Goal: Task Accomplishment & Management: Manage account settings

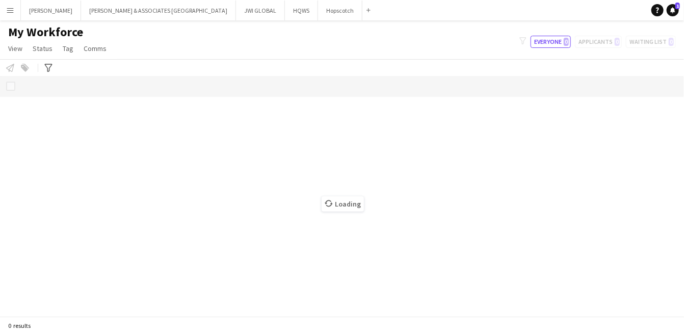
click at [10, 4] on button "Menu" at bounding box center [10, 10] width 20 height 20
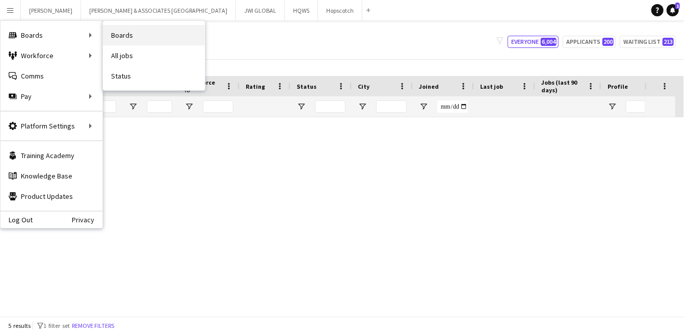
type input "******"
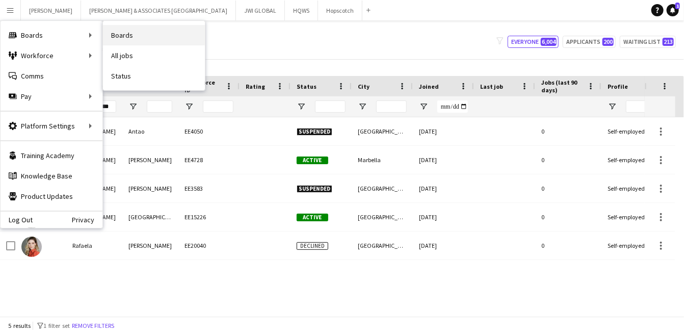
click at [126, 39] on link "Boards" at bounding box center [154, 35] width 102 height 20
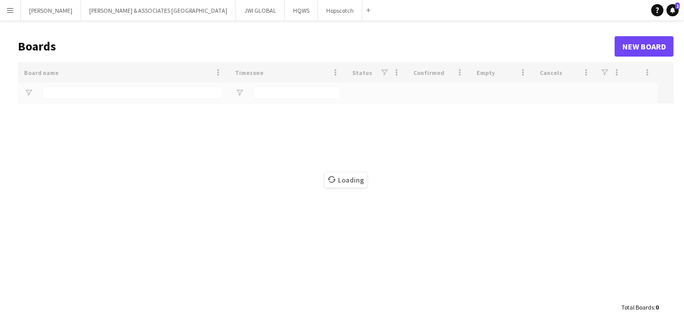
type input "***"
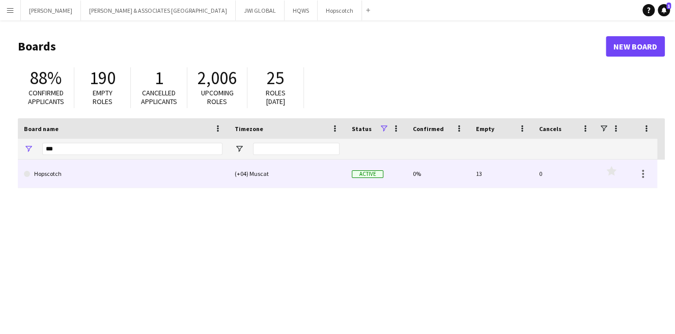
click at [97, 172] on link "Hopscotch" at bounding box center [123, 173] width 199 height 29
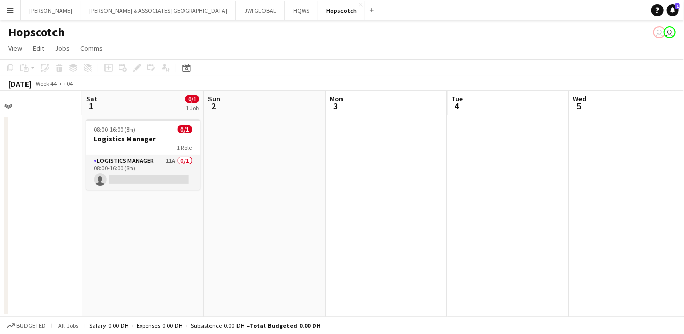
scroll to position [0, 405]
drag, startPoint x: 111, startPoint y: 147, endPoint x: 116, endPoint y: 138, distance: 10.5
click at [112, 144] on div "1 Role" at bounding box center [143, 147] width 114 height 8
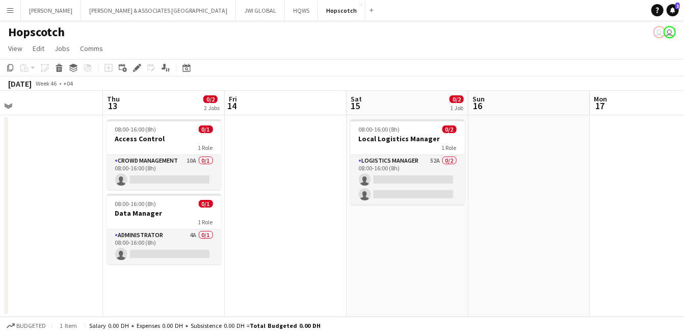
scroll to position [0, 263]
click at [147, 224] on div "1 Role" at bounding box center [163, 222] width 114 height 8
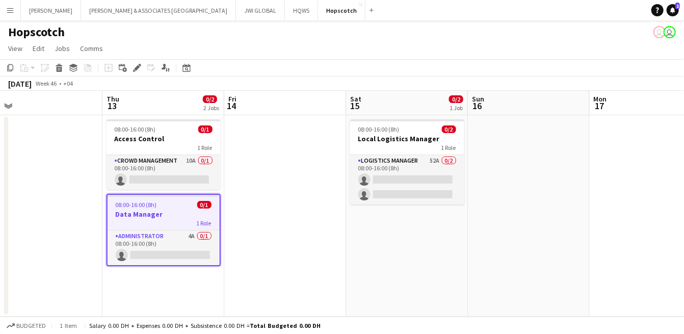
click at [144, 226] on div "1 Role" at bounding box center [163, 223] width 112 height 8
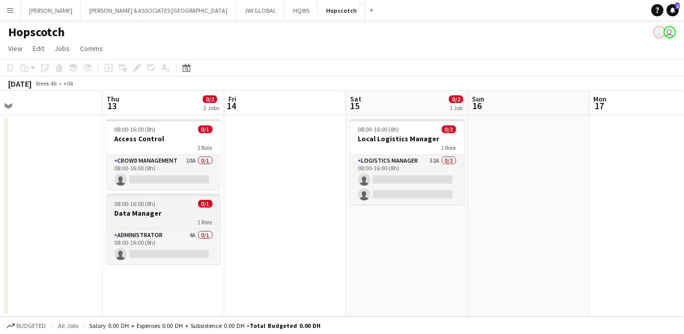
click at [144, 222] on div "1 Role" at bounding box center [163, 222] width 114 height 8
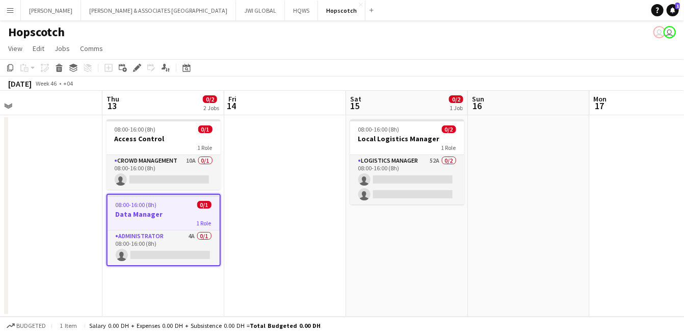
click at [145, 213] on h3 "Data Manager" at bounding box center [163, 213] width 112 height 9
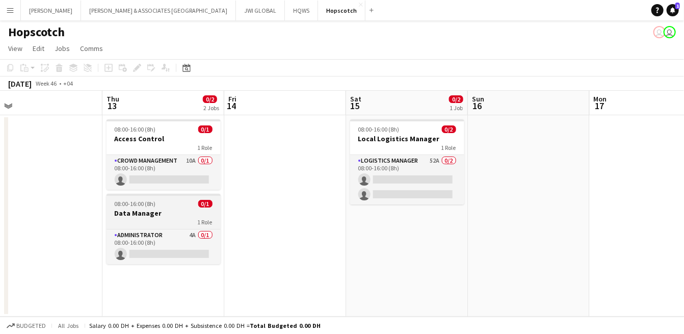
click at [145, 213] on h3 "Data Manager" at bounding box center [163, 212] width 114 height 9
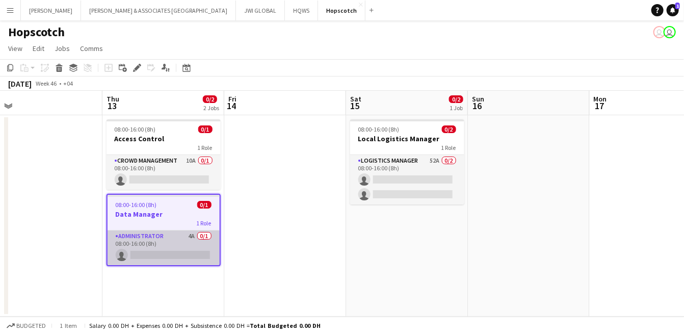
drag, startPoint x: 153, startPoint y: 260, endPoint x: 155, endPoint y: 249, distance: 11.9
click at [153, 259] on app-card-role "Administrator 4A 0/1 08:00-16:00 (8h) single-neutral-actions" at bounding box center [163, 247] width 112 height 35
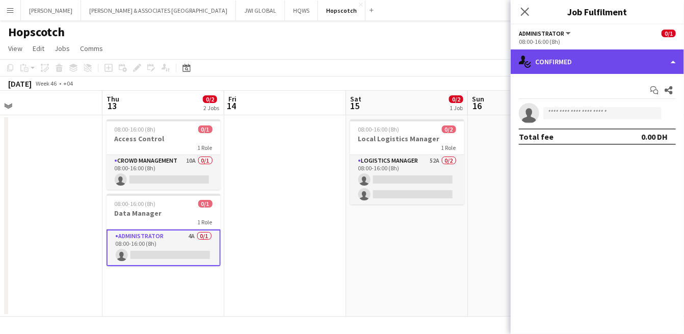
click at [587, 59] on div "single-neutral-actions-check-2 Confirmed" at bounding box center [596, 61] width 173 height 24
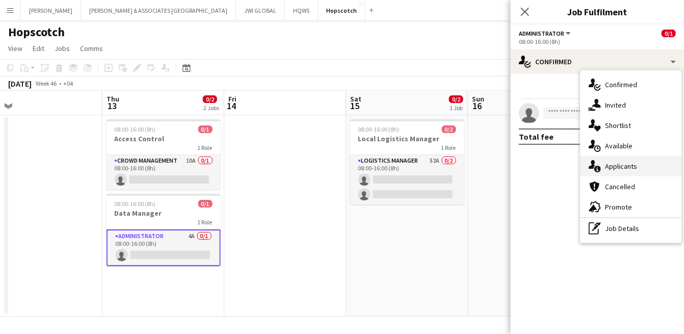
click at [610, 164] on span "Applicants" at bounding box center [621, 165] width 32 height 9
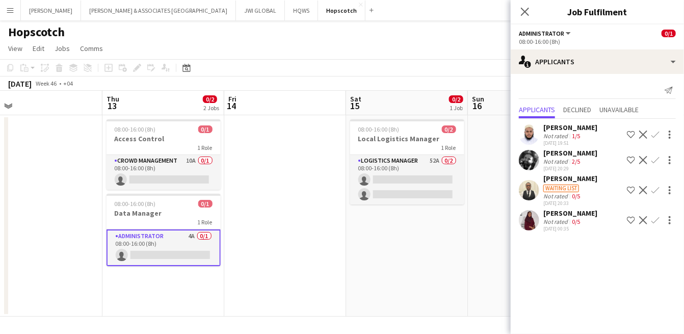
click at [568, 127] on div "[PERSON_NAME]" at bounding box center [570, 127] width 54 height 9
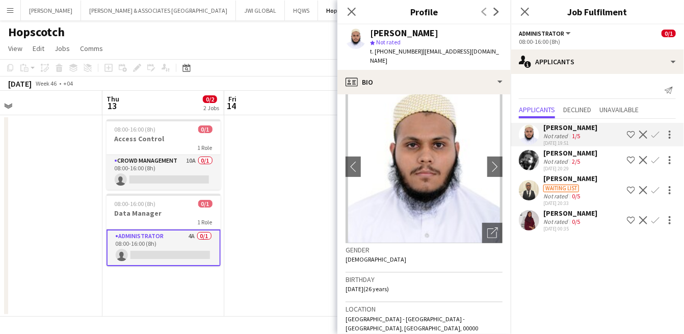
scroll to position [0, 0]
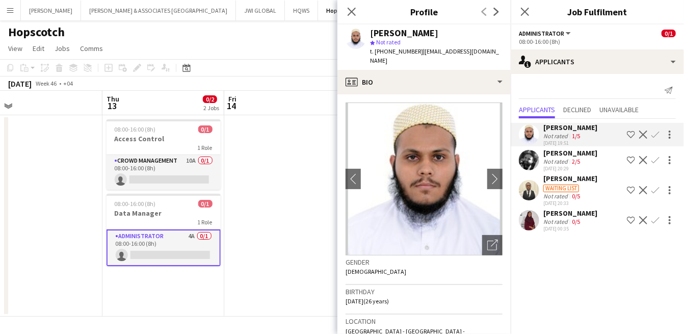
click at [558, 153] on div "[PERSON_NAME]" at bounding box center [570, 152] width 54 height 9
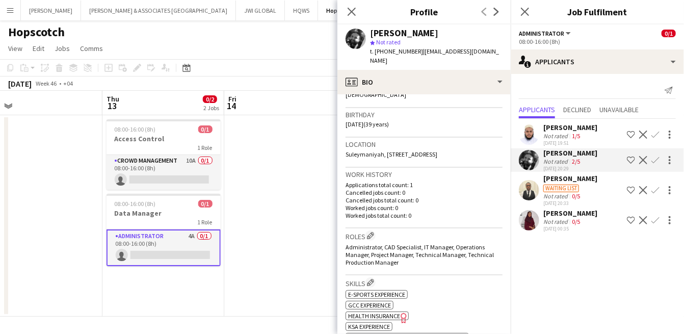
scroll to position [188, 0]
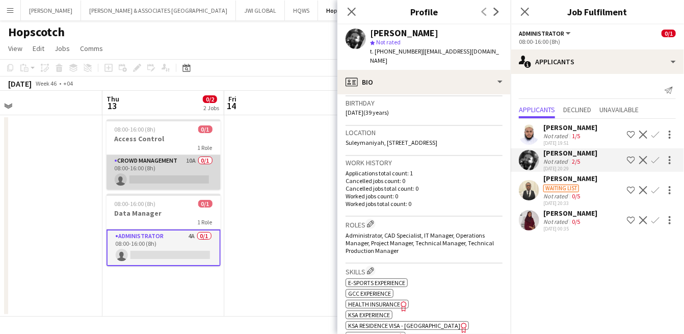
click at [151, 156] on app-card-role "Crowd Management 10A 0/1 08:00-16:00 (8h) single-neutral-actions" at bounding box center [163, 172] width 114 height 35
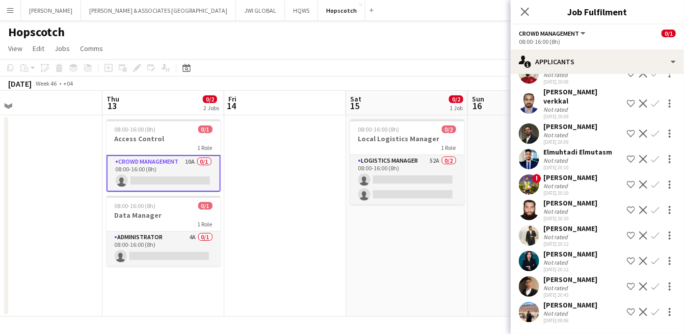
scroll to position [0, 0]
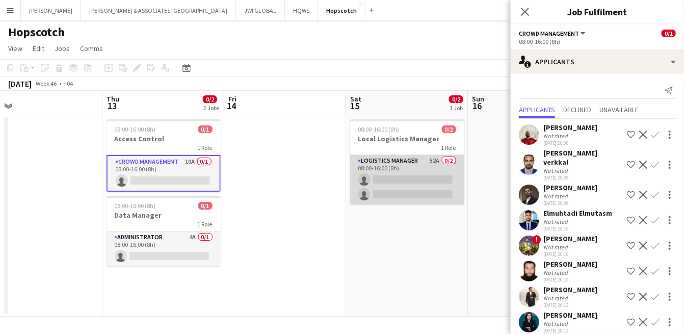
click at [392, 198] on app-card-role "Logistics Manager 52A 0/2 08:00-16:00 (8h) single-neutral-actions single-neutra…" at bounding box center [407, 179] width 114 height 49
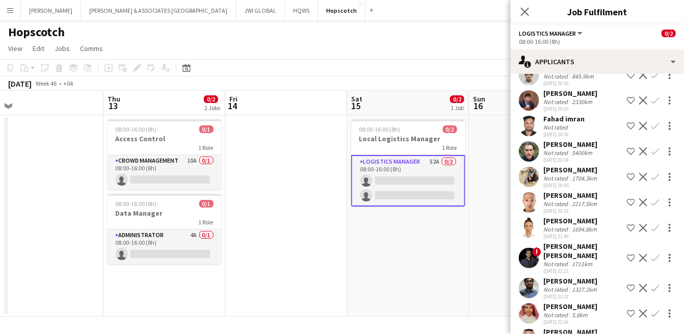
scroll to position [1177, 0]
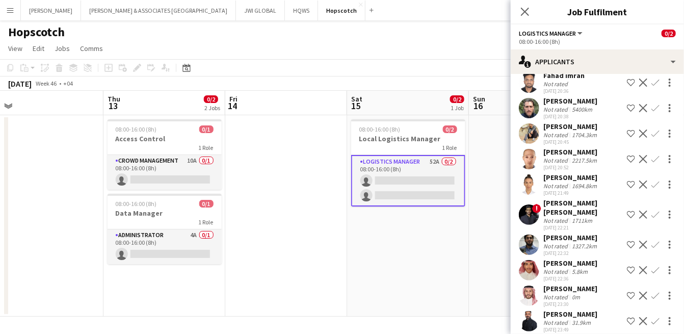
click at [424, 233] on app-date-cell "08:00-16:00 (8h) 0/2 Local Logistics Manager 1 Role Logistics Manager 52A 0/2 0…" at bounding box center [408, 215] width 122 height 201
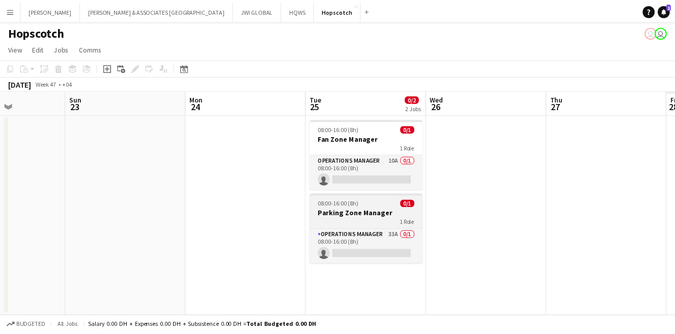
scroll to position [0, 342]
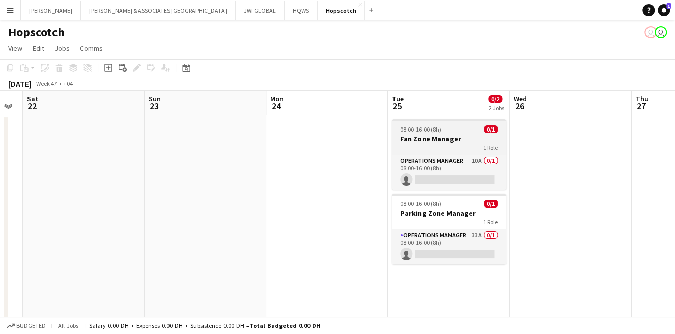
click at [456, 131] on div "08:00-16:00 (8h) 0/1" at bounding box center [449, 129] width 114 height 8
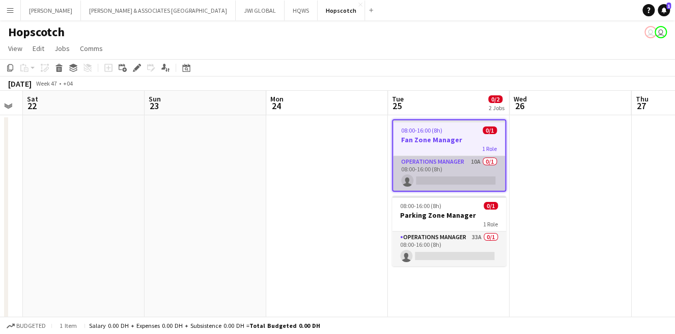
click at [450, 161] on app-card-role "Operations Manager 10A 0/1 08:00-16:00 (8h) single-neutral-actions" at bounding box center [449, 173] width 112 height 35
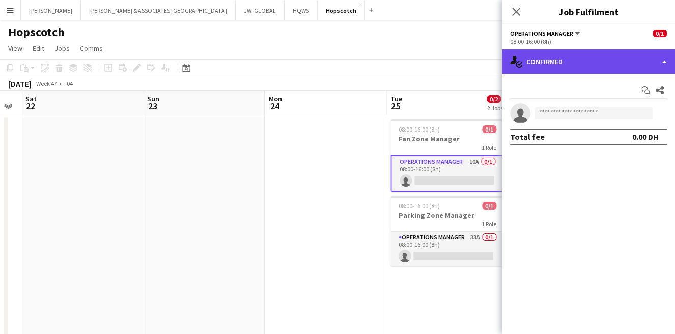
click at [603, 66] on div "single-neutral-actions-check-2 Confirmed" at bounding box center [588, 61] width 173 height 24
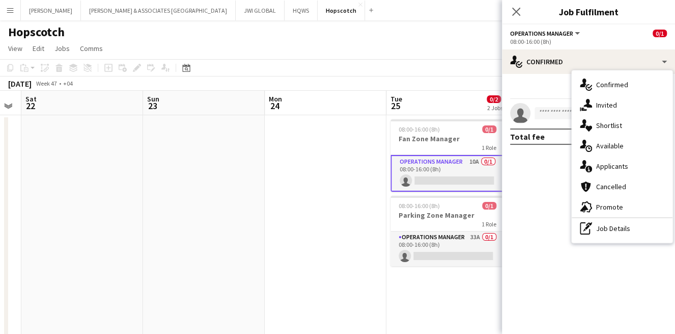
click at [606, 170] on div "single-neutral-actions-information Applicants" at bounding box center [622, 166] width 101 height 20
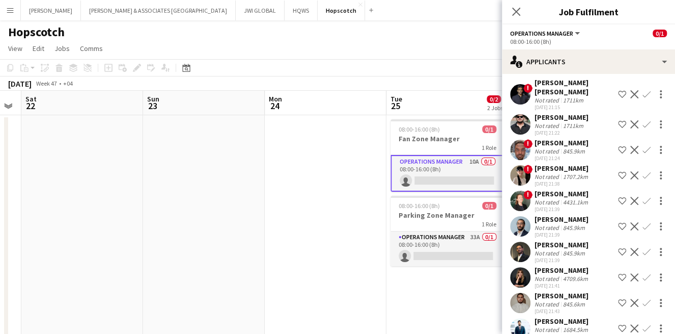
scroll to position [61, 0]
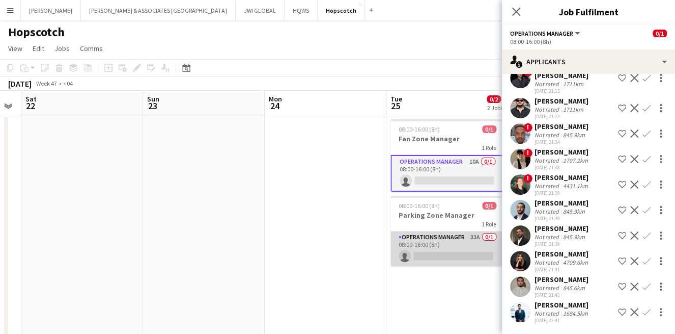
click at [469, 242] on app-card-role "Operations Manager 33A 0/1 08:00-16:00 (8h) single-neutral-actions" at bounding box center [448, 248] width 114 height 35
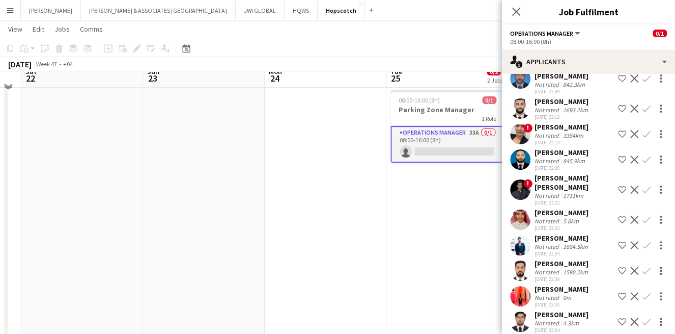
scroll to position [94, 0]
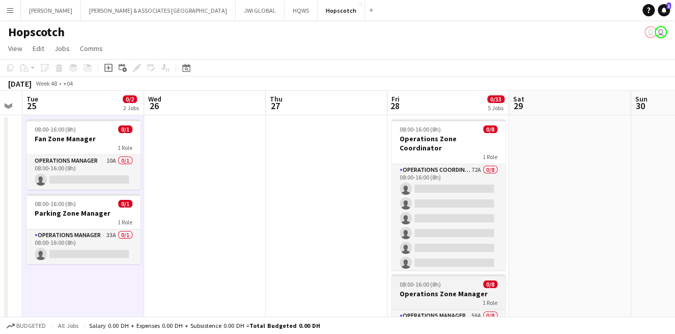
scroll to position [0, 365]
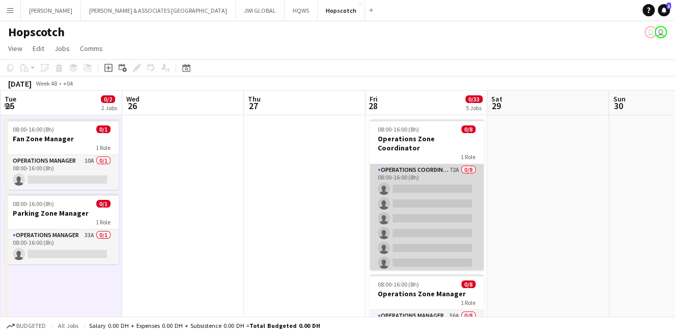
click at [442, 200] on app-card-role "Operations Coordinator 72A 0/8 08:00-16:00 (8h) single-neutral-actions single-n…" at bounding box center [427, 233] width 114 height 138
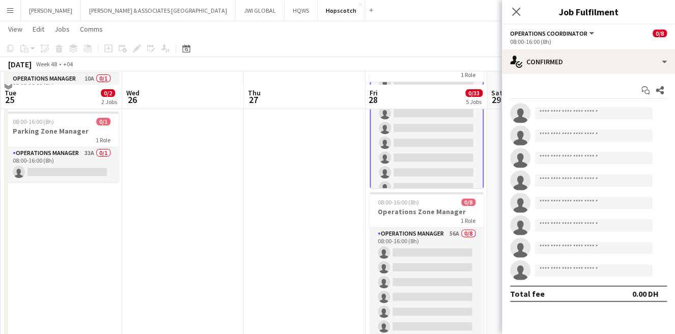
scroll to position [94, 0]
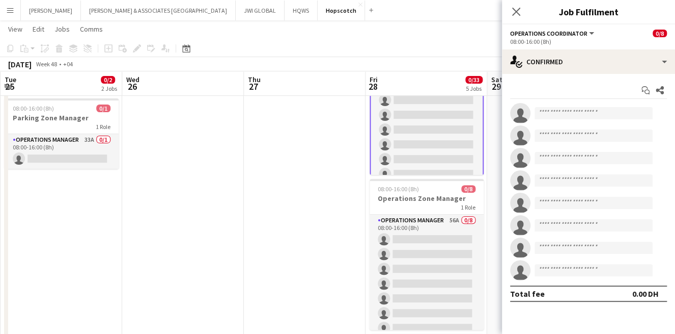
click at [606, 82] on div "Start chat Share" at bounding box center [588, 90] width 157 height 17
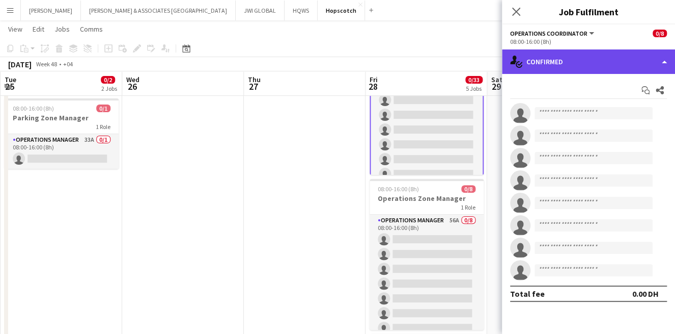
click at [620, 63] on div "single-neutral-actions-check-2 Confirmed" at bounding box center [588, 61] width 173 height 24
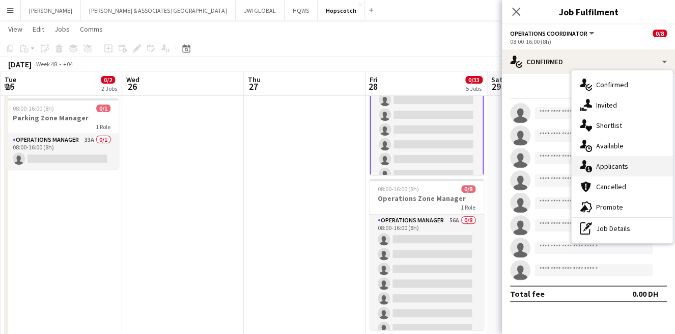
click at [614, 162] on span "Applicants" at bounding box center [613, 165] width 32 height 9
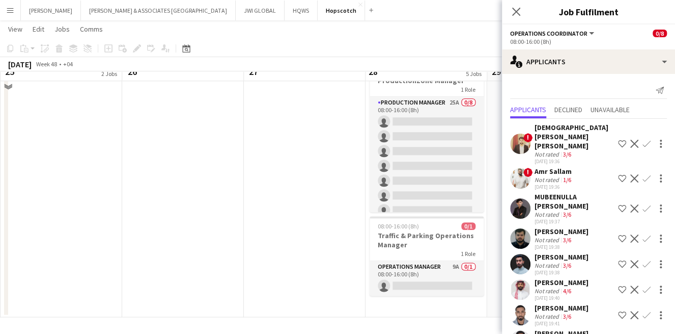
scroll to position [50, 0]
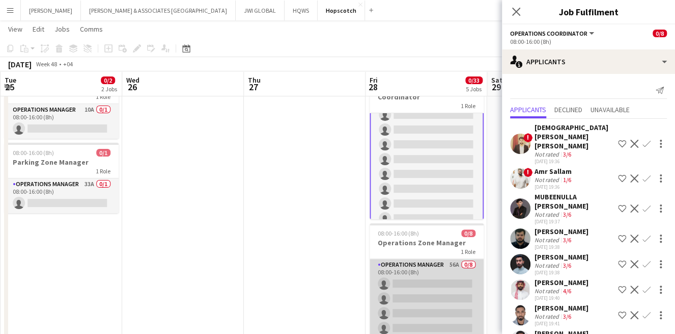
click at [411, 281] on app-card-role "Operations Manager 56A 0/8 08:00-16:00 (8h) single-neutral-actions single-neutr…" at bounding box center [427, 328] width 114 height 138
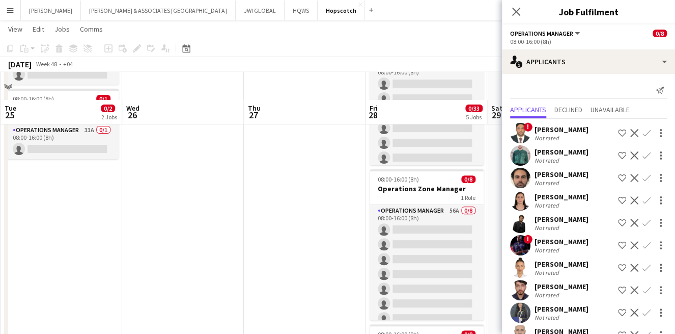
scroll to position [94, 0]
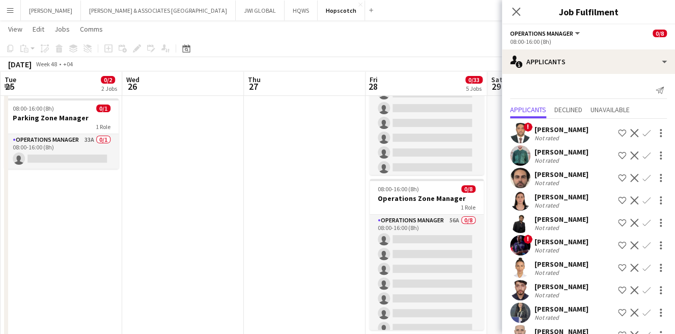
click at [556, 135] on div "Not rated" at bounding box center [548, 138] width 26 height 8
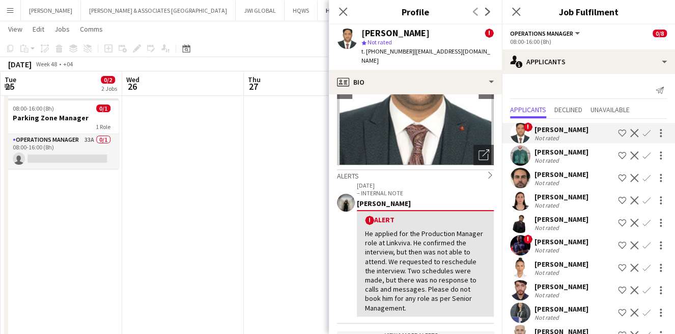
scroll to position [0, 0]
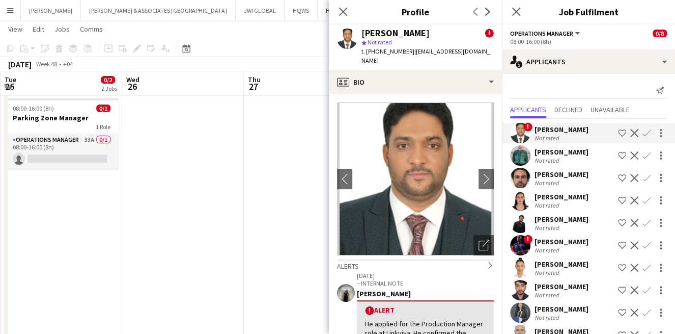
click at [574, 154] on div "[PERSON_NAME]" at bounding box center [562, 151] width 54 height 9
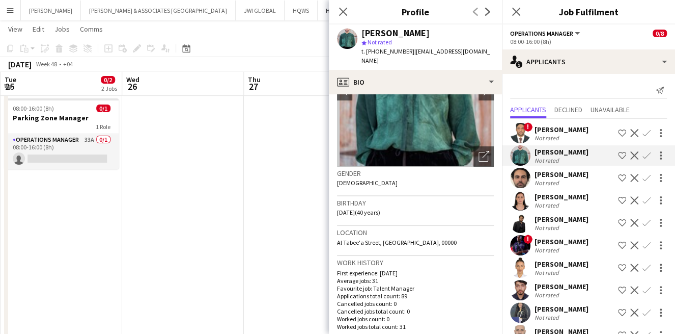
scroll to position [94, 0]
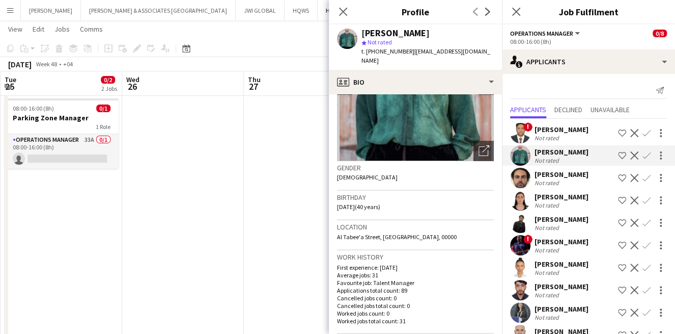
click at [571, 171] on div "[PERSON_NAME]" at bounding box center [562, 174] width 54 height 9
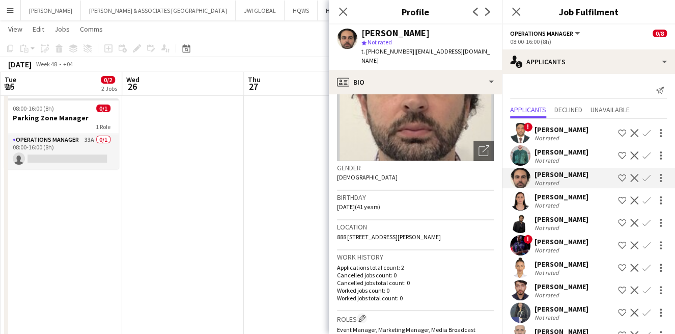
click at [541, 203] on div "Not rated" at bounding box center [548, 205] width 26 height 8
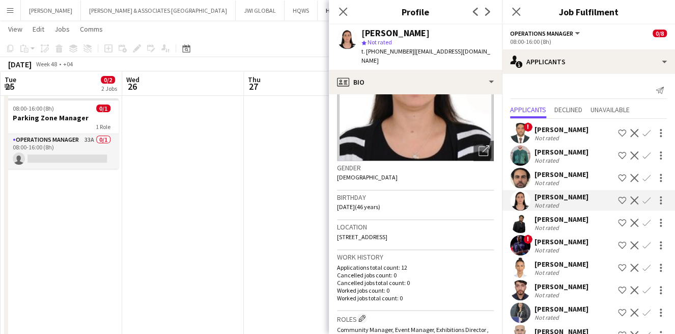
click at [556, 219] on div "[PERSON_NAME]" at bounding box center [562, 218] width 54 height 9
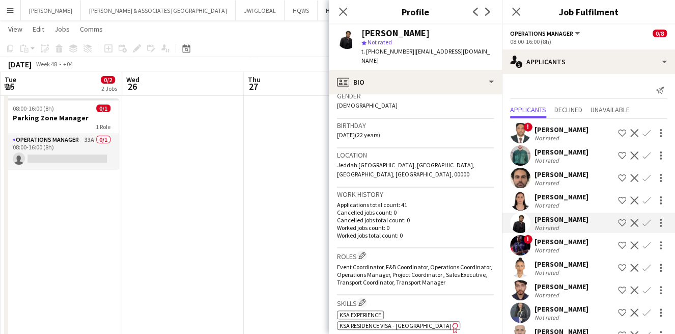
scroll to position [188, 0]
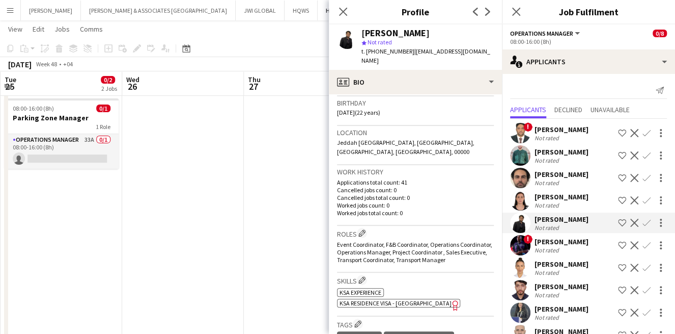
click at [549, 237] on div "[PERSON_NAME]" at bounding box center [562, 241] width 54 height 9
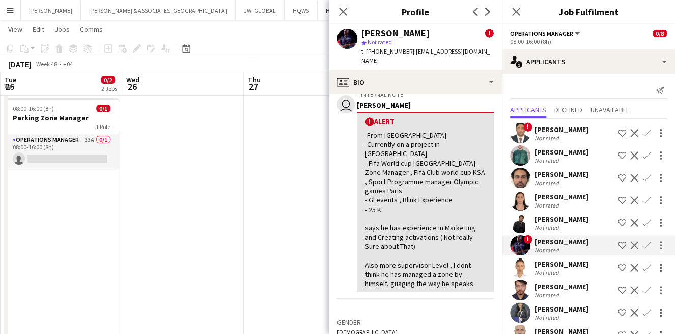
scroll to position [283, 0]
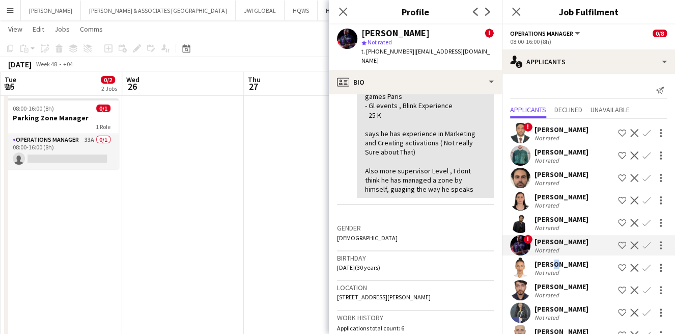
click at [547, 261] on div "[PERSON_NAME]" at bounding box center [562, 263] width 54 height 9
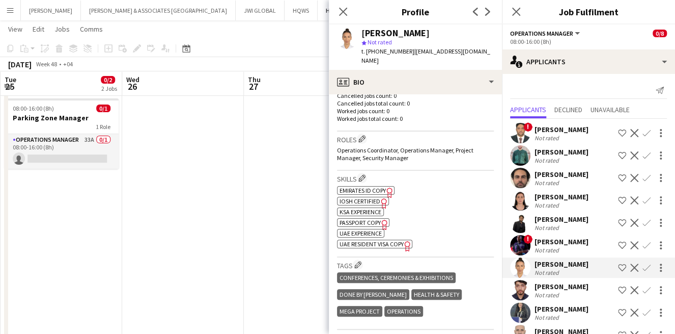
click at [572, 291] on div "Not rated" at bounding box center [562, 295] width 54 height 8
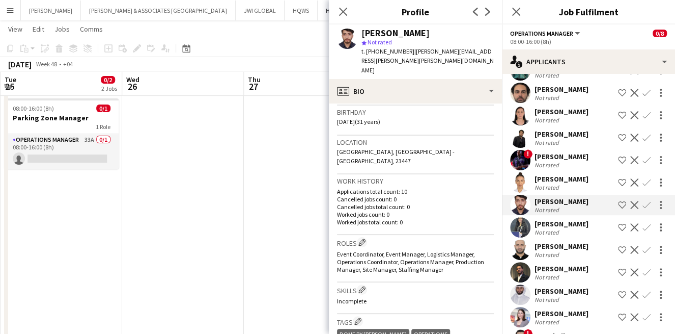
scroll to position [94, 0]
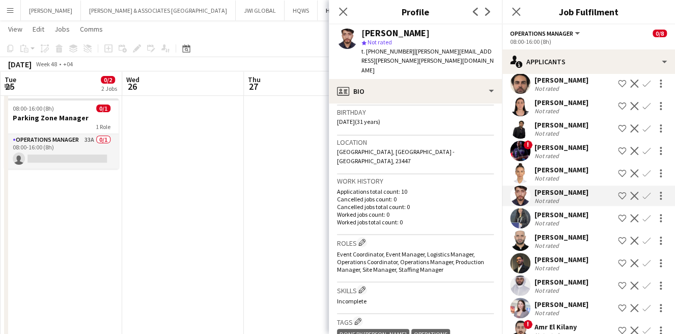
click at [592, 216] on div "[PERSON_NAME] Not rated Shortlist crew Decline Confirm" at bounding box center [588, 218] width 173 height 20
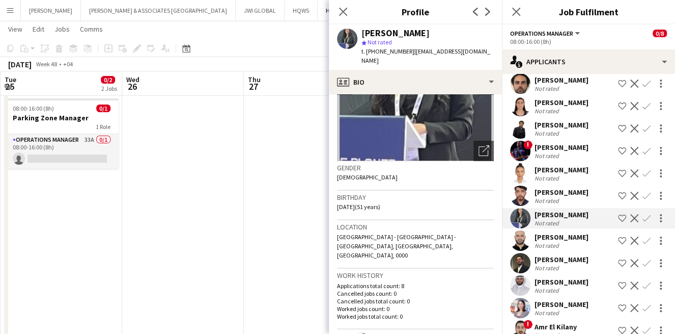
click at [552, 244] on div "Not rated" at bounding box center [548, 245] width 26 height 8
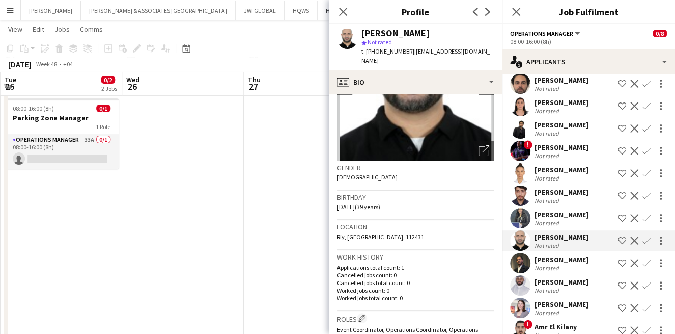
scroll to position [188, 0]
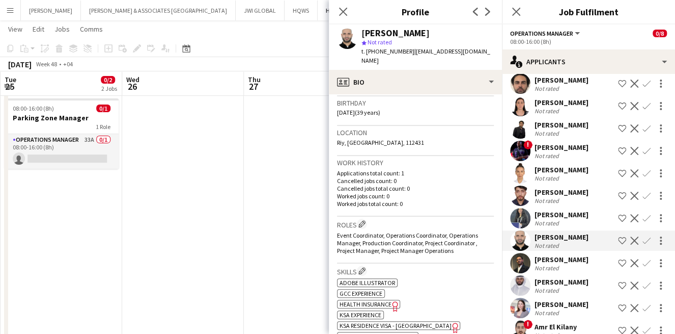
click at [554, 268] on div "Not rated" at bounding box center [548, 268] width 26 height 8
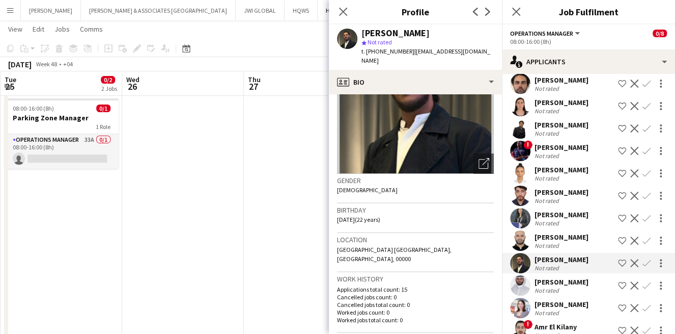
scroll to position [94, 0]
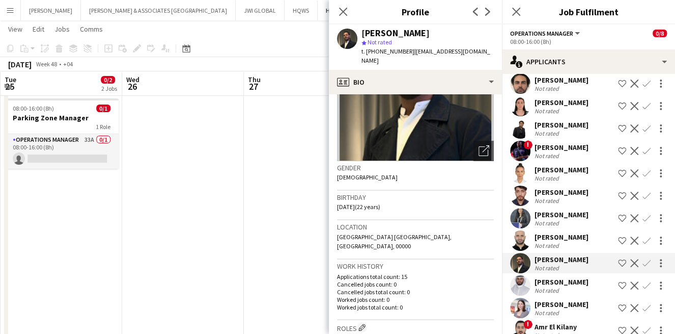
click at [563, 289] on div "Not rated" at bounding box center [562, 290] width 54 height 8
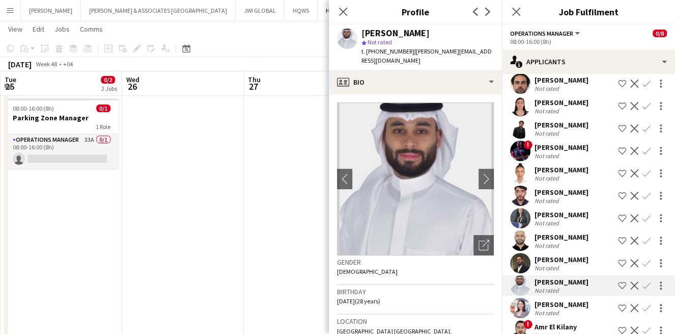
click at [552, 310] on div "Not rated" at bounding box center [548, 313] width 26 height 8
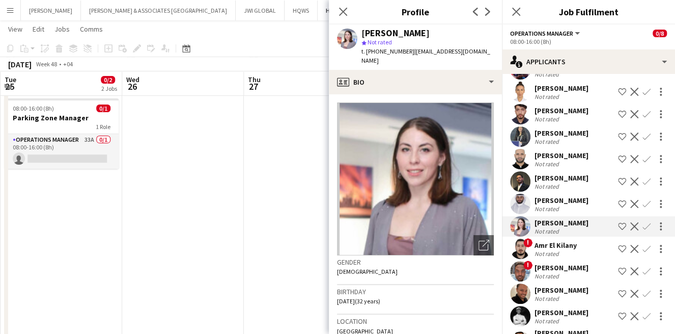
scroll to position [188, 0]
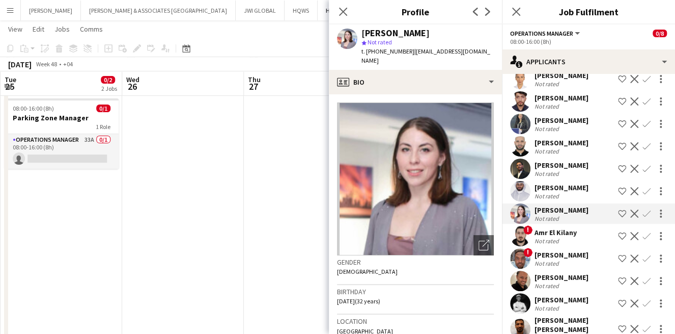
click at [558, 233] on div "Amr El Kilany" at bounding box center [556, 232] width 42 height 9
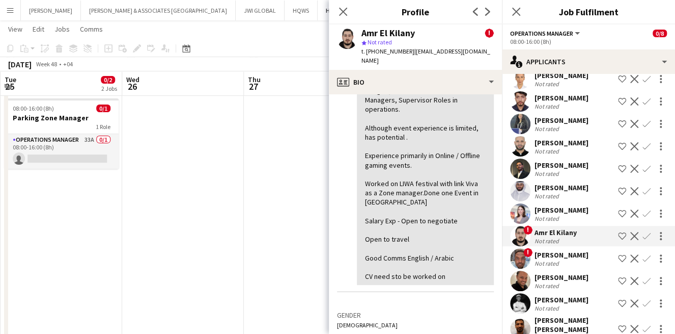
scroll to position [283, 0]
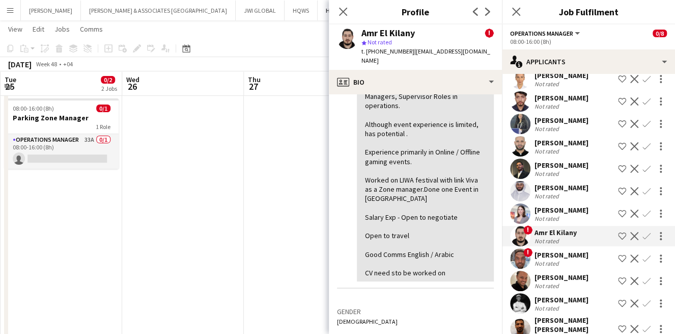
click at [545, 259] on div "Not rated" at bounding box center [548, 263] width 26 height 8
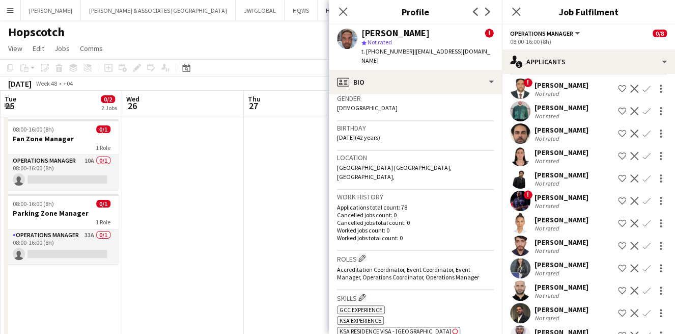
scroll to position [0, 0]
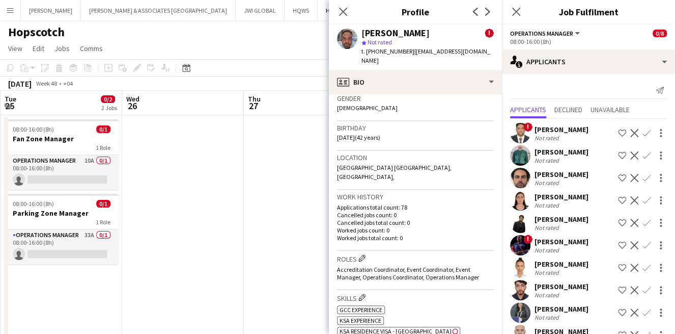
click at [563, 131] on div "MOHAMMAD ASHRAF" at bounding box center [562, 129] width 54 height 9
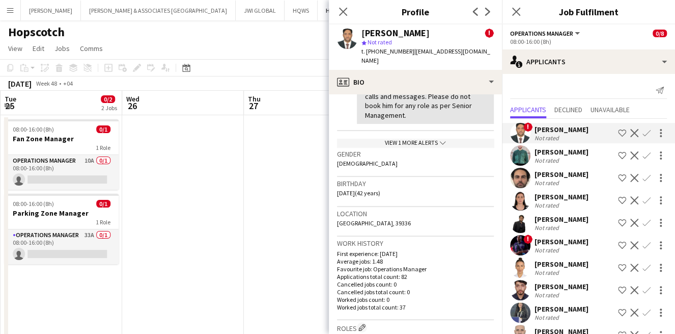
scroll to position [377, 0]
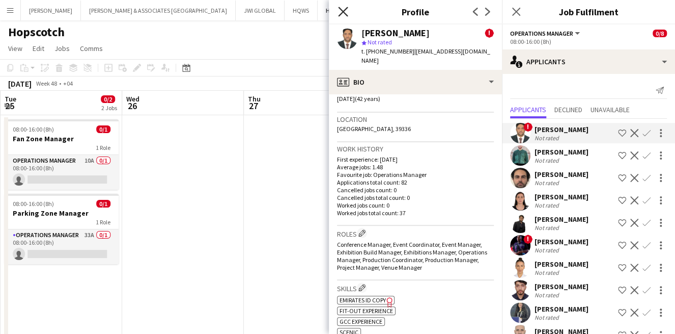
click at [339, 9] on icon at bounding box center [343, 12] width 10 height 10
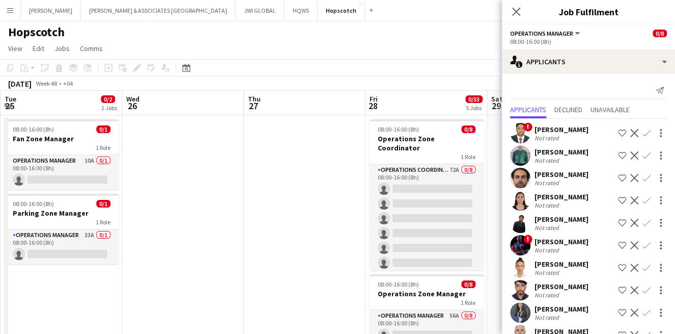
click at [574, 158] on div "Not rated" at bounding box center [562, 160] width 54 height 8
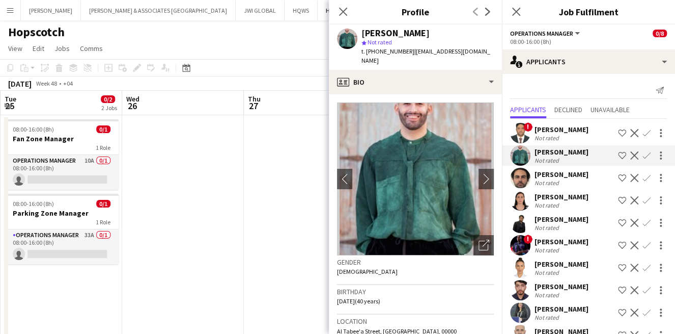
scroll to position [94, 0]
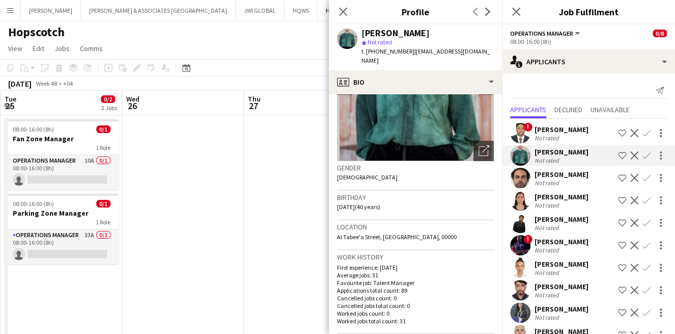
click at [547, 171] on div "Bruno Barrote" at bounding box center [562, 174] width 54 height 9
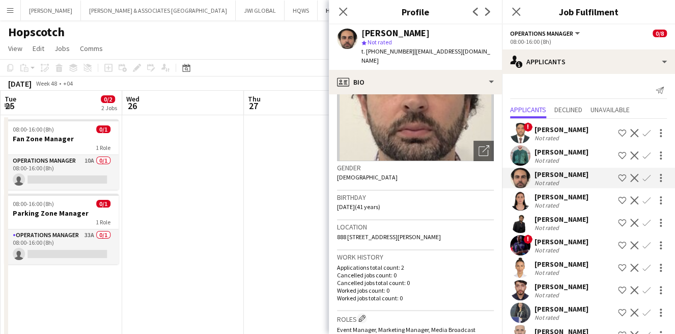
scroll to position [188, 0]
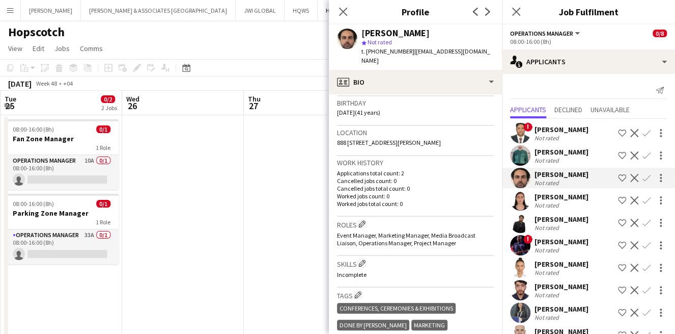
click at [540, 194] on div "Heba Hallal-Walker" at bounding box center [562, 196] width 54 height 9
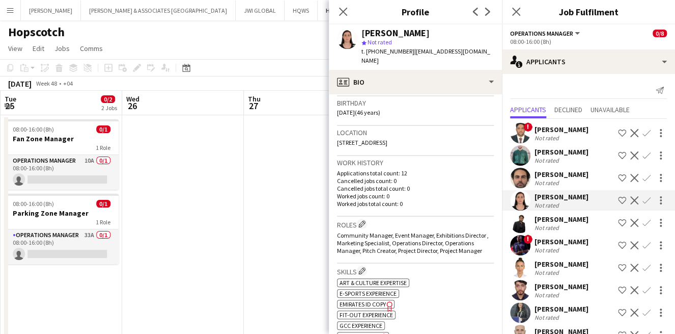
click at [529, 221] on app-user-avatar at bounding box center [520, 222] width 20 height 20
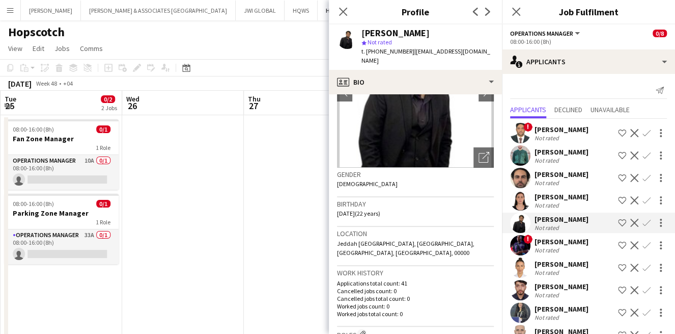
scroll to position [94, 0]
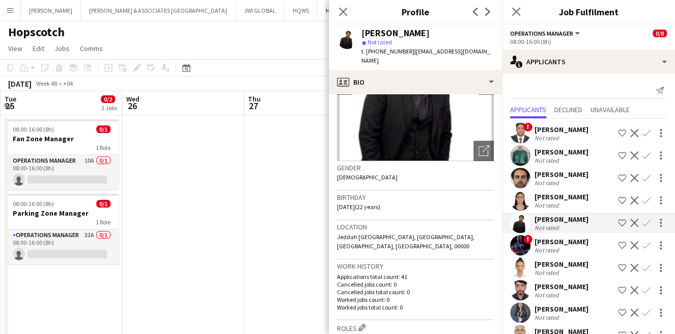
click at [618, 223] on app-icon "Shortlist crew" at bounding box center [622, 223] width 8 height 8
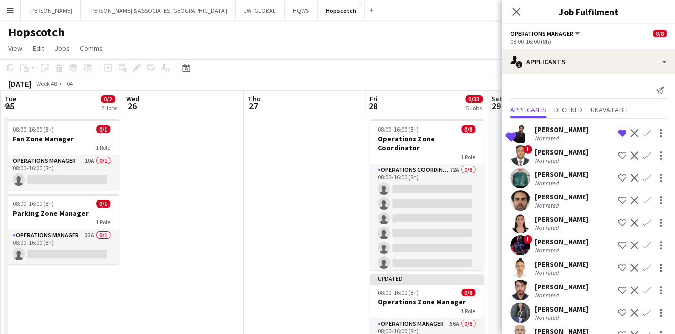
click at [577, 241] on div "Lionel Rajaonarivony" at bounding box center [562, 241] width 54 height 9
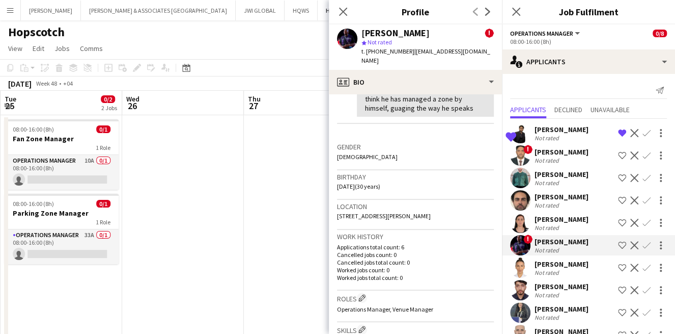
scroll to position [377, 0]
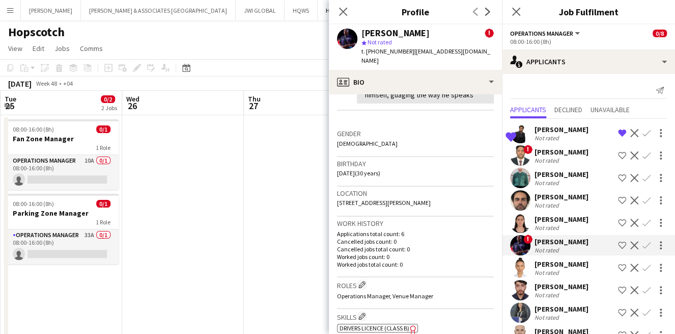
click at [537, 262] on div "Kristina Krstic" at bounding box center [562, 263] width 54 height 9
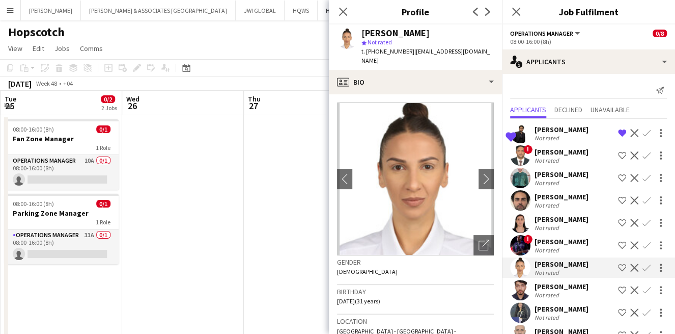
scroll to position [94, 0]
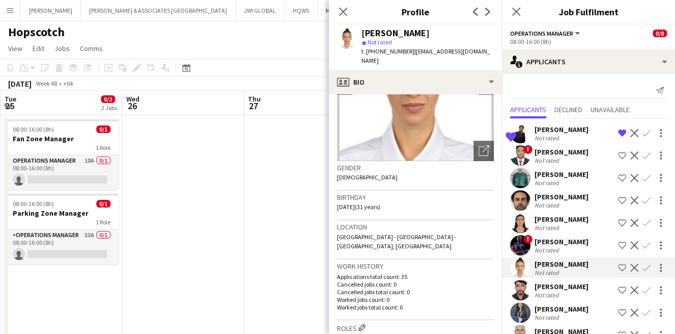
click at [568, 290] on div "Mohammed Omran" at bounding box center [562, 286] width 54 height 9
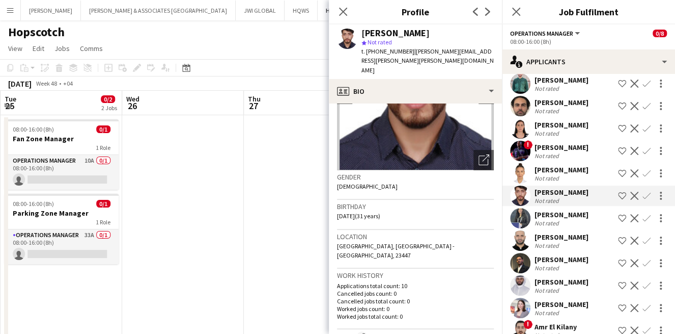
click at [618, 193] on app-icon "Shortlist crew" at bounding box center [622, 196] width 8 height 8
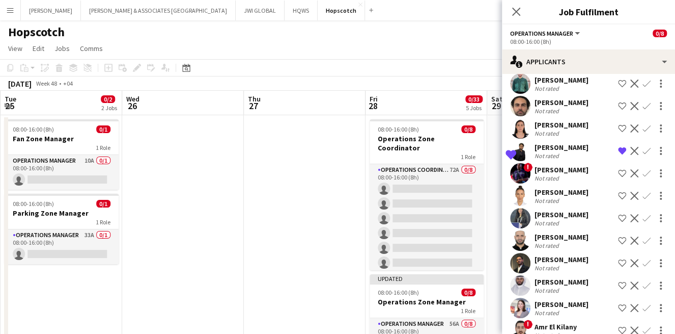
click at [572, 220] on div "Saima Tahir Not rated Shortlist crew Decline Confirm" at bounding box center [588, 218] width 173 height 20
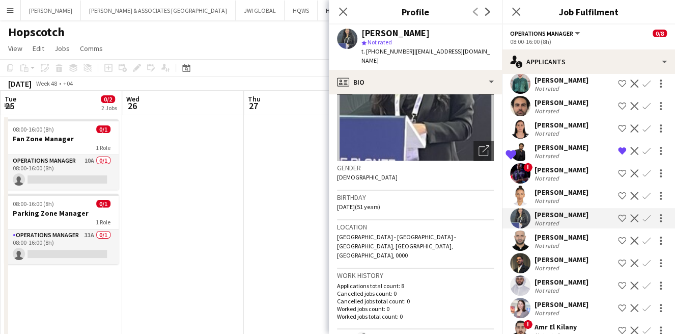
click at [565, 238] on div "Mohamed Omer" at bounding box center [562, 236] width 54 height 9
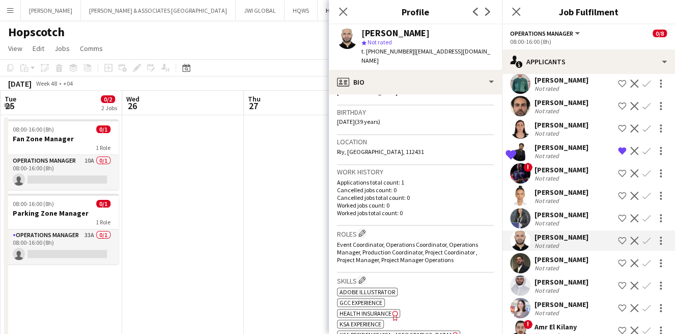
scroll to position [188, 0]
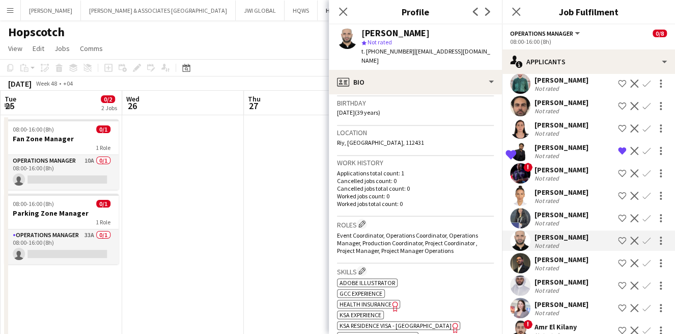
click at [618, 238] on app-icon "Shortlist crew" at bounding box center [622, 240] width 8 height 8
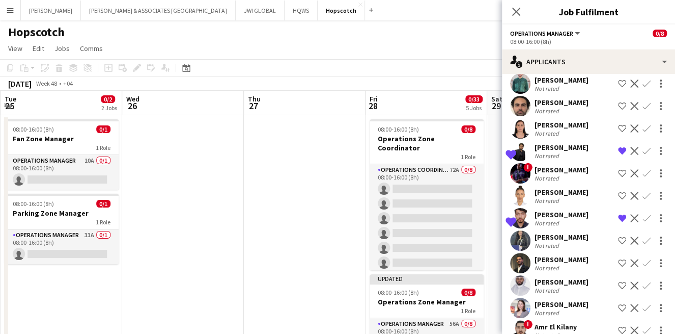
click at [571, 245] on div "Saima Tahir Not rated Shortlist crew Decline Confirm" at bounding box center [588, 240] width 173 height 20
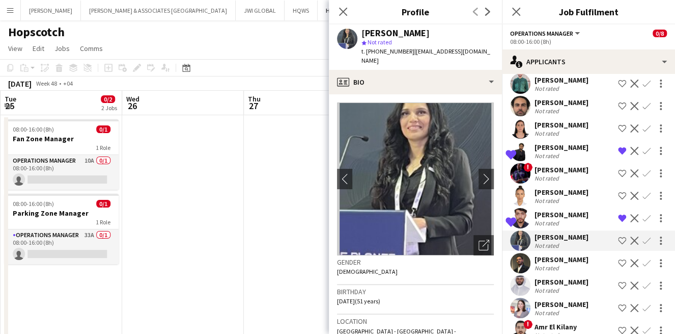
click at [567, 264] on div "Not rated" at bounding box center [562, 268] width 54 height 8
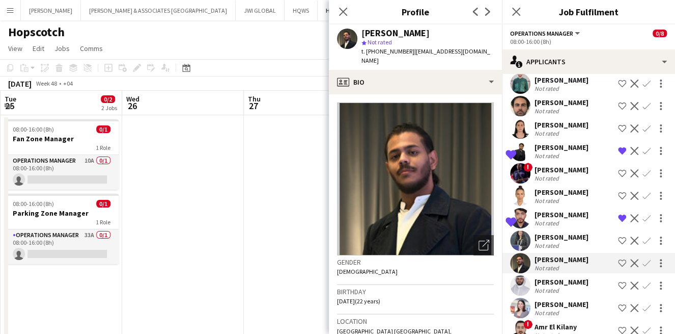
click at [618, 263] on app-icon "Shortlist crew" at bounding box center [622, 263] width 8 height 8
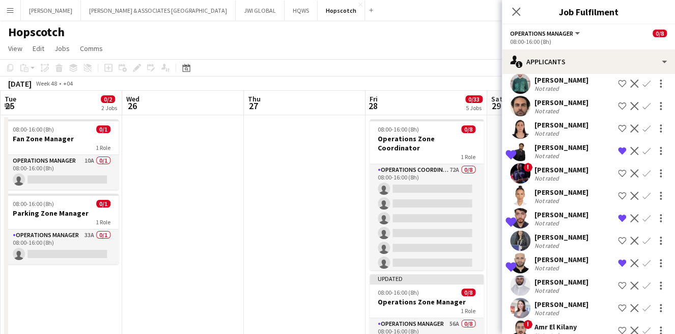
click at [581, 281] on div "Ahmed Sait Not rated Shortlist crew Decline Confirm" at bounding box center [588, 285] width 173 height 20
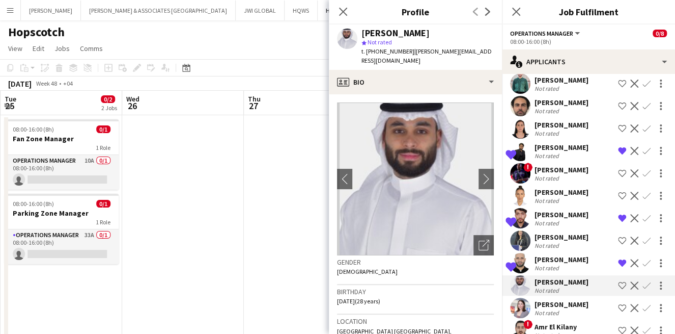
click at [618, 283] on app-icon "Shortlist crew" at bounding box center [622, 285] width 8 height 8
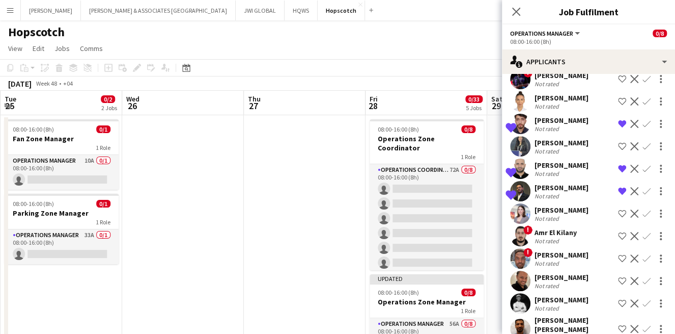
click at [557, 218] on div "Not rated" at bounding box center [548, 218] width 26 height 8
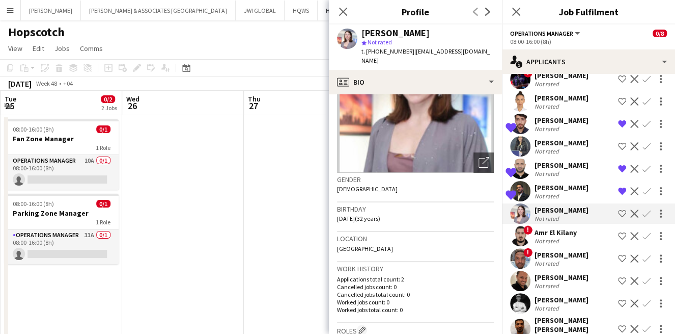
scroll to position [94, 0]
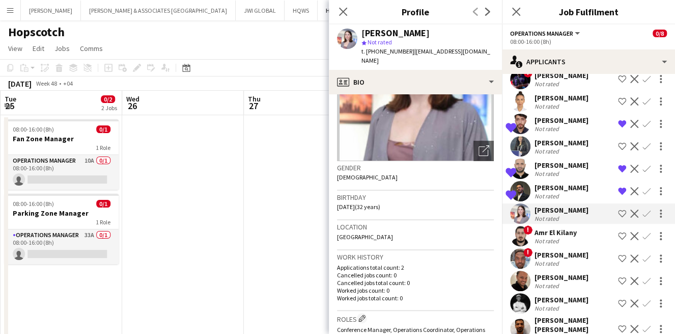
click at [567, 233] on div "Amr El Kilany" at bounding box center [556, 232] width 42 height 9
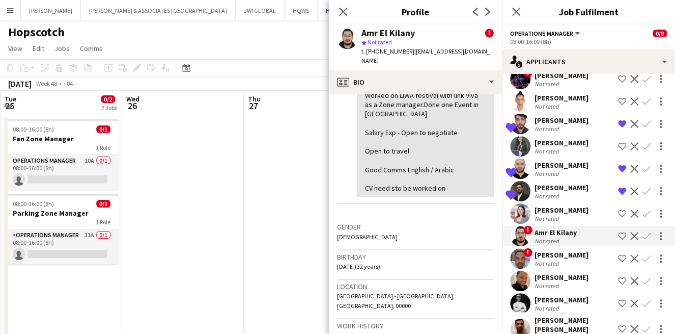
scroll to position [377, 0]
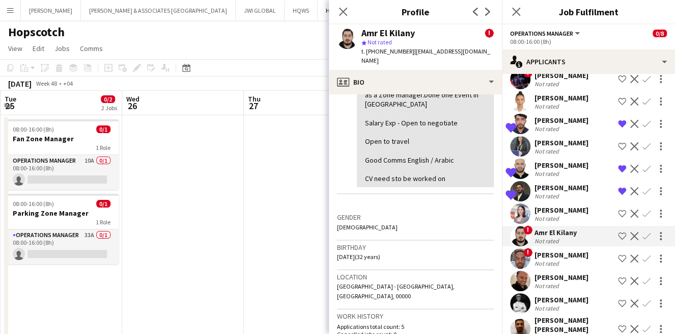
click at [541, 250] on div "Ammer ALABBAS" at bounding box center [562, 254] width 54 height 9
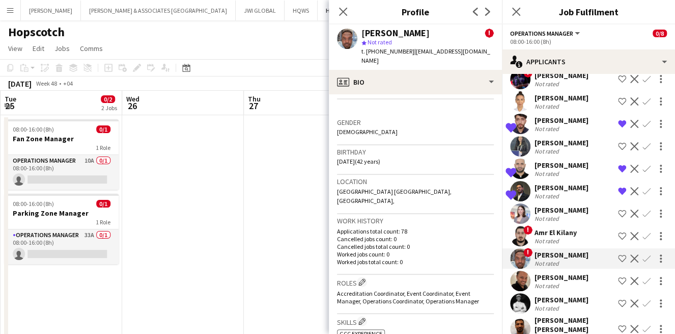
scroll to position [283, 0]
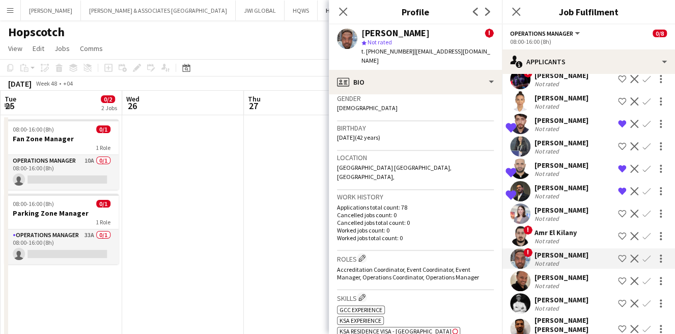
click at [618, 254] on app-icon "Shortlist crew" at bounding box center [622, 258] width 8 height 8
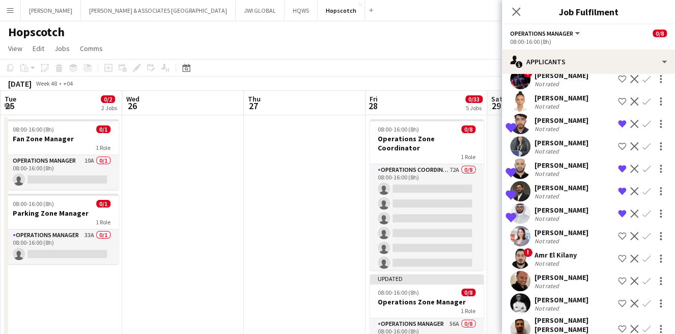
click at [568, 259] on div "Not rated" at bounding box center [556, 263] width 42 height 8
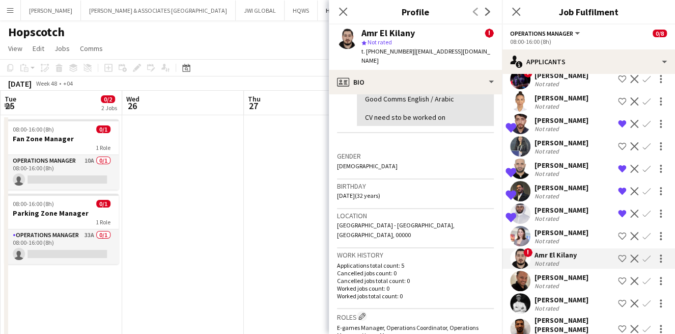
scroll to position [471, 0]
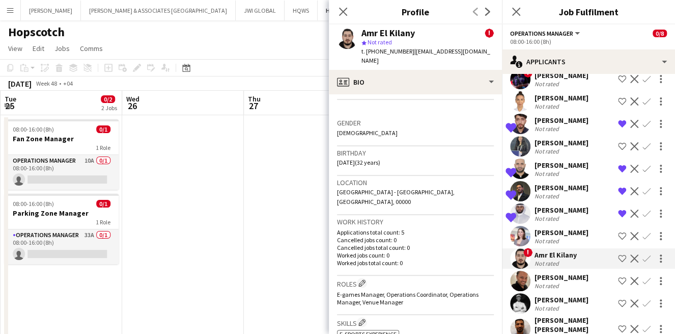
click at [577, 282] on div "Ryanstein Raymond D’melo" at bounding box center [562, 277] width 54 height 9
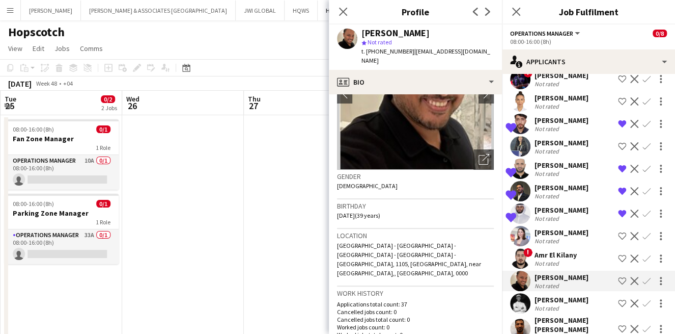
scroll to position [94, 0]
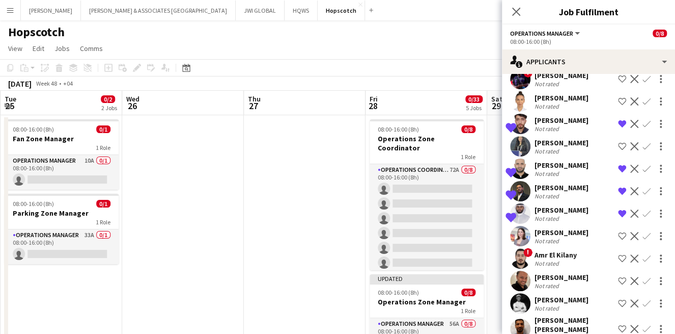
click at [588, 303] on div "rami gingari Not rated Shortlist crew Decline Confirm" at bounding box center [588, 303] width 173 height 20
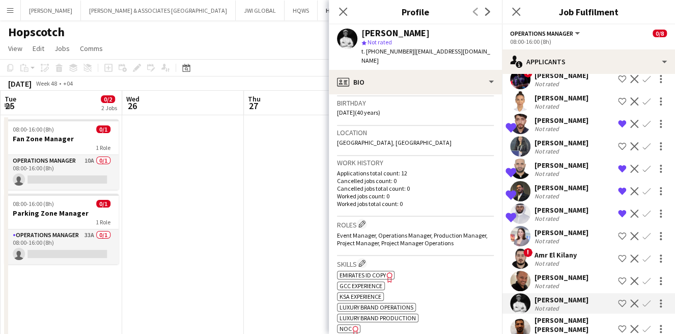
scroll to position [283, 0]
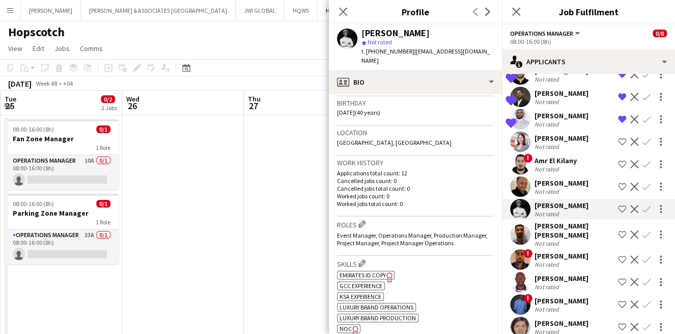
click at [567, 241] on div "Not rated" at bounding box center [574, 243] width 79 height 8
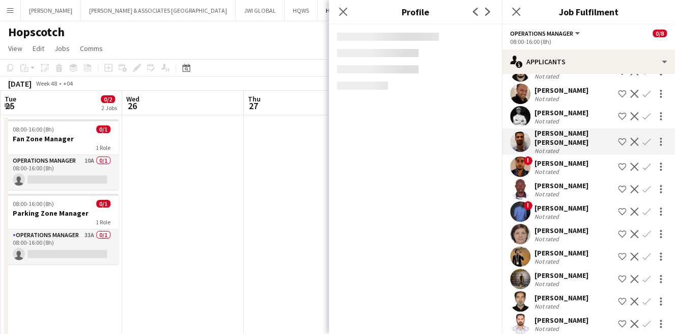
scroll to position [377, 0]
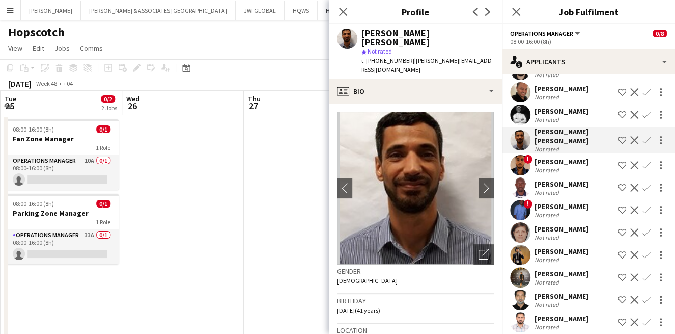
click at [584, 169] on div "! Raddad Alharbi Not rated Shortlist crew Decline Confirm" at bounding box center [588, 165] width 173 height 20
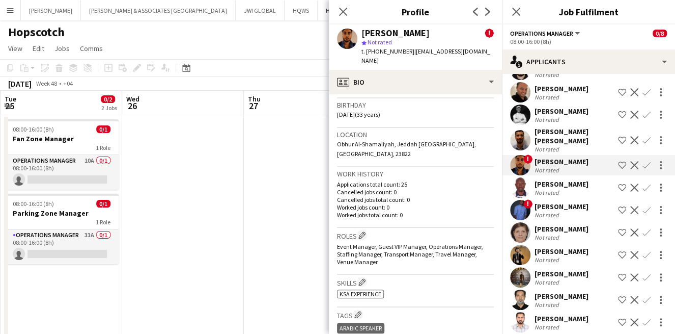
scroll to position [283, 0]
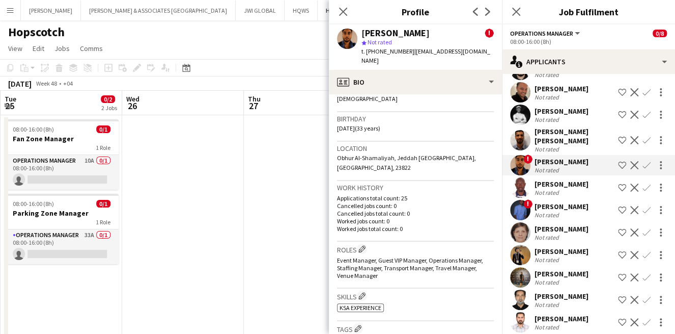
click at [618, 164] on app-icon "Shortlist crew" at bounding box center [622, 165] width 8 height 8
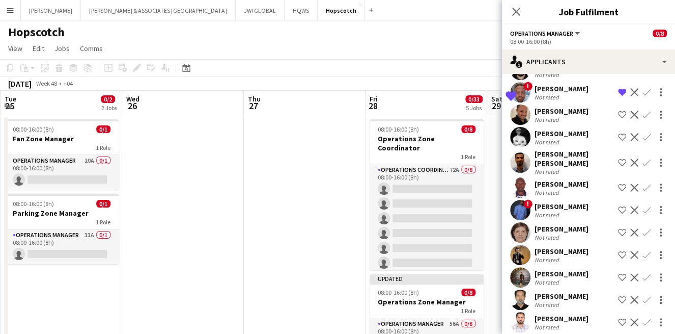
click at [566, 146] on div "Not rated" at bounding box center [562, 142] width 54 height 8
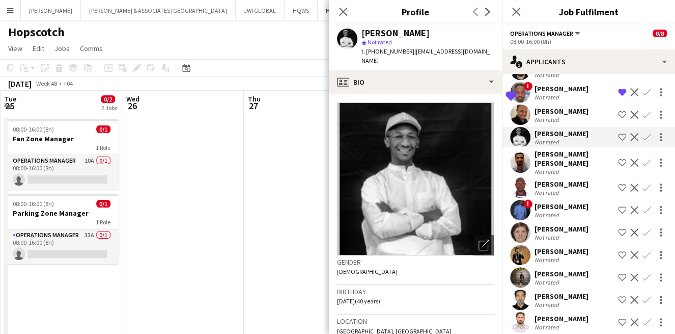
click at [568, 168] on div "Not rated" at bounding box center [574, 172] width 79 height 8
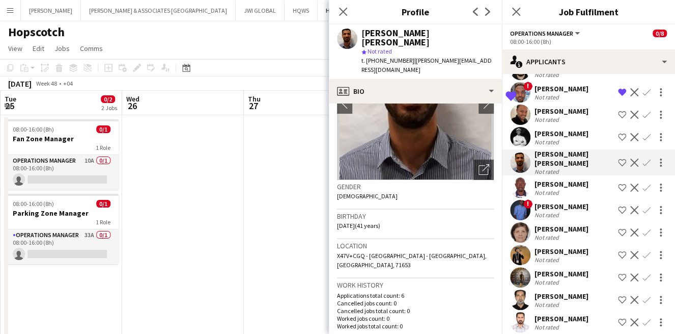
scroll to position [94, 0]
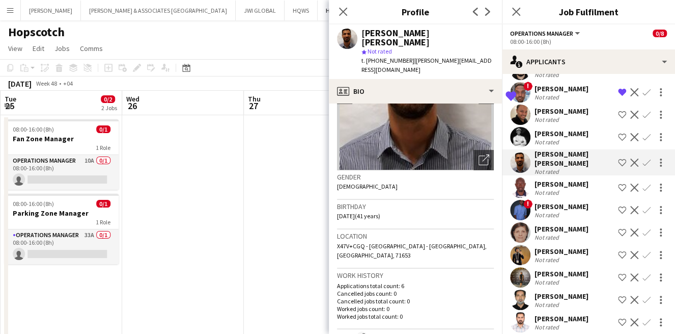
click at [574, 182] on div "Leonce Fara Gomis" at bounding box center [562, 183] width 54 height 9
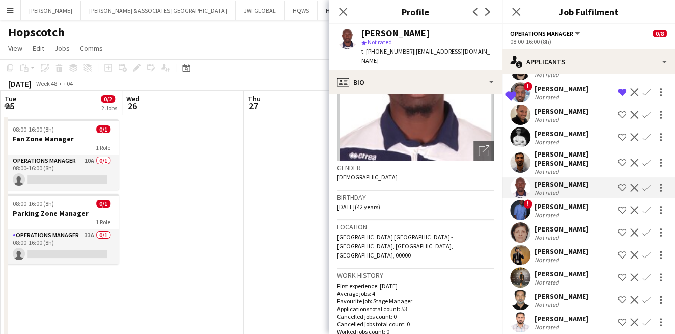
click at [573, 207] on div "bassem Ashraf" at bounding box center [562, 206] width 54 height 9
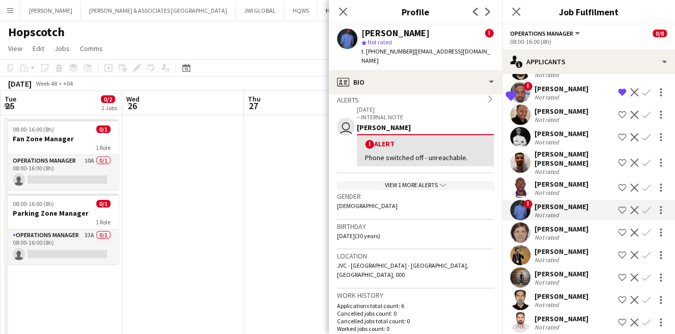
scroll to position [188, 0]
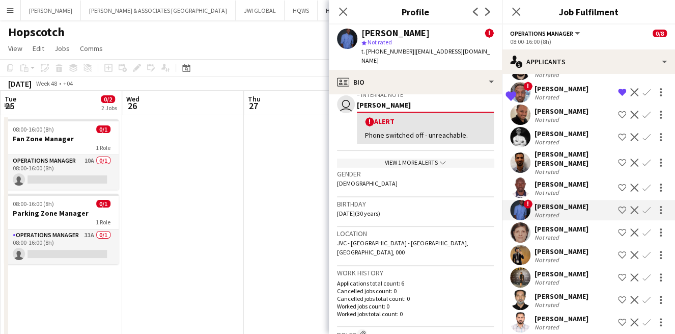
click at [554, 230] on div "Rema Khalil" at bounding box center [562, 228] width 54 height 9
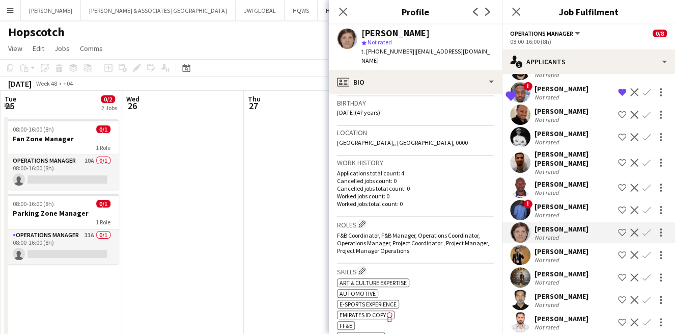
click at [572, 248] on div "Mohamad Alramouni" at bounding box center [562, 251] width 54 height 9
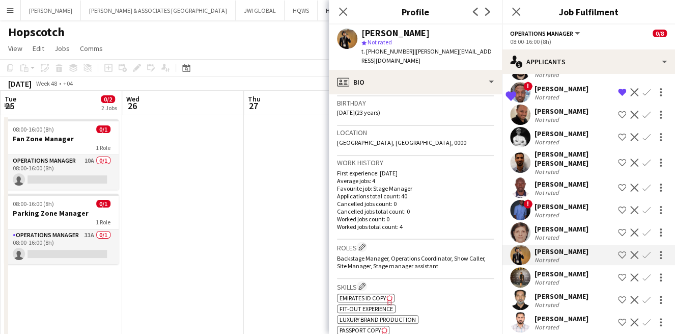
click at [567, 278] on div "Not rated" at bounding box center [562, 282] width 54 height 8
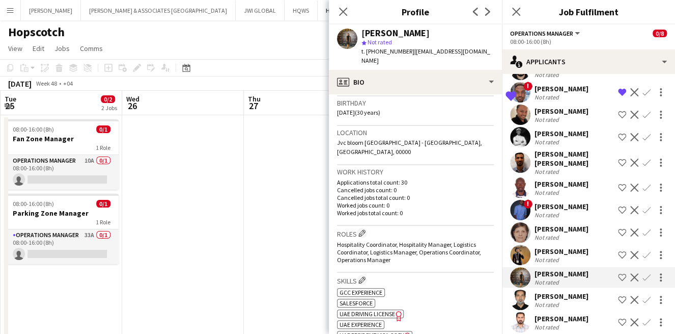
click at [563, 296] on div "Bashar Dardari" at bounding box center [562, 295] width 54 height 9
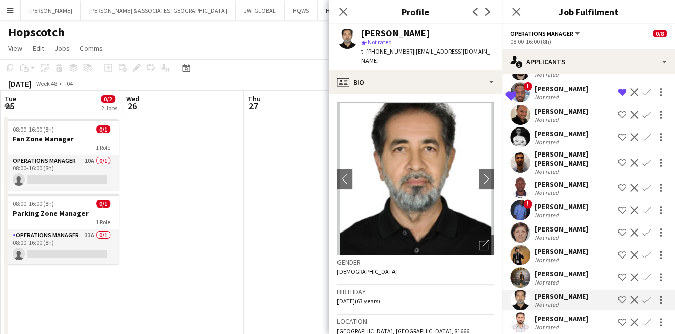
click at [582, 321] on div "Sohail Nisar Not rated Shortlist crew Decline Confirm" at bounding box center [588, 322] width 173 height 20
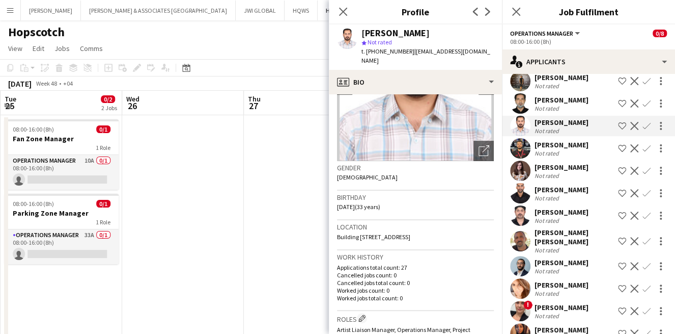
scroll to position [566, 0]
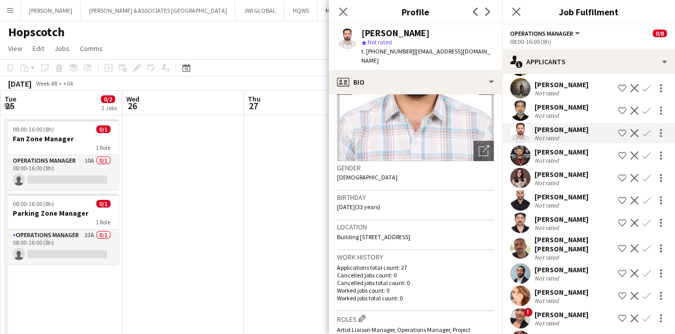
click at [579, 154] on div "Ali Aliyev Not rated Shortlist crew Decline Confirm" at bounding box center [588, 155] width 173 height 20
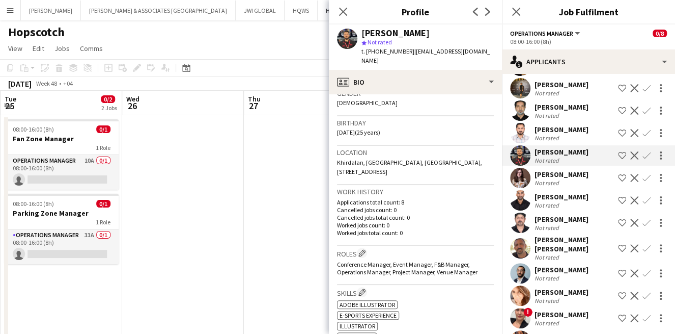
scroll to position [188, 0]
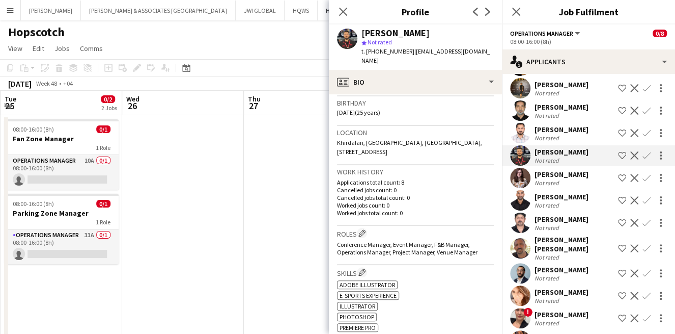
click at [577, 172] on div "Madina Jabarli" at bounding box center [562, 174] width 54 height 9
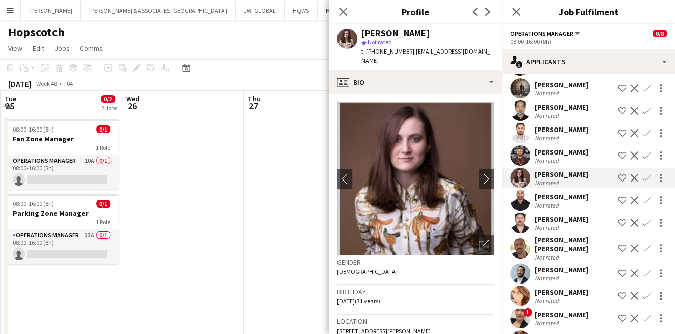
click at [589, 196] on div "Joginder singh Chauhan" at bounding box center [562, 196] width 54 height 9
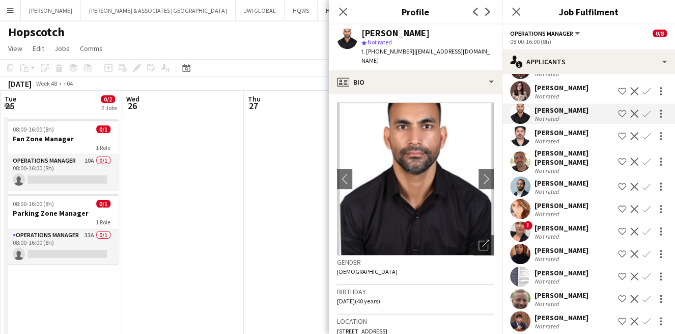
scroll to position [660, 0]
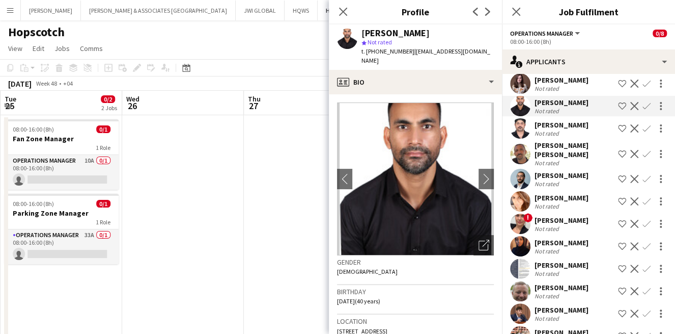
click at [589, 129] on div "Syed Shehryar Sikander" at bounding box center [562, 124] width 54 height 9
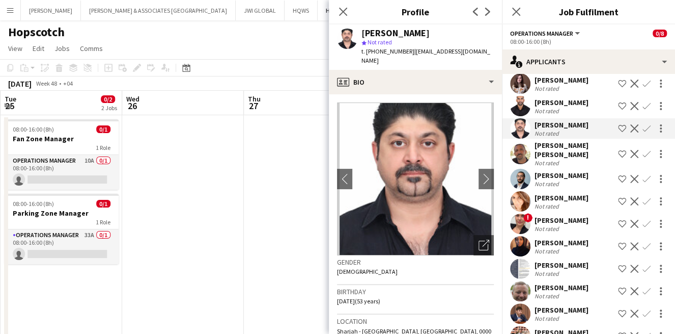
click at [582, 159] on div "Mohammad alayyan Ismail" at bounding box center [574, 150] width 79 height 18
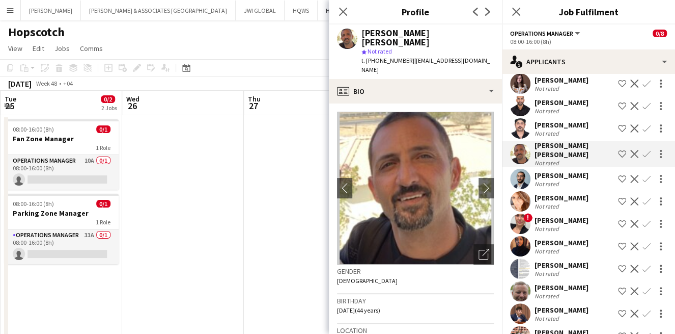
click at [568, 180] on div "Mustafa Aldalati" at bounding box center [562, 175] width 54 height 9
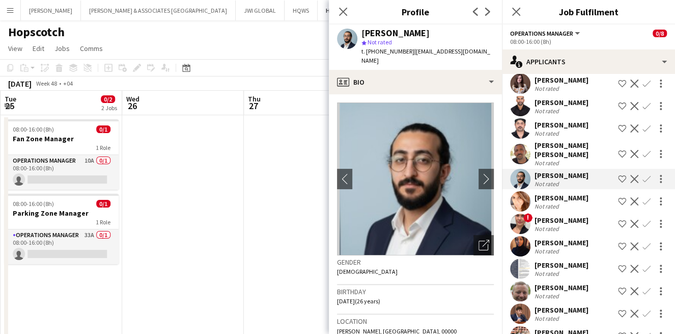
click at [618, 183] on app-icon "Shortlist crew" at bounding box center [622, 179] width 8 height 8
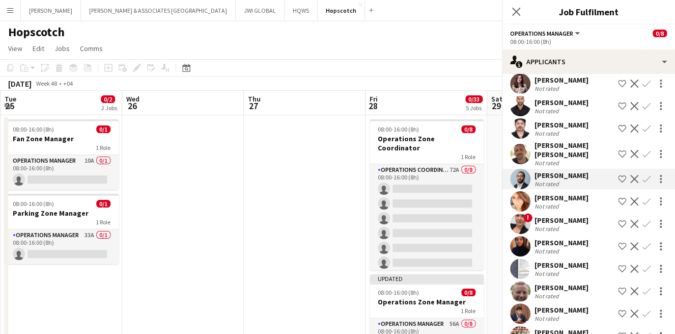
scroll to position [683, 0]
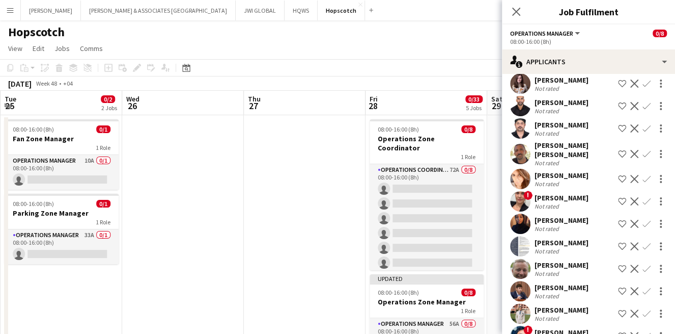
click at [551, 177] on div "Shortlisted Mustafa Aldalati Not rated Remove crew from shortlist Decline Confi…" at bounding box center [588, 74] width 173 height 1276
click at [552, 180] on div "Sabrina Yusuf" at bounding box center [562, 175] width 54 height 9
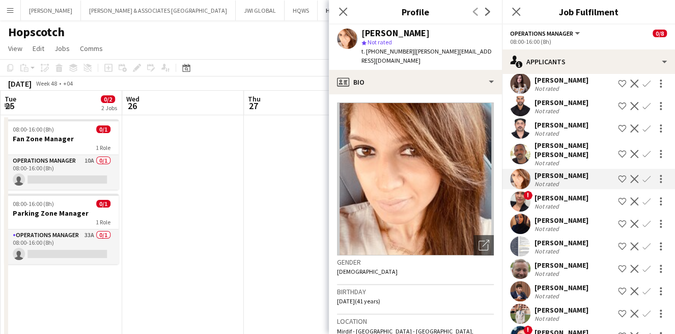
click at [597, 206] on div "! Daniela Console Not rated Shortlist crew Decline Confirm" at bounding box center [588, 201] width 173 height 20
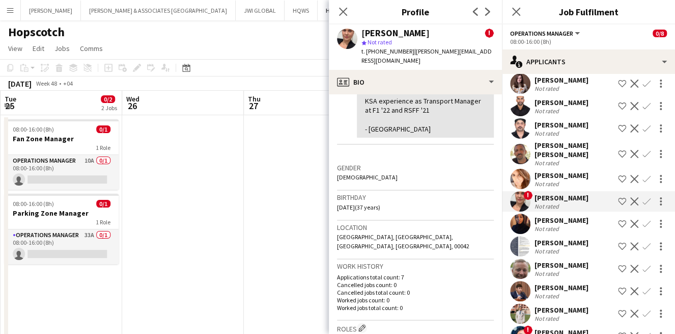
scroll to position [283, 0]
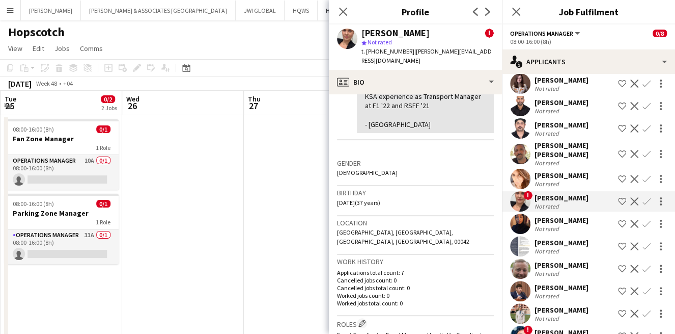
click at [570, 224] on div "Zainab Abdulhameed Not rated Shortlist crew Decline Confirm" at bounding box center [588, 223] width 173 height 20
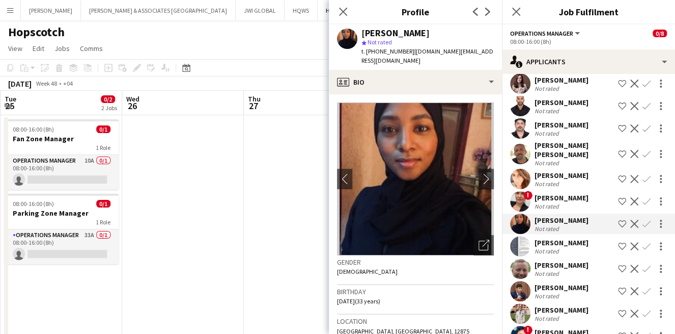
scroll to position [188, 0]
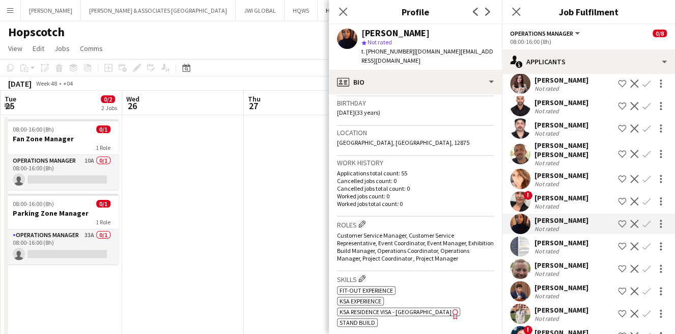
click at [618, 228] on app-icon "Shortlist crew" at bounding box center [622, 224] width 8 height 8
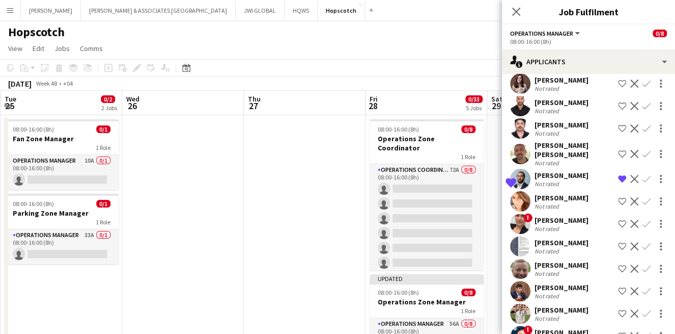
click at [566, 225] on div "Daniela Console" at bounding box center [562, 219] width 54 height 9
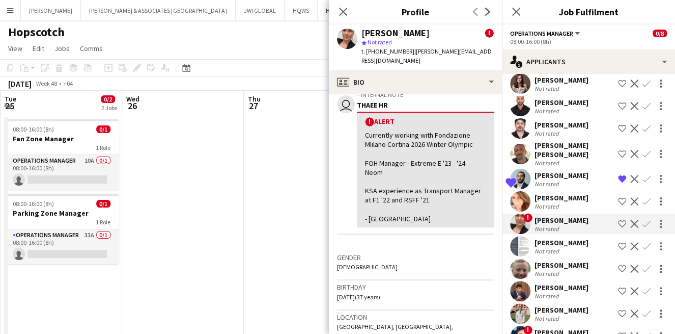
click at [547, 248] on div "Zulfiqar Sadiq Not rated Shortlist crew Decline Confirm" at bounding box center [588, 246] width 173 height 20
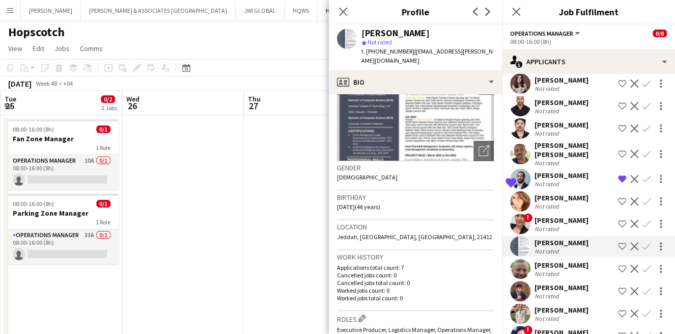
scroll to position [0, 0]
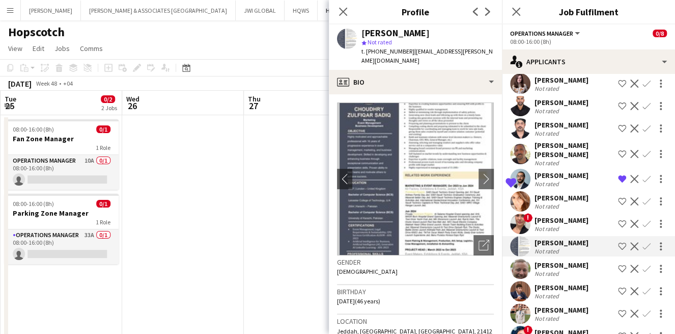
click at [436, 203] on img at bounding box center [415, 178] width 157 height 153
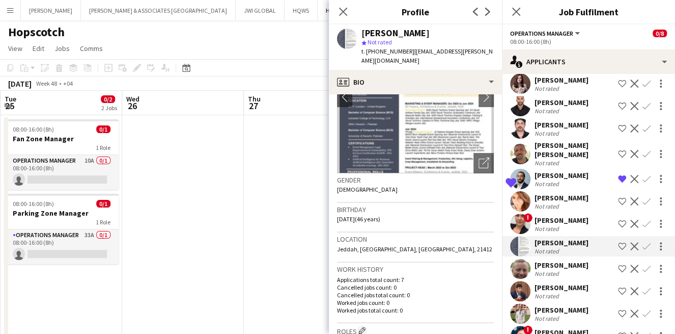
scroll to position [94, 0]
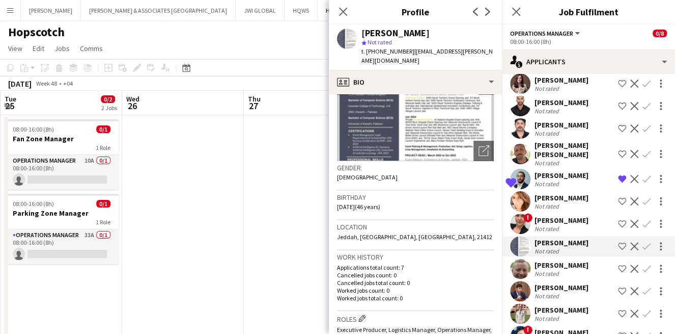
click at [618, 250] on app-icon "Shortlist crew" at bounding box center [622, 246] width 8 height 8
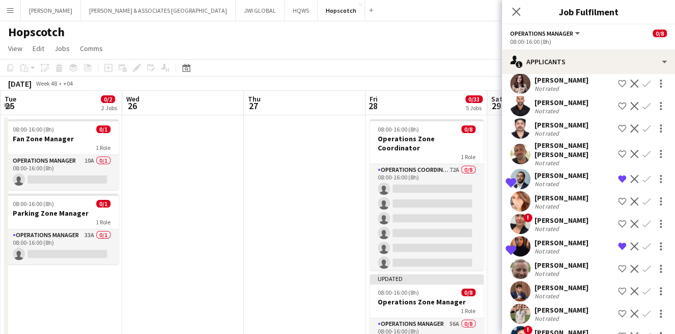
click at [571, 277] on div "Not rated" at bounding box center [562, 273] width 54 height 8
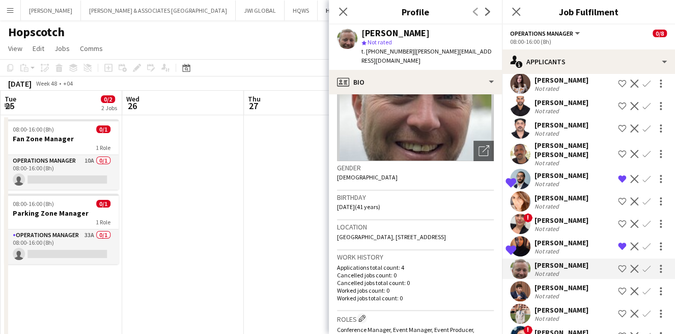
click at [554, 291] on div "Emin Babayev Not rated Shortlist crew Decline Confirm" at bounding box center [588, 291] width 173 height 20
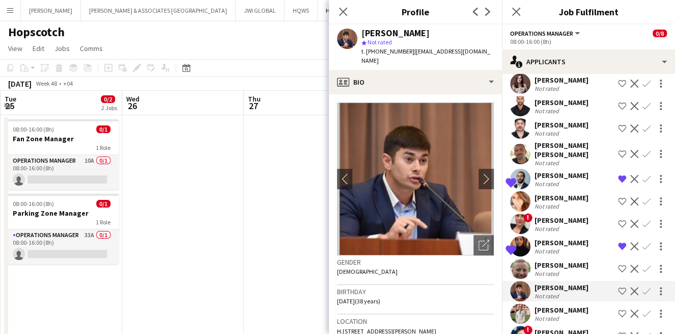
scroll to position [777, 0]
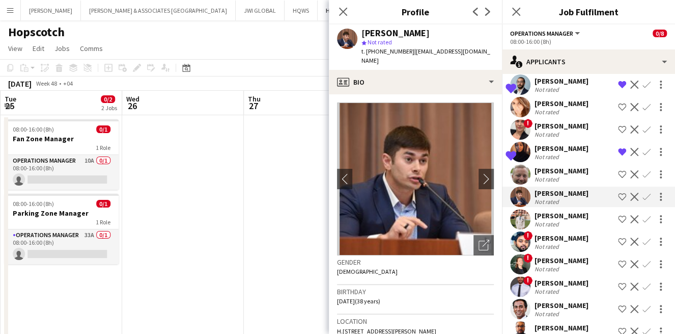
click at [571, 220] on div "Adham Wagdi" at bounding box center [562, 215] width 54 height 9
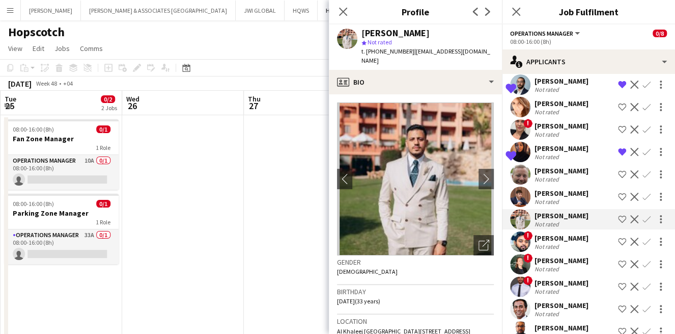
click at [548, 250] on div "Not rated" at bounding box center [548, 246] width 26 height 8
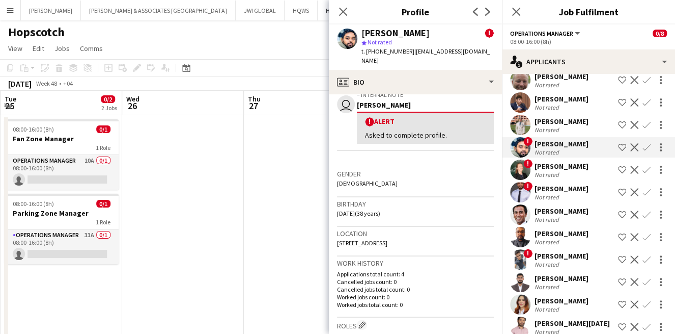
scroll to position [283, 0]
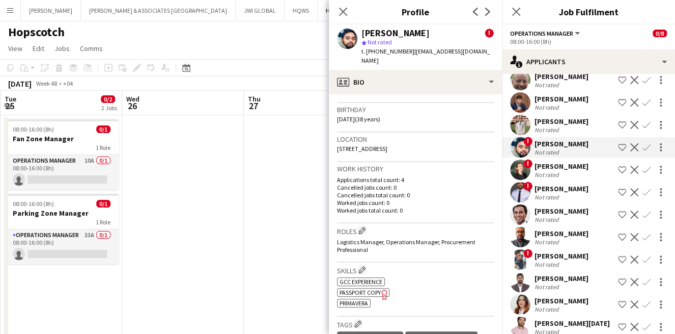
click at [566, 171] on div "Elena Votrina" at bounding box center [562, 165] width 54 height 9
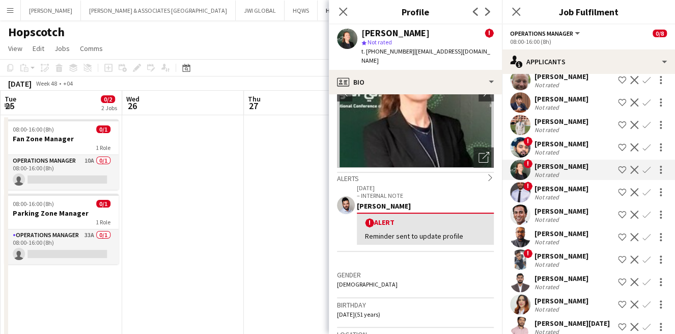
scroll to position [188, 0]
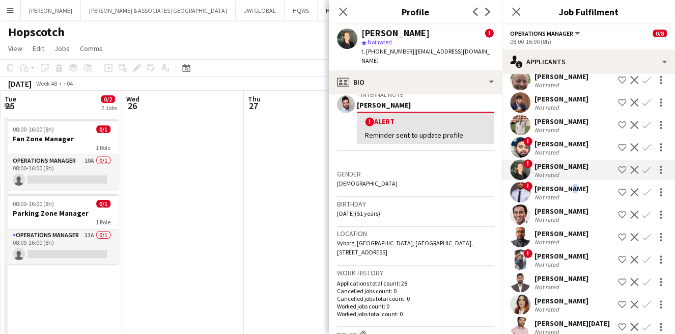
click at [561, 193] on div "Mounir Serghini" at bounding box center [562, 188] width 54 height 9
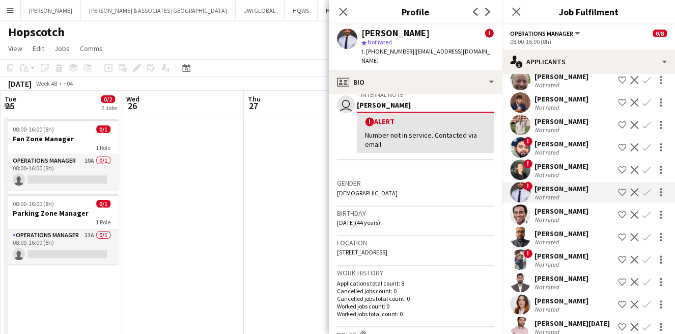
click at [591, 222] on div "Joseph Grazioli Not rated Shortlist crew Decline Confirm" at bounding box center [588, 214] width 173 height 20
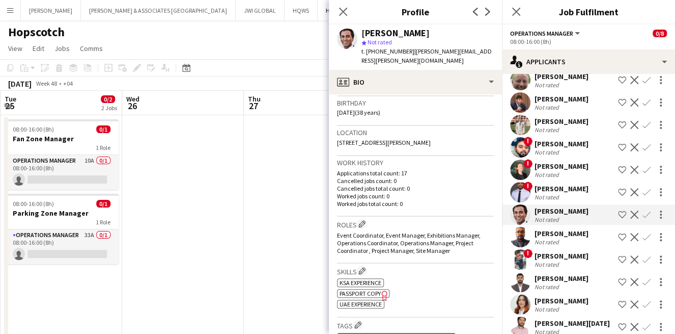
drag, startPoint x: 593, startPoint y: 237, endPoint x: 588, endPoint y: 233, distance: 6.2
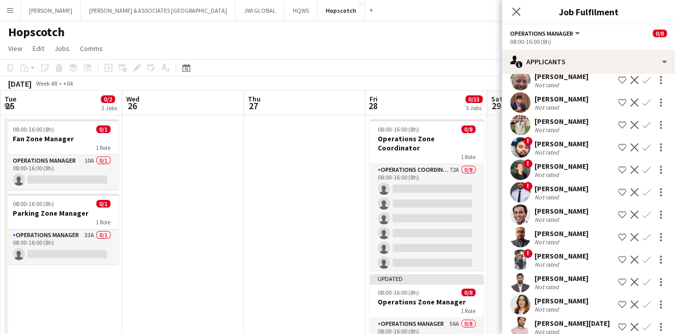
click at [575, 246] on div "Afsal Abdulbasheer Not rated" at bounding box center [562, 237] width 54 height 17
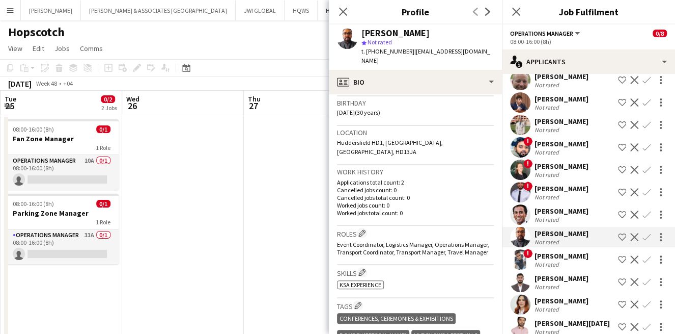
click at [557, 260] on div "Raheel Waheed" at bounding box center [562, 255] width 54 height 9
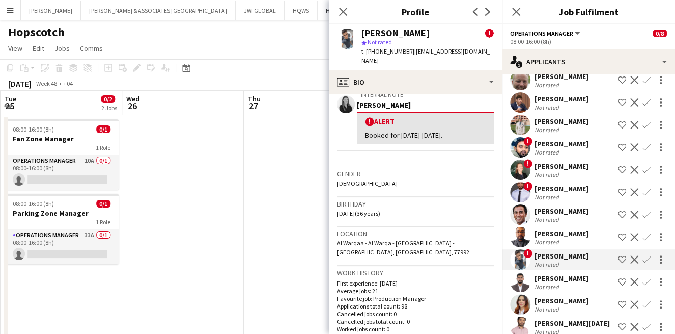
click at [568, 283] on div "Khuzaima Khan" at bounding box center [562, 278] width 54 height 9
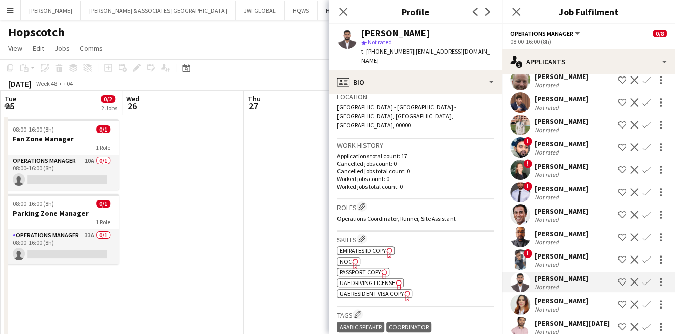
scroll to position [283, 0]
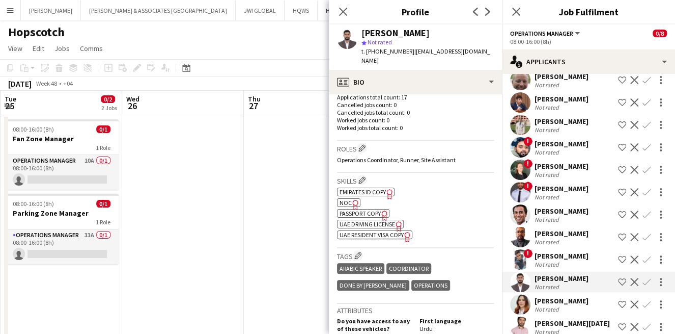
click at [587, 312] on div "Ulfat Ali Not rated Shortlist crew Decline Confirm" at bounding box center [588, 304] width 173 height 20
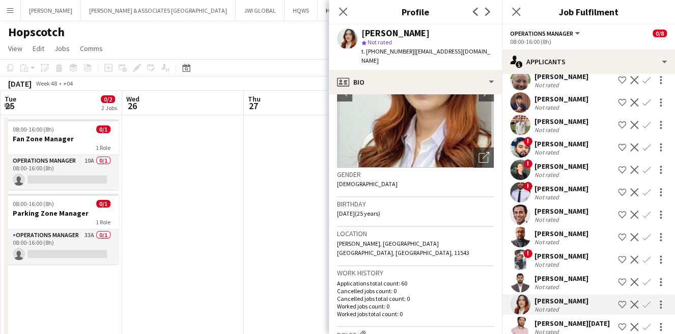
scroll to position [188, 0]
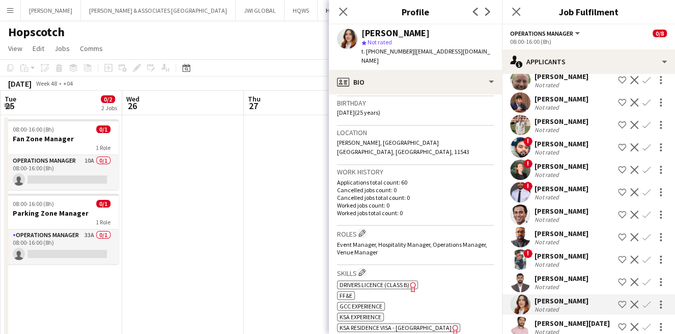
click at [618, 308] on app-icon "Shortlist crew" at bounding box center [622, 304] width 8 height 8
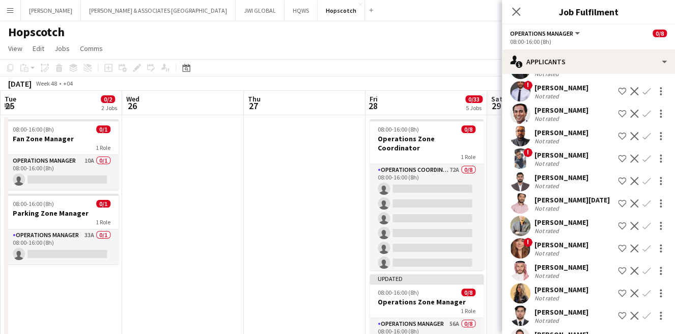
scroll to position [986, 0]
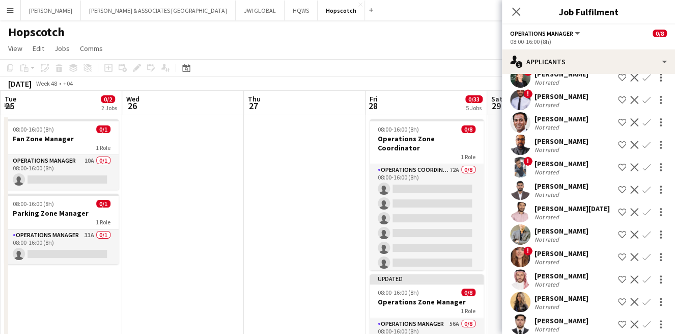
click at [570, 191] on div "Khuzaima Khan" at bounding box center [562, 185] width 54 height 9
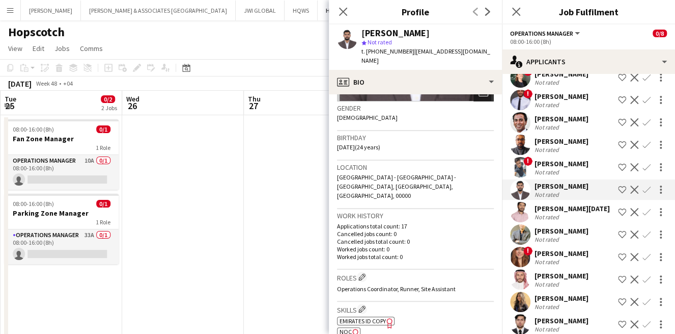
scroll to position [188, 0]
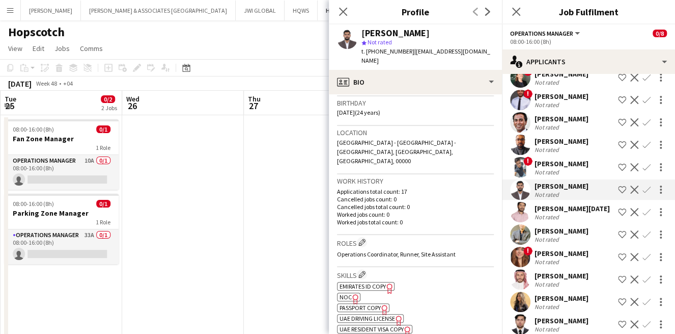
click at [554, 213] on div "Humayun Raja" at bounding box center [572, 208] width 75 height 9
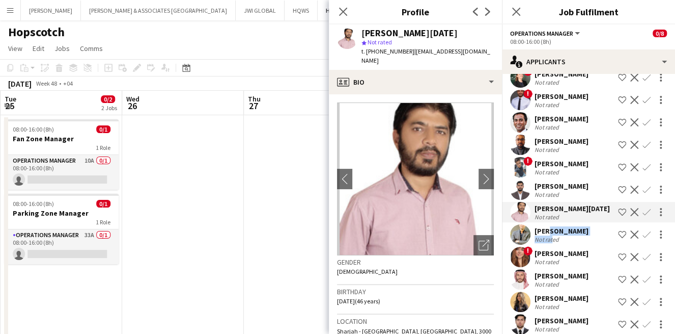
click at [546, 243] on div "Mohamed Elbahi Not rated" at bounding box center [562, 234] width 54 height 17
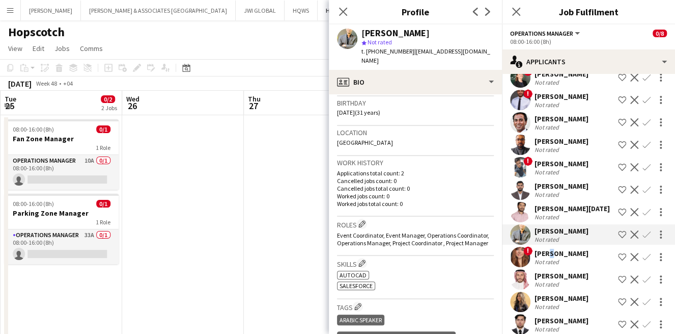
click at [546, 258] on div "Katie Brewster" at bounding box center [562, 253] width 54 height 9
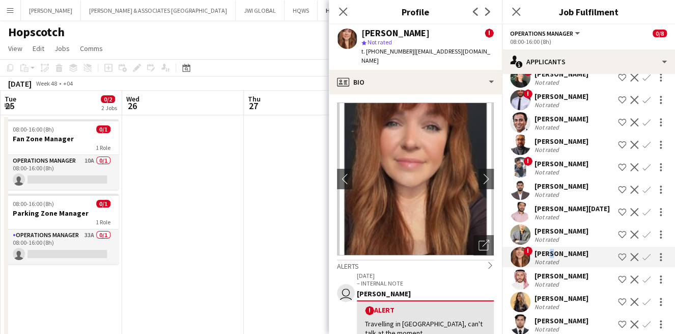
click at [544, 258] on div "Katie Brewster" at bounding box center [562, 253] width 54 height 9
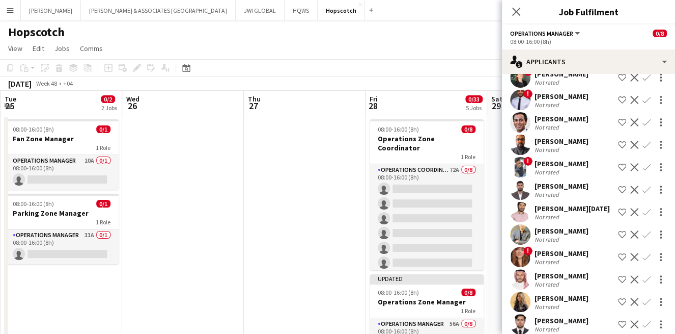
click at [536, 258] on div "Katie Brewster" at bounding box center [562, 253] width 54 height 9
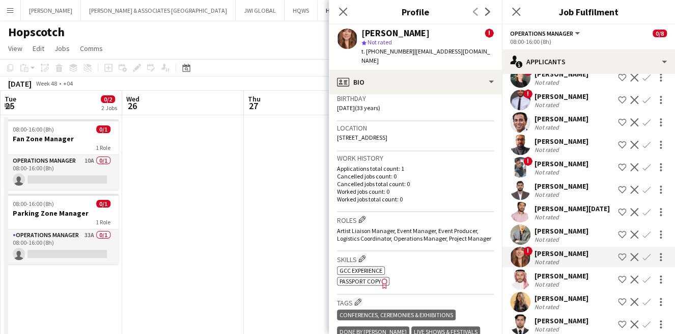
scroll to position [283, 0]
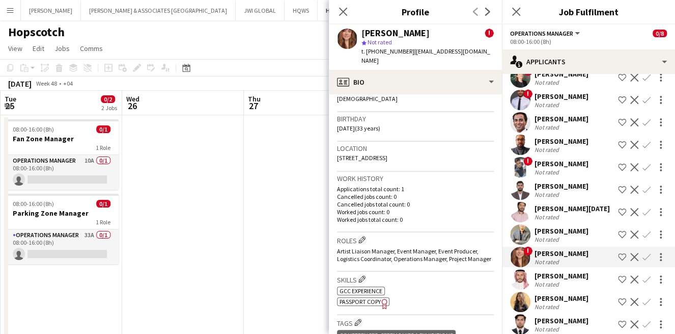
click at [547, 280] on div "Abdallah AlNaji" at bounding box center [562, 275] width 54 height 9
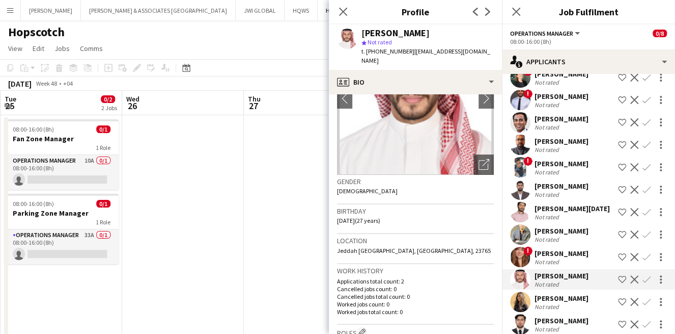
scroll to position [94, 0]
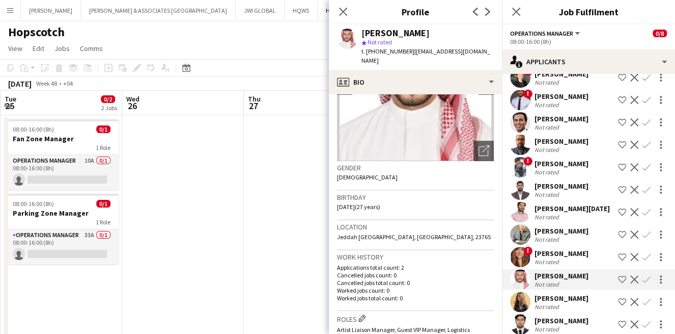
click at [618, 283] on app-icon "Shortlist crew" at bounding box center [622, 279] width 8 height 8
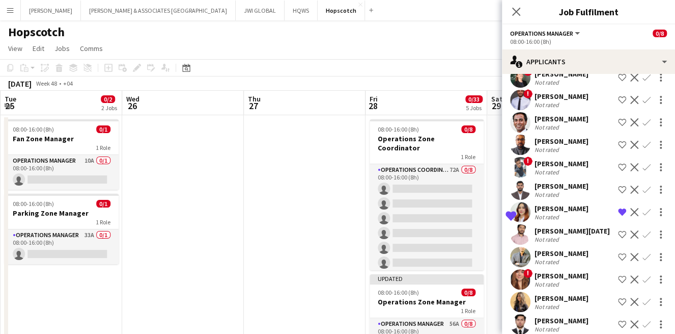
drag, startPoint x: 574, startPoint y: 268, endPoint x: 568, endPoint y: 269, distance: 5.1
click at [573, 265] on div "Not rated" at bounding box center [562, 262] width 54 height 8
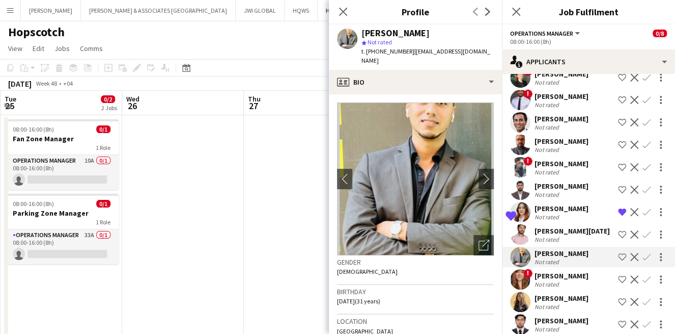
click at [579, 243] on div "Not rated" at bounding box center [572, 239] width 75 height 8
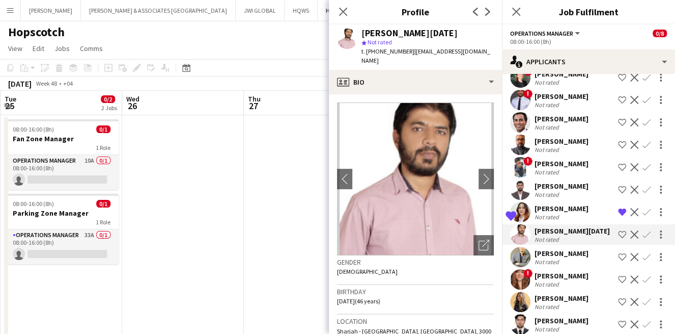
click at [584, 265] on div "Not rated" at bounding box center [562, 262] width 54 height 8
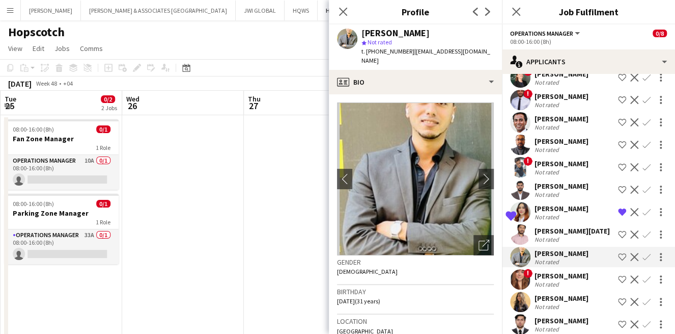
click at [584, 289] on div "! Katie Brewster Not rated Shortlist crew Decline Confirm" at bounding box center [588, 279] width 173 height 20
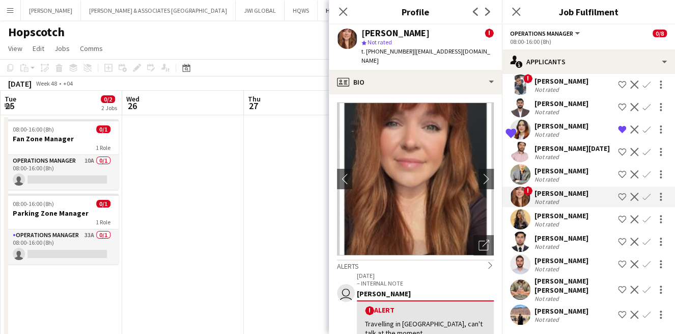
scroll to position [1080, 0]
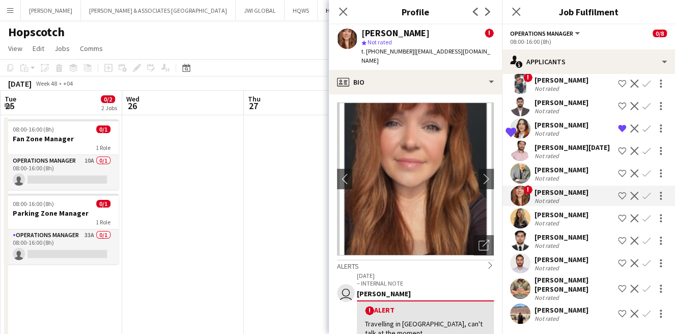
click at [577, 221] on div "Sara Hanoun Not rated Shortlist crew Decline Confirm" at bounding box center [588, 218] width 173 height 20
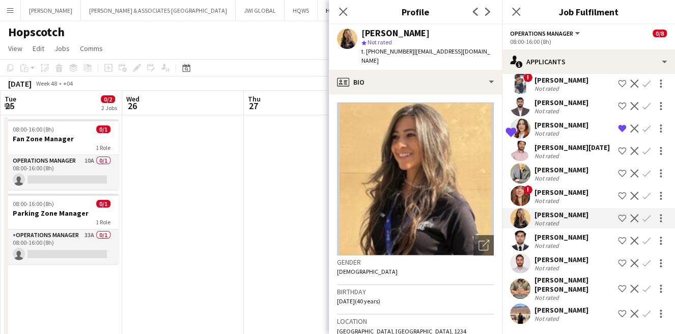
click at [574, 242] on div "Omar Abdul Not rated Shortlist crew Decline Confirm" at bounding box center [588, 240] width 173 height 20
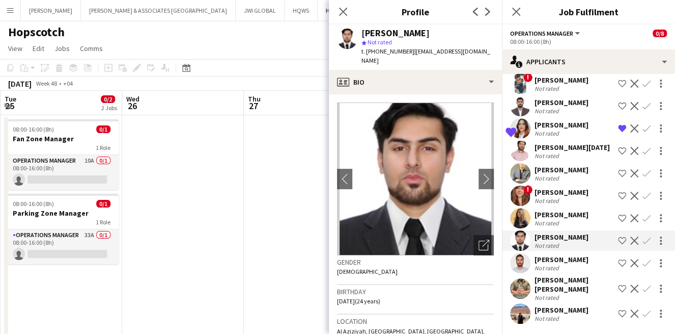
click at [561, 265] on div "Not rated" at bounding box center [562, 268] width 54 height 8
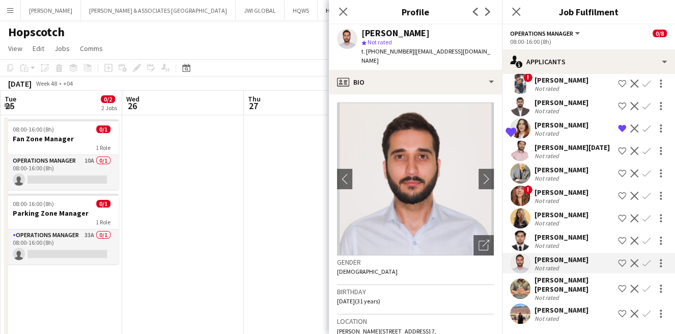
click at [566, 238] on div "Omar Abdul" at bounding box center [562, 236] width 54 height 9
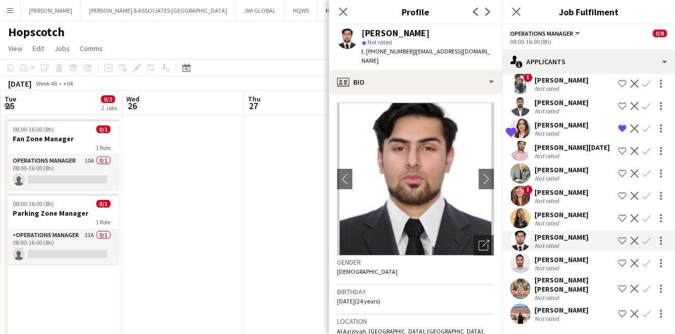
click at [618, 241] on app-icon "Shortlist crew" at bounding box center [622, 240] width 8 height 8
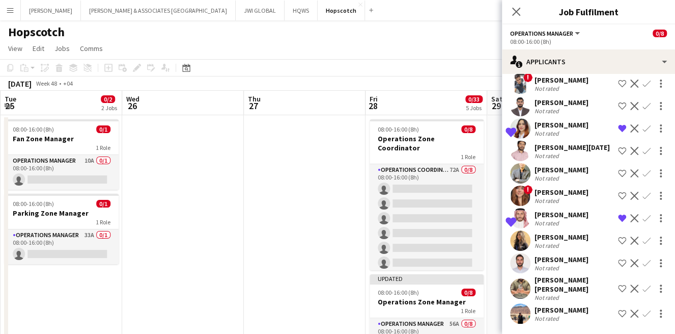
click at [561, 247] on div "Not rated" at bounding box center [562, 245] width 54 height 8
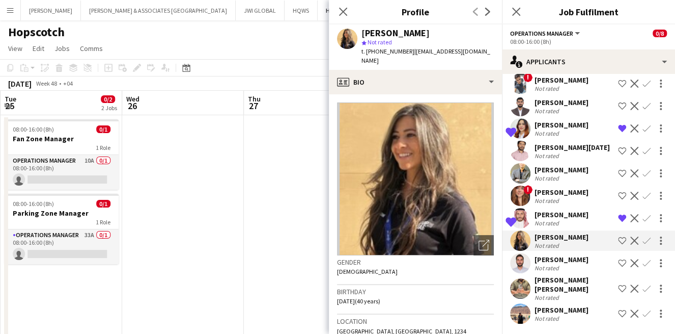
click at [565, 264] on div "Not rated" at bounding box center [562, 268] width 54 height 8
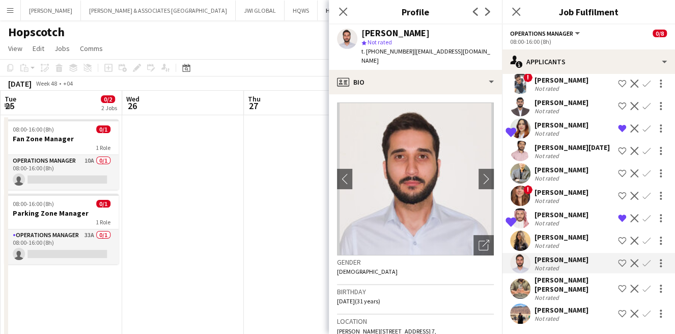
click at [560, 297] on div "Not rated" at bounding box center [574, 297] width 79 height 8
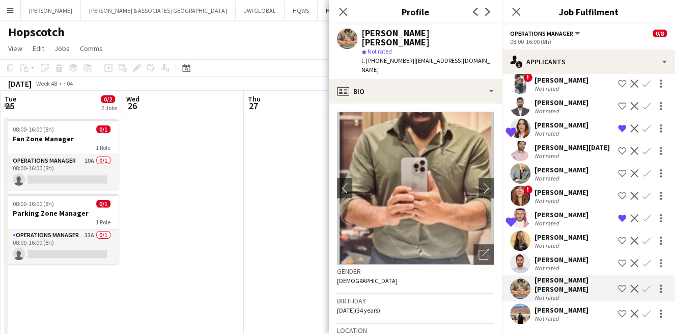
click at [547, 322] on div "Osama Alhadi Not rated Shortlist crew Decline Confirm" at bounding box center [588, 313] width 173 height 20
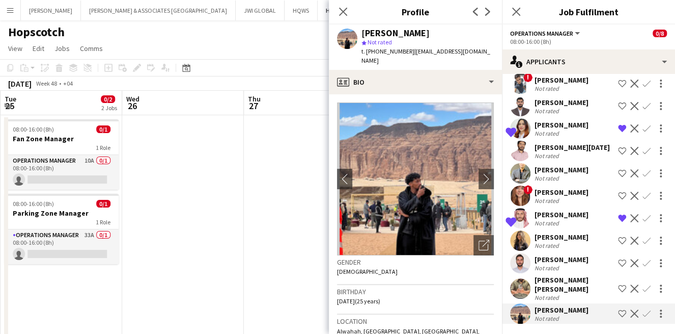
click at [559, 296] on div "Not rated" at bounding box center [548, 297] width 26 height 8
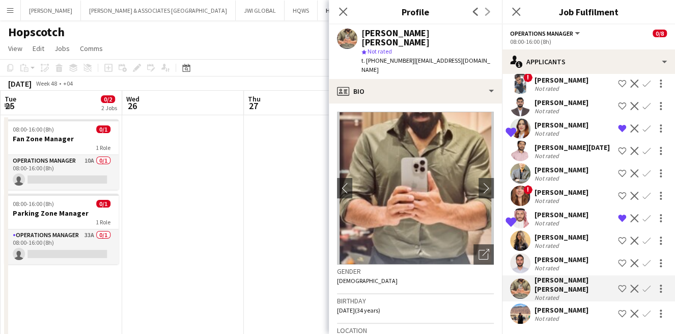
click at [550, 314] on div "Not rated" at bounding box center [548, 318] width 26 height 8
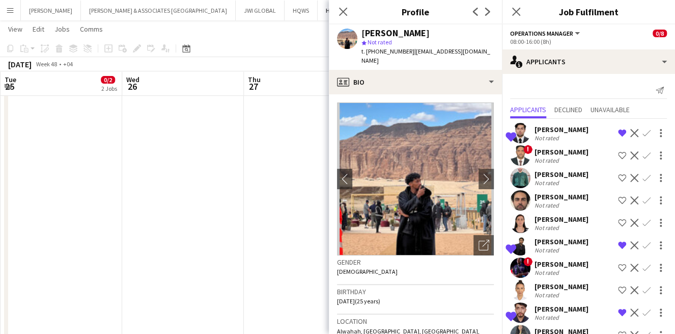
scroll to position [0, 0]
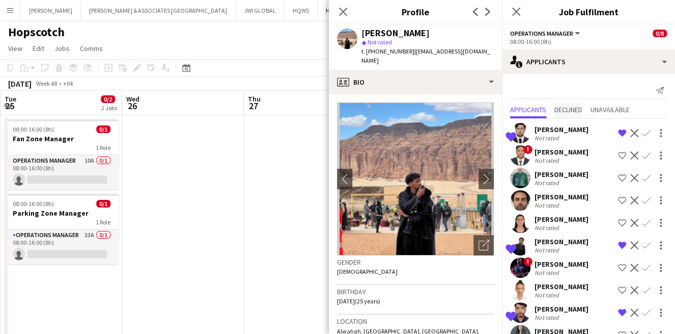
click at [581, 110] on span "Declined" at bounding box center [569, 109] width 28 height 7
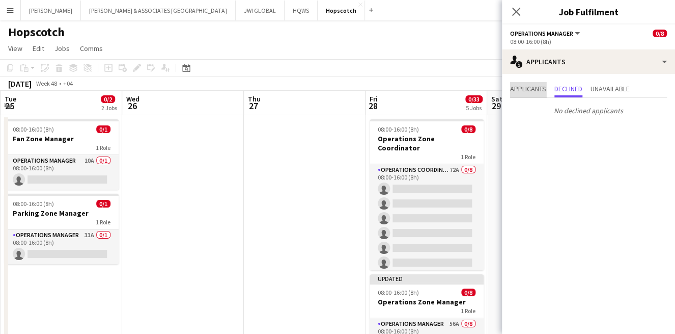
click at [538, 92] on span "Applicants" at bounding box center [528, 88] width 36 height 7
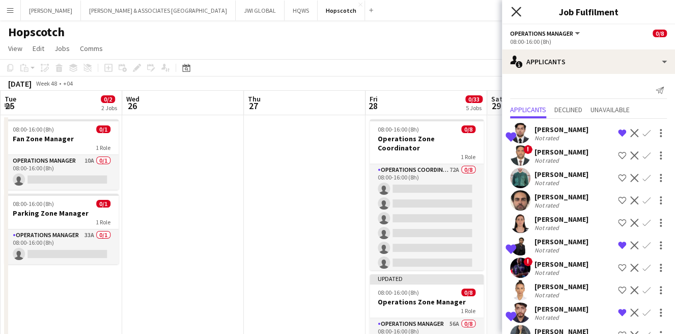
click at [516, 12] on icon "Close pop-in" at bounding box center [516, 12] width 10 height 10
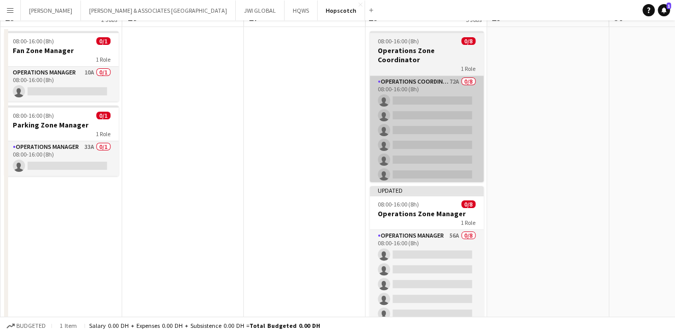
scroll to position [94, 0]
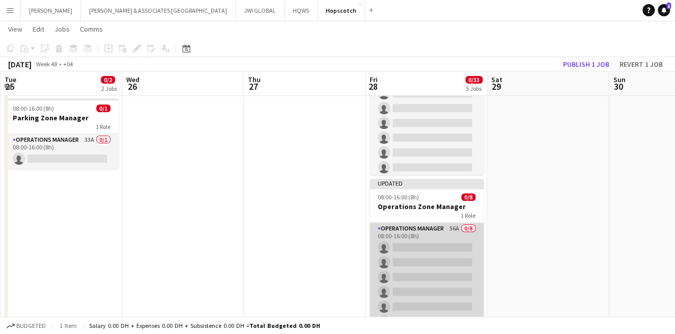
click at [398, 257] on app-card-role "Operations Manager 56A 0/8 08:00-16:00 (8h) single-neutral-actions single-neutr…" at bounding box center [427, 292] width 114 height 138
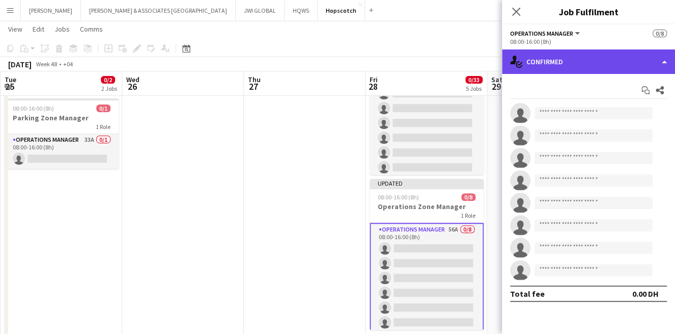
click at [532, 60] on div "single-neutral-actions-check-2 Confirmed" at bounding box center [588, 61] width 173 height 24
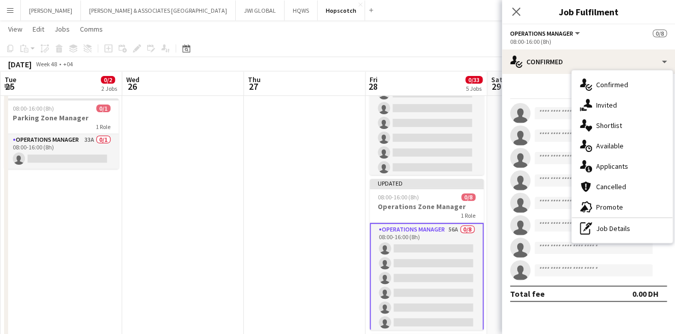
click at [646, 208] on div "advertising-megaphone Promote" at bounding box center [622, 207] width 101 height 20
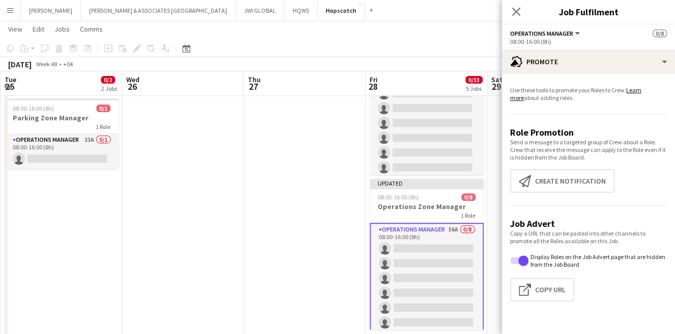
click at [620, 74] on div "Use these tools to promote your Roles to Crew. Learn more about adding roles. R…" at bounding box center [588, 198] width 173 height 248
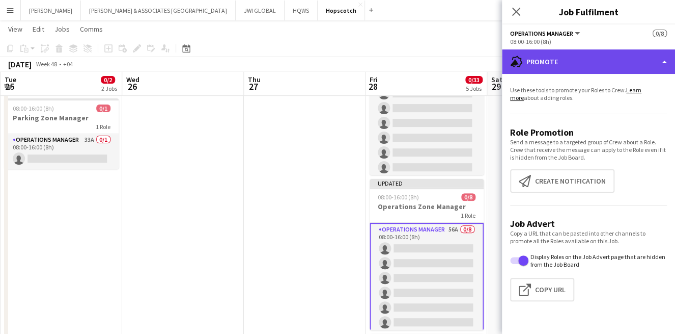
click at [627, 62] on div "advertising-megaphone Promote" at bounding box center [588, 61] width 173 height 24
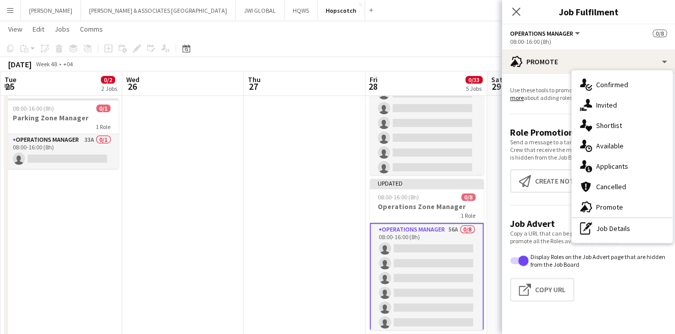
click at [625, 168] on span "Applicants" at bounding box center [613, 165] width 32 height 9
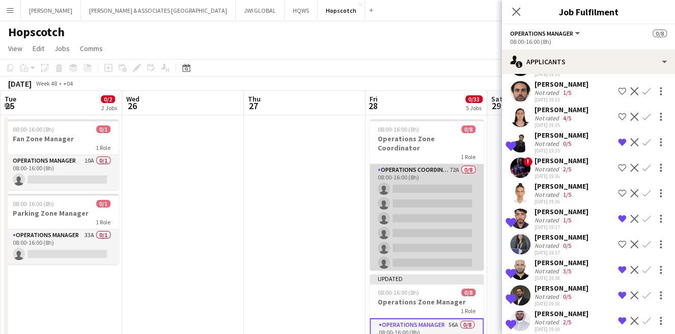
click at [411, 220] on app-card-role "Operations Coordinator 72A 0/8 08:00-16:00 (8h) single-neutral-actions single-n…" at bounding box center [427, 233] width 114 height 138
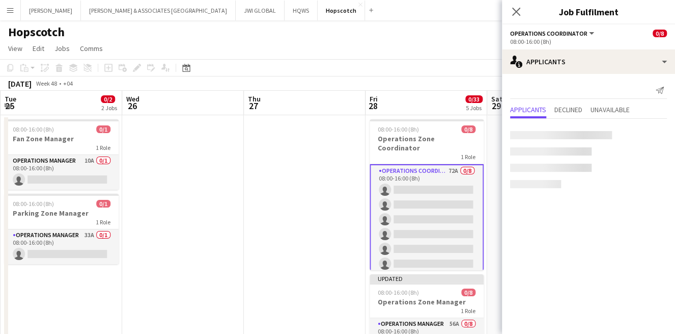
scroll to position [0, 0]
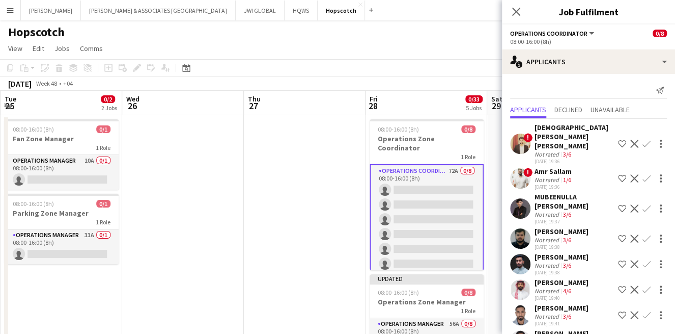
click at [575, 137] on div "Muhammad Usman Ihsan" at bounding box center [574, 137] width 79 height 28
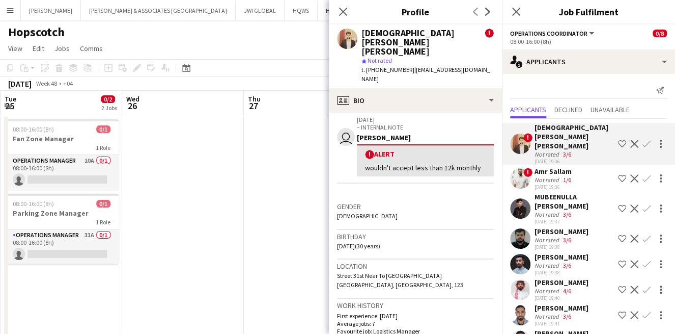
scroll to position [188, 0]
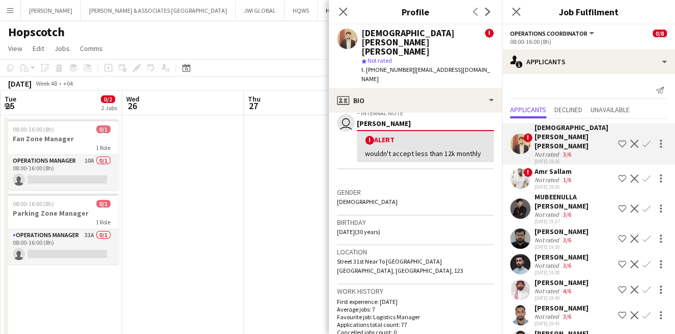
click at [599, 167] on div "! Amr Sallam Not rated 1/6 02-10-2025 19:36 Shortlist crew Decline Confirm" at bounding box center [588, 178] width 173 height 23
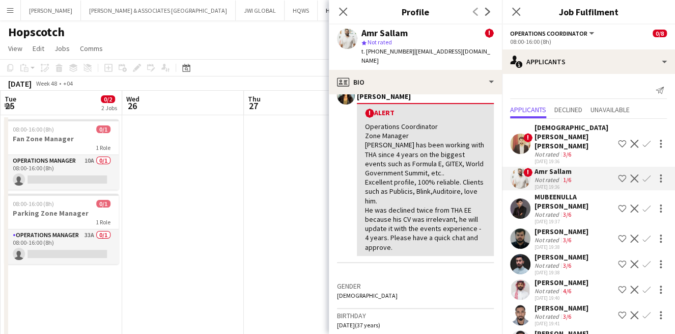
scroll to position [283, 0]
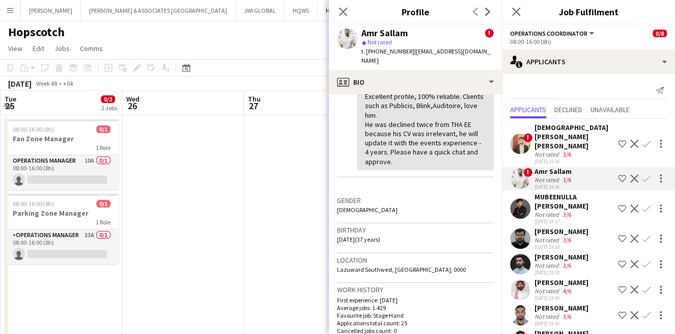
click at [581, 194] on div "MUBEENULLA HIDAYATH" at bounding box center [574, 201] width 79 height 18
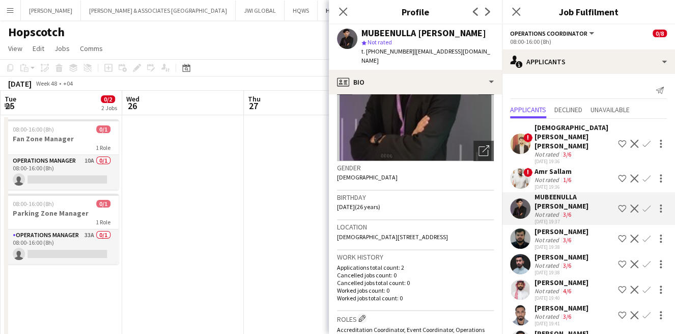
scroll to position [188, 0]
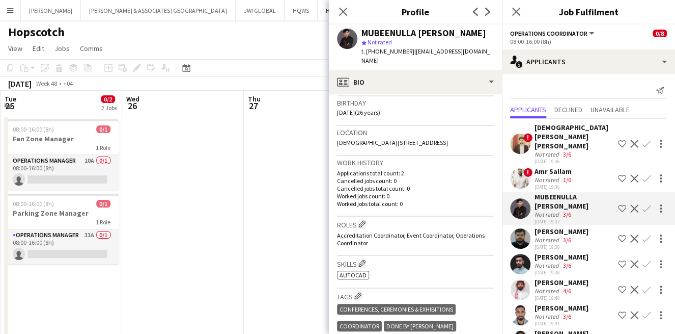
click at [589, 227] on div "Abdullah Mohtisham" at bounding box center [562, 231] width 54 height 9
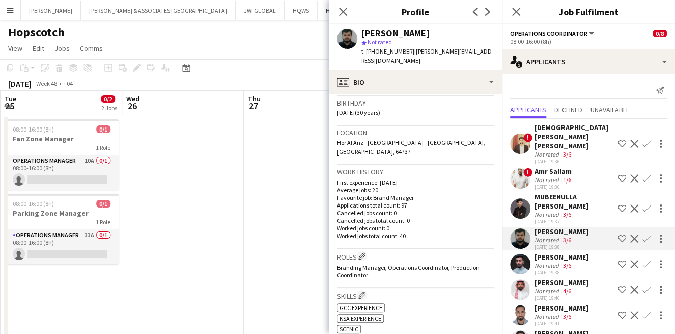
click at [546, 252] on div "Mohammed Abdulla Makaram" at bounding box center [562, 256] width 54 height 9
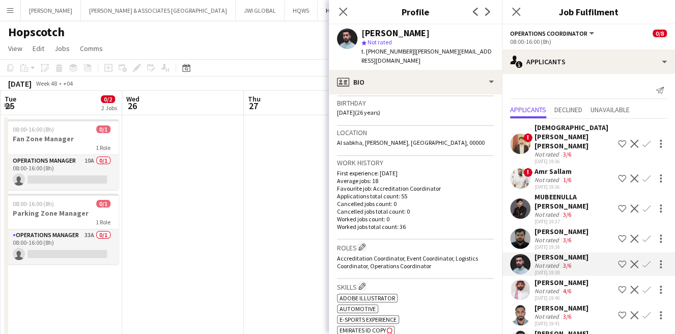
click at [561, 295] on div "02-10-2025 19:40" at bounding box center [562, 297] width 54 height 7
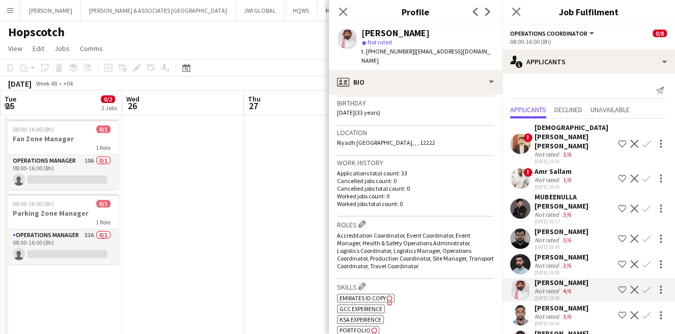
click at [618, 289] on app-icon "Shortlist crew" at bounding box center [622, 289] width 8 height 8
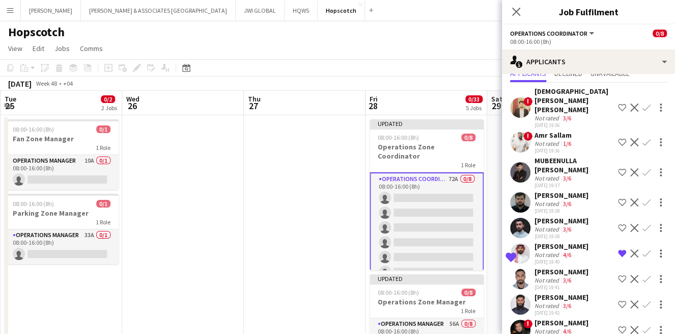
scroll to position [94, 0]
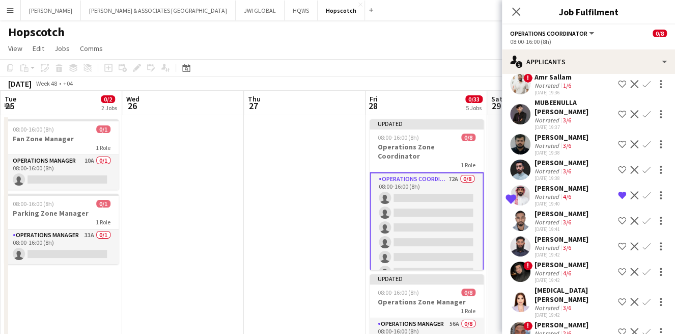
click at [554, 222] on div "Not rated" at bounding box center [548, 222] width 26 height 8
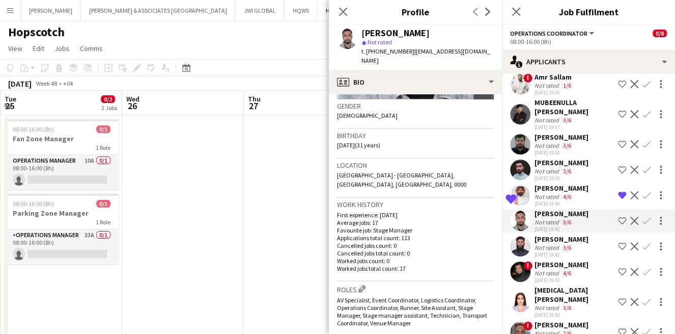
scroll to position [188, 0]
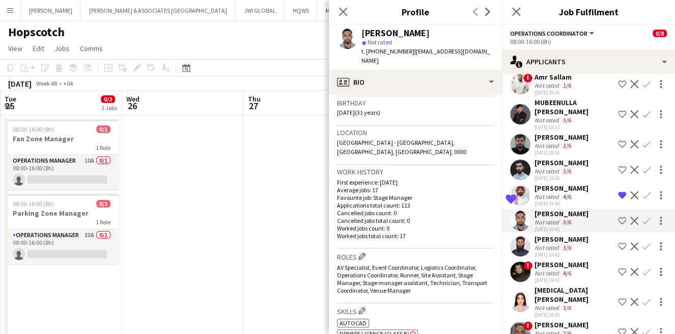
click at [571, 243] on div "Mohammed Abdul Majeed" at bounding box center [562, 238] width 54 height 9
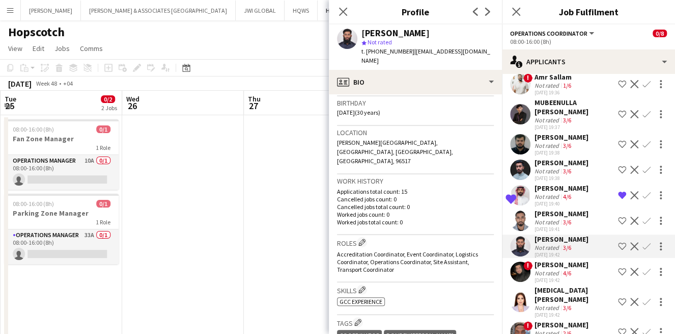
click at [561, 277] on div "4/6" at bounding box center [567, 273] width 12 height 8
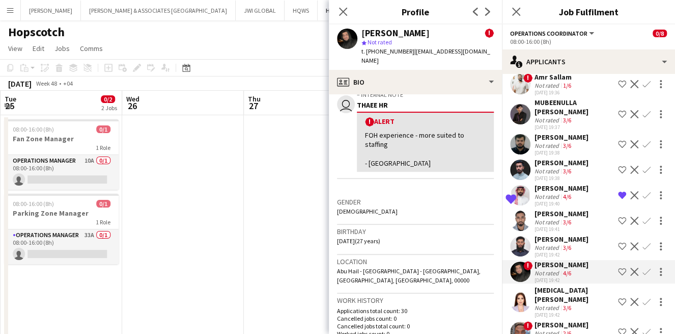
click at [563, 307] on app-skills-label "3/6" at bounding box center [567, 308] width 8 height 8
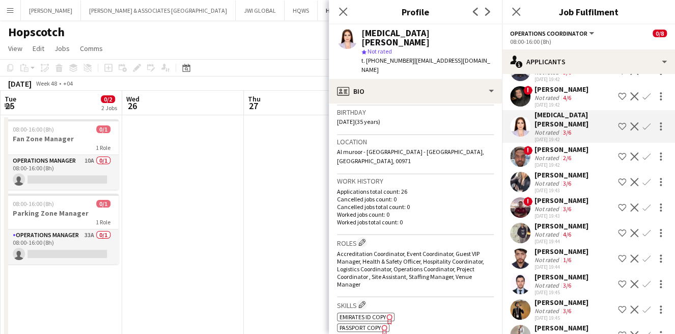
scroll to position [283, 0]
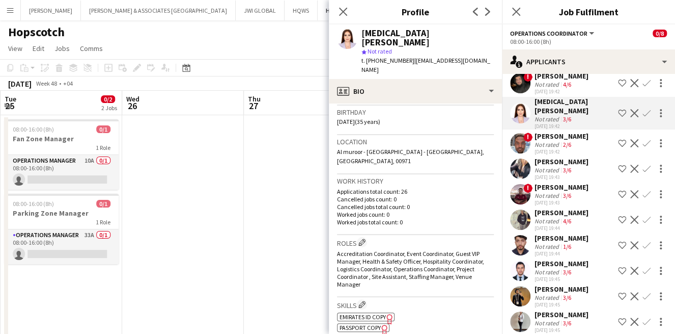
click at [552, 146] on div "Not rated" at bounding box center [548, 145] width 26 height 8
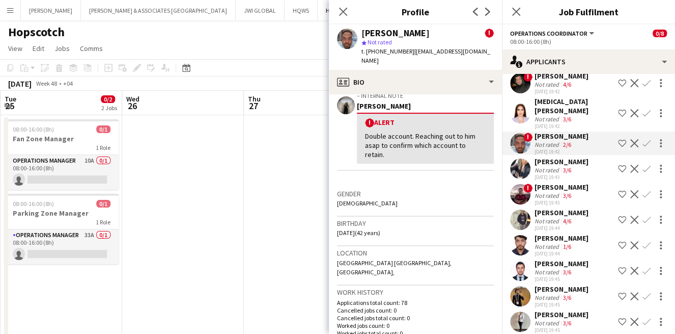
scroll to position [188, 0]
click at [618, 144] on app-icon "Shortlist crew" at bounding box center [622, 143] width 8 height 8
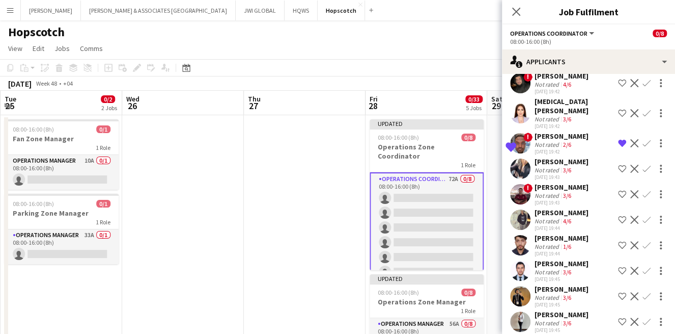
click at [550, 175] on div "02-10-2025 19:43" at bounding box center [562, 177] width 54 height 7
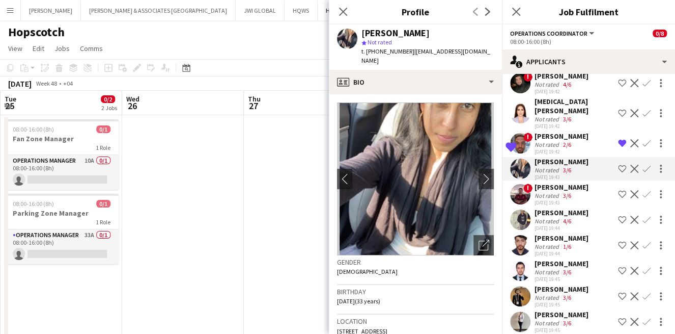
scroll to position [94, 0]
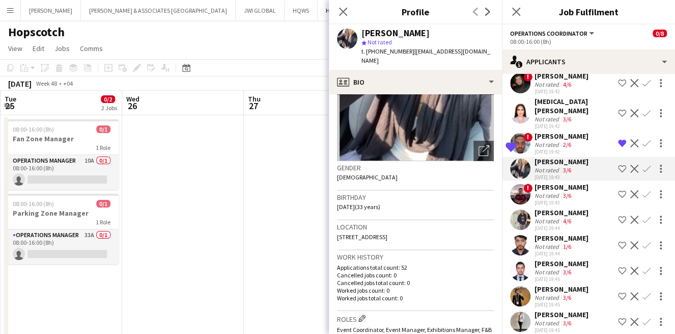
click at [568, 186] on div "ayman selim" at bounding box center [562, 186] width 54 height 9
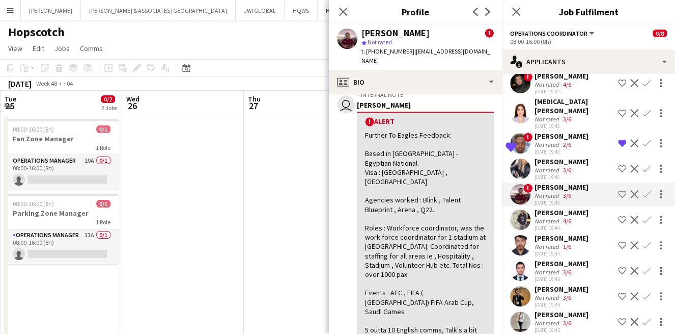
scroll to position [283, 0]
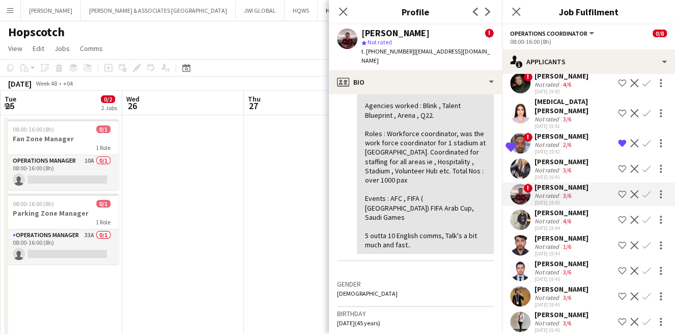
click at [548, 217] on div "Not rated" at bounding box center [548, 221] width 26 height 8
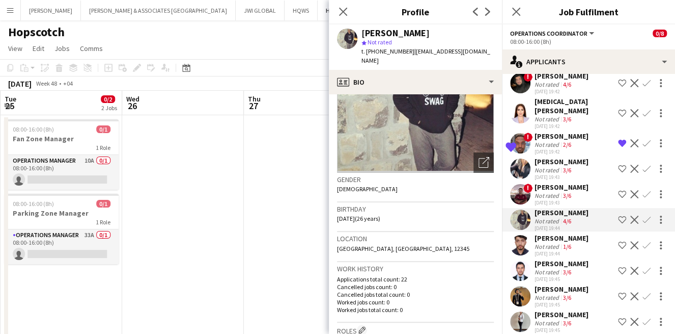
scroll to position [94, 0]
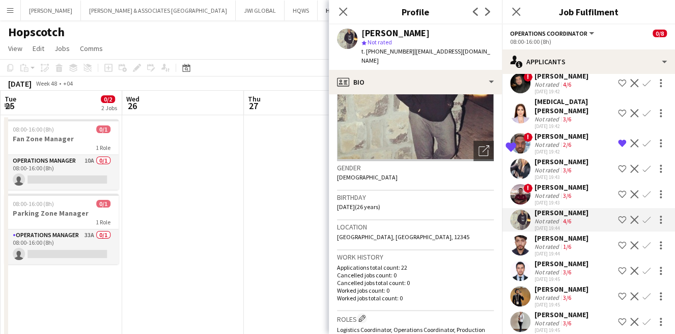
click at [529, 247] on app-user-avatar at bounding box center [520, 245] width 20 height 20
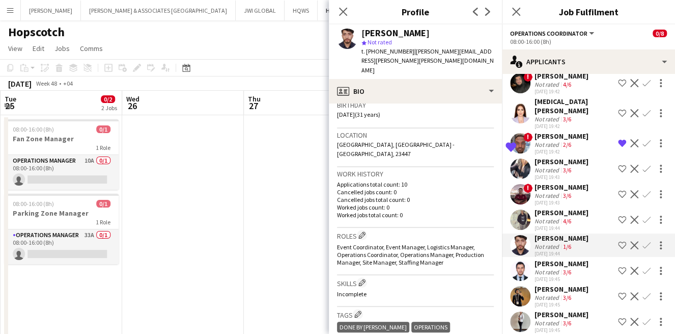
scroll to position [188, 0]
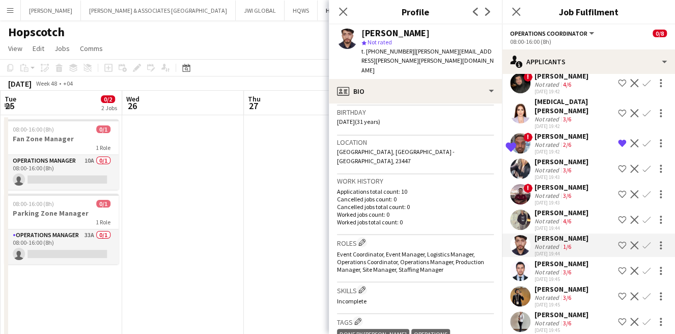
click at [618, 247] on app-icon "Shortlist crew" at bounding box center [622, 245] width 8 height 8
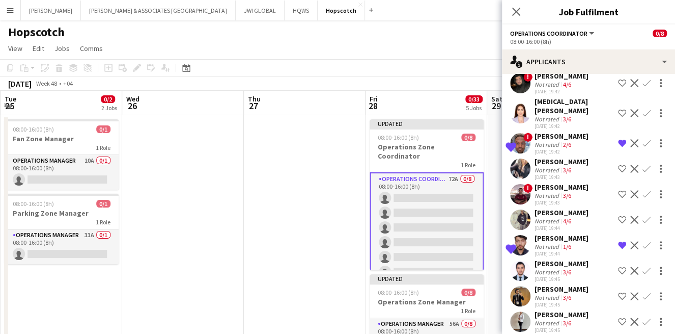
click at [579, 263] on div "Youssef Belamine" at bounding box center [562, 263] width 54 height 9
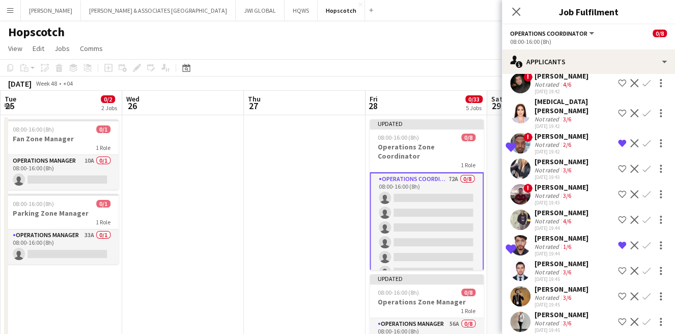
click at [567, 286] on div "Mohamad Alramouni" at bounding box center [562, 288] width 54 height 9
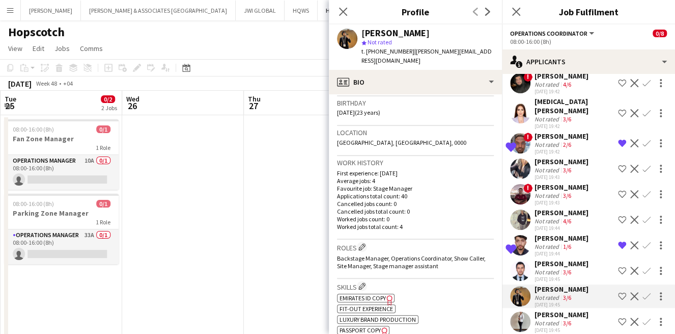
click at [553, 321] on div "Not rated" at bounding box center [548, 323] width 26 height 8
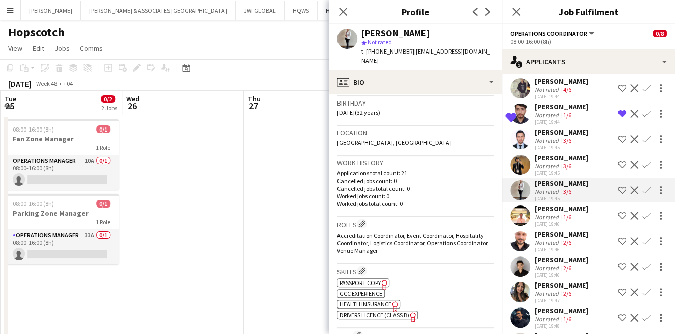
scroll to position [471, 0]
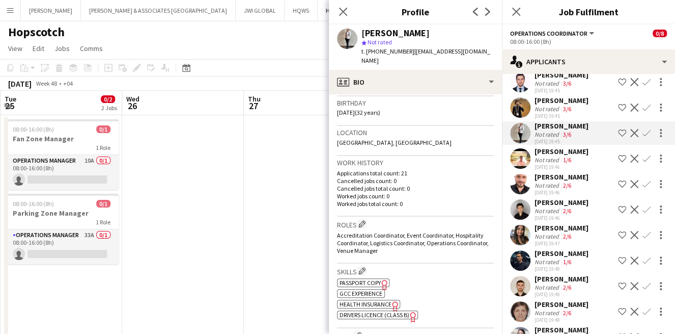
click at [574, 164] on div "02-10-2025 19:46" at bounding box center [562, 167] width 54 height 7
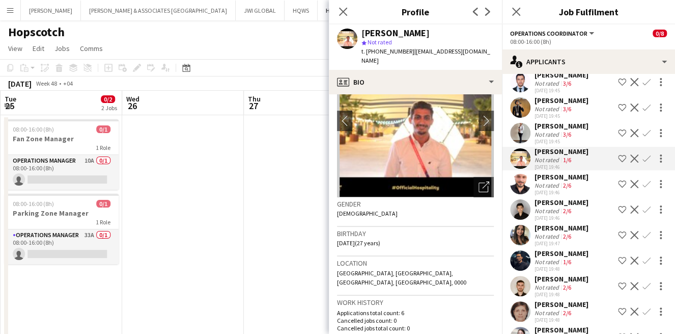
scroll to position [188, 0]
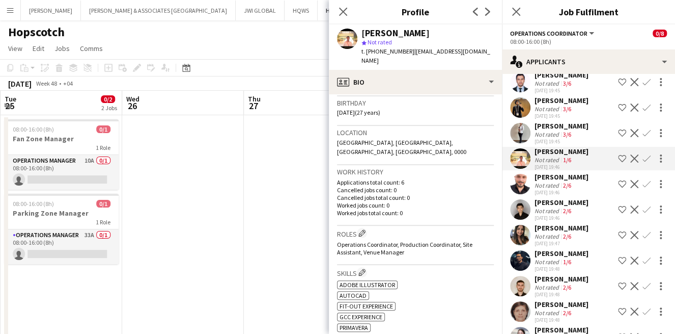
click at [583, 185] on div "Not rated 2/6" at bounding box center [562, 185] width 54 height 8
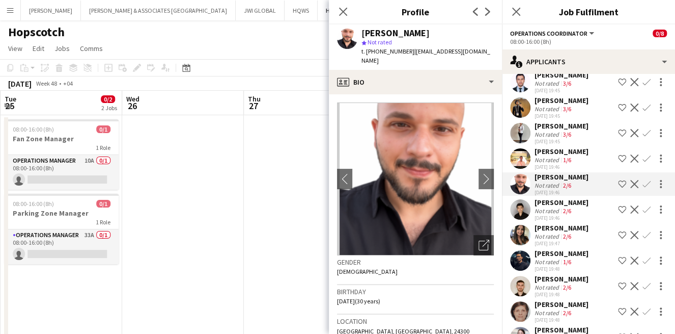
click at [589, 214] on div "Not rated 2/6" at bounding box center [562, 211] width 54 height 8
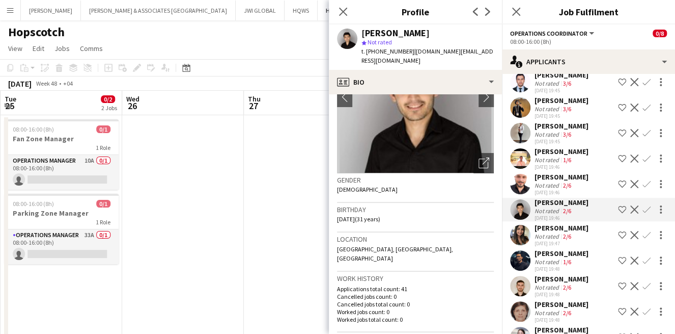
scroll to position [94, 0]
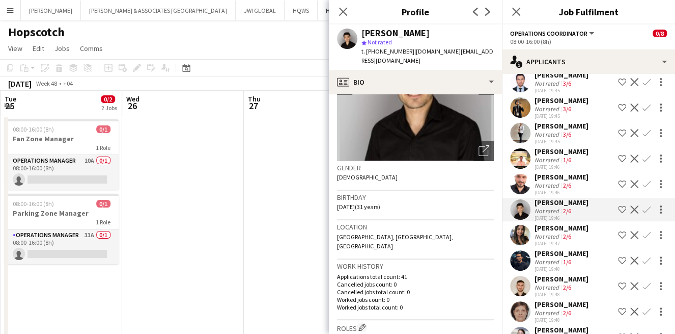
click at [579, 232] on div "Sabrina De souza" at bounding box center [562, 227] width 54 height 9
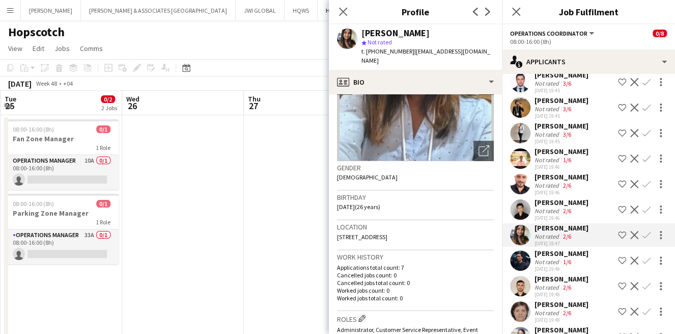
click at [568, 265] on div "Omer Ahmed Not rated 1/6 02-10-2025 19:48" at bounding box center [562, 260] width 54 height 23
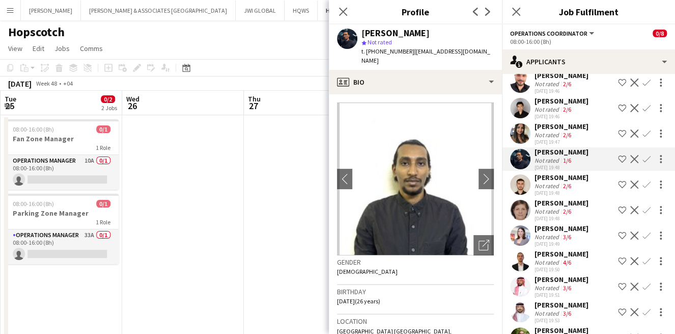
scroll to position [566, 0]
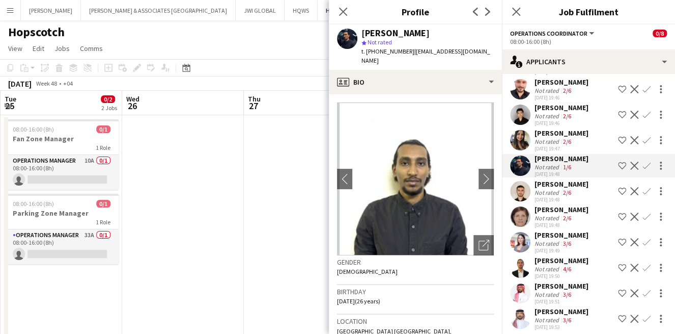
click at [584, 196] on div "Not rated 2/6" at bounding box center [562, 192] width 54 height 8
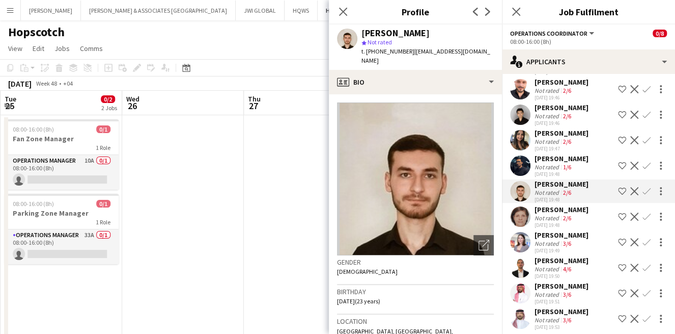
click at [593, 225] on div "Rema Khalil Not rated 2/6 02-10-2025 19:48 Shortlist crew Decline Confirm" at bounding box center [588, 216] width 173 height 23
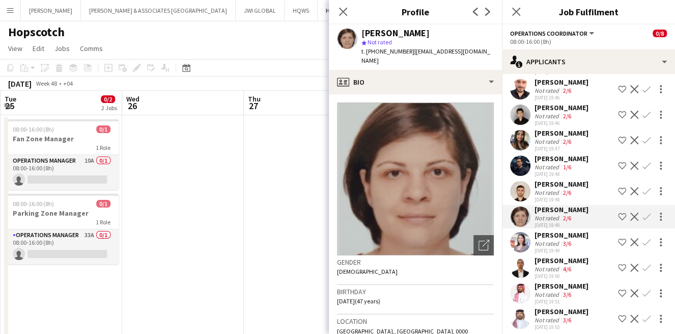
click at [570, 254] on div "02-10-2025 19:49" at bounding box center [562, 250] width 54 height 7
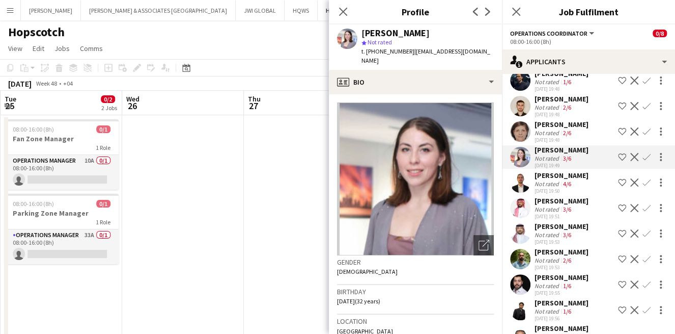
scroll to position [660, 0]
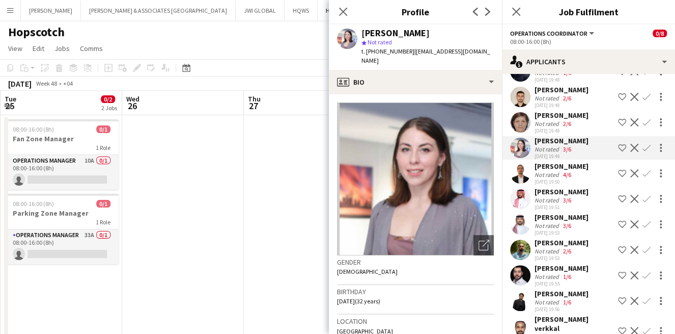
click at [572, 178] on div "4/6" at bounding box center [567, 175] width 12 height 8
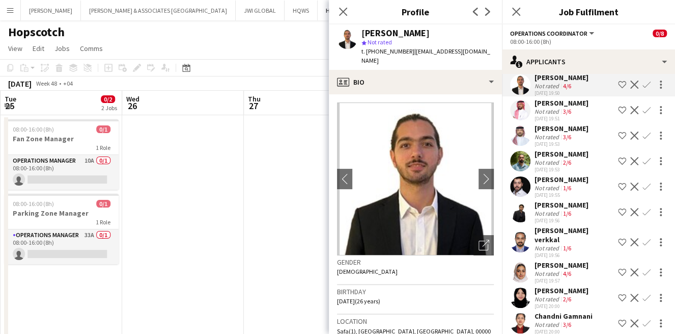
scroll to position [754, 0]
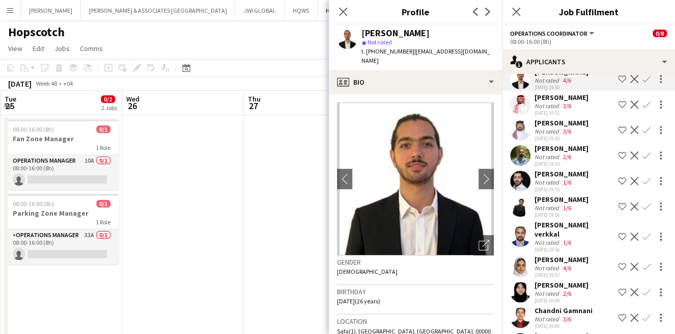
click at [575, 116] on div "Adel Alhadi Not rated 3/6 02-10-2025 19:51 Shortlist crew Decline Confirm" at bounding box center [588, 104] width 173 height 23
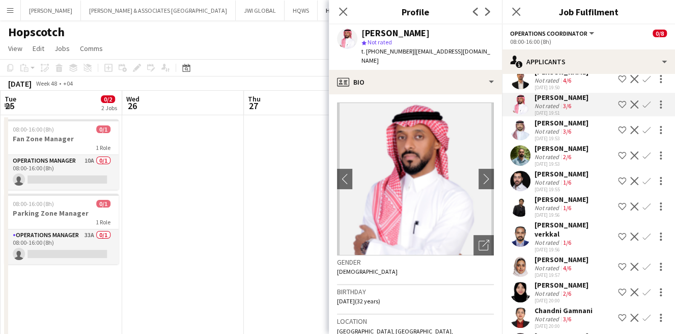
click at [618, 109] on app-icon "Shortlist crew" at bounding box center [622, 104] width 8 height 8
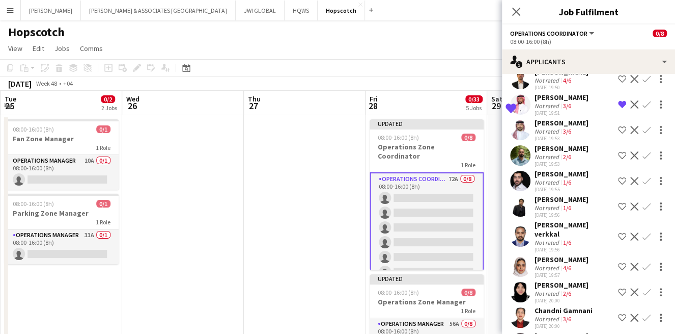
click at [570, 135] on app-skills-label "3/6" at bounding box center [567, 131] width 8 height 8
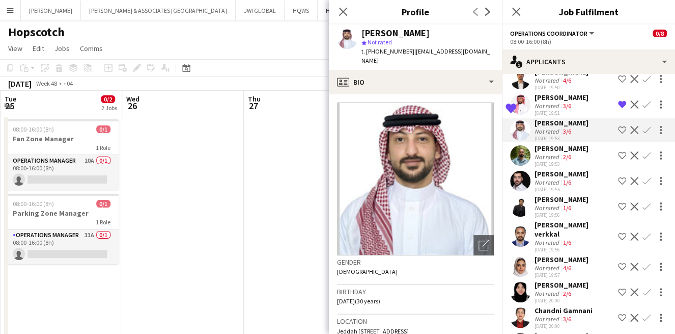
drag, startPoint x: 611, startPoint y: 137, endPoint x: 608, endPoint y: 147, distance: 10.6
click at [618, 134] on app-icon "Shortlist crew" at bounding box center [622, 130] width 8 height 8
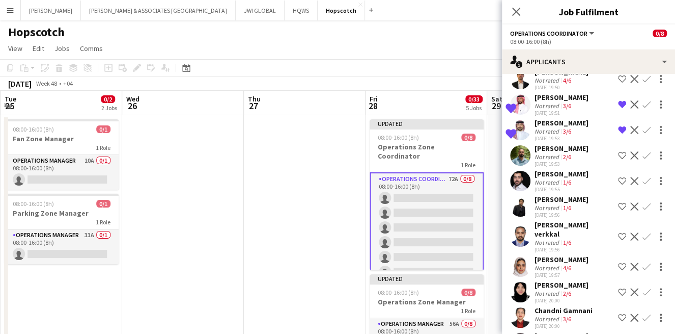
click at [582, 160] on div "Not rated 2/6" at bounding box center [562, 157] width 54 height 8
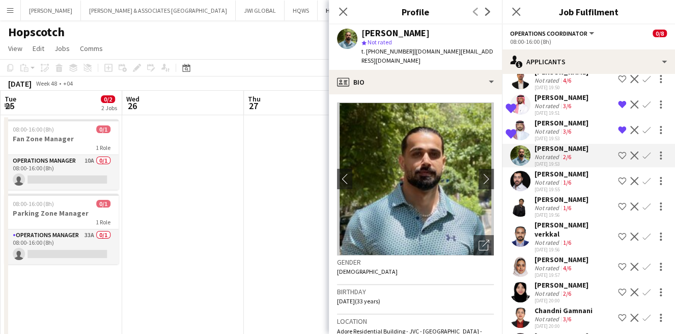
click at [581, 178] on div "Mohammad Alkhasawneh" at bounding box center [562, 173] width 54 height 9
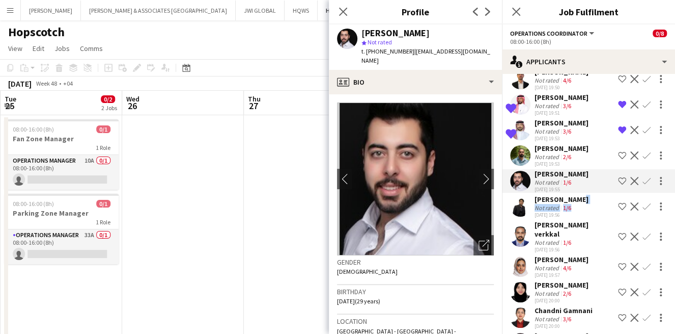
click at [572, 218] on div "Mazen Khan Not rated 1/6 02-10-2025 19:56 Shortlist crew Decline Confirm" at bounding box center [588, 206] width 173 height 23
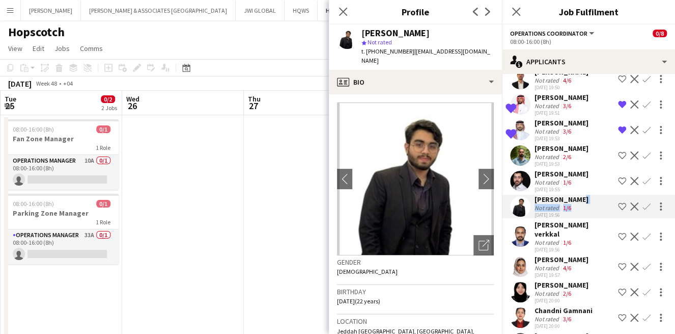
click at [616, 212] on button "Shortlist crew" at bounding box center [622, 206] width 12 height 12
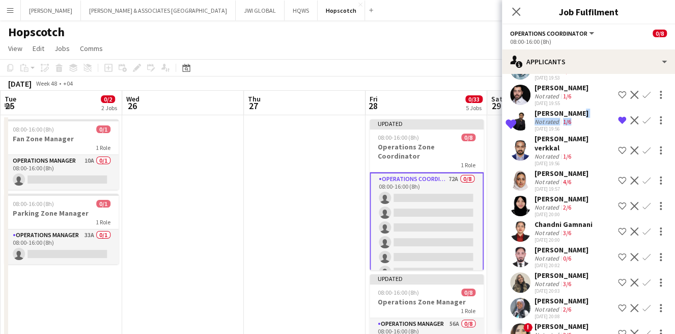
scroll to position [849, 0]
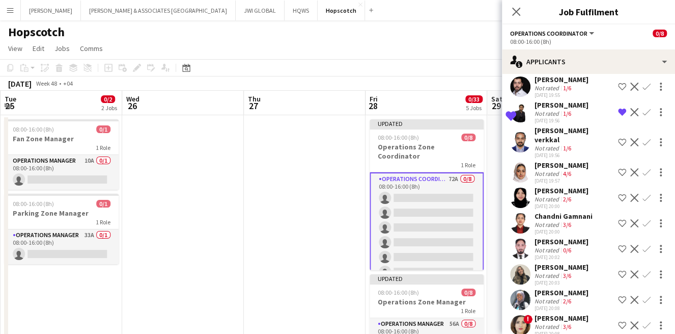
click at [566, 144] on div "Ashiq Neeliyatt verkkal" at bounding box center [574, 135] width 79 height 18
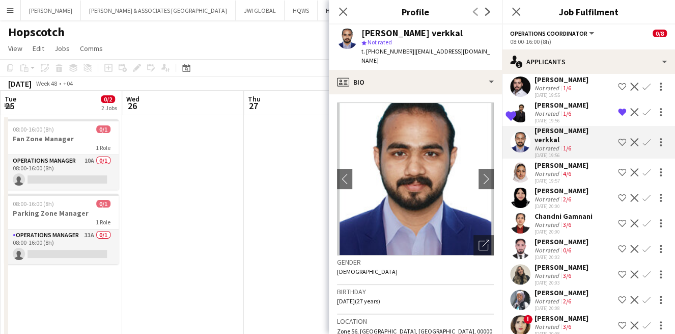
click at [561, 184] on div "02-10-2025 19:57" at bounding box center [562, 180] width 54 height 7
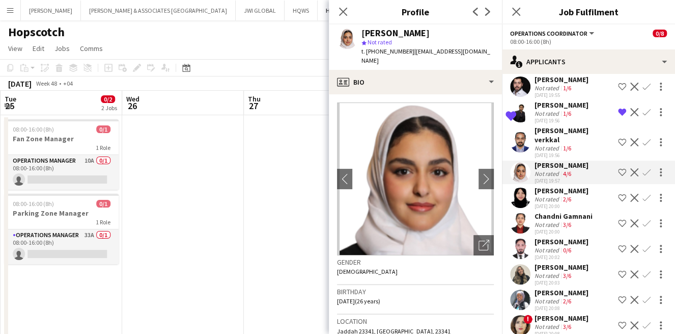
click at [618, 176] on app-icon "Shortlist crew" at bounding box center [622, 172] width 8 height 8
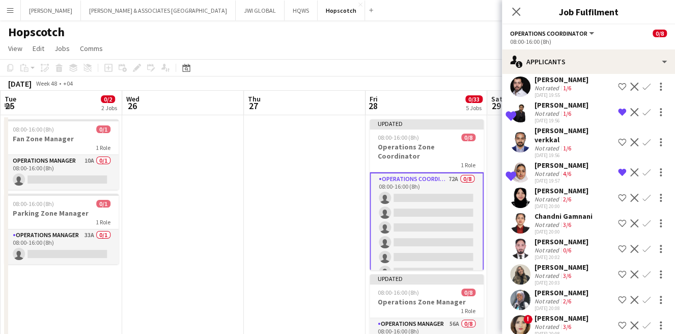
click at [523, 208] on app-user-avatar at bounding box center [520, 197] width 20 height 20
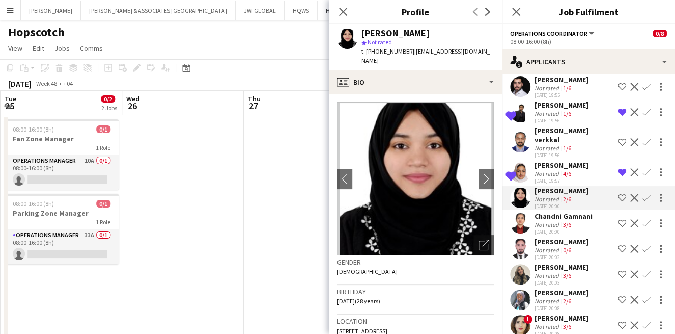
click at [548, 228] on div "Not rated" at bounding box center [548, 225] width 26 height 8
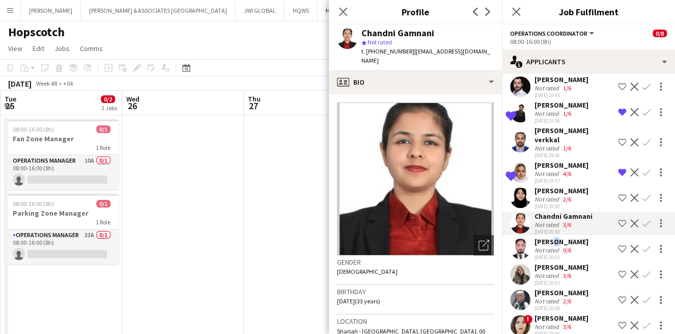
click at [551, 246] on div "Adnan Khawar" at bounding box center [562, 241] width 54 height 9
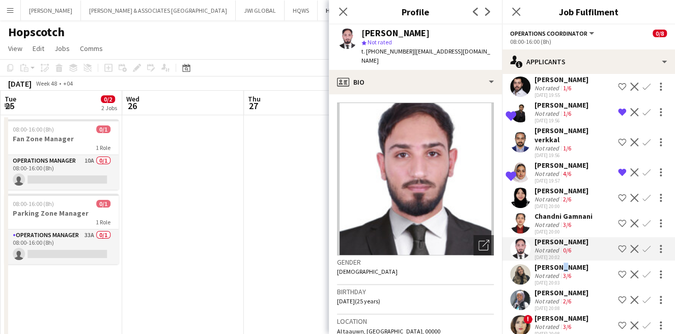
click at [556, 272] on div "Shima Abdelsalam" at bounding box center [562, 266] width 54 height 9
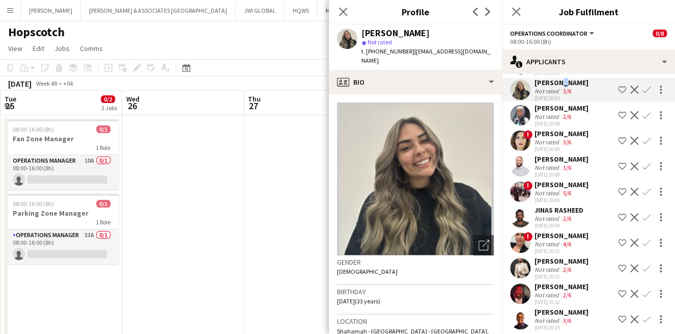
scroll to position [1038, 0]
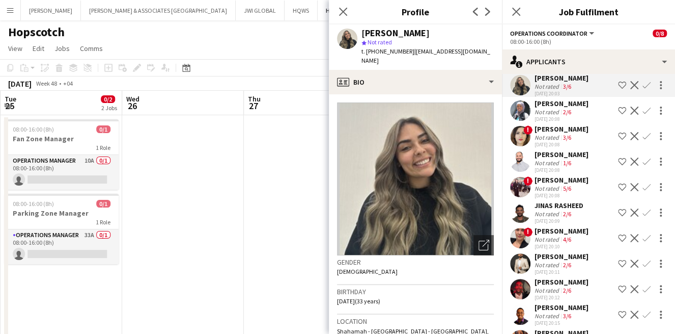
click at [559, 108] on div "Suad Abukar" at bounding box center [562, 103] width 54 height 9
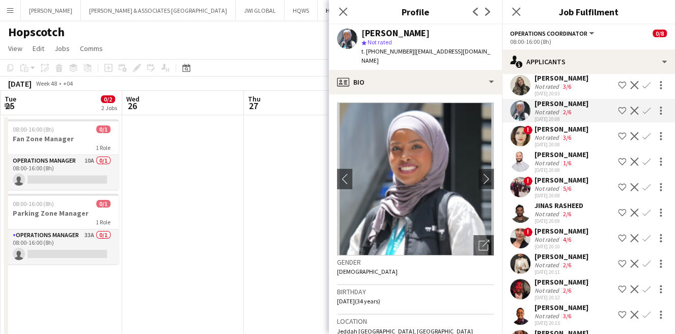
click at [618, 115] on app-icon "Shortlist crew" at bounding box center [622, 110] width 8 height 8
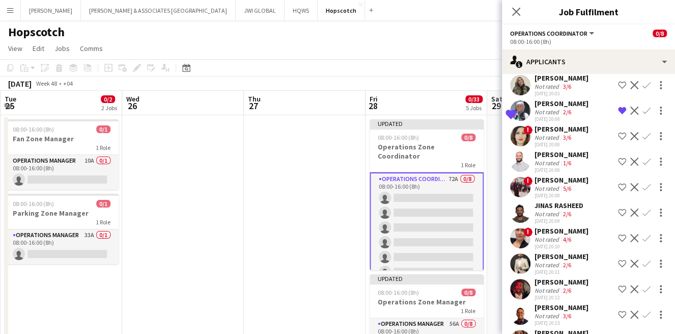
click at [581, 133] on div "Saba Khaleefah" at bounding box center [562, 128] width 54 height 9
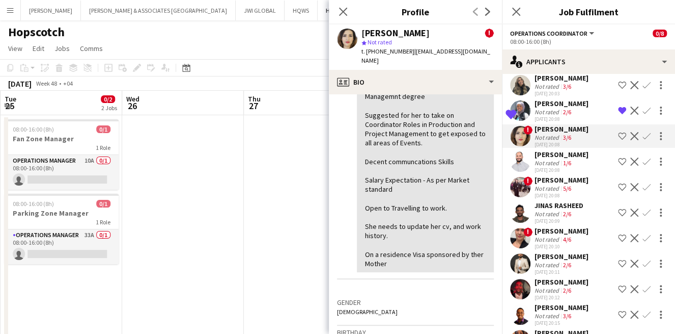
scroll to position [377, 0]
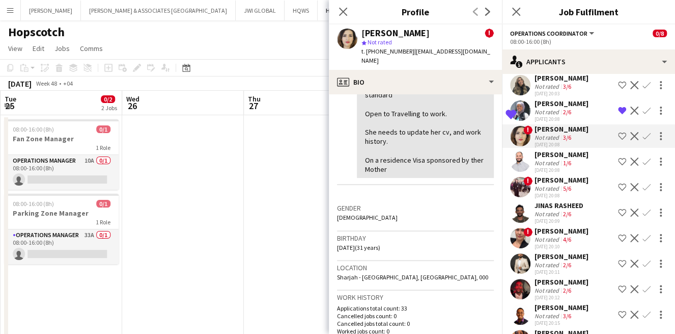
click at [571, 167] on div "1/6" at bounding box center [567, 163] width 12 height 8
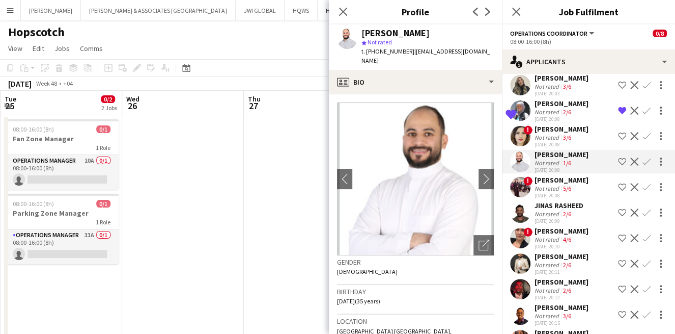
click at [618, 166] on app-icon "Shortlist crew" at bounding box center [622, 161] width 8 height 8
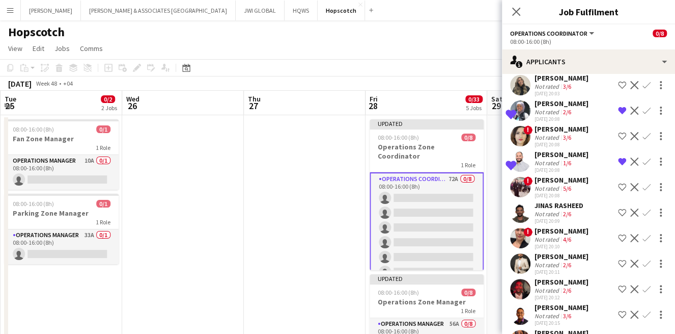
click at [583, 199] on div "! teresita gaviola Not rated 5/6 02-10-2025 20:08 Shortlist crew Decline Confirm" at bounding box center [588, 186] width 173 height 23
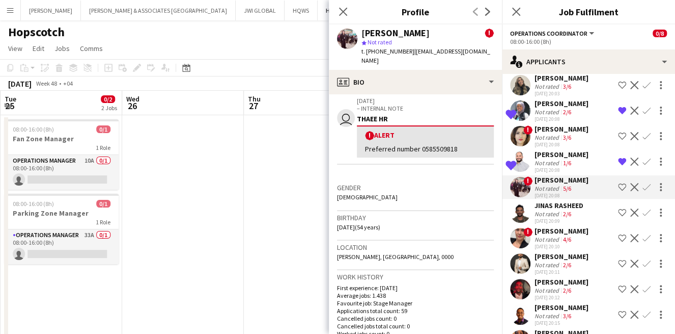
scroll to position [188, 0]
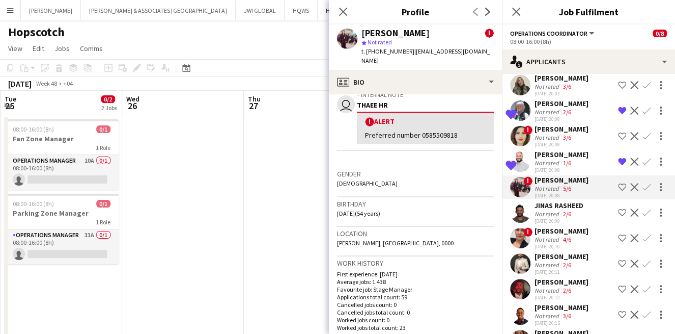
click at [557, 210] on div "JINAS RASHEED" at bounding box center [559, 205] width 49 height 9
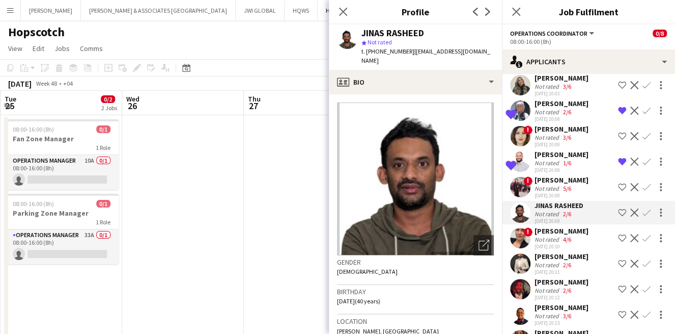
click at [618, 216] on app-icon "Shortlist crew" at bounding box center [622, 212] width 8 height 8
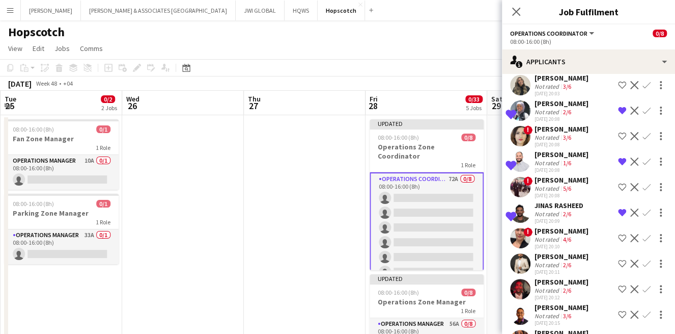
click at [575, 235] on div "Daniela Console" at bounding box center [562, 230] width 54 height 9
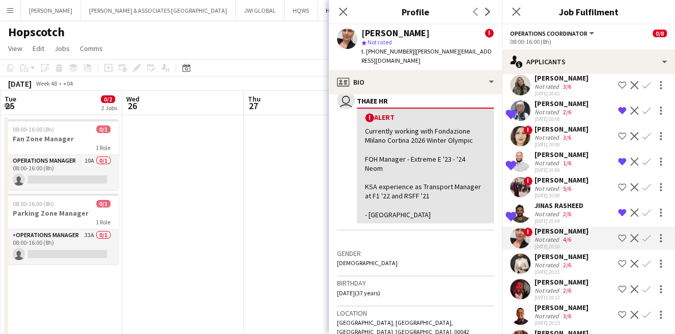
scroll to position [283, 0]
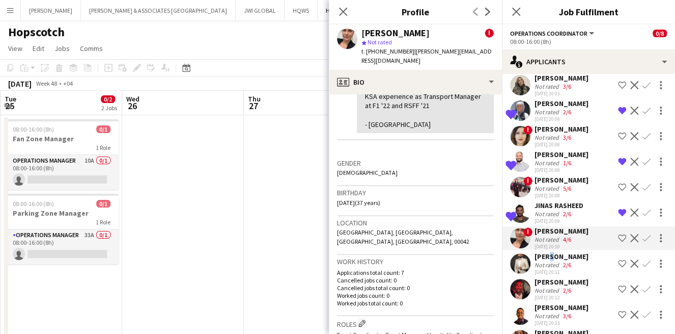
click at [548, 261] on div "Zubair Khan" at bounding box center [562, 256] width 54 height 9
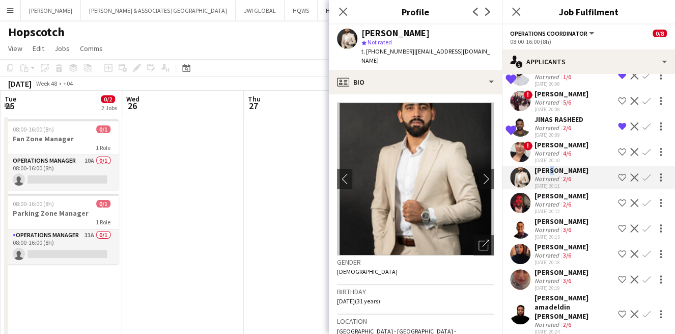
scroll to position [1132, 0]
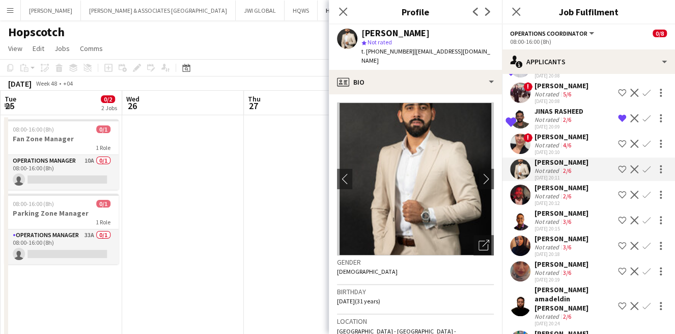
click at [551, 192] on div "Ahmed abdullah" at bounding box center [562, 187] width 54 height 9
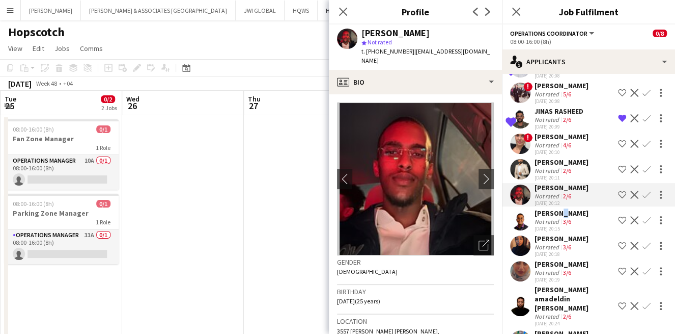
click at [557, 218] on div "Hassan Mortada" at bounding box center [562, 212] width 54 height 9
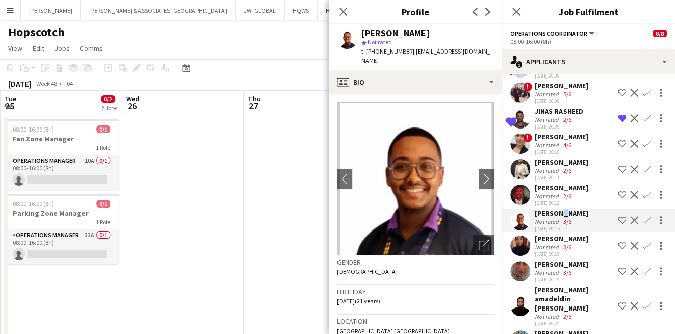
click at [618, 224] on app-icon "Shortlist crew" at bounding box center [622, 220] width 8 height 8
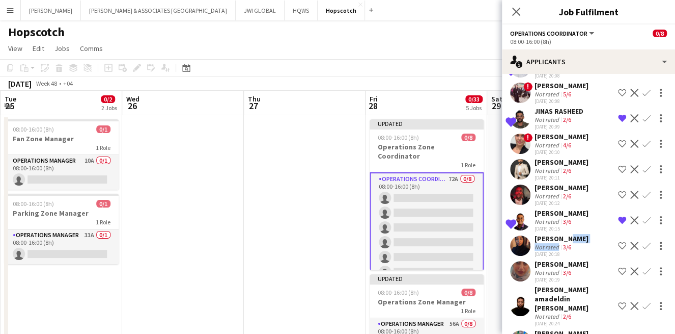
click at [562, 257] on div "Zainab Abdulhameed Not rated 3/6 02-10-2025 20:18" at bounding box center [562, 245] width 54 height 23
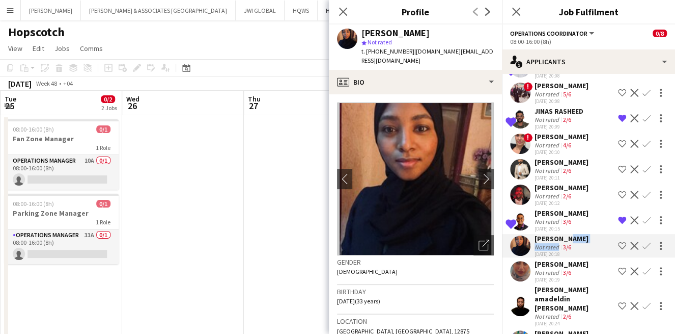
click at [618, 250] on app-icon "Shortlist crew" at bounding box center [622, 245] width 8 height 8
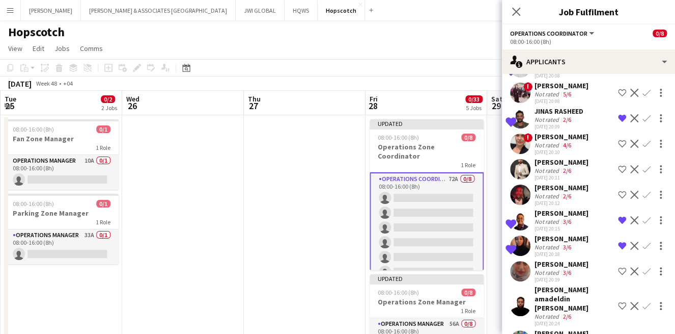
click at [539, 276] on div "Not rated" at bounding box center [548, 272] width 26 height 8
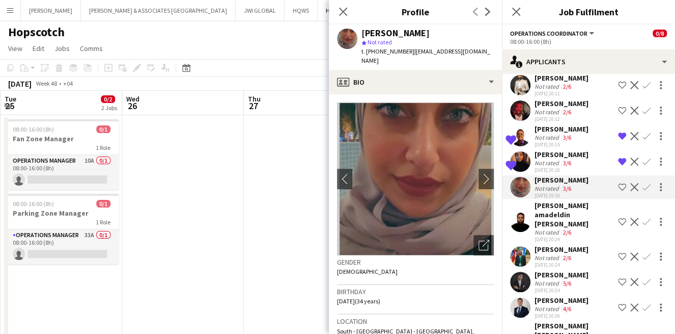
scroll to position [1226, 0]
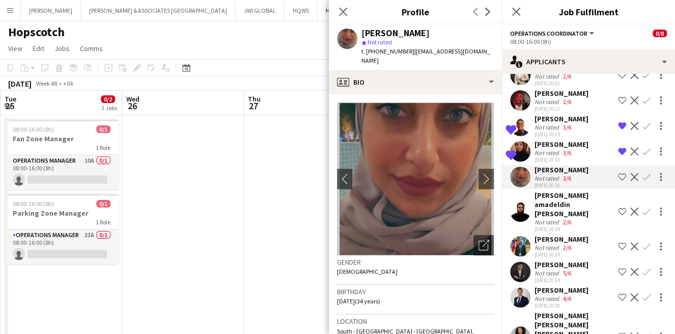
click at [549, 218] on div "Hassan amadeldin Hassan Alsharif" at bounding box center [574, 205] width 79 height 28
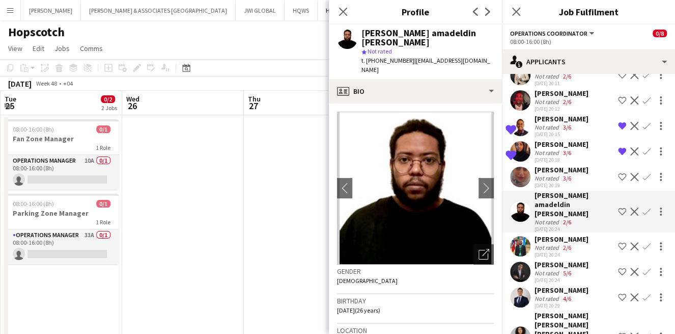
click at [618, 215] on app-icon "Shortlist crew" at bounding box center [622, 211] width 8 height 8
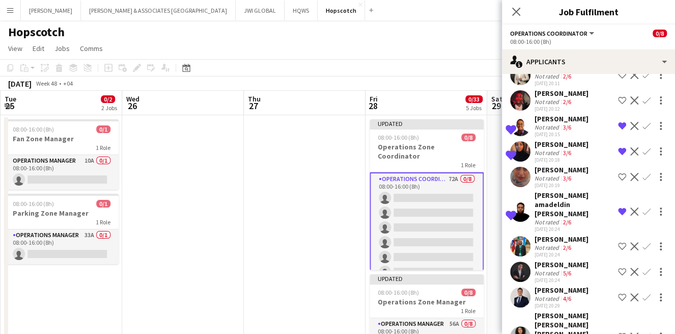
click at [573, 252] on div "Seif Eldin Alaa Not rated 2/6 02-10-2025 20:24" at bounding box center [562, 245] width 54 height 23
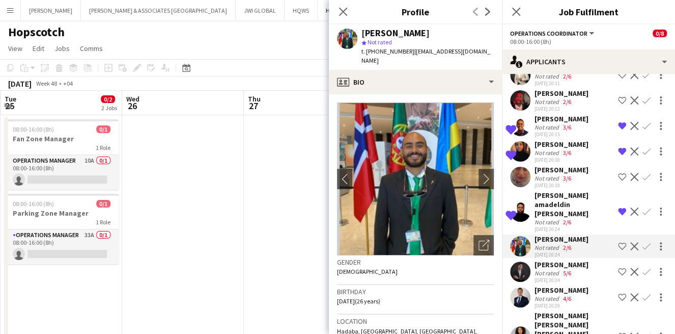
scroll to position [94, 0]
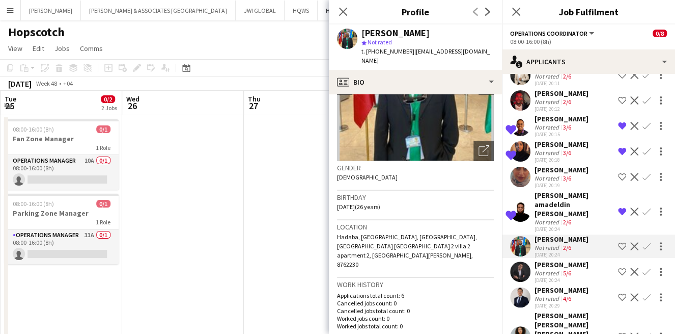
click at [548, 269] on div "Eslam mostafa" at bounding box center [562, 264] width 54 height 9
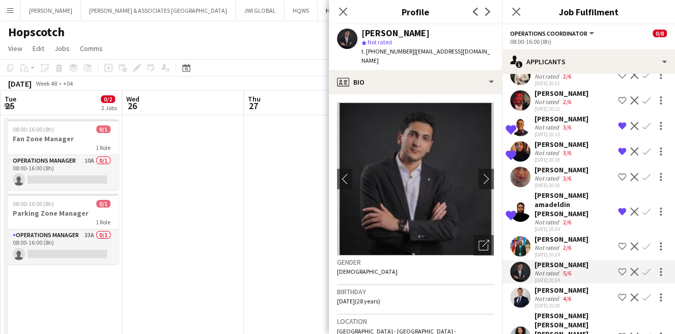
click at [544, 309] on div "02-10-2025 20:29" at bounding box center [562, 305] width 54 height 7
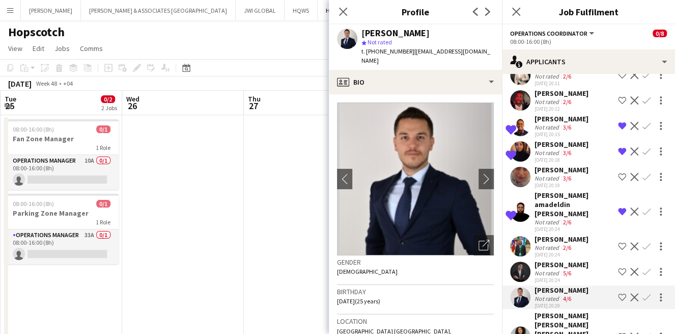
click at [618, 301] on app-icon "Shortlist crew" at bounding box center [622, 297] width 8 height 8
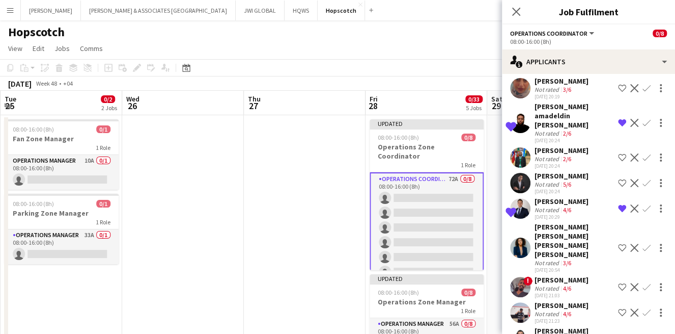
scroll to position [1320, 0]
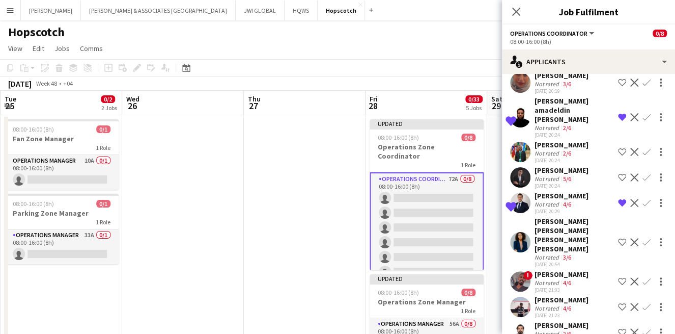
click at [587, 256] on div "Not rated 3/6" at bounding box center [574, 257] width 79 height 8
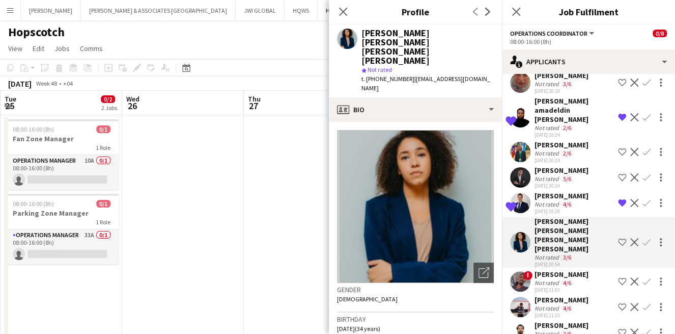
click at [585, 275] on div "! Mohamed Azmi Not rated 4/6 02-10-2025 21:03 Shortlist crew Decline Confirm" at bounding box center [588, 280] width 173 height 23
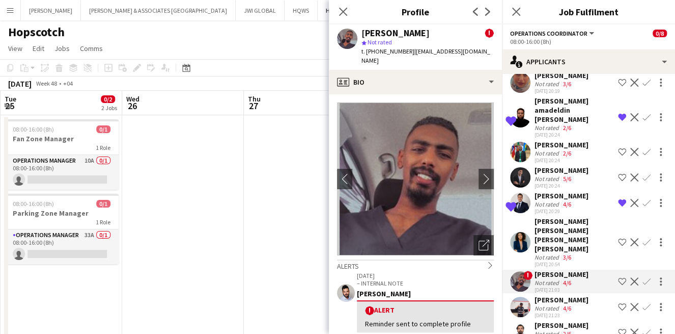
click at [576, 306] on div "Fawad Amir Not rated 4/6 02-10-2025 21:23 Shortlist crew Decline Confirm" at bounding box center [588, 306] width 173 height 23
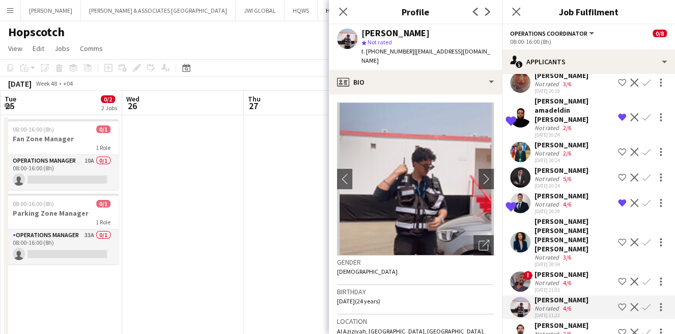
click at [618, 304] on app-icon "Shortlist crew" at bounding box center [622, 307] width 8 height 8
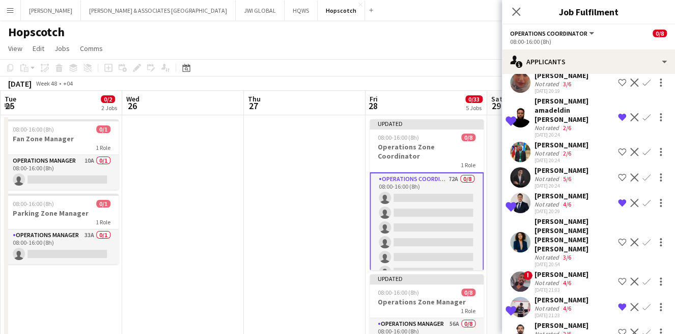
scroll to position [1415, 0]
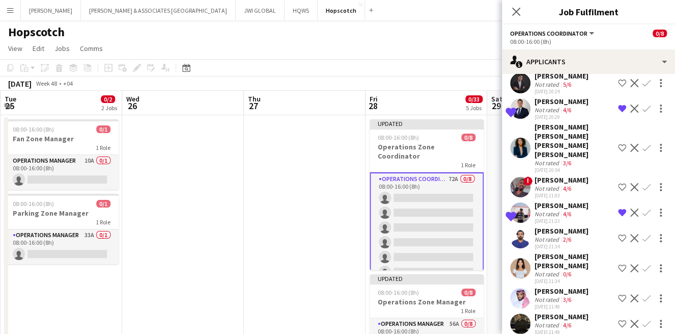
click at [594, 248] on div "Charles Michael Not rated 2/6 02-10-2025 21:34 Shortlist crew Decline Confirm" at bounding box center [588, 237] width 173 height 23
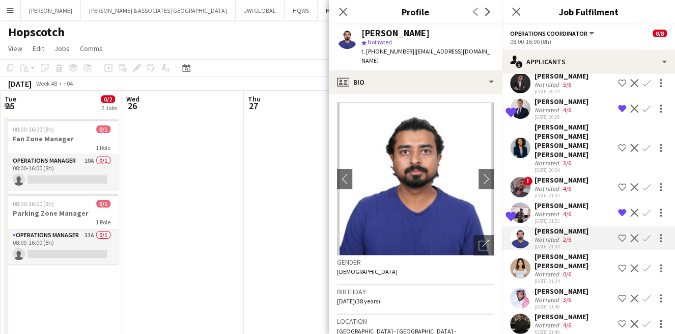
click at [591, 266] on div "Esther Eden Fernandes" at bounding box center [574, 261] width 79 height 18
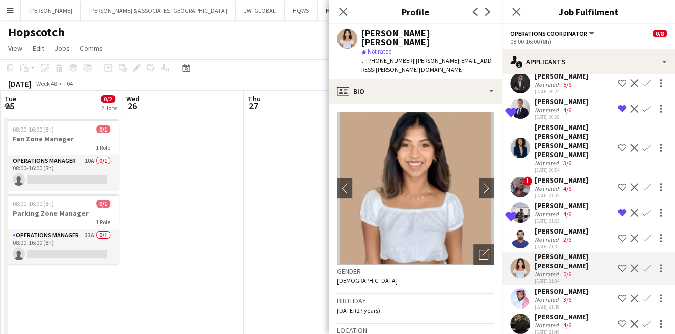
click at [585, 295] on div "Emad Bawakid Not rated 3/6 02-10-2025 21:48 Shortlist crew Decline Confirm" at bounding box center [588, 297] width 173 height 23
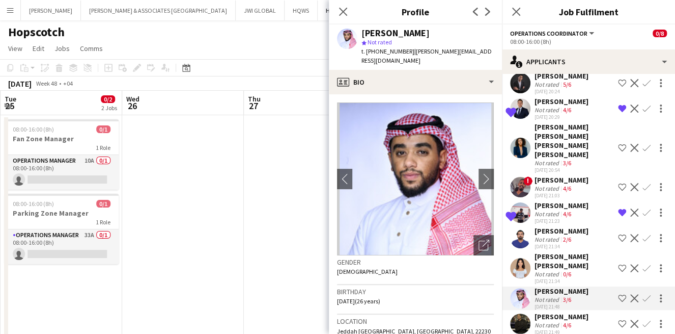
click at [538, 261] on div "Esther Eden Fernandes" at bounding box center [574, 261] width 79 height 18
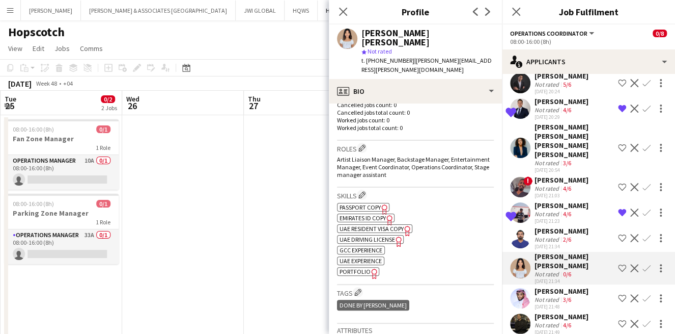
scroll to position [188, 0]
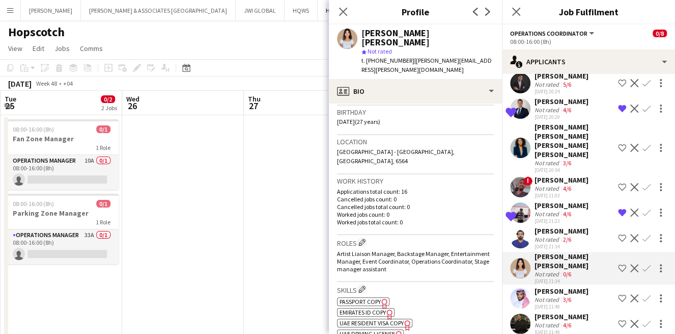
click at [618, 296] on app-icon "Shortlist crew" at bounding box center [622, 298] width 8 height 8
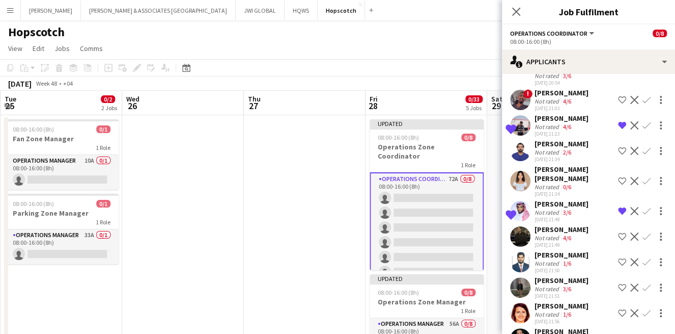
scroll to position [1509, 0]
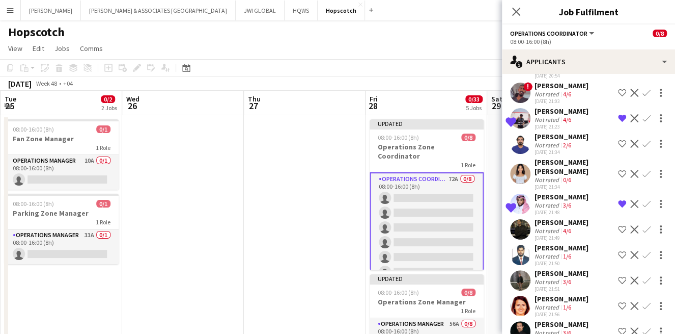
click at [588, 235] on div "02-10-2025 21:49" at bounding box center [562, 237] width 54 height 7
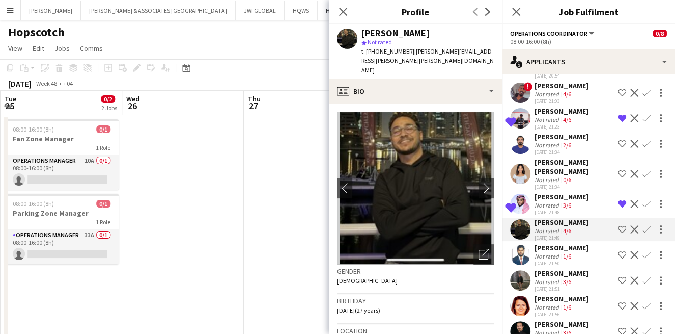
click at [585, 249] on div "Mohammed Saleemuddin" at bounding box center [562, 247] width 54 height 9
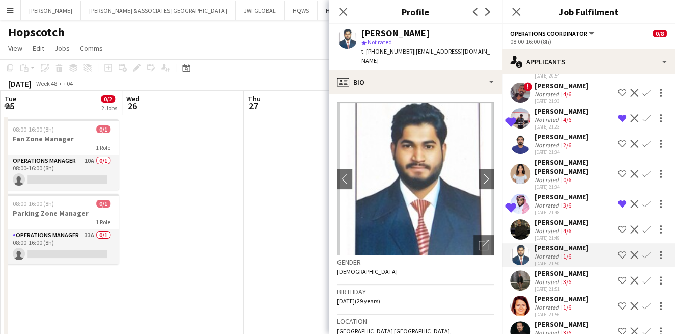
click at [618, 259] on app-icon "Shortlist crew" at bounding box center [622, 255] width 8 height 8
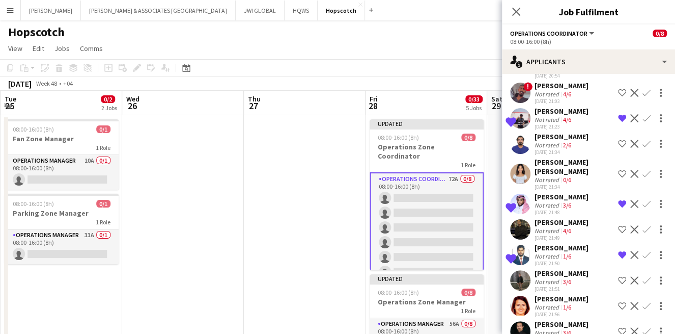
click at [577, 285] on div "Not rated 3/6" at bounding box center [562, 282] width 54 height 8
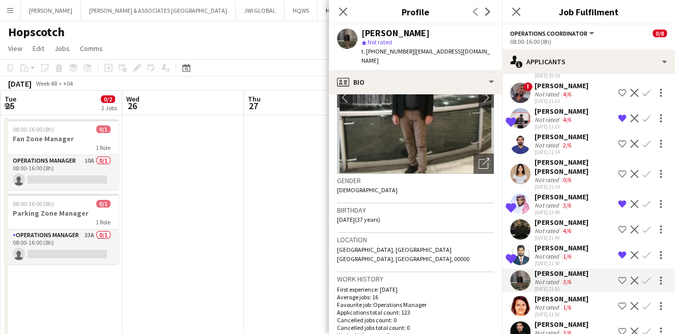
scroll to position [94, 0]
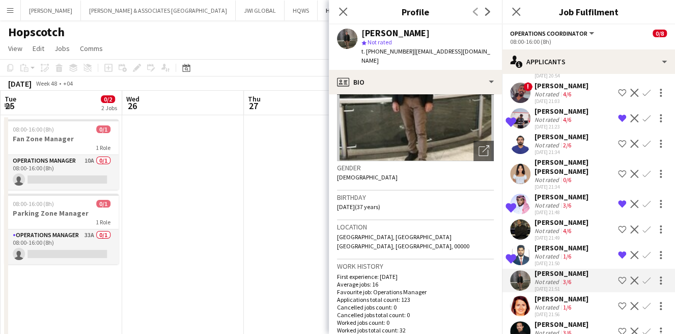
click at [593, 311] on div "Myriam El Kossaife Not rated 1/6 02-10-2025 21:56 Shortlist crew Decline Confirm" at bounding box center [588, 305] width 173 height 23
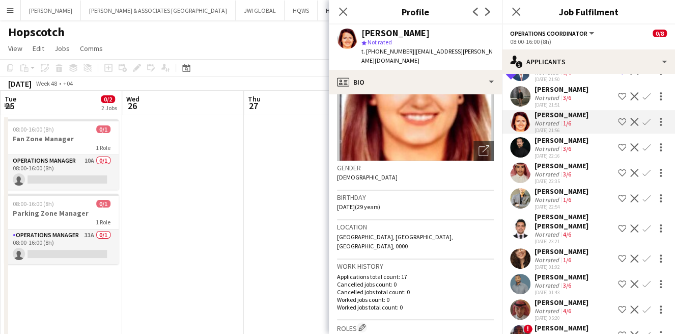
scroll to position [1698, 0]
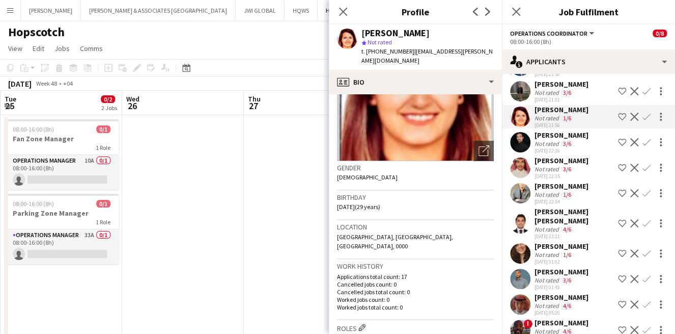
click at [566, 147] on app-skills-label "3/6" at bounding box center [567, 144] width 8 height 8
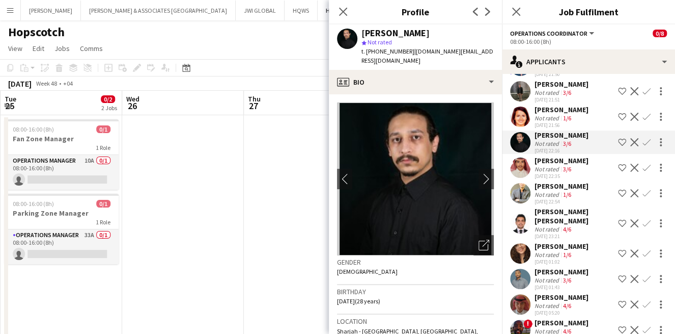
scroll to position [94, 0]
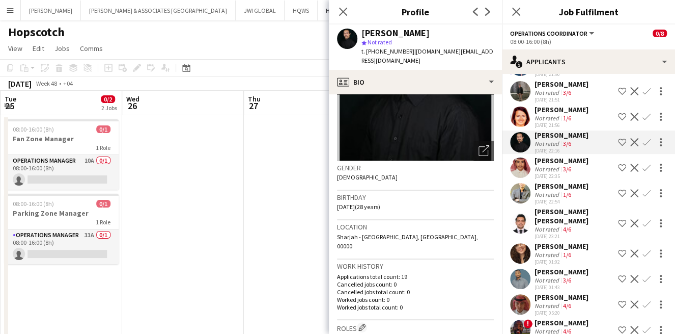
click at [563, 154] on div "02-10-2025 22:16" at bounding box center [562, 150] width 54 height 7
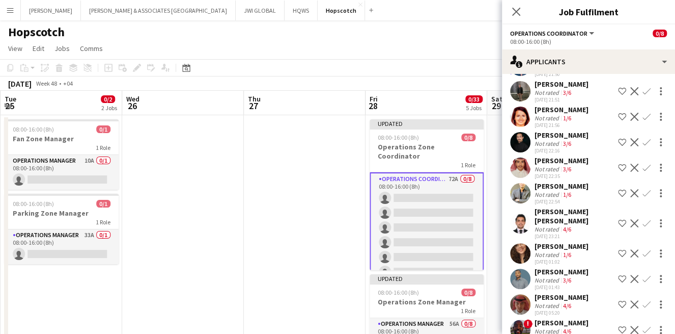
click at [561, 173] on div "3/6" at bounding box center [567, 169] width 12 height 8
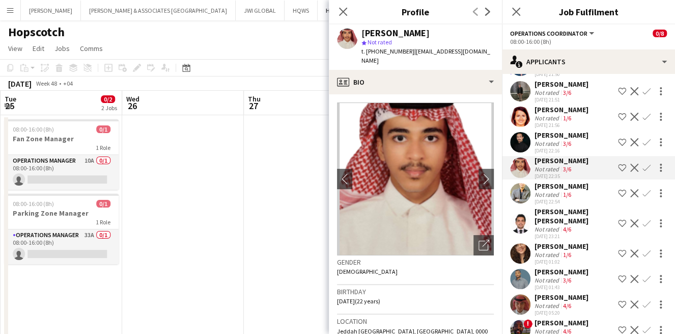
click at [618, 172] on app-icon "Shortlist crew" at bounding box center [622, 168] width 8 height 8
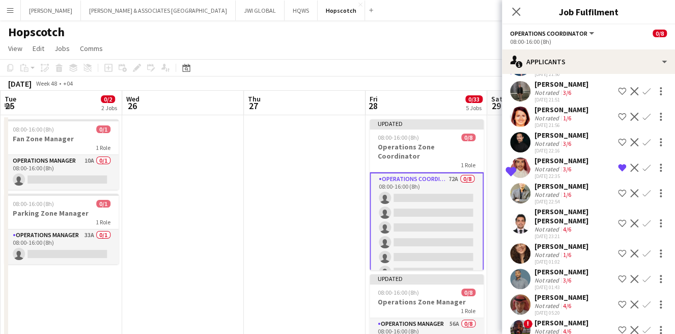
click at [567, 198] on app-skills-label "1/6" at bounding box center [567, 195] width 8 height 8
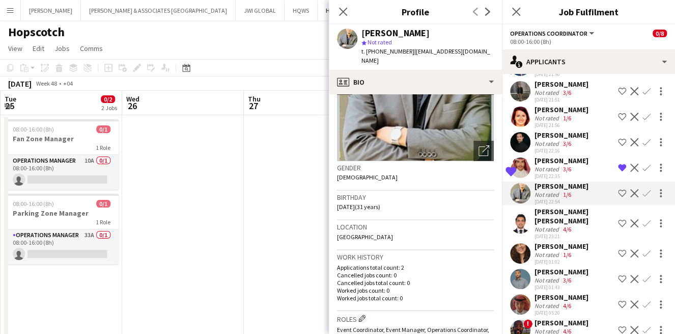
click at [570, 223] on div "Imran Imran" at bounding box center [574, 216] width 79 height 18
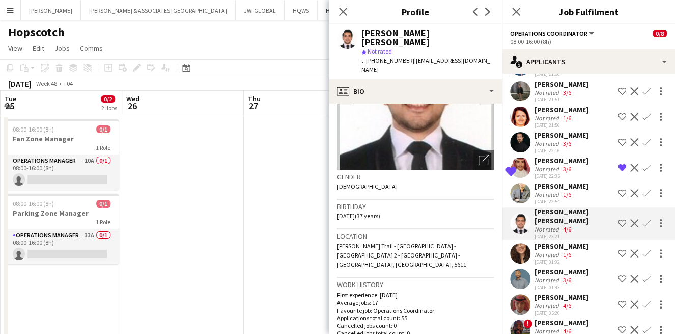
click at [548, 252] on div "Not rated" at bounding box center [548, 255] width 26 height 8
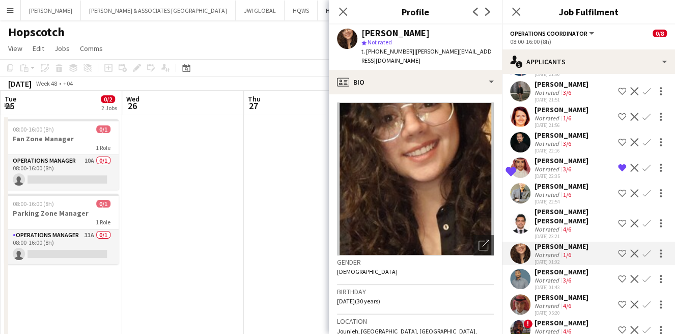
click at [557, 267] on div "Minhaz Aziz" at bounding box center [562, 271] width 54 height 9
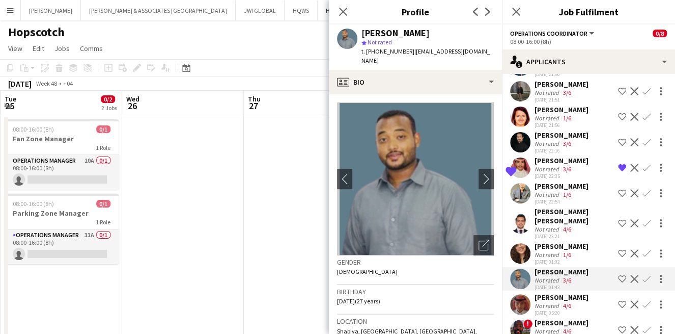
click at [546, 304] on div "Not rated" at bounding box center [548, 306] width 26 height 8
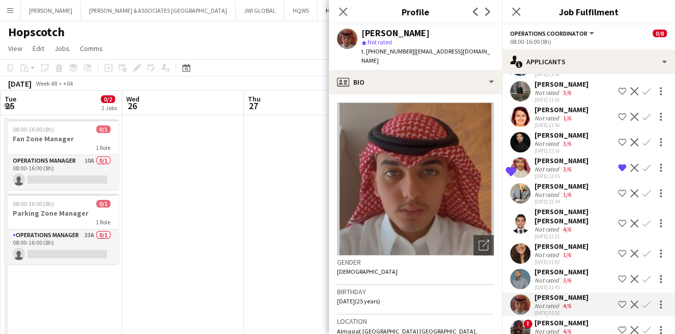
click at [618, 301] on app-icon "Shortlist crew" at bounding box center [622, 304] width 8 height 8
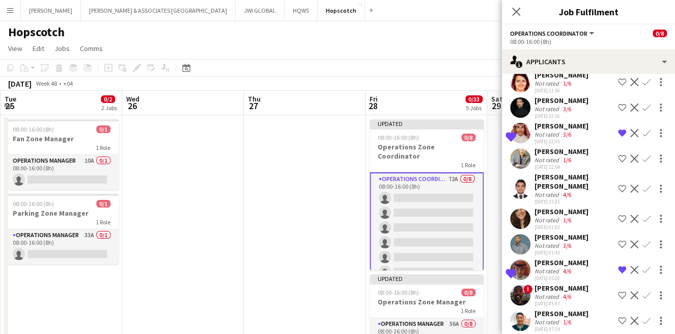
scroll to position [1741, 0]
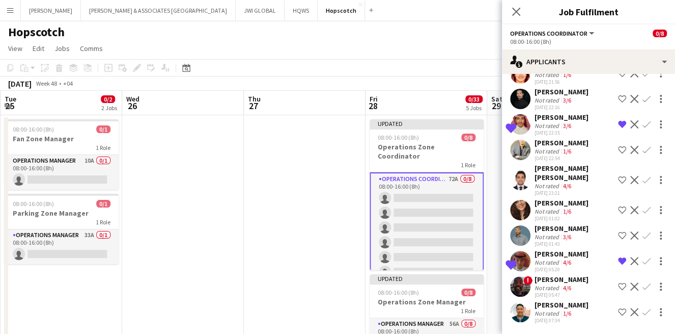
click at [547, 288] on div "Not rated" at bounding box center [548, 288] width 26 height 8
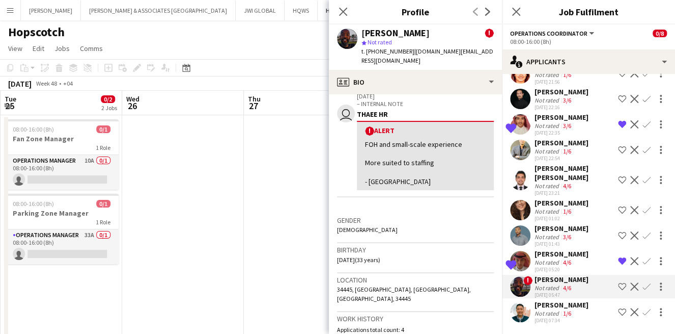
scroll to position [188, 0]
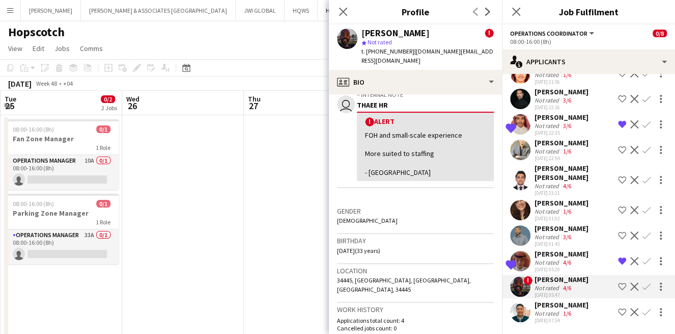
click at [618, 282] on app-icon "Shortlist crew" at bounding box center [622, 286] width 8 height 8
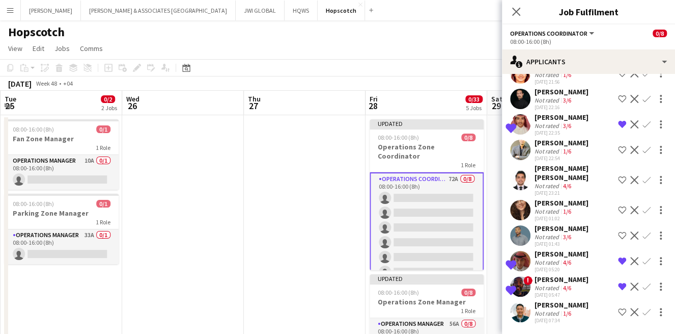
click at [535, 314] on div "Not rated" at bounding box center [548, 313] width 26 height 8
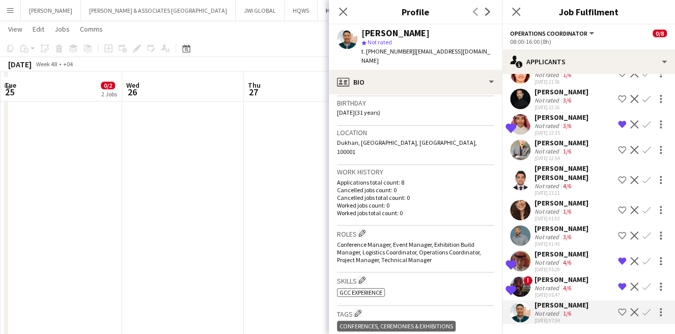
scroll to position [377, 0]
click at [340, 17] on app-icon "Close pop-in" at bounding box center [343, 12] width 15 height 15
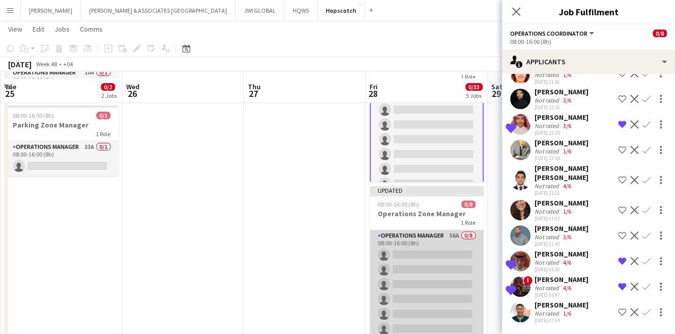
scroll to position [94, 0]
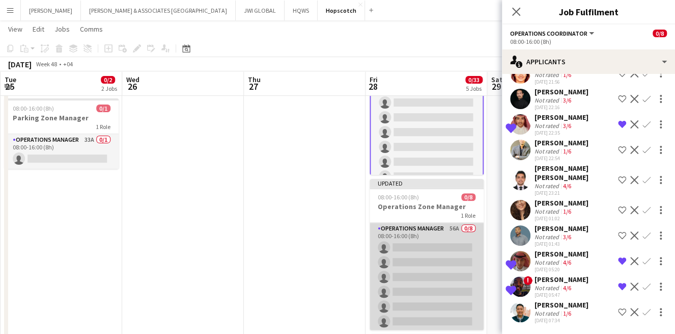
click at [426, 264] on app-card-role "Operations Manager 56A 0/8 08:00-16:00 (8h) single-neutral-actions single-neutr…" at bounding box center [427, 292] width 114 height 138
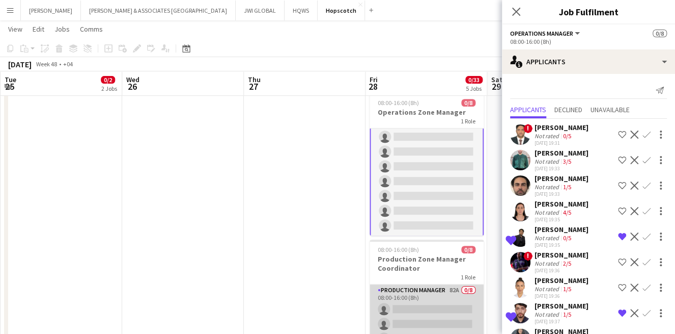
scroll to position [0, 366]
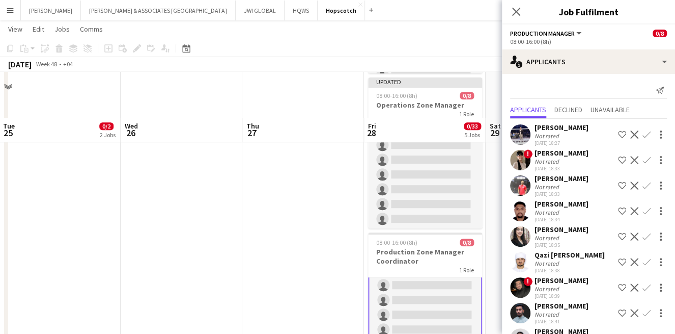
scroll to position [188, 0]
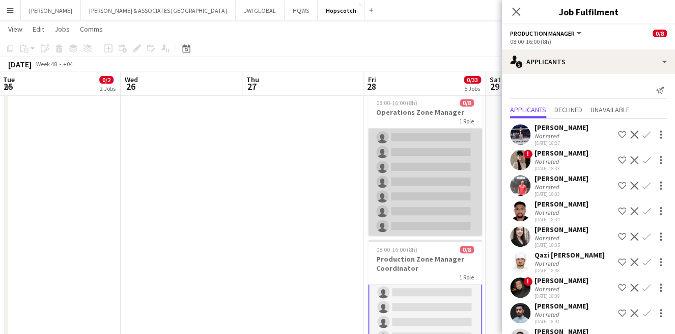
click at [432, 196] on app-card-role "Operations Manager 56A 0/8 08:00-16:00 (8h) single-neutral-actions single-neutr…" at bounding box center [425, 167] width 114 height 138
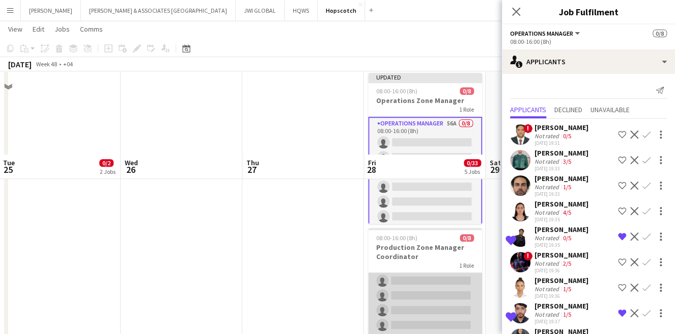
scroll to position [283, 0]
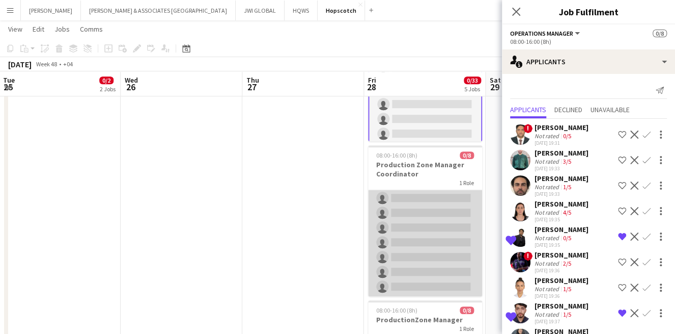
click at [420, 265] on app-card-role "Production Manager 82A 0/8 08:00-16:00 (8h) single-neutral-actions single-neutr…" at bounding box center [425, 227] width 114 height 138
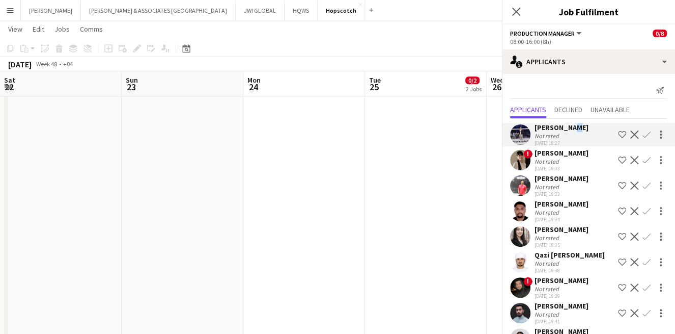
scroll to position [33, 0]
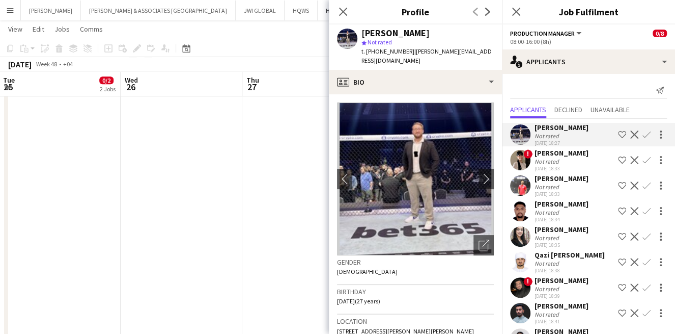
click at [572, 154] on div "[PERSON_NAME]" at bounding box center [562, 152] width 54 height 9
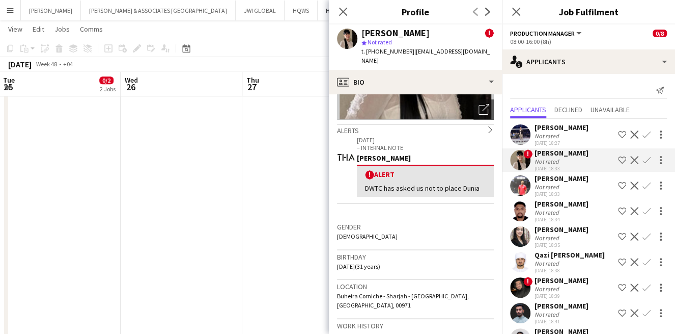
scroll to position [188, 0]
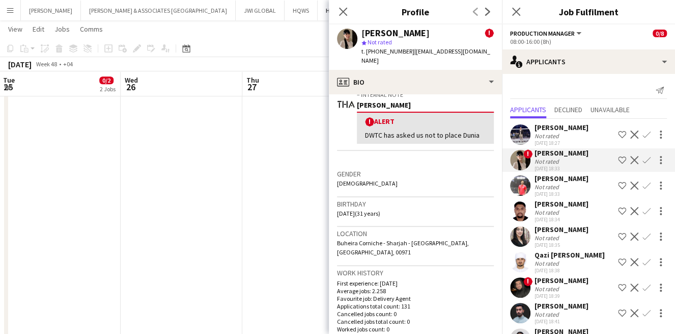
click at [567, 188] on div "Not rated" at bounding box center [562, 187] width 54 height 8
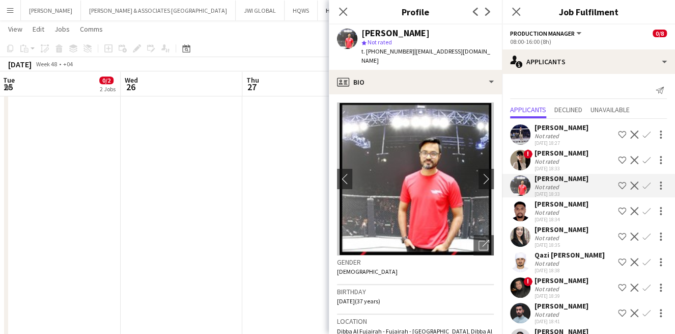
click at [573, 218] on div "[DATE] 18:34" at bounding box center [562, 219] width 54 height 7
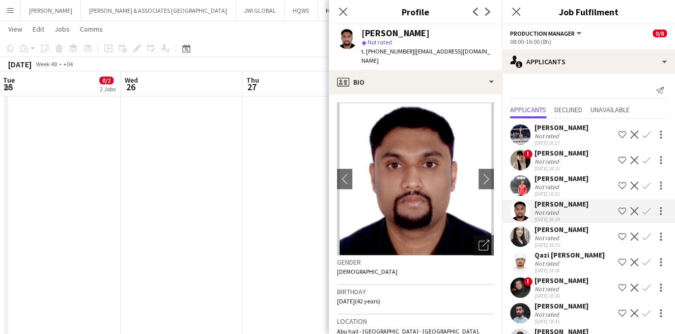
click at [547, 227] on div "[PERSON_NAME]" at bounding box center [562, 229] width 54 height 9
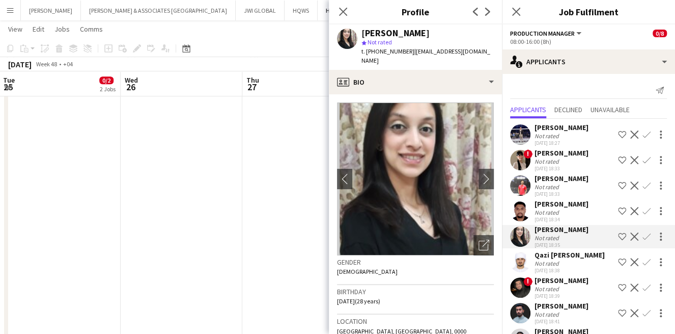
click at [575, 253] on div "Qazi [PERSON_NAME]" at bounding box center [570, 254] width 70 height 9
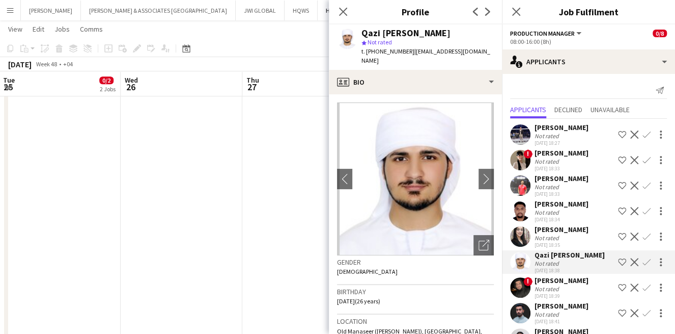
click at [567, 291] on div "Not rated" at bounding box center [562, 289] width 54 height 8
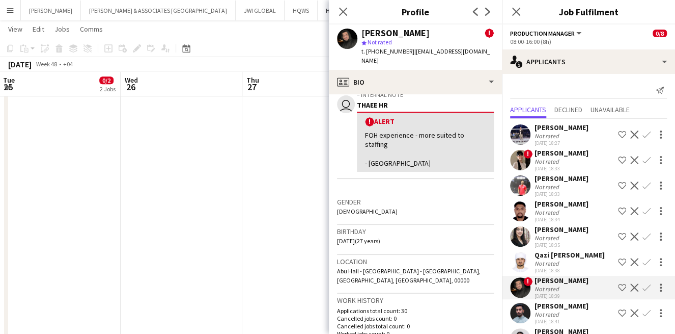
click at [586, 318] on div "Not rated" at bounding box center [562, 314] width 54 height 8
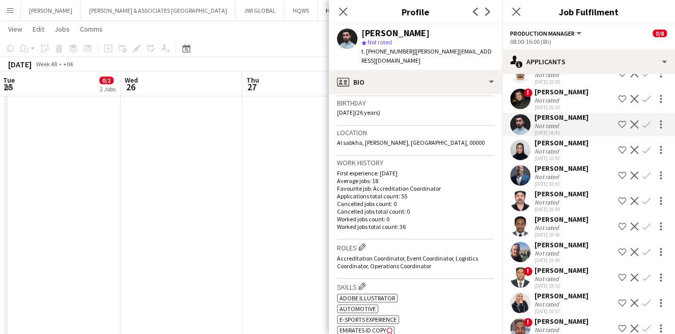
click at [554, 147] on div "[PERSON_NAME]" at bounding box center [562, 142] width 54 height 9
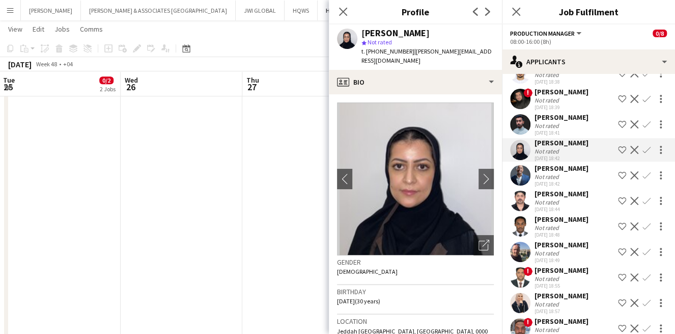
click at [618, 154] on app-icon "Shortlist crew" at bounding box center [622, 150] width 8 height 8
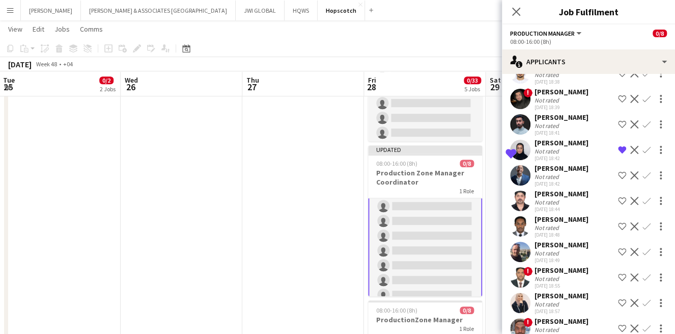
click at [589, 187] on div "Antonio Alemán Not rated 02-10-2025 18:42 Shortlist crew Decline Confirm" at bounding box center [588, 175] width 173 height 23
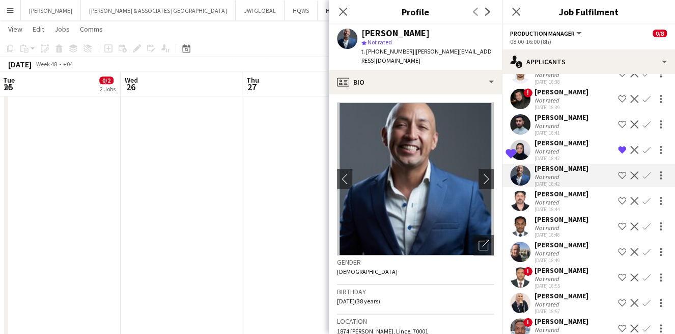
click at [589, 198] on div "[PERSON_NAME]" at bounding box center [562, 193] width 54 height 9
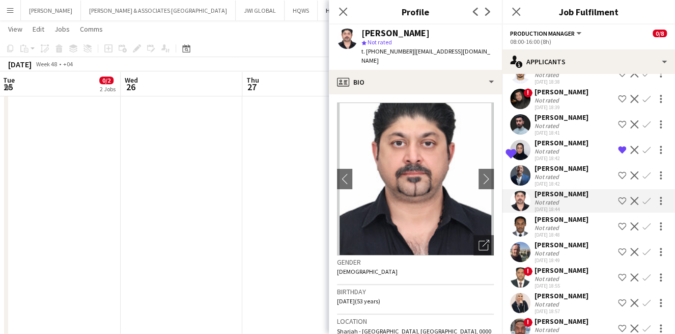
click at [590, 237] on div "Elnour Mohamed Not rated 02-10-2025 18:48 Shortlist crew Decline Confirm" at bounding box center [588, 225] width 173 height 23
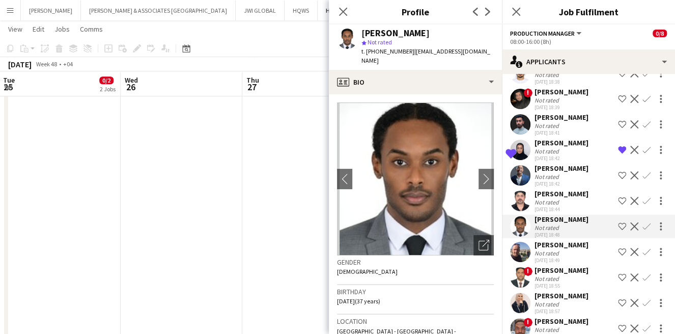
click at [594, 263] on div "david scott Not rated 02-10-2025 18:49 Shortlist crew Decline Confirm" at bounding box center [588, 251] width 173 height 23
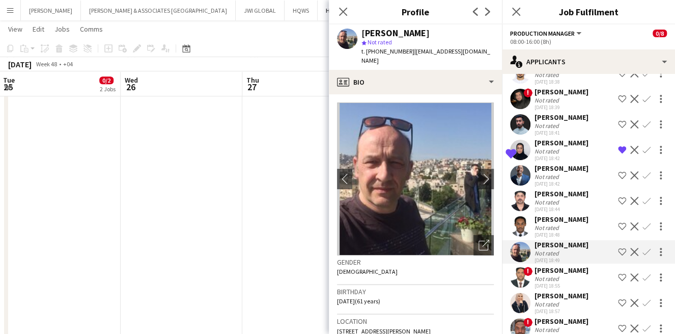
click at [589, 289] on div "[DATE] 18:55" at bounding box center [562, 285] width 54 height 7
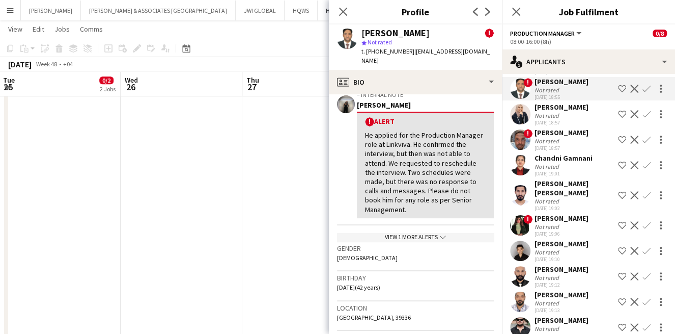
click at [591, 126] on div "Razan Siblini Not rated 02-10-2025 18:57 Shortlist crew Decline Confirm" at bounding box center [588, 113] width 173 height 23
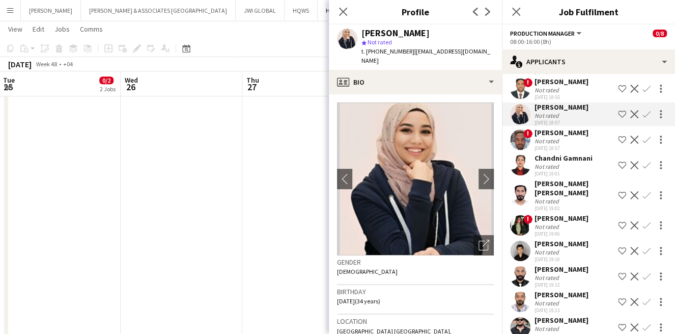
drag, startPoint x: 620, startPoint y: 127, endPoint x: 615, endPoint y: 130, distance: 6.4
click at [618, 120] on div "Shortlist crew Decline Confirm" at bounding box center [641, 114] width 51 height 12
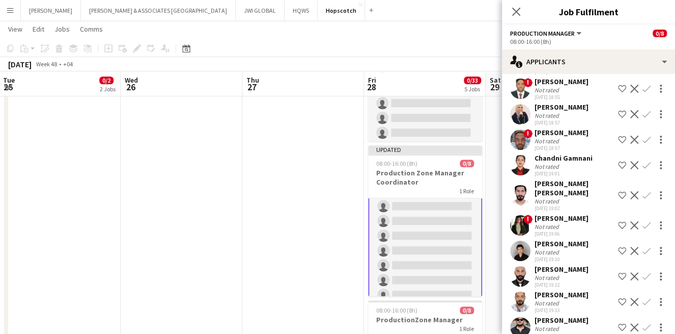
click at [618, 118] on app-icon "Shortlist crew" at bounding box center [622, 114] width 8 height 8
click at [565, 145] on div "Not rated" at bounding box center [562, 141] width 54 height 8
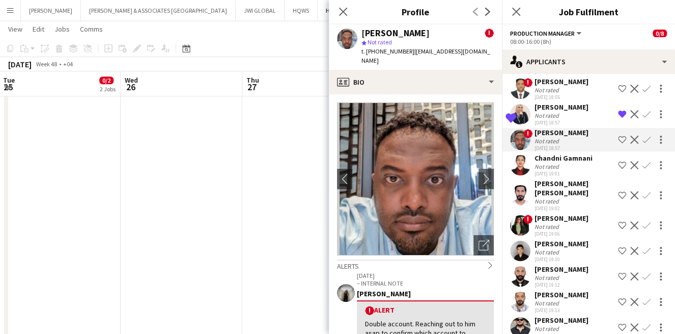
click at [618, 144] on app-icon "Shortlist crew" at bounding box center [622, 139] width 8 height 8
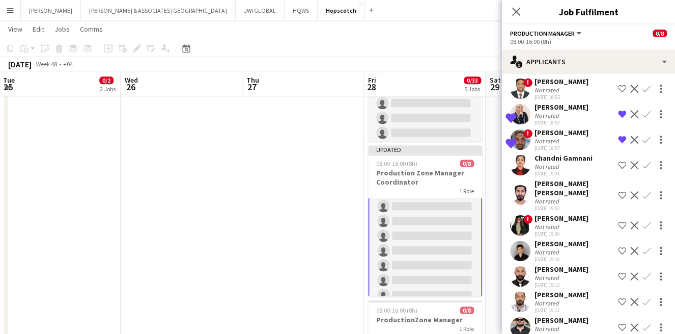
click at [593, 177] on div "Chandni Gamnani Not rated 02-10-2025 19:01 Shortlist crew Decline Confirm" at bounding box center [588, 164] width 173 height 23
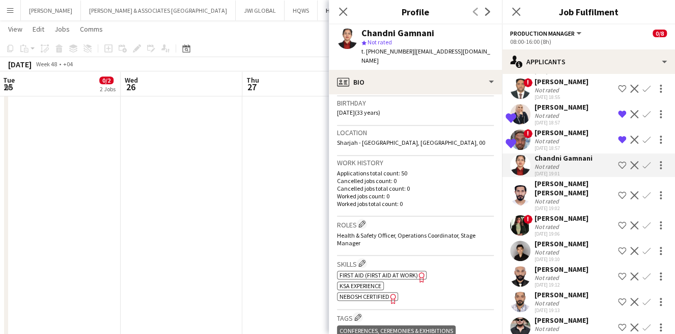
click at [554, 197] on div "[PERSON_NAME] [PERSON_NAME]" at bounding box center [574, 188] width 79 height 18
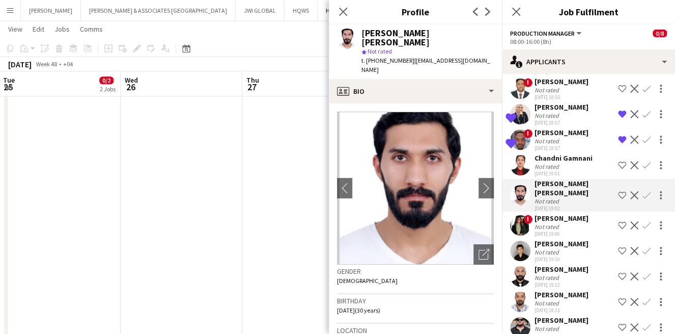
click at [572, 230] on div "Not rated" at bounding box center [562, 227] width 54 height 8
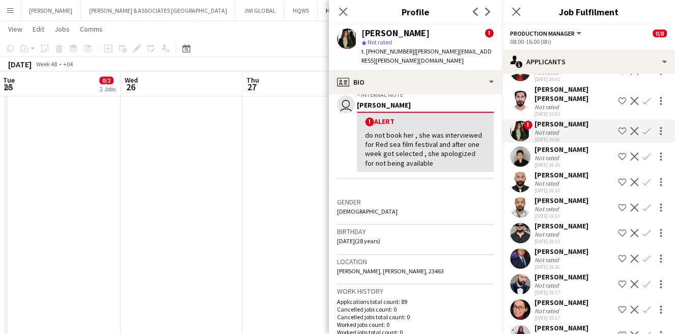
click at [617, 137] on button "Shortlist crew" at bounding box center [622, 131] width 12 height 12
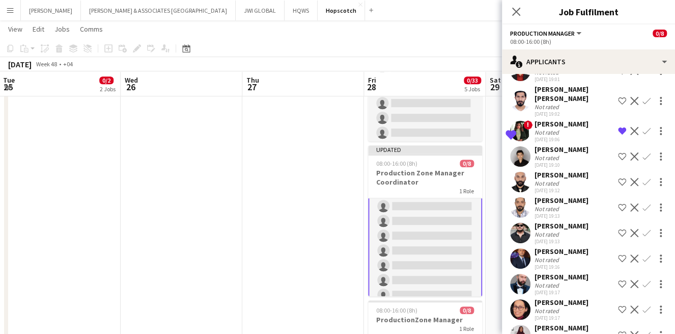
click at [589, 154] on div "[PERSON_NAME]" at bounding box center [562, 149] width 54 height 9
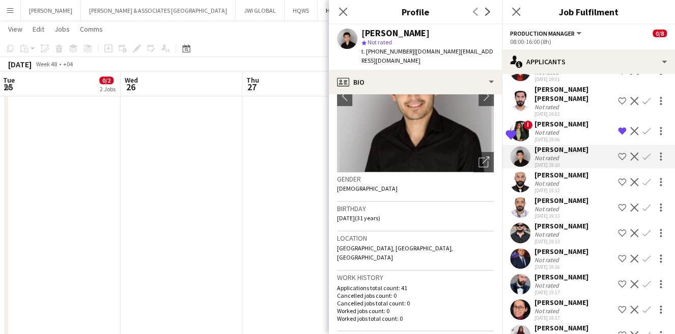
scroll to position [94, 0]
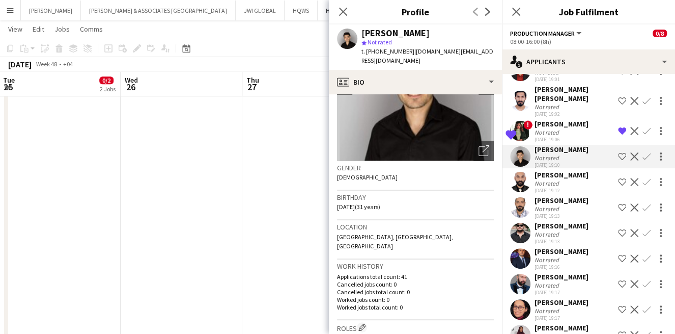
click at [578, 179] on div "[PERSON_NAME]" at bounding box center [562, 174] width 54 height 9
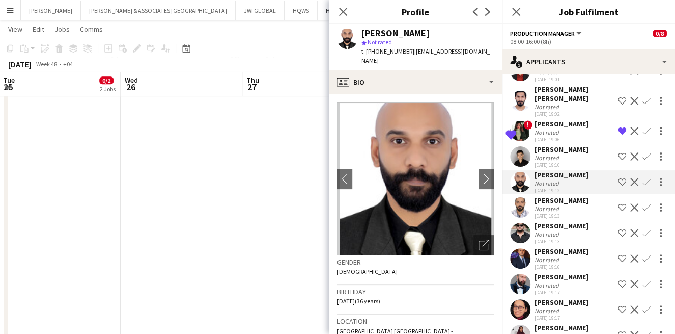
click at [573, 205] on div "[PERSON_NAME]" at bounding box center [562, 200] width 54 height 9
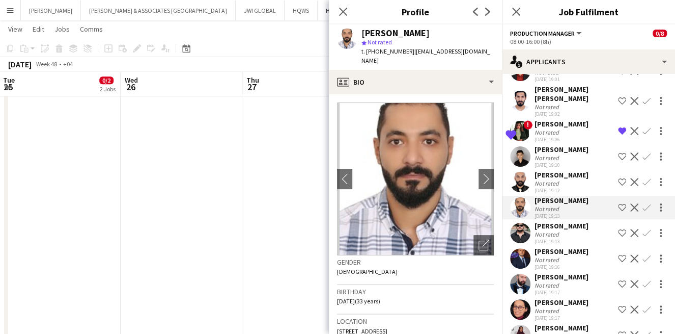
click at [585, 245] on div "Sameer Attique Not rated 02-10-2025 19:13 Shortlist crew Decline Confirm" at bounding box center [588, 232] width 173 height 23
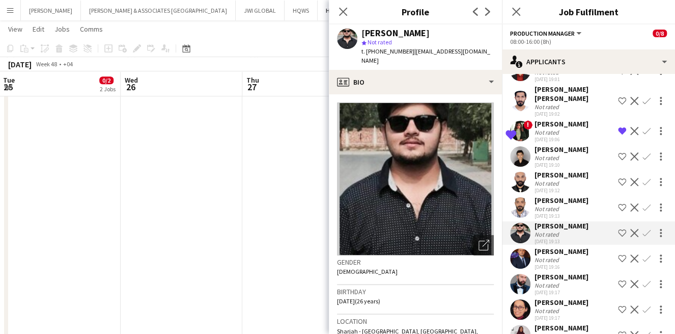
click at [576, 270] on div "[DATE] 19:16" at bounding box center [562, 266] width 54 height 7
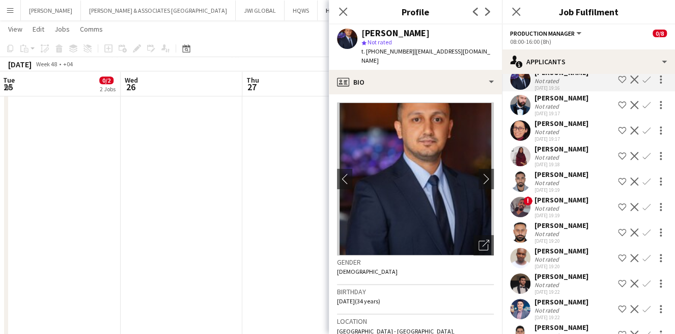
scroll to position [660, 0]
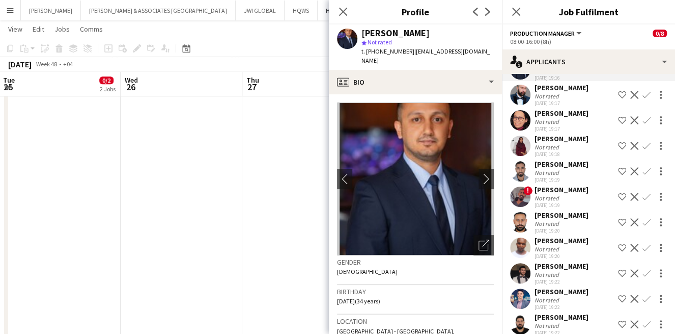
click at [576, 106] on div "Rami Kassem Not rated 02-10-2025 19:17 Shortlist crew Decline Confirm" at bounding box center [588, 94] width 173 height 23
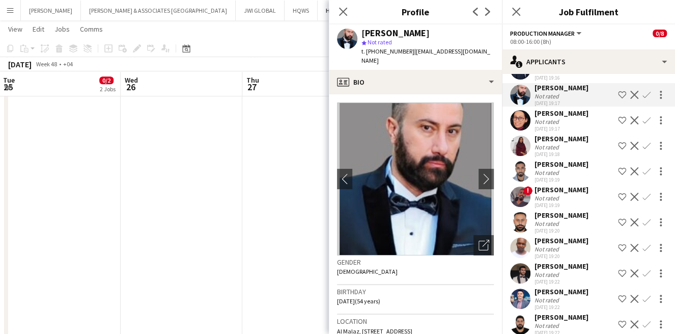
click at [618, 99] on app-icon "Shortlist crew" at bounding box center [622, 95] width 8 height 8
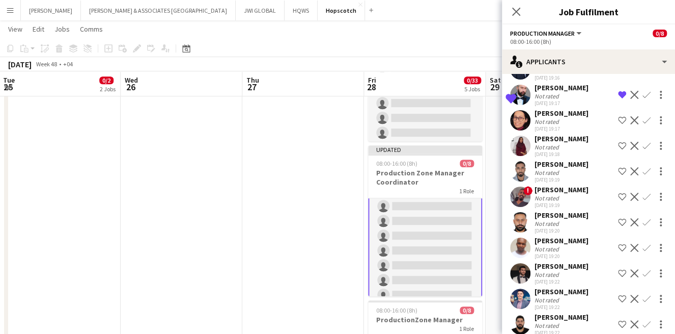
click at [562, 125] on div "Not rated" at bounding box center [562, 122] width 54 height 8
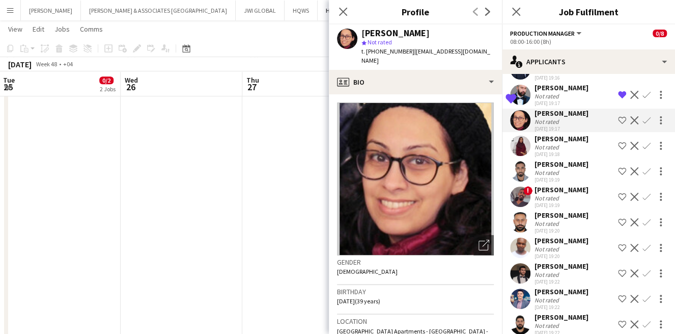
click at [581, 157] on div "Sara Abdullah Not rated 02-10-2025 19:18 Shortlist crew Decline Confirm" at bounding box center [588, 145] width 173 height 23
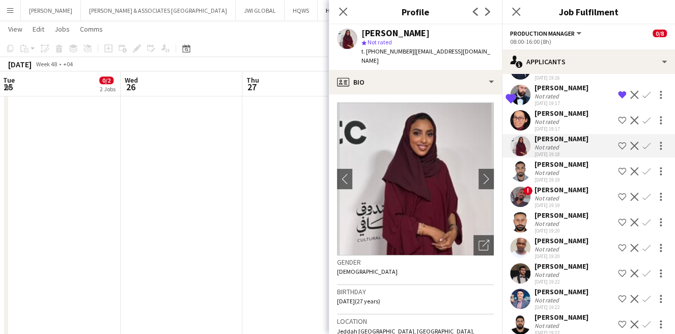
click at [618, 150] on app-icon "Shortlist crew" at bounding box center [622, 146] width 8 height 8
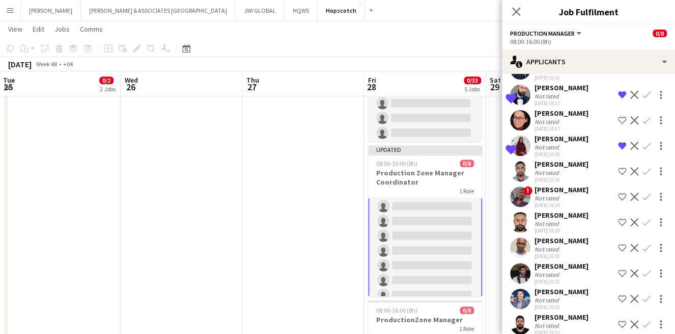
click at [585, 183] on div "Amro Alkhawad Not rated 02-10-2025 19:19 Shortlist crew Decline Confirm" at bounding box center [588, 170] width 173 height 23
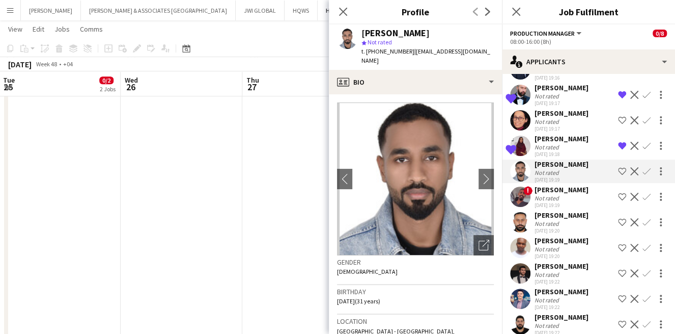
click at [600, 208] on div "! Mohamed Azmi Not rated 02-10-2025 19:19 Shortlist crew Decline Confirm" at bounding box center [588, 196] width 173 height 23
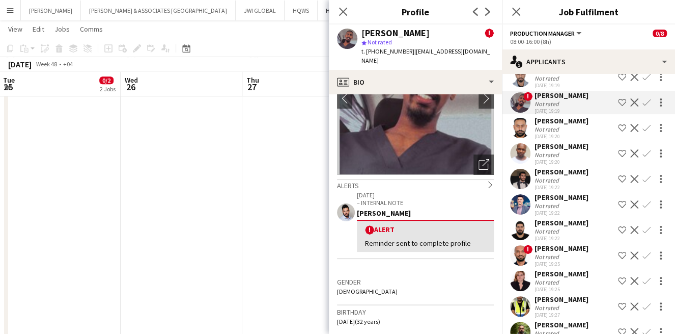
scroll to position [94, 0]
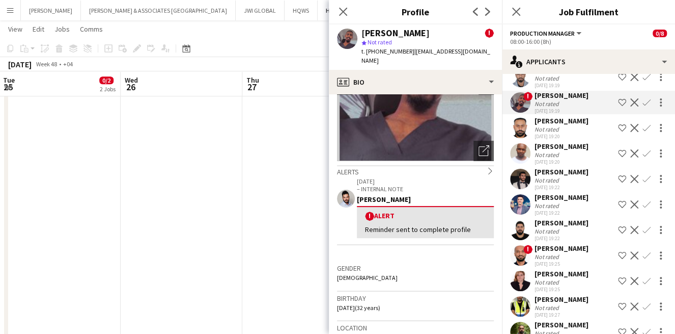
click at [618, 106] on app-icon "Shortlist crew" at bounding box center [622, 102] width 8 height 8
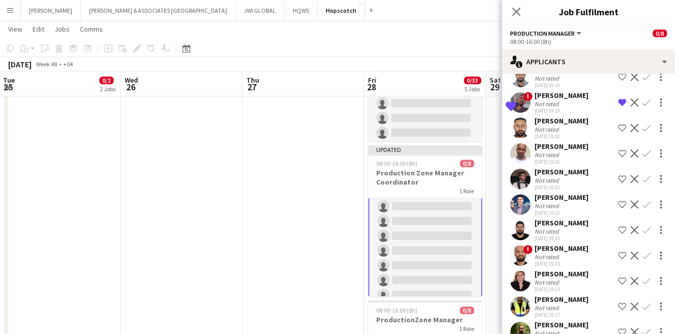
click at [543, 151] on div "Siyamthanda Gushelo" at bounding box center [562, 146] width 54 height 9
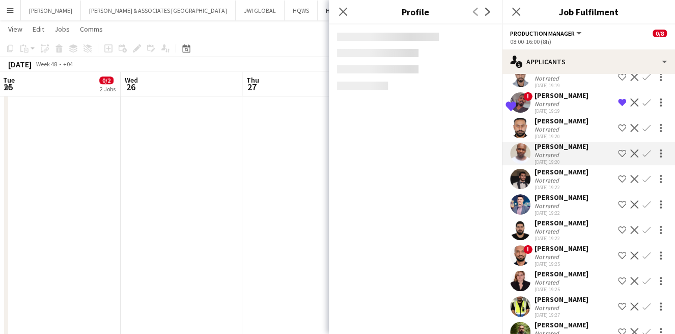
click at [556, 133] on div "Not rated" at bounding box center [548, 129] width 26 height 8
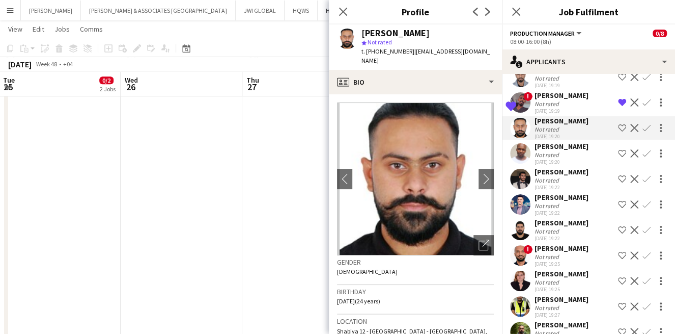
click at [587, 165] on div "Siyamthanda Gushelo Not rated 02-10-2025 19:20" at bounding box center [562, 153] width 54 height 23
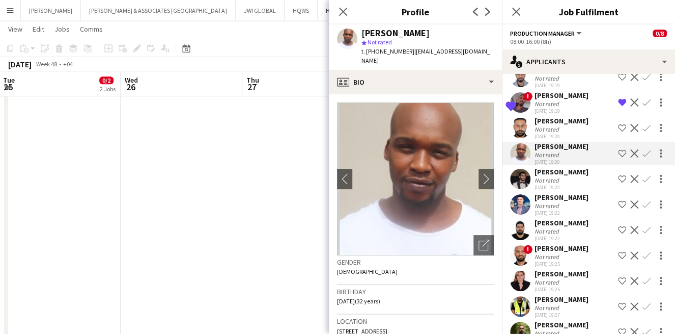
click at [580, 202] on div at bounding box center [580, 202] width 0 height 0
click at [585, 191] on div "Sultan Orri Not rated 02-10-2025 19:22 Shortlist crew Decline Confirm" at bounding box center [588, 178] width 173 height 23
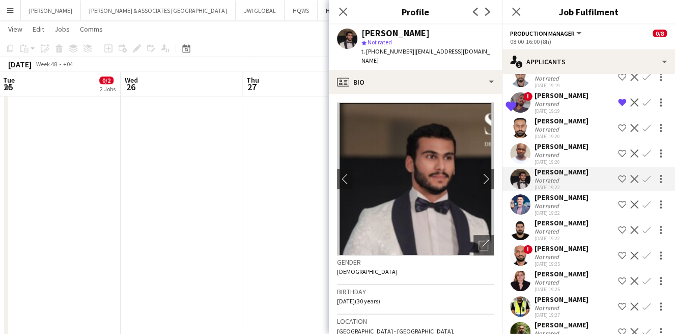
click at [584, 202] on div "Hussam Khogaly" at bounding box center [562, 197] width 54 height 9
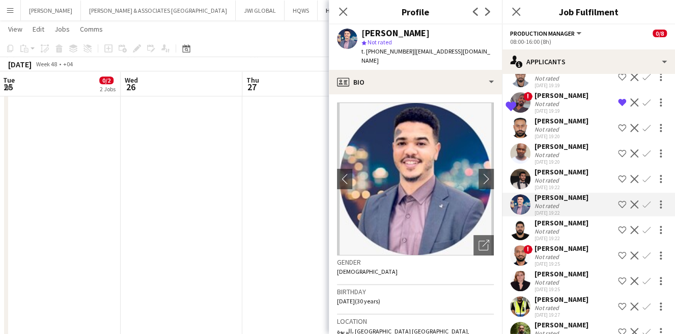
click at [595, 241] on div "Ali Sohanaki Not rated 02-10-2025 19:22 Shortlist crew Decline Confirm" at bounding box center [588, 229] width 173 height 23
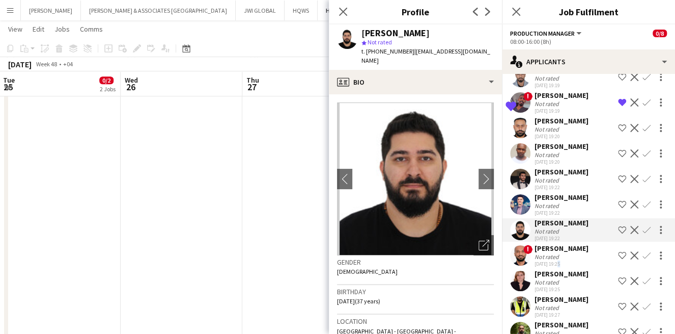
click at [558, 267] on div "02-10-2025 19:25" at bounding box center [562, 263] width 54 height 7
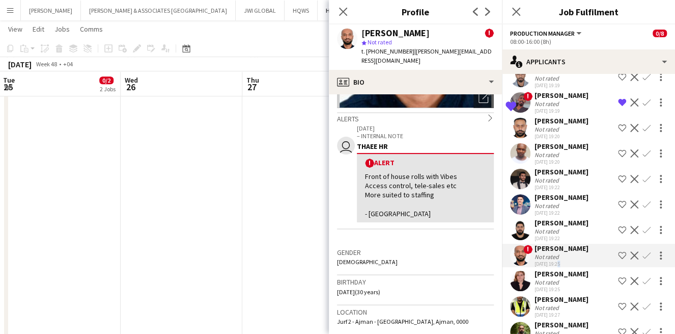
scroll to position [188, 0]
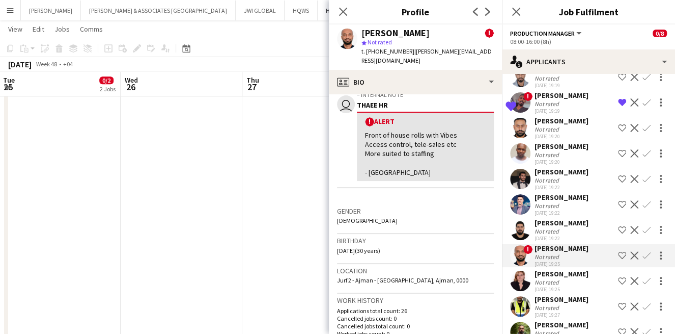
click at [585, 292] on div "Noor Alqaisy Not rated 02-10-2025 19:25 Shortlist crew Decline Confirm" at bounding box center [588, 280] width 173 height 23
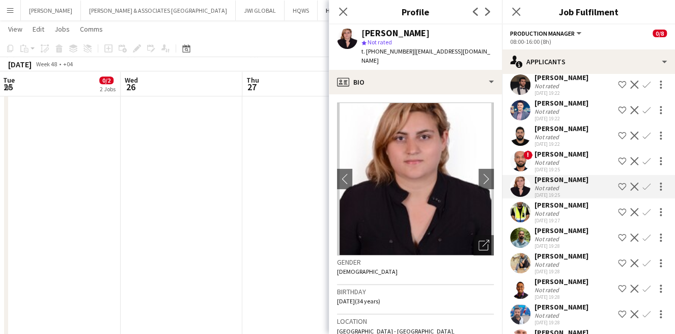
scroll to position [943, 0]
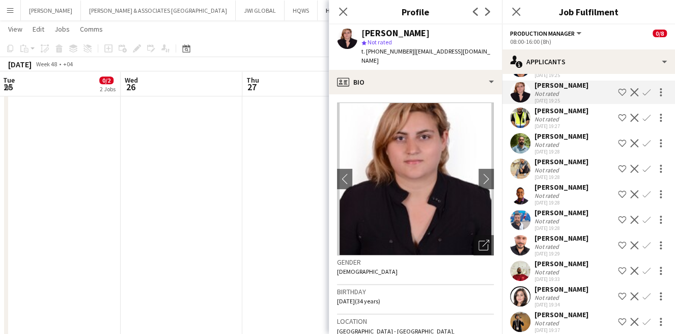
click at [558, 115] on div "Junaid Iqbal" at bounding box center [562, 110] width 54 height 9
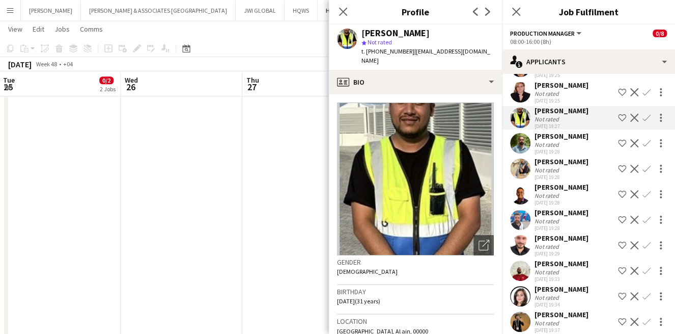
click at [555, 141] on div "Karan Manchanda" at bounding box center [562, 135] width 54 height 9
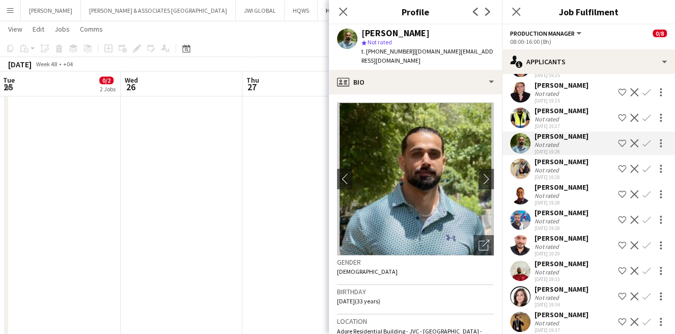
click at [585, 180] on div "Rahif Ahmed Not rated 02-10-2025 19:28 Shortlist crew Decline Confirm" at bounding box center [588, 168] width 173 height 23
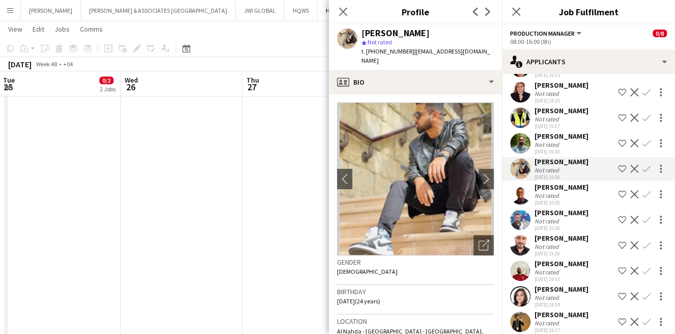
click at [577, 199] on div "Not rated" at bounding box center [562, 196] width 54 height 8
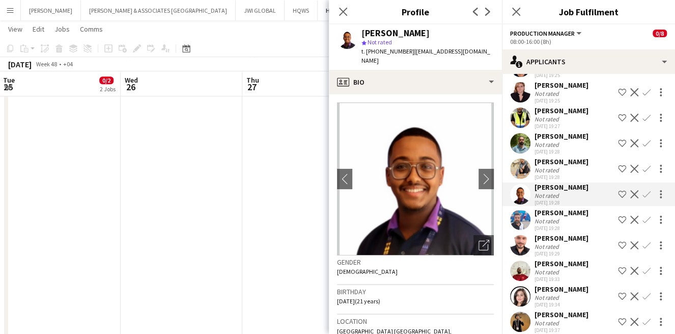
click at [618, 198] on app-icon "Shortlist crew" at bounding box center [622, 194] width 8 height 8
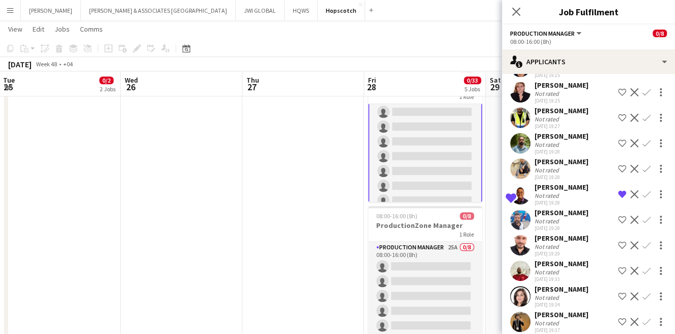
click at [572, 225] on div "Not rated" at bounding box center [562, 221] width 54 height 8
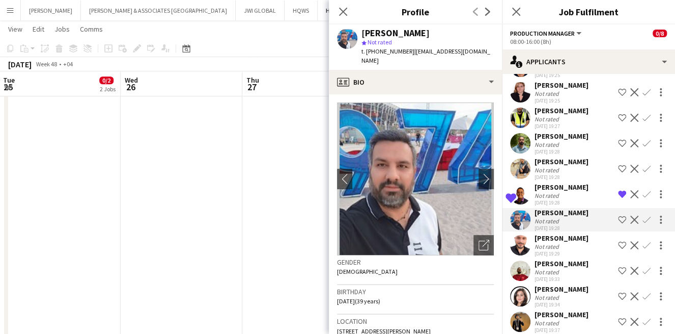
click at [581, 257] on div "02-10-2025 19:29" at bounding box center [562, 253] width 54 height 7
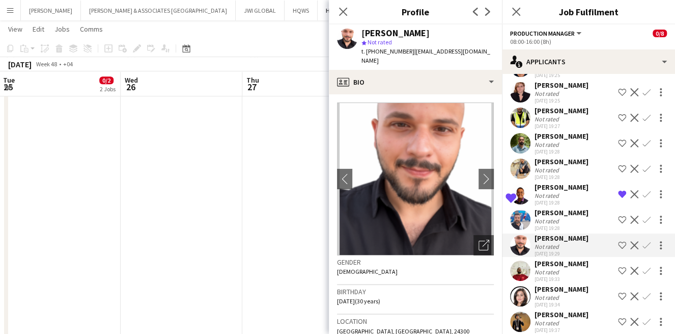
click at [618, 249] on app-icon "Shortlist crew" at bounding box center [622, 245] width 8 height 8
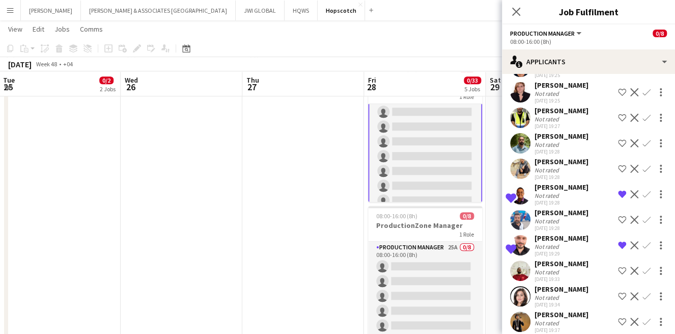
click at [589, 257] on div "02-10-2025 19:29" at bounding box center [562, 253] width 54 height 7
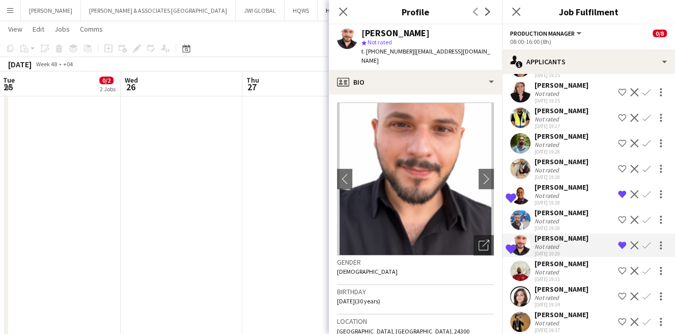
drag, startPoint x: 594, startPoint y: 290, endPoint x: 594, endPoint y: 310, distance: 19.9
click at [594, 282] on div "Warren Fernandes Not rated 02-10-2025 19:33 Shortlist crew Decline Confirm" at bounding box center [588, 270] width 173 height 23
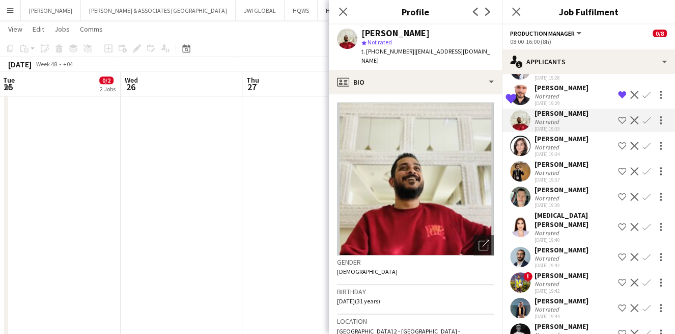
scroll to position [1132, 0]
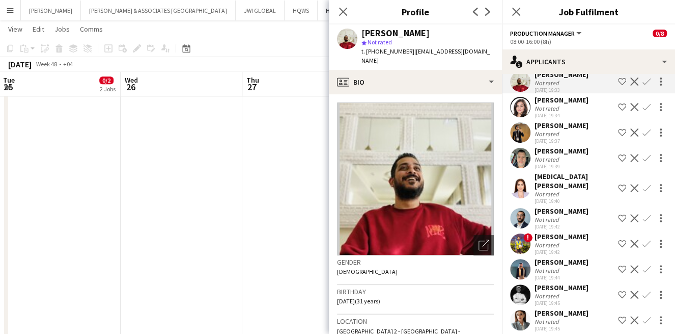
click at [573, 104] on div "Maryam Khan" at bounding box center [562, 99] width 54 height 9
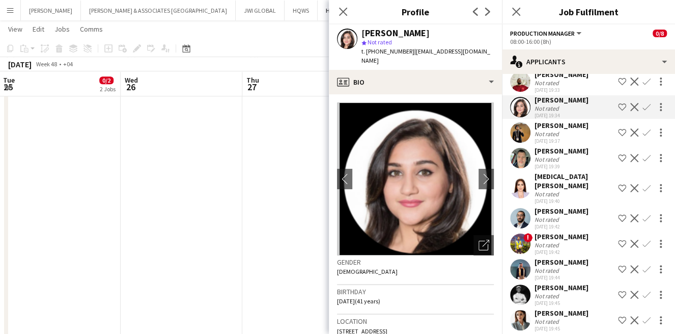
click at [561, 130] on div "Mohamad Alramouni" at bounding box center [562, 125] width 54 height 9
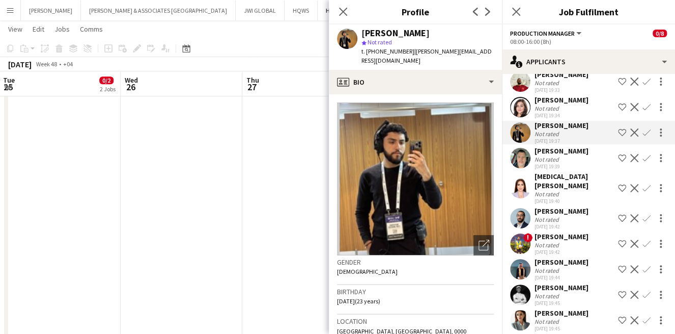
click at [581, 170] on div "Matt Cox Not rated 02-10-2025 19:39 Shortlist crew Decline Confirm" at bounding box center [588, 157] width 173 height 23
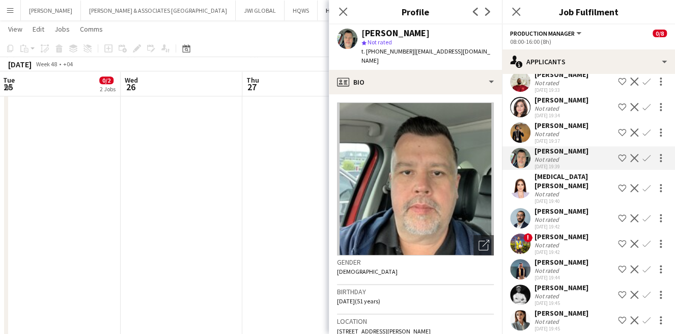
click at [579, 230] on div "Brandon Cooper Not rated 02-10-2025 18:27 Shortlist crew Decline Confirm ! Duni…" at bounding box center [588, 62] width 173 height 2150
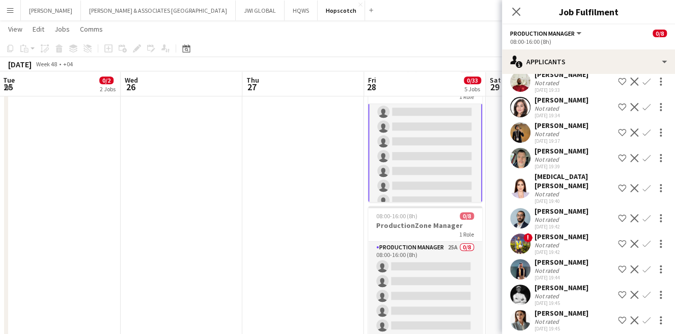
click at [572, 223] on div "Not rated" at bounding box center [562, 219] width 54 height 8
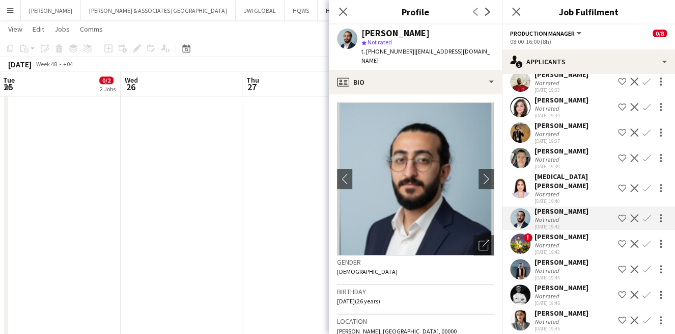
click at [618, 222] on app-icon "Shortlist crew" at bounding box center [622, 218] width 8 height 8
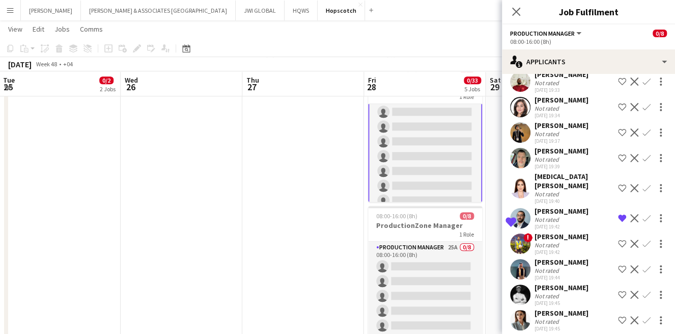
click at [540, 190] on div "Yasmin Turkmani" at bounding box center [574, 181] width 79 height 18
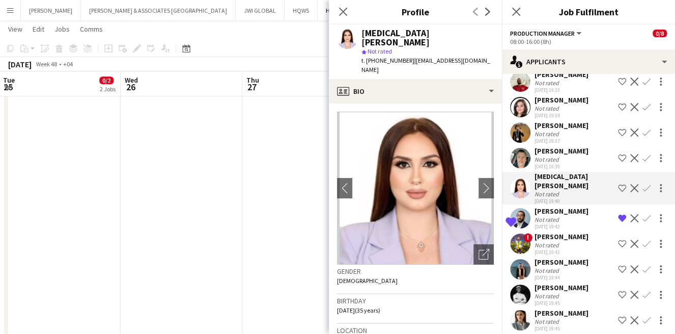
click at [576, 255] on div "! Feroz Khan Not rated 02-10-2025 19:42 Shortlist crew Decline Confirm" at bounding box center [588, 243] width 173 height 23
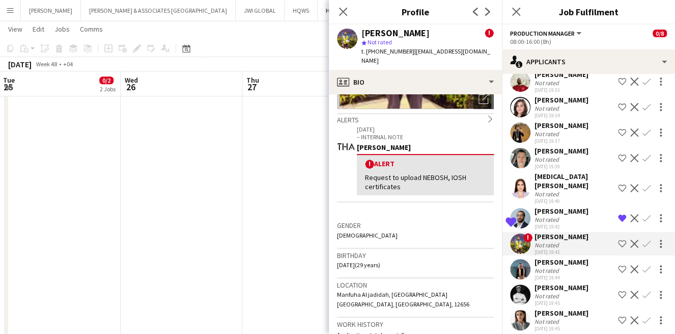
scroll to position [188, 0]
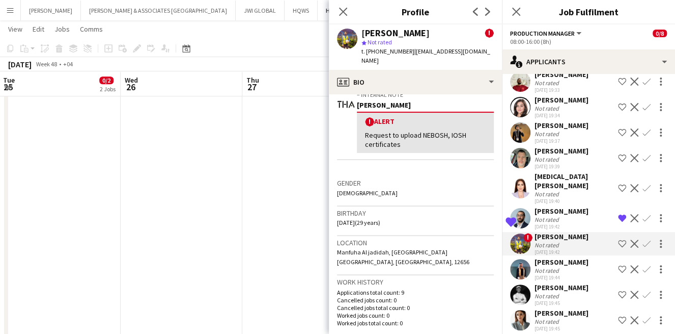
click at [570, 281] on div "Saif Makaram Not rated 02-10-2025 19:44" at bounding box center [562, 268] width 54 height 23
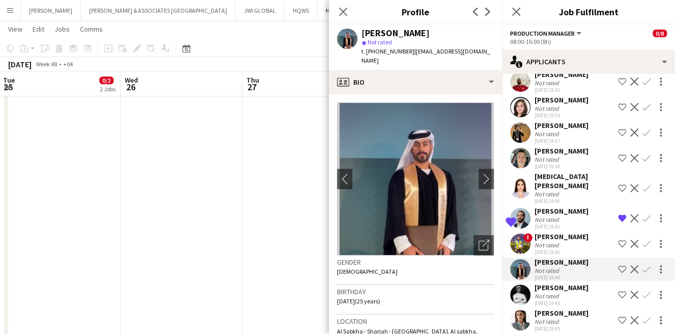
click at [590, 307] on div "Brandon Cooper Not rated 02-10-2025 18:27 Shortlist crew Decline Confirm ! Duni…" at bounding box center [588, 62] width 173 height 2150
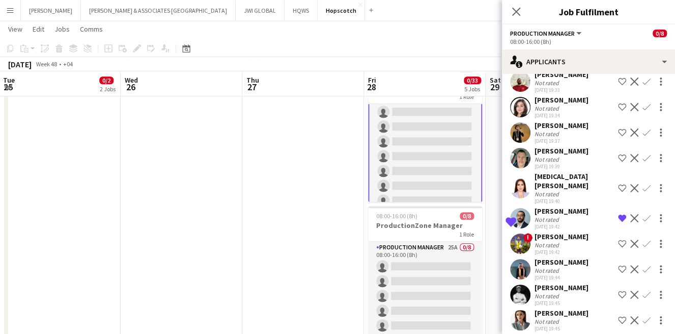
click at [586, 306] on div "rami gingari Not rated 02-10-2025 19:45 Shortlist crew Decline Confirm" at bounding box center [588, 294] width 173 height 23
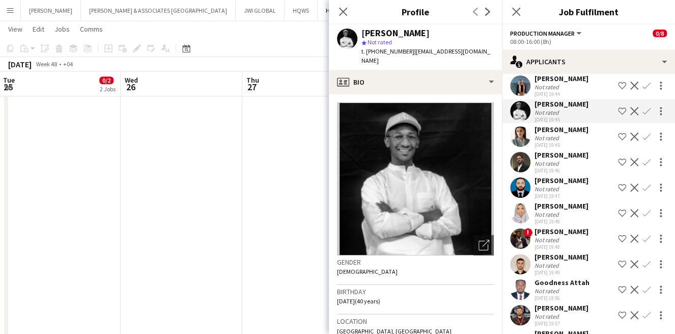
scroll to position [1320, 0]
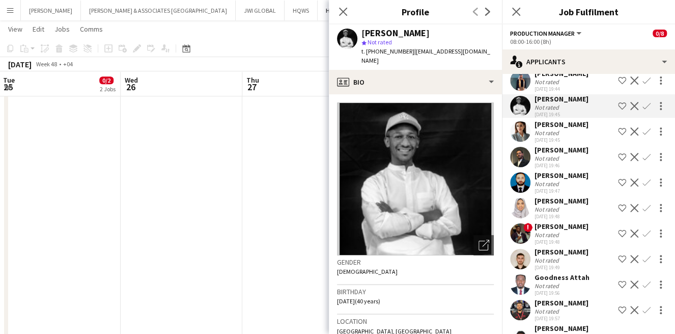
click at [563, 137] on div "Not rated" at bounding box center [562, 133] width 54 height 8
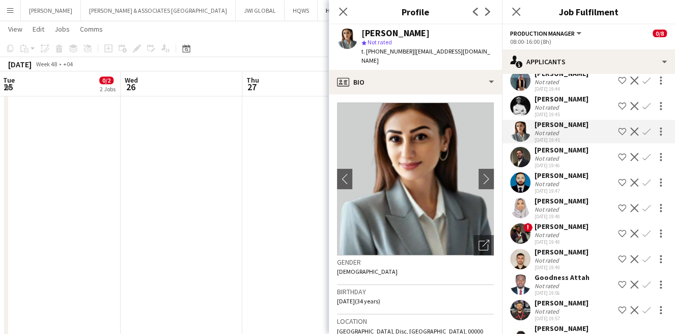
click at [576, 162] on div "Not rated" at bounding box center [562, 158] width 54 height 8
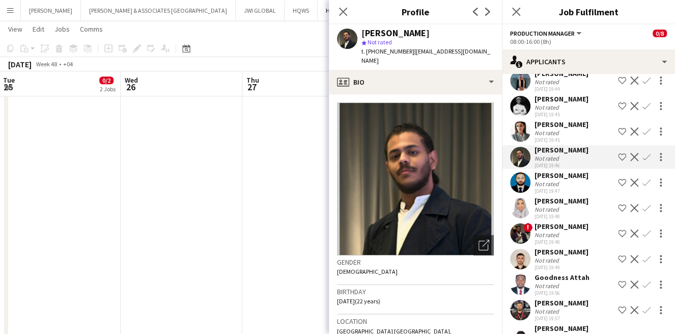
click at [618, 161] on app-icon "Shortlist crew" at bounding box center [622, 157] width 8 height 8
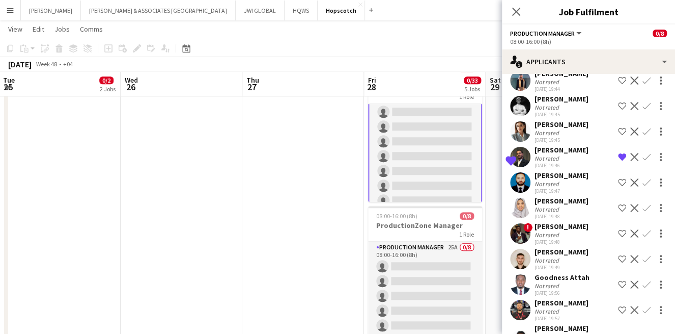
click at [572, 194] on div "Habib Ullah Not rated 02-10-2025 19:47 Shortlist crew Decline Confirm" at bounding box center [588, 182] width 173 height 23
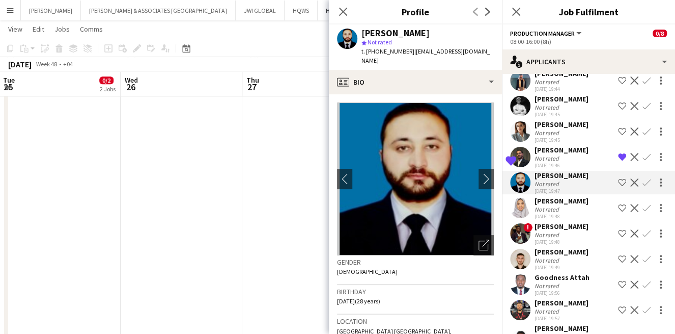
click at [559, 194] on div "02-10-2025 19:47" at bounding box center [562, 190] width 54 height 7
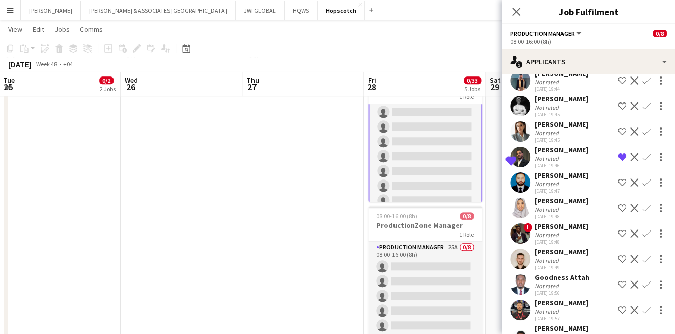
click at [574, 194] on div "Habib Ullah Not rated 02-10-2025 19:47 Shortlist crew Decline Confirm" at bounding box center [588, 182] width 173 height 23
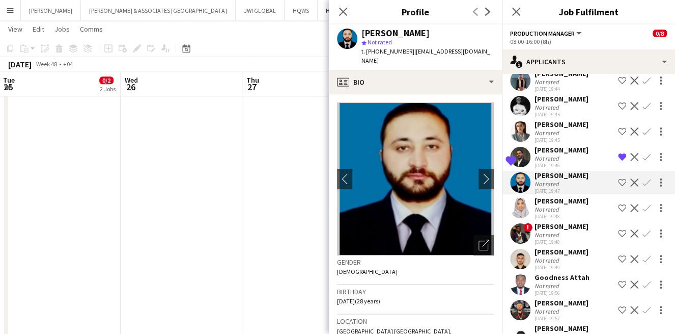
click at [618, 186] on app-icon "Shortlist crew" at bounding box center [622, 182] width 8 height 8
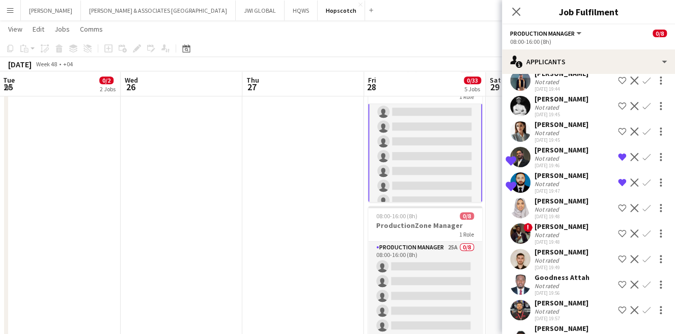
click at [574, 213] on div "Not rated" at bounding box center [562, 209] width 54 height 8
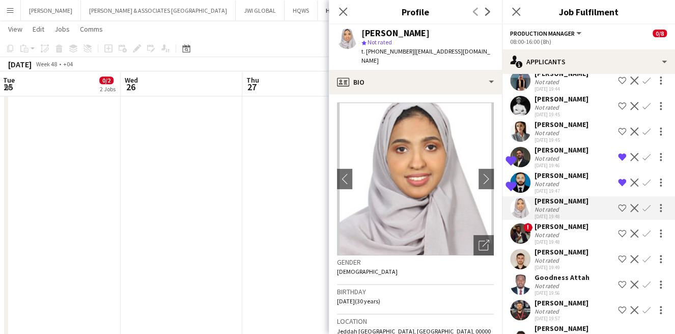
click at [618, 212] on app-icon "Shortlist crew" at bounding box center [622, 208] width 8 height 8
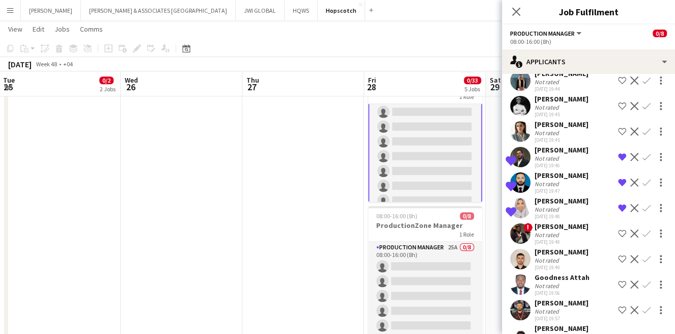
click at [577, 245] on div "! Junior Kyalo Not rated 02-10-2025 19:48 Shortlist crew Decline Confirm" at bounding box center [588, 233] width 173 height 23
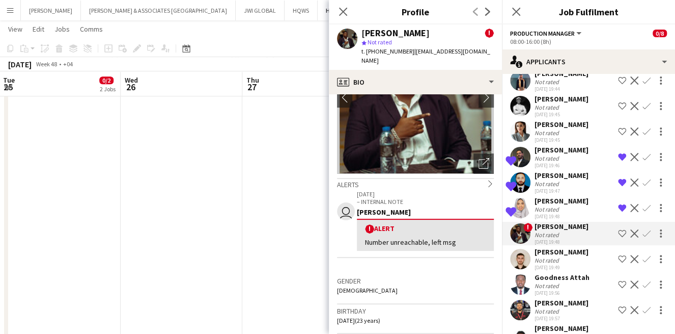
scroll to position [94, 0]
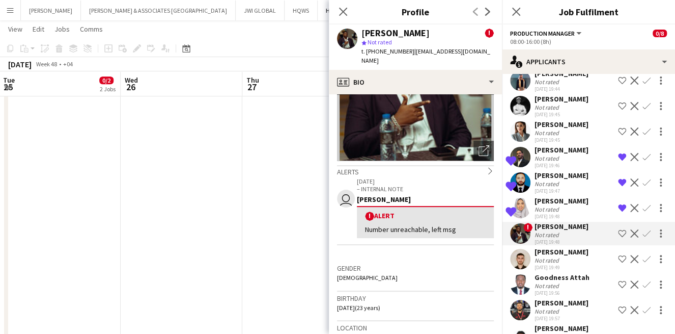
click at [583, 264] on div "Not rated" at bounding box center [562, 260] width 54 height 8
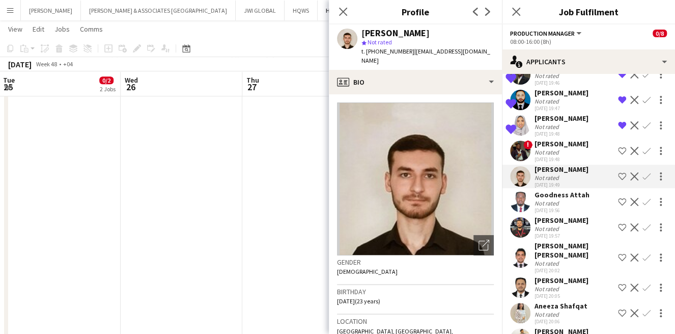
scroll to position [1415, 0]
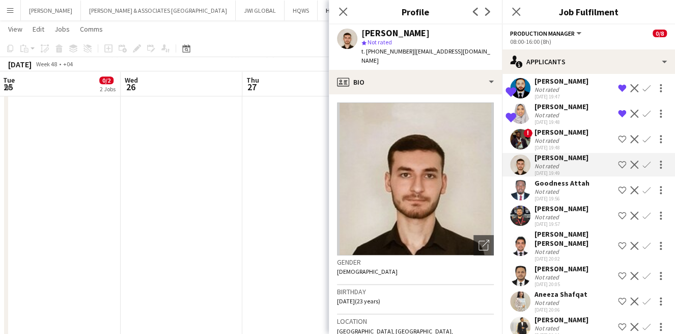
click at [583, 187] on div "Goodness Attah" at bounding box center [562, 182] width 55 height 9
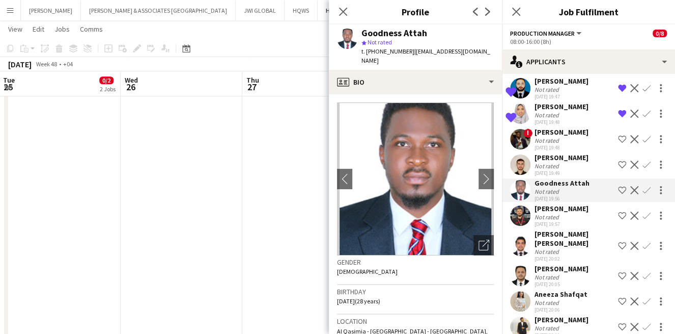
click at [579, 227] on div "Ali Aliyev Not rated 02-10-2025 19:57 Shortlist crew Decline Confirm" at bounding box center [588, 215] width 173 height 23
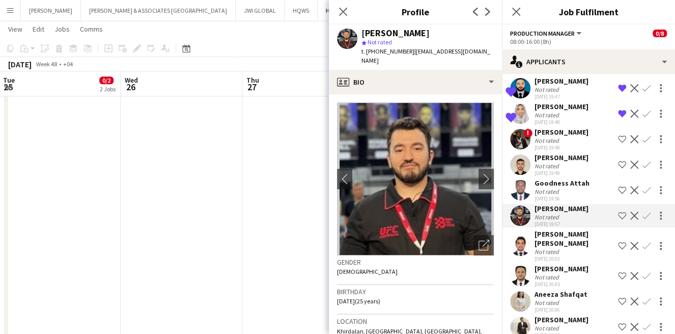
click at [583, 262] on div "Imran Imran Not rated 02-10-2025 20:02 Shortlist crew Decline Confirm" at bounding box center [588, 245] width 173 height 33
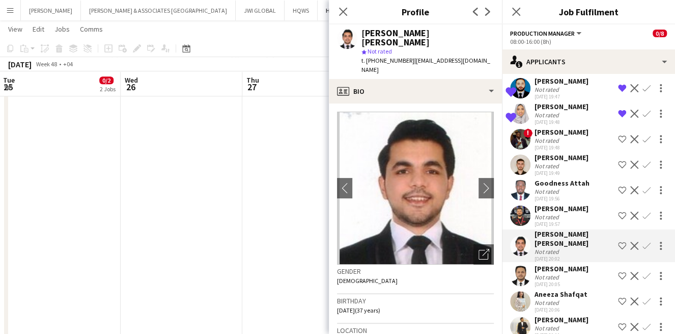
click at [586, 281] on div "Not rated" at bounding box center [562, 277] width 54 height 8
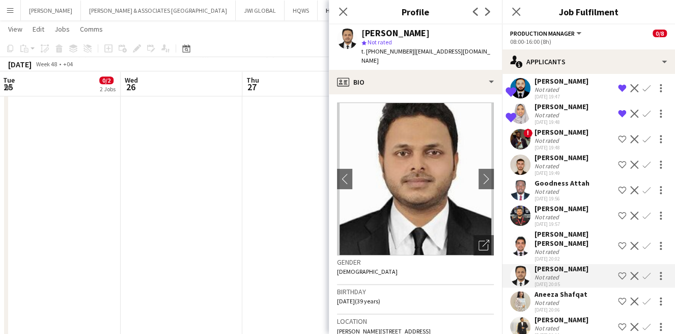
click at [588, 313] on div "Aneeza Shafqat Not rated 02-10-2025 20:06 Shortlist crew Decline Confirm" at bounding box center [588, 300] width 173 height 23
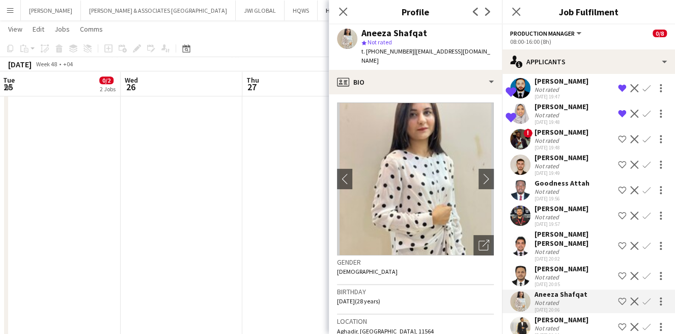
click at [618, 305] on app-icon "Shortlist crew" at bounding box center [622, 301] width 8 height 8
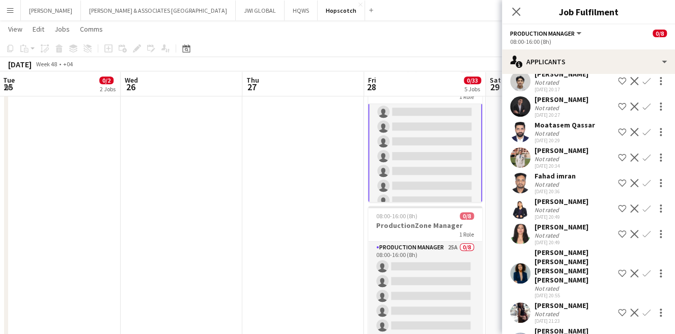
scroll to position [1698, 0]
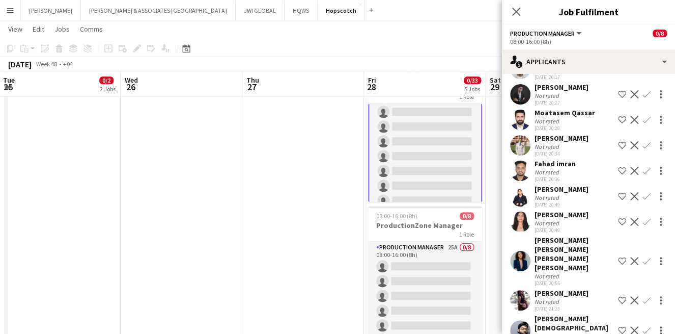
click at [583, 80] on div "Mir Ali Not rated 02-10-2025 20:17 Shortlist crew Decline Confirm" at bounding box center [588, 68] width 173 height 23
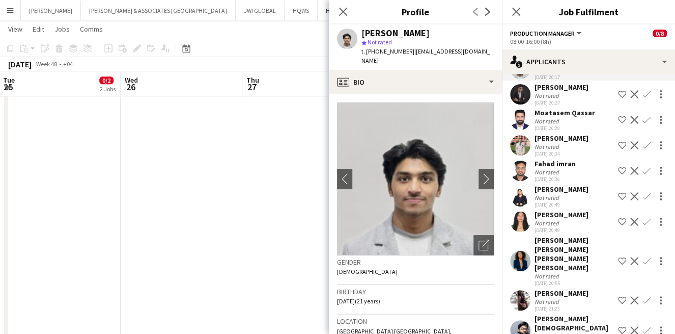
click at [618, 73] on app-icon "Shortlist crew" at bounding box center [622, 69] width 8 height 8
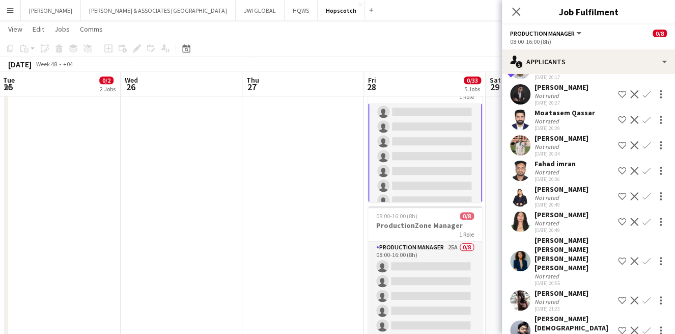
click at [549, 117] on div "Moatasem Qassar" at bounding box center [565, 112] width 61 height 9
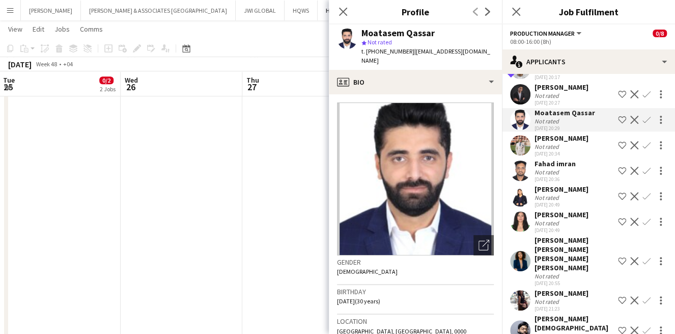
click at [554, 106] on div "02-10-2025 20:27" at bounding box center [562, 102] width 54 height 7
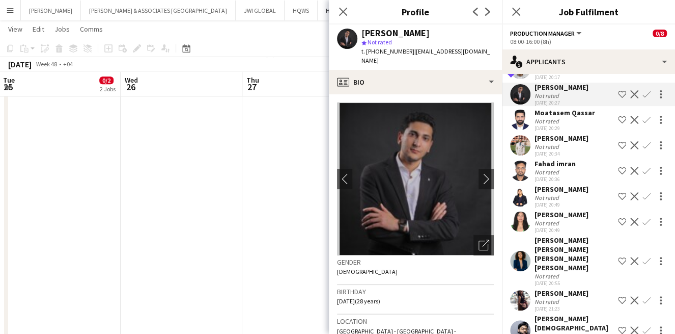
click at [560, 125] on div "Not rated" at bounding box center [548, 121] width 26 height 8
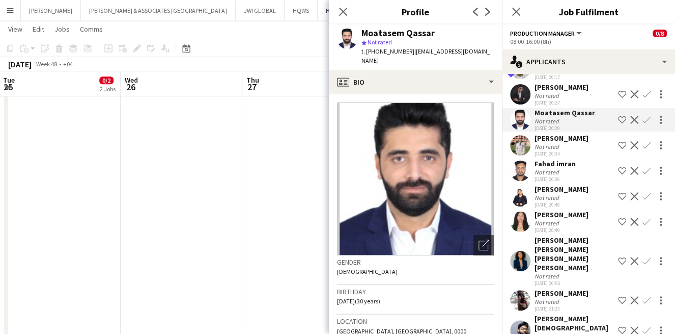
click at [559, 150] on div "Not rated" at bounding box center [548, 147] width 26 height 8
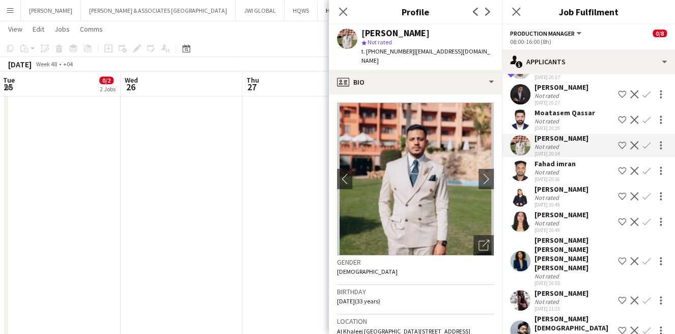
click at [567, 168] on div "Fahad imran" at bounding box center [555, 163] width 41 height 9
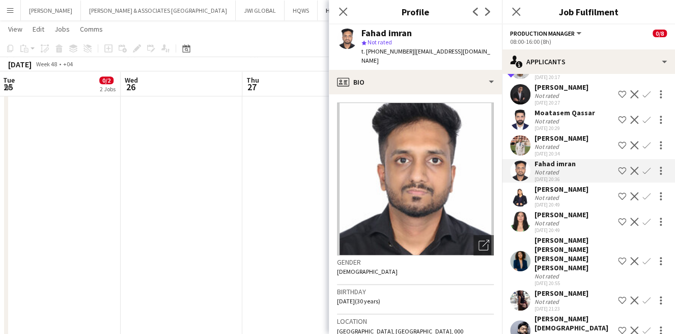
click at [567, 219] on div "Mona Mustafa" at bounding box center [562, 214] width 54 height 9
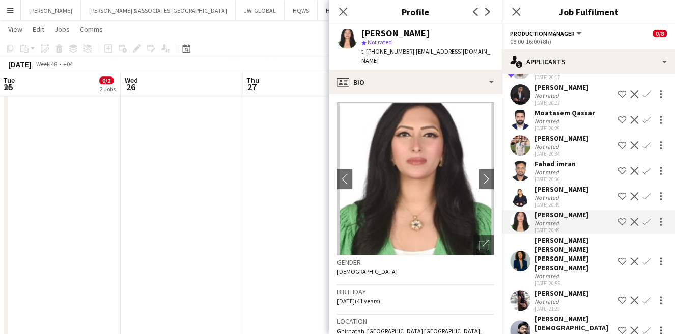
click at [618, 228] on button "Shortlist crew" at bounding box center [622, 221] width 12 height 12
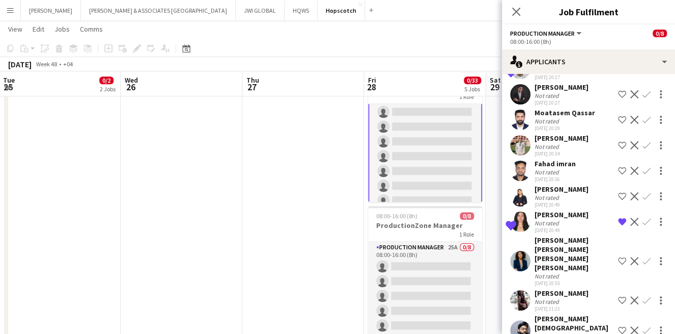
click at [573, 201] on div "Not rated" at bounding box center [562, 198] width 54 height 8
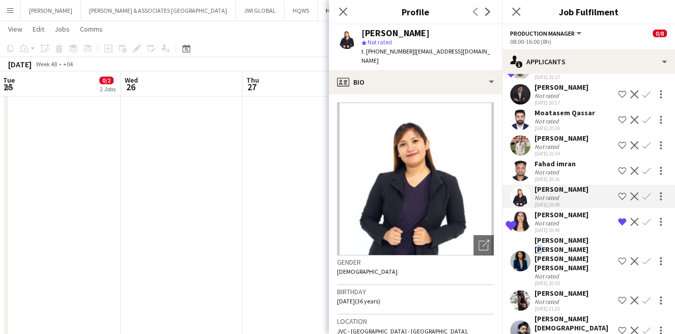
click at [582, 255] on div "Anna Carolina Castello Branco G L Nepomuceno" at bounding box center [574, 253] width 79 height 37
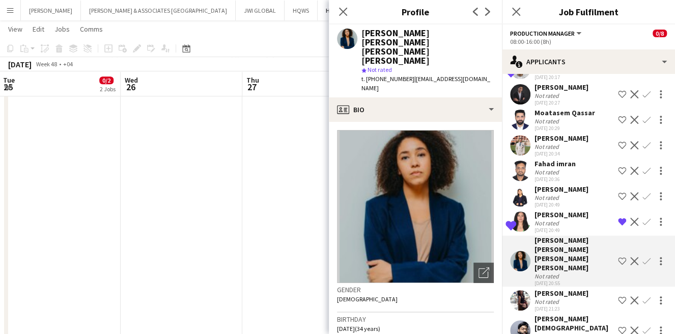
click at [583, 299] on div "Keerti Kumari Not rated 02-10-2025 21:23 Shortlist crew Decline Confirm" at bounding box center [588, 299] width 173 height 23
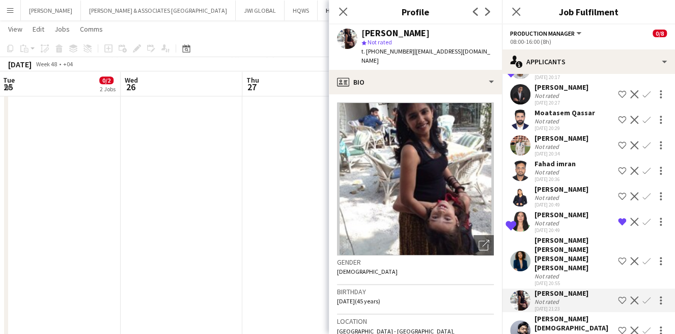
scroll to position [1792, 0]
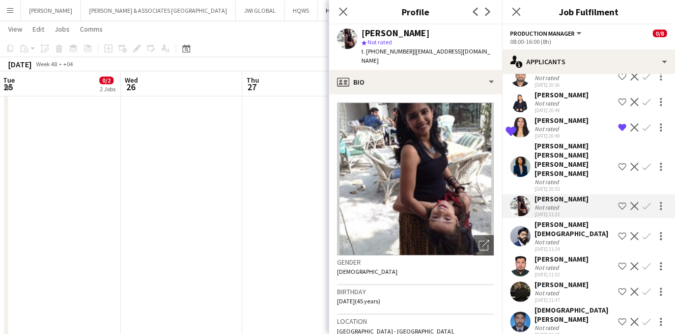
click at [567, 231] on div "Manzurul Islam" at bounding box center [574, 229] width 79 height 18
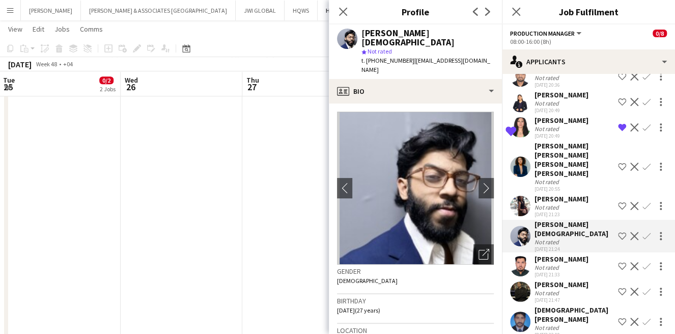
click at [558, 259] on div "Hamad Hazin Not rated 02-10-2025 21:33" at bounding box center [562, 265] width 54 height 23
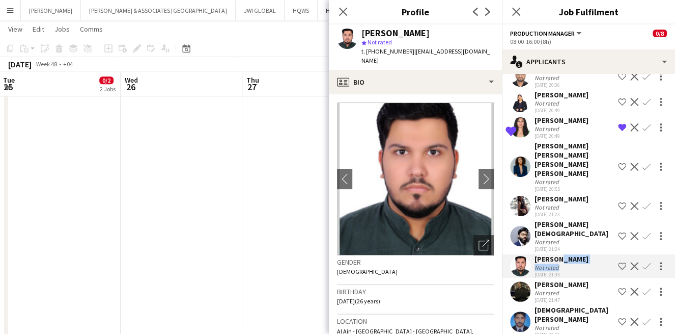
click at [567, 263] on div "Hamad Hazin" at bounding box center [562, 258] width 54 height 9
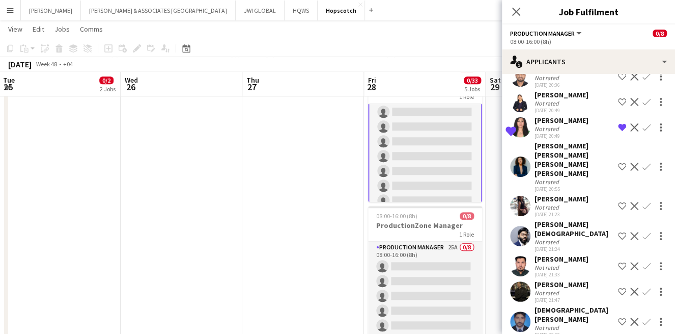
click at [567, 262] on div "Hamad Hazin" at bounding box center [562, 258] width 54 height 9
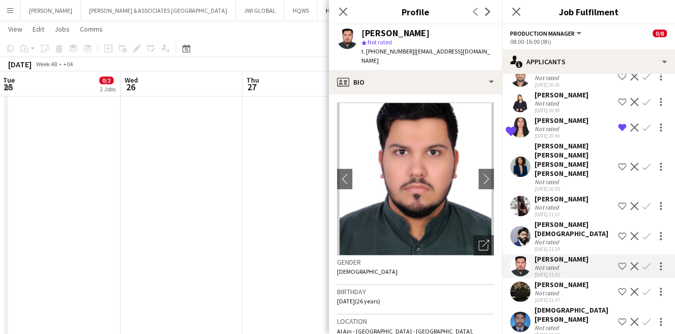
click at [585, 284] on div "Mohamed Rashad" at bounding box center [562, 284] width 54 height 9
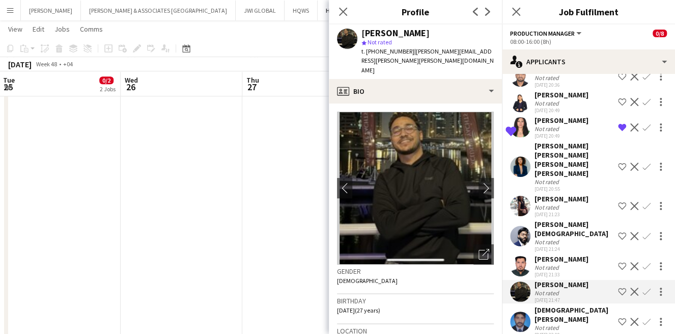
click at [566, 331] on div "02-10-2025 22:09" at bounding box center [574, 334] width 79 height 7
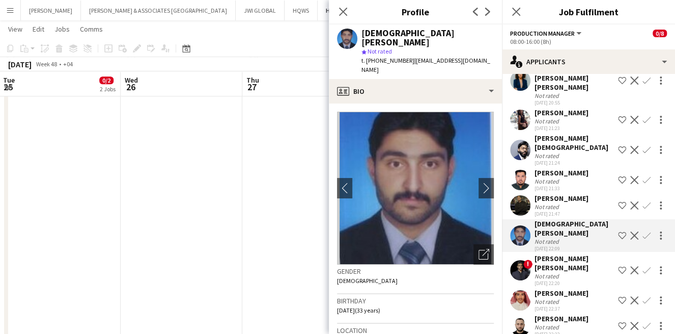
scroll to position [1886, 0]
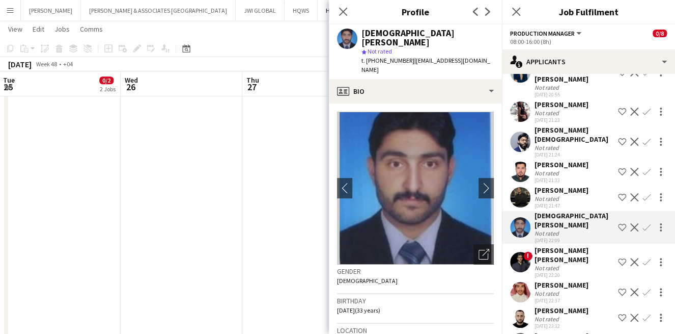
click at [559, 246] on div "Syed Aamir Ahmed Syed" at bounding box center [574, 255] width 79 height 18
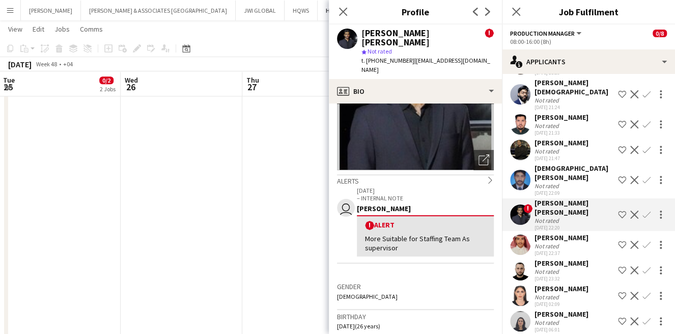
scroll to position [188, 0]
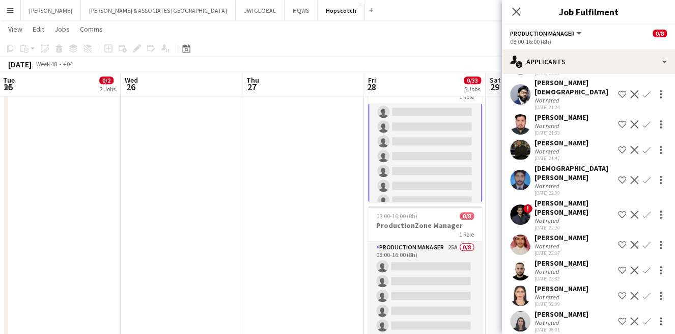
click at [579, 242] on div "Not rated" at bounding box center [562, 246] width 54 height 8
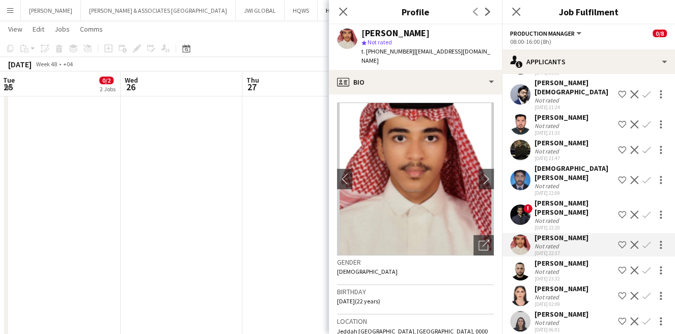
drag, startPoint x: 612, startPoint y: 238, endPoint x: 614, endPoint y: 243, distance: 5.7
click at [616, 238] on button "Shortlist crew" at bounding box center [622, 244] width 12 height 12
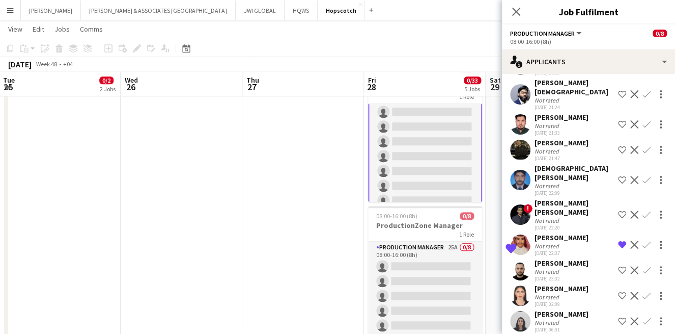
click at [545, 275] on div "02-10-2025 23:32" at bounding box center [562, 278] width 54 height 7
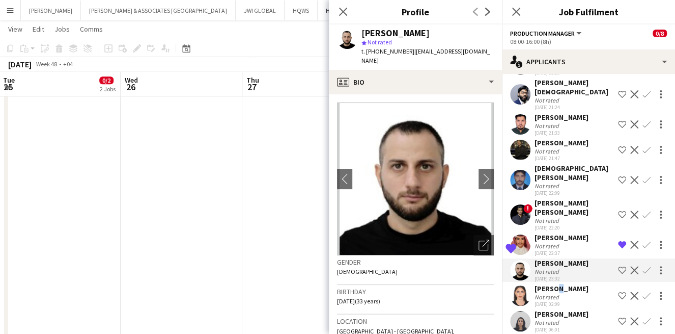
click at [552, 284] on div "Alaa Khader" at bounding box center [562, 288] width 54 height 9
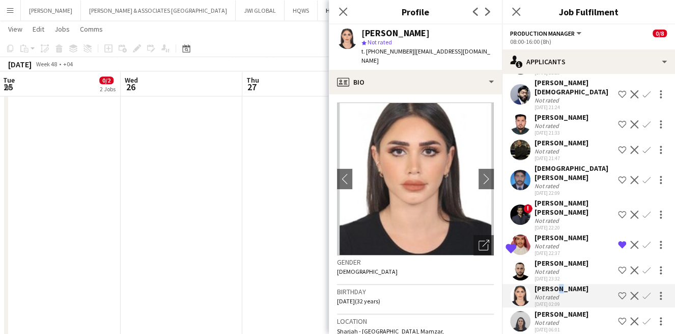
drag, startPoint x: 567, startPoint y: 312, endPoint x: 571, endPoint y: 308, distance: 6.1
click at [571, 309] on div "Fatma Triki Not rated 03-10-2025 06:01 Shortlist crew Decline Confirm" at bounding box center [588, 320] width 173 height 23
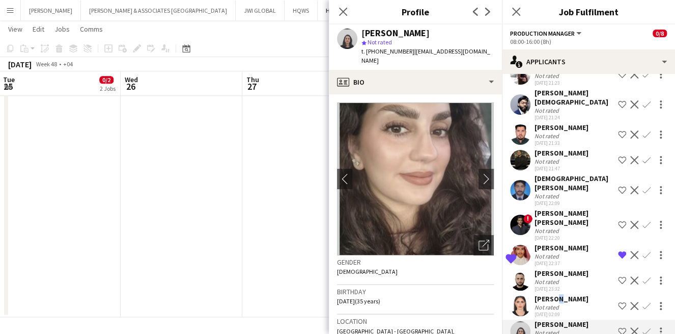
scroll to position [1934, 0]
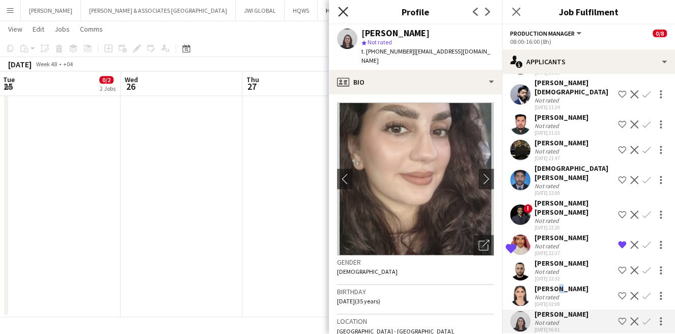
click at [342, 10] on icon "Close pop-in" at bounding box center [343, 12] width 10 height 10
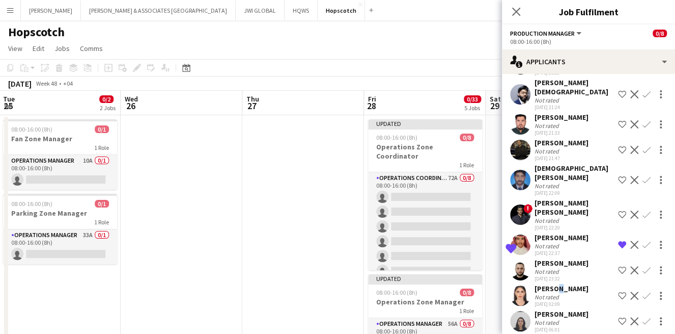
scroll to position [0, 366]
drag, startPoint x: 195, startPoint y: 221, endPoint x: 165, endPoint y: 222, distance: 30.1
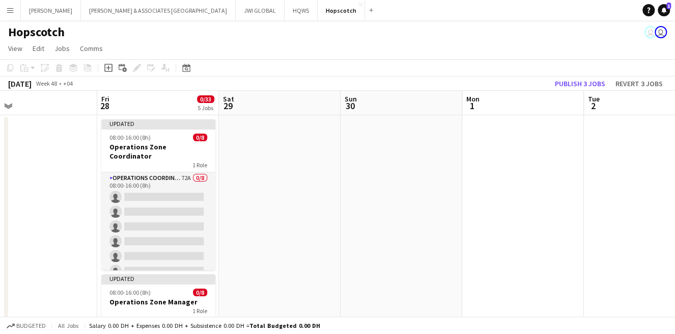
scroll to position [0, 263]
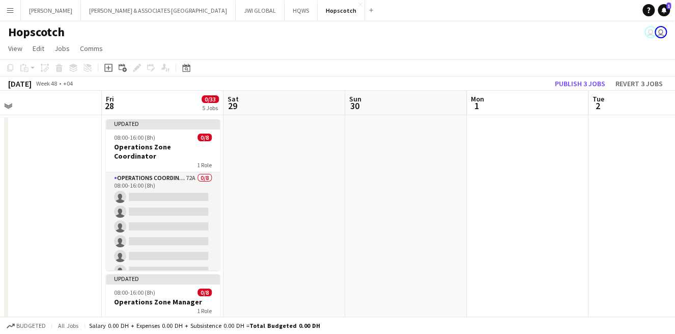
drag, startPoint x: 115, startPoint y: 203, endPoint x: 120, endPoint y: 206, distance: 6.4
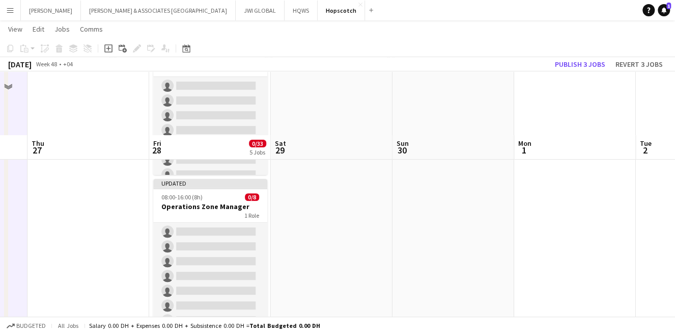
scroll to position [283, 0]
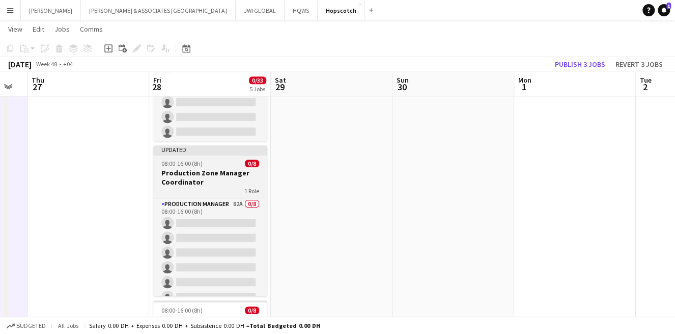
click at [234, 191] on div "1 Role" at bounding box center [210, 190] width 114 height 8
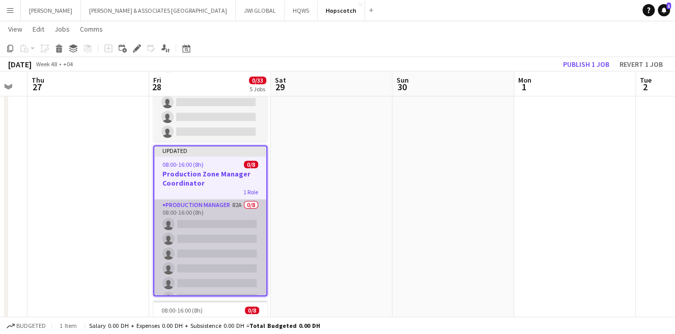
click at [218, 247] on app-card-role "Production Manager 82A 0/8 08:00-16:00 (8h) single-neutral-actions single-neutr…" at bounding box center [210, 268] width 112 height 138
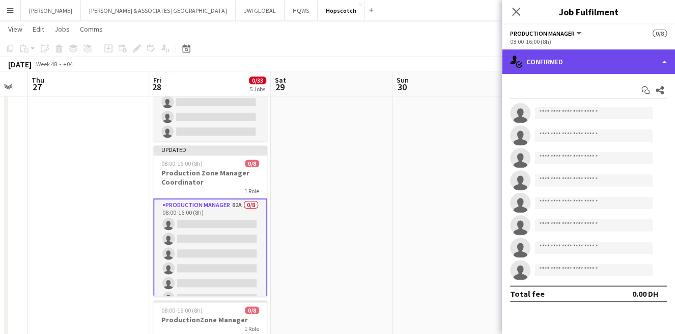
click at [579, 63] on div "single-neutral-actions-check-2 Confirmed" at bounding box center [588, 61] width 173 height 24
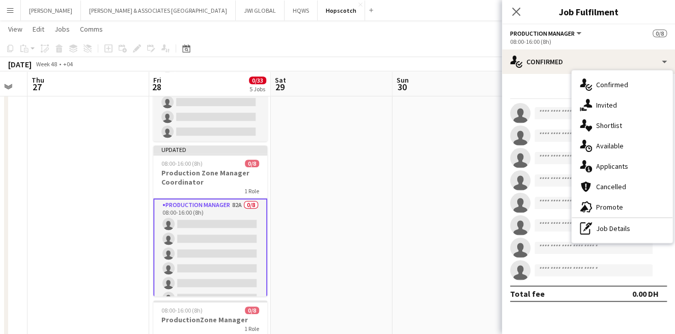
click at [637, 159] on div "single-neutral-actions-information Applicants" at bounding box center [622, 166] width 101 height 20
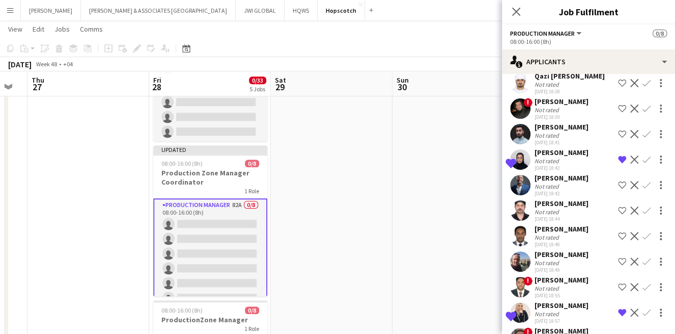
scroll to position [188, 0]
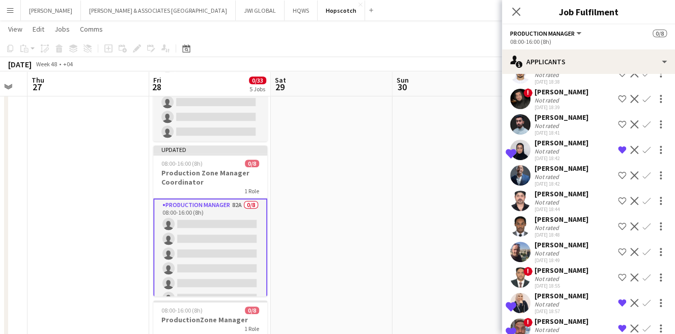
click at [559, 161] on div "Reuof Almutawa Not rated 02-10-2025 18:42" at bounding box center [562, 149] width 54 height 23
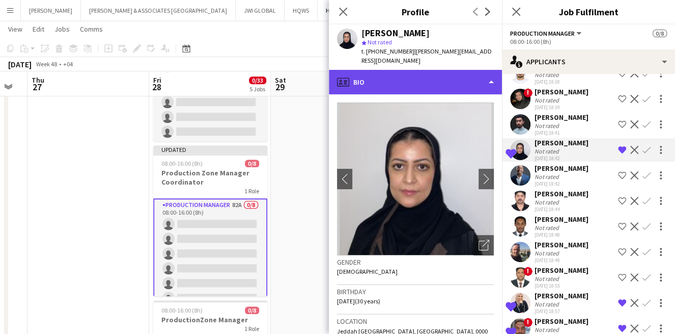
click at [458, 83] on div "profile Bio" at bounding box center [415, 82] width 173 height 24
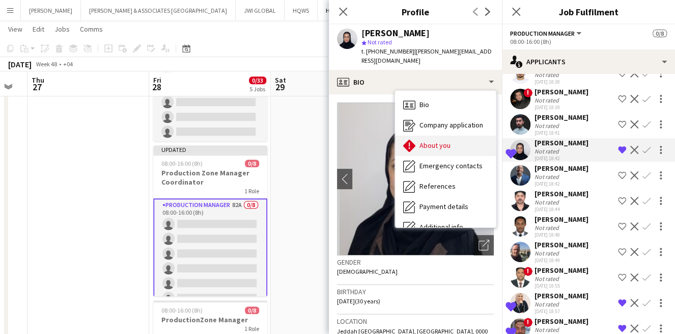
click at [450, 142] on div "About you About you" at bounding box center [445, 145] width 101 height 20
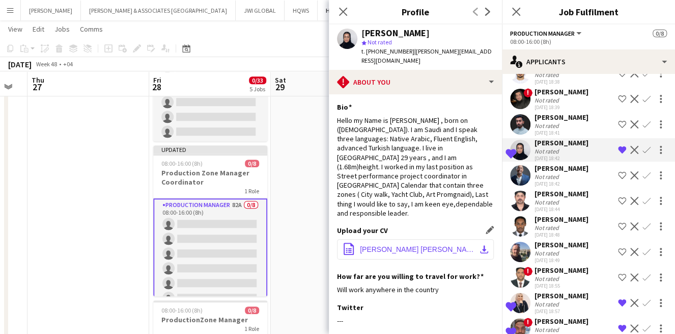
click at [412, 245] on span "Reuof Fahad Almutawa CV 2025.pdf" at bounding box center [417, 249] width 115 height 8
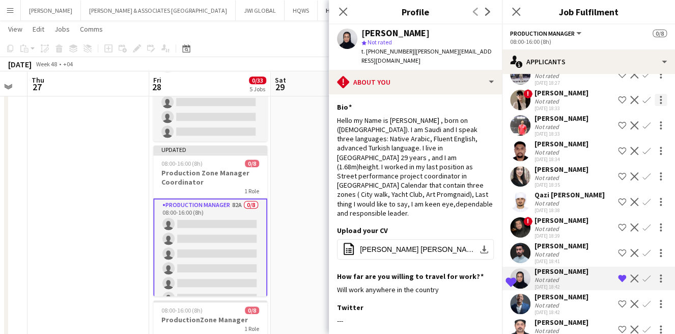
scroll to position [0, 0]
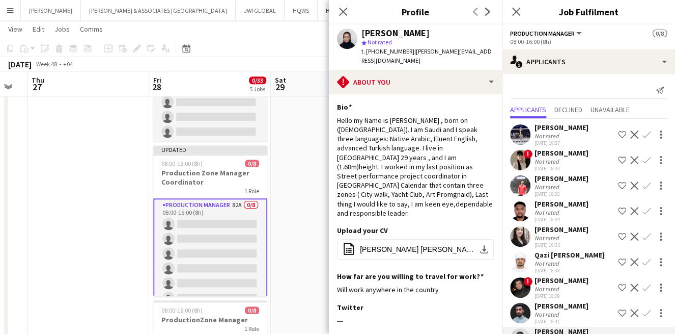
click at [195, 208] on app-card-role "Production Manager 82A 0/8 08:00-16:00 (8h) single-neutral-actions single-neutr…" at bounding box center [210, 268] width 114 height 140
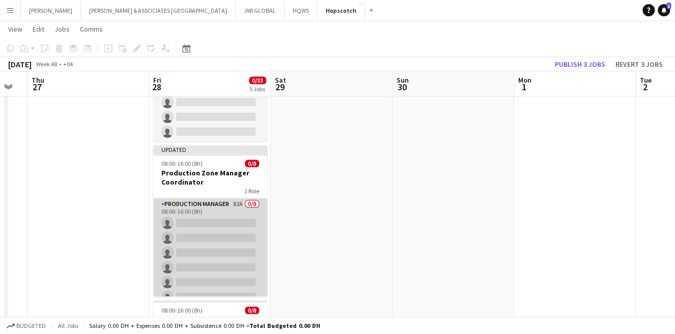
click at [195, 209] on app-card-role "Production Manager 82A 0/8 08:00-16:00 (8h) single-neutral-actions single-neutr…" at bounding box center [210, 267] width 114 height 138
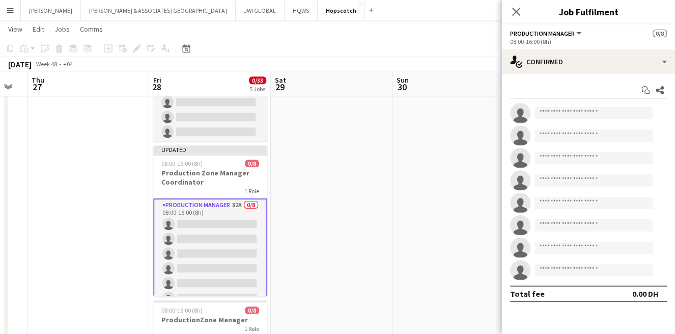
scroll to position [41, 0]
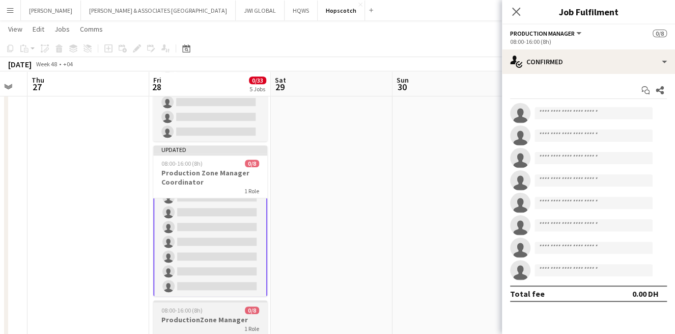
click at [212, 309] on div "08:00-16:00 (8h) 0/8" at bounding box center [210, 310] width 114 height 8
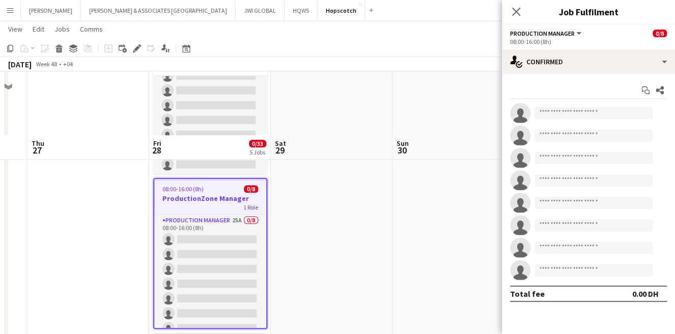
scroll to position [471, 0]
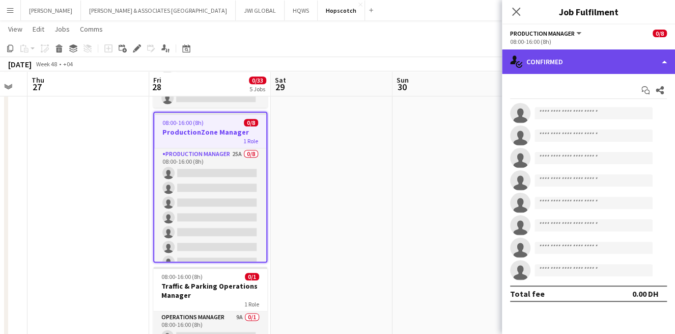
click at [637, 62] on div "single-neutral-actions-check-2 Confirmed" at bounding box center [588, 61] width 173 height 24
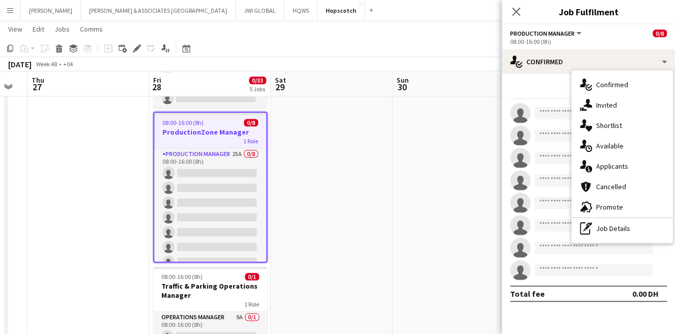
click at [625, 169] on span "Applicants" at bounding box center [613, 165] width 32 height 9
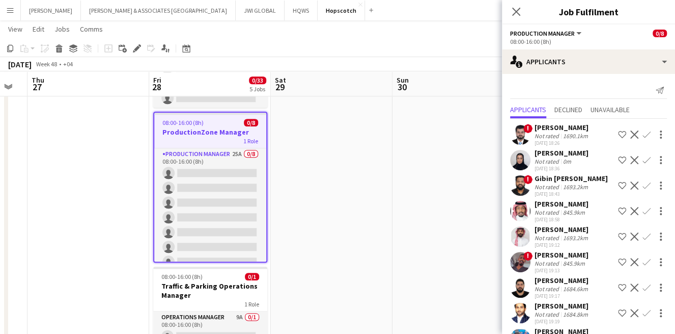
click at [564, 136] on div "1690.1km" at bounding box center [575, 136] width 29 height 8
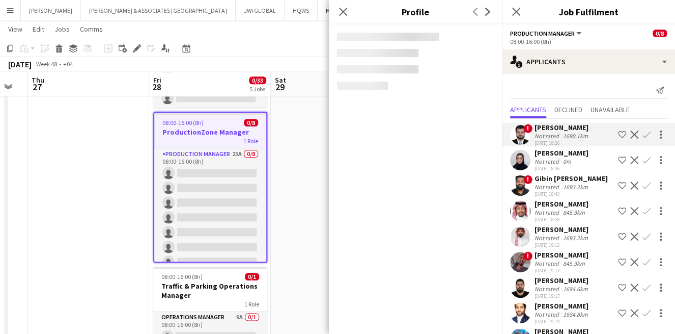
click at [564, 166] on div "02-10-2025 18:36" at bounding box center [562, 168] width 54 height 7
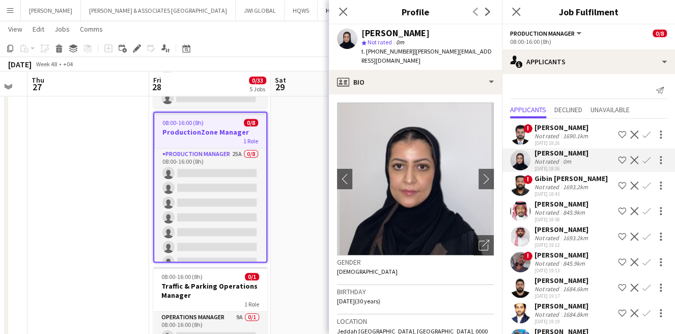
click at [618, 158] on app-icon "Shortlist crew" at bounding box center [622, 160] width 8 height 8
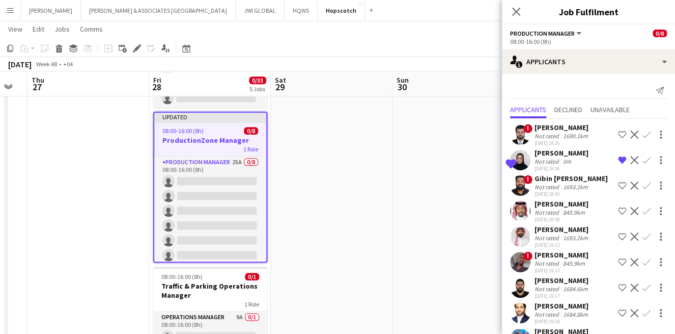
click at [552, 191] on div "02-10-2025 18:43" at bounding box center [571, 194] width 73 height 7
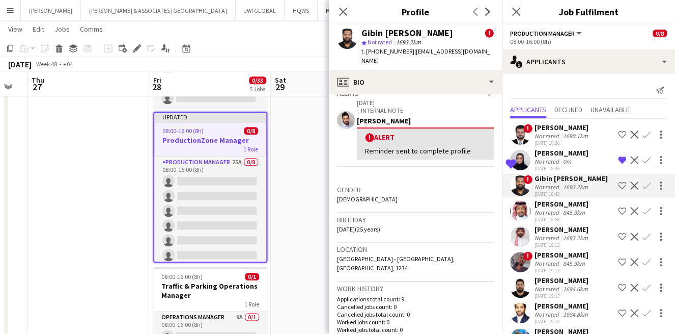
scroll to position [188, 0]
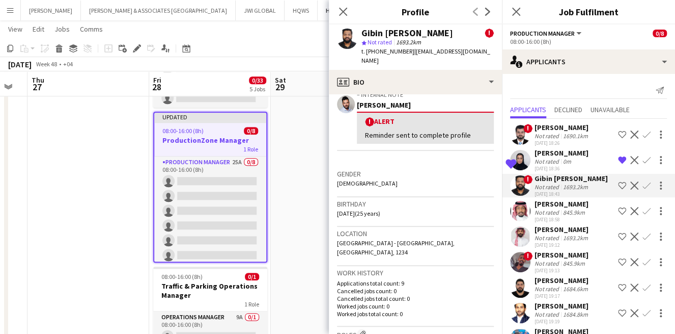
click at [580, 193] on div "02-10-2025 18:43" at bounding box center [571, 194] width 73 height 7
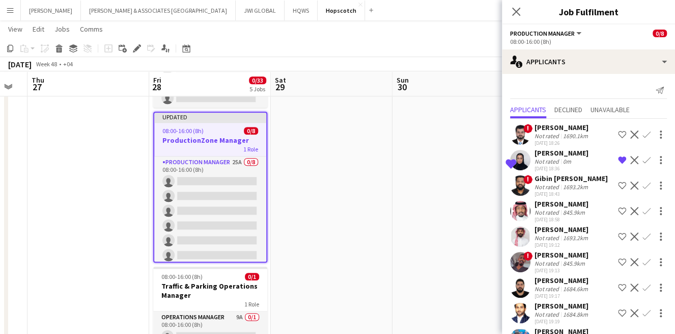
click at [557, 221] on div "02-10-2025 18:58" at bounding box center [562, 219] width 54 height 7
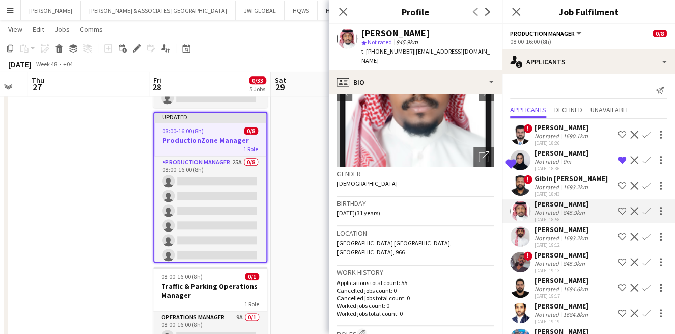
scroll to position [94, 0]
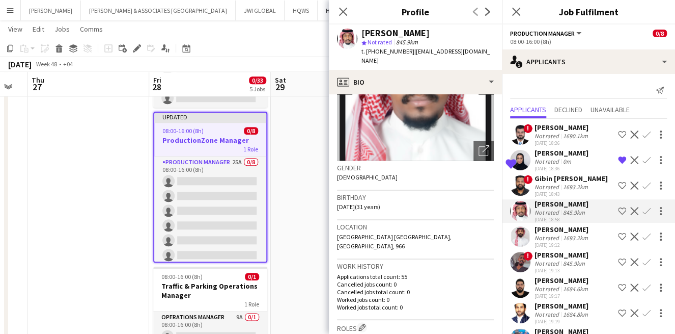
click at [618, 210] on app-icon "Shortlist crew" at bounding box center [622, 211] width 8 height 8
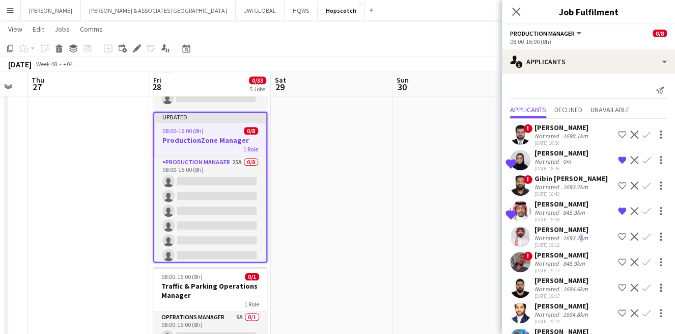
click at [577, 234] on div "1693.2km" at bounding box center [575, 238] width 29 height 8
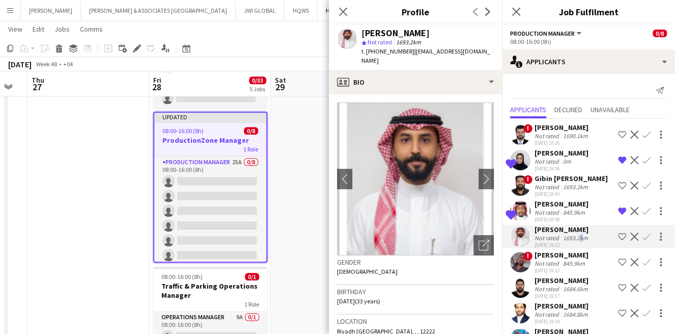
click at [618, 232] on app-icon "Shortlist crew" at bounding box center [622, 236] width 8 height 8
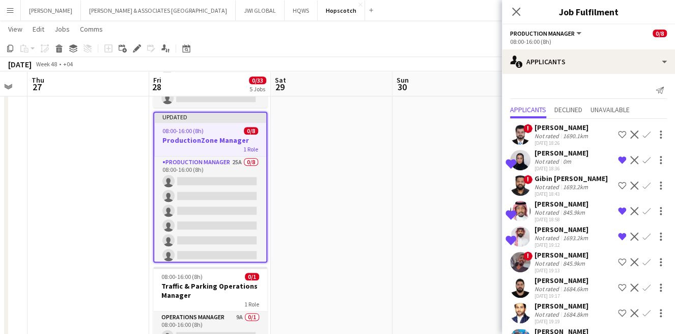
click at [515, 260] on app-user-avatar at bounding box center [520, 262] width 20 height 20
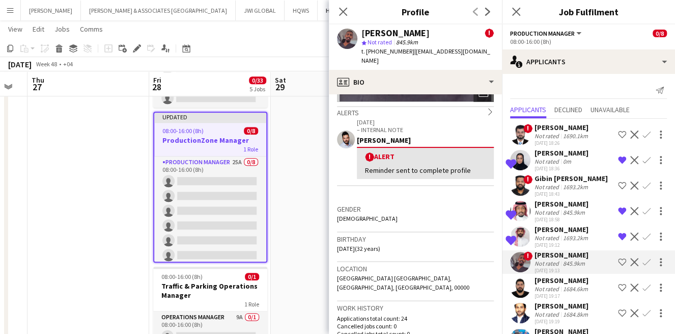
scroll to position [188, 0]
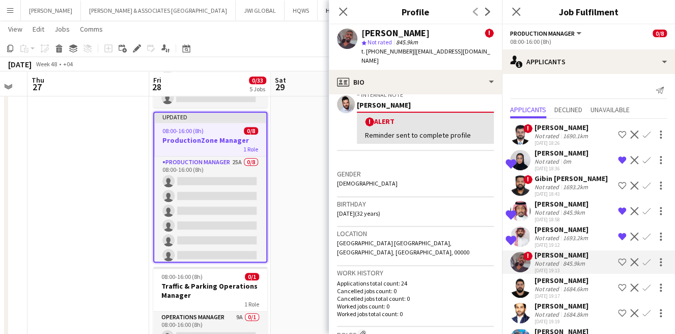
click at [618, 262] on app-icon "Shortlist crew" at bounding box center [622, 262] width 8 height 8
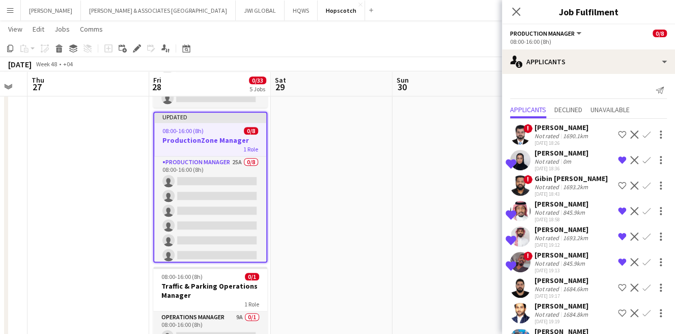
click at [572, 279] on div "Ali Sohanaki" at bounding box center [563, 280] width 56 height 9
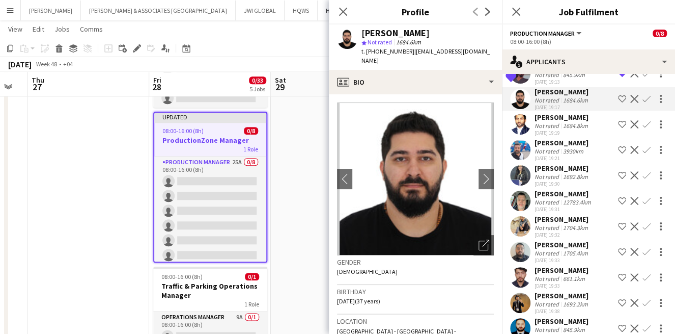
scroll to position [94, 0]
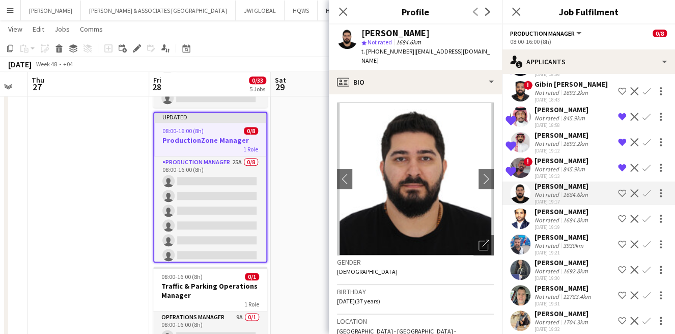
click at [568, 224] on div "02-10-2025 19:19" at bounding box center [563, 227] width 56 height 7
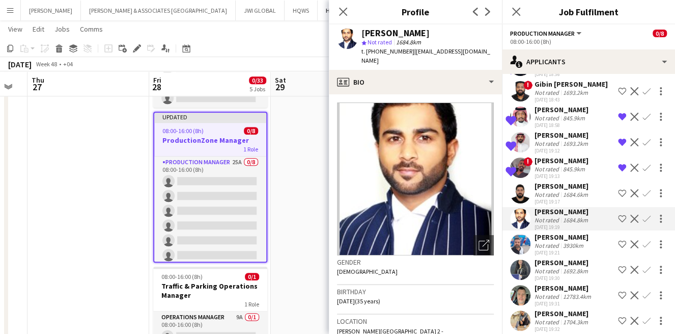
click at [562, 245] on div "3930km" at bounding box center [573, 245] width 24 height 8
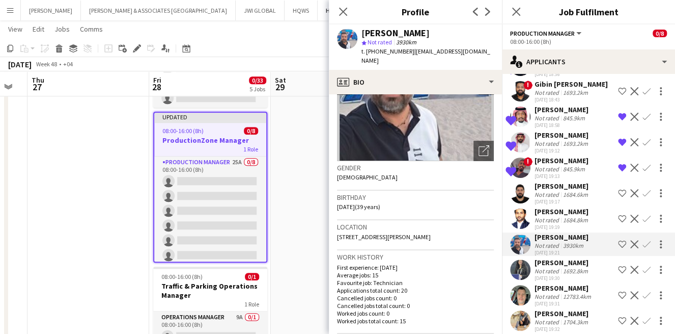
click at [563, 210] on div "Saurabh Punewar" at bounding box center [563, 211] width 56 height 9
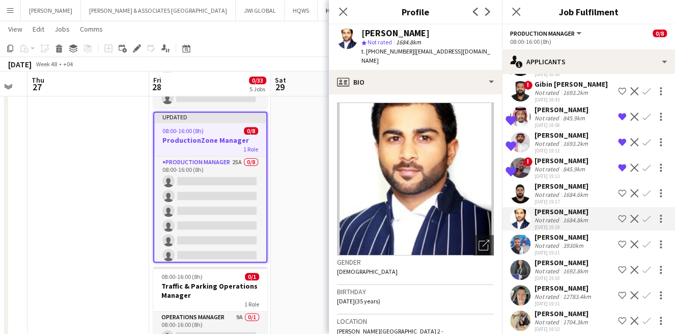
click at [549, 259] on div "Saima Tahir" at bounding box center [563, 262] width 56 height 9
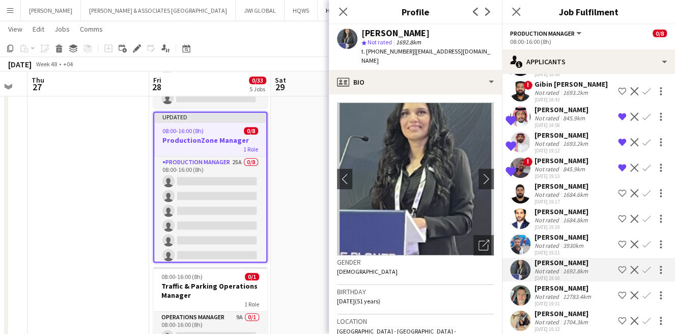
click at [533, 295] on div "Matt Cox Not rated 12783.4km 02-10-2025 19:31 Shortlist crew Decline Confirm" at bounding box center [588, 294] width 173 height 23
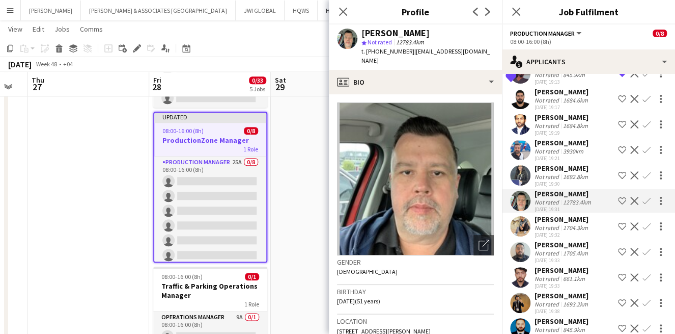
scroll to position [283, 0]
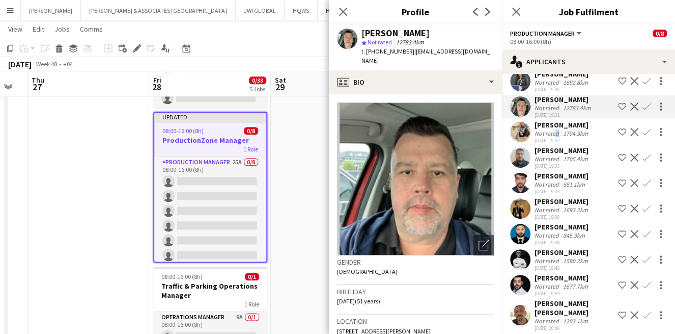
click at [553, 134] on div "Not rated" at bounding box center [548, 133] width 26 height 8
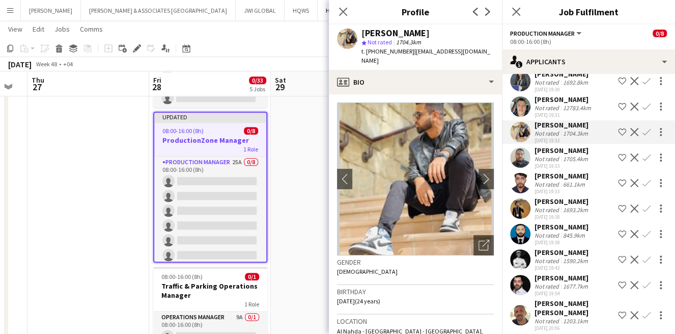
click at [547, 160] on div "Not rated" at bounding box center [548, 159] width 26 height 8
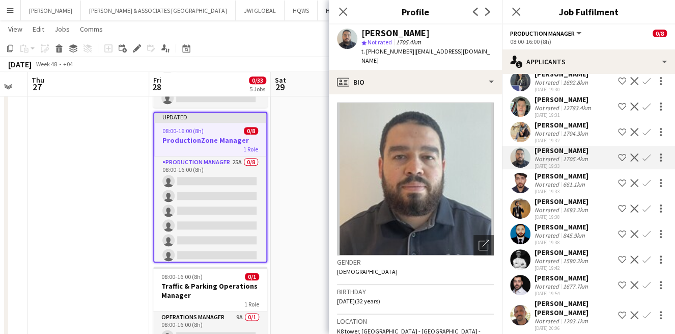
click at [544, 181] on div "Not rated" at bounding box center [548, 184] width 26 height 8
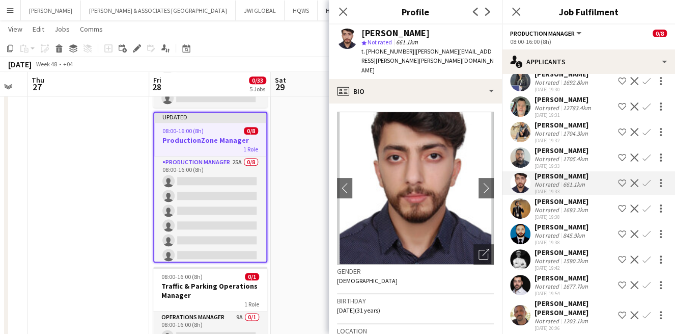
click at [548, 213] on div "02-10-2025 19:38" at bounding box center [563, 216] width 56 height 7
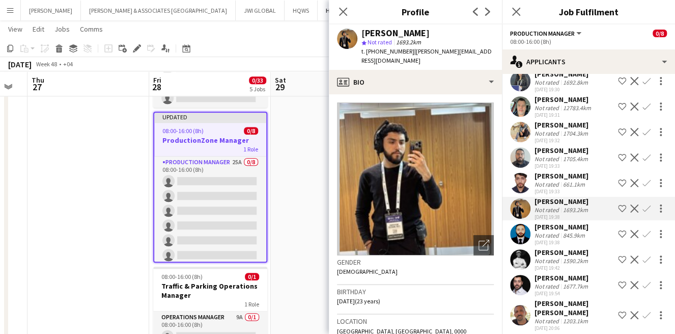
click at [547, 183] on div "Not rated" at bounding box center [548, 184] width 26 height 8
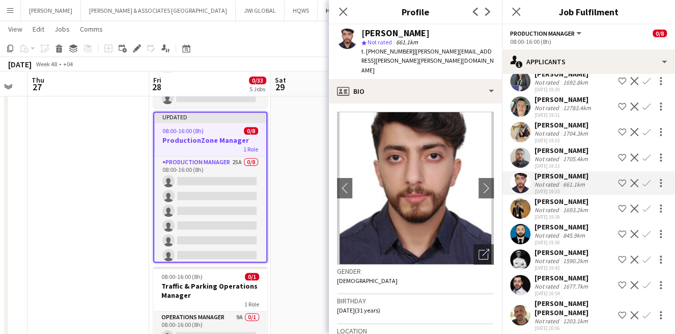
click at [618, 182] on app-icon "Shortlist crew" at bounding box center [622, 183] width 8 height 8
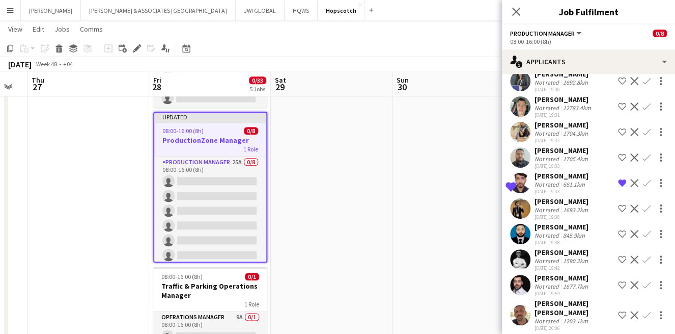
click at [565, 208] on div "1693.2km" at bounding box center [575, 210] width 29 height 8
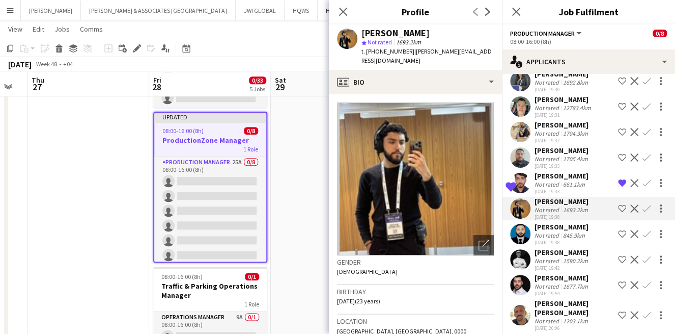
scroll to position [377, 0]
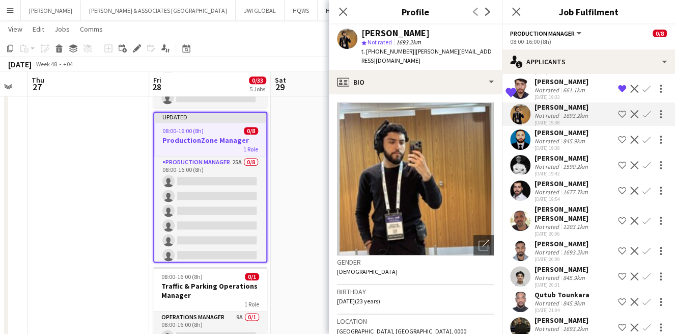
click at [561, 141] on div "845.9km" at bounding box center [574, 141] width 26 height 8
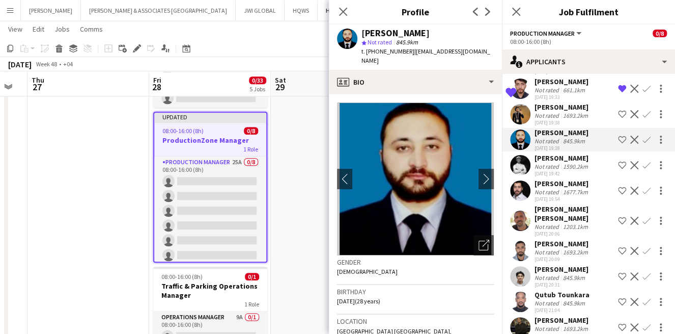
click at [618, 138] on app-icon "Shortlist crew" at bounding box center [622, 139] width 8 height 8
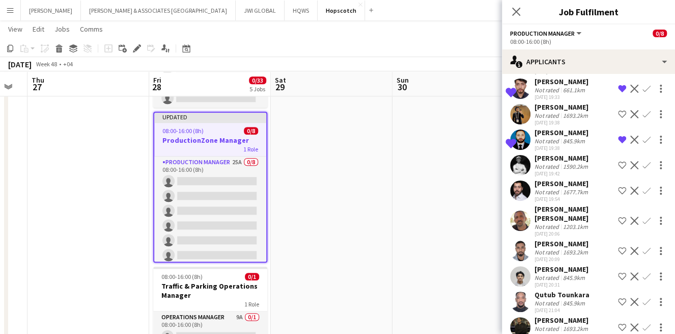
click at [558, 158] on div "rami gingari" at bounding box center [563, 157] width 56 height 9
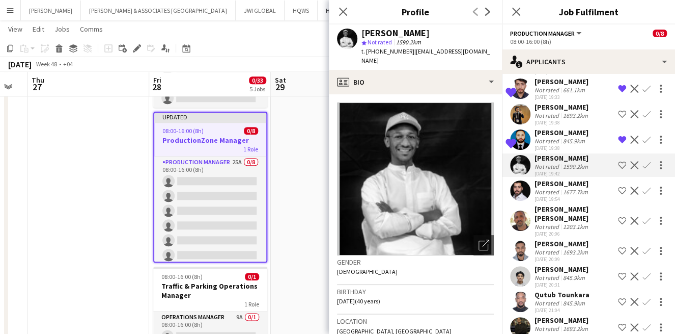
click at [583, 196] on div "1677.7km" at bounding box center [575, 192] width 29 height 8
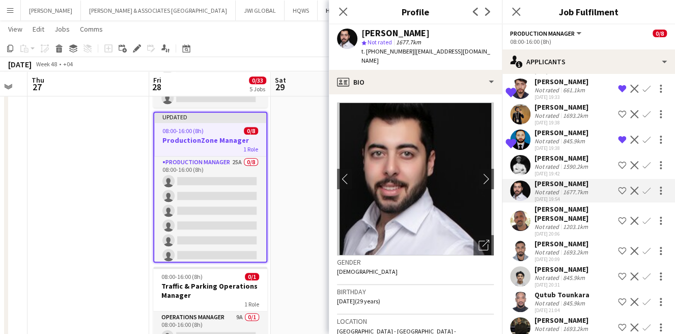
click at [579, 223] on div "Mohammad alayyan Ismail" at bounding box center [574, 213] width 79 height 18
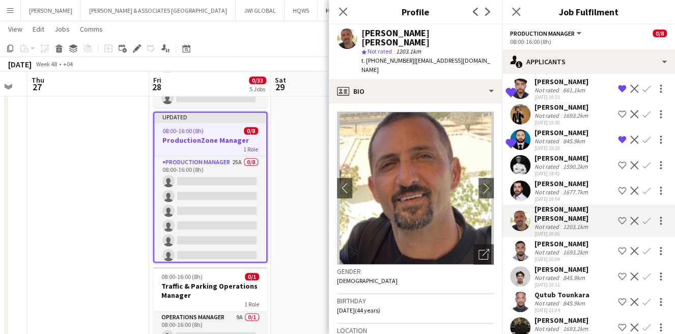
click at [572, 256] on div "1693.2km" at bounding box center [575, 252] width 29 height 8
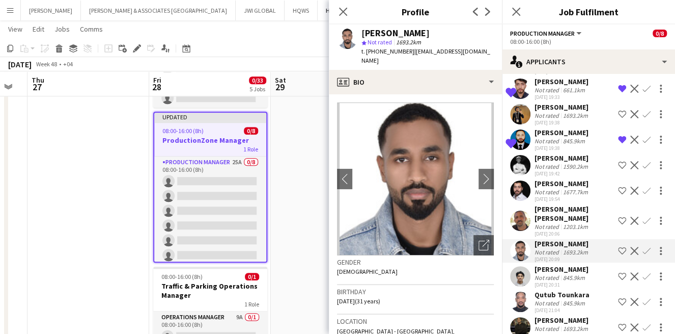
click at [572, 281] on div "845.9km" at bounding box center [574, 278] width 26 height 8
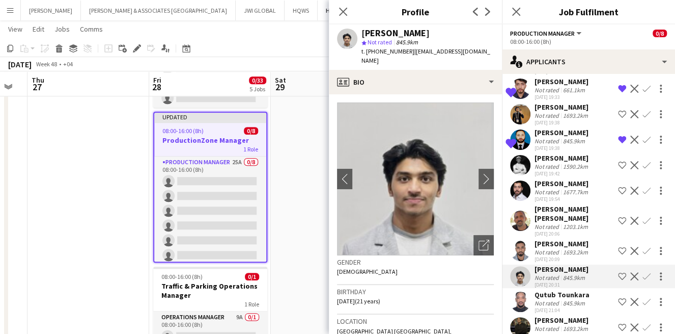
click at [577, 307] on div "845.9km" at bounding box center [574, 303] width 26 height 8
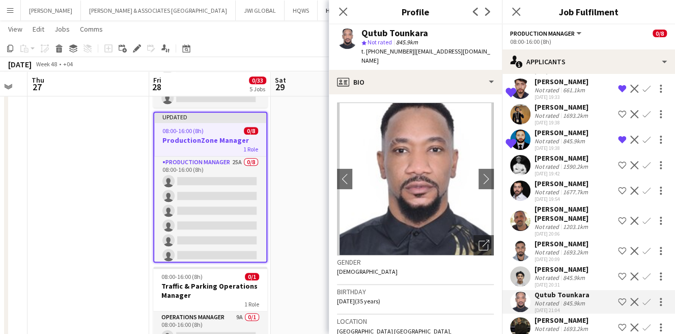
click at [574, 274] on div "Mir Ali" at bounding box center [562, 268] width 54 height 9
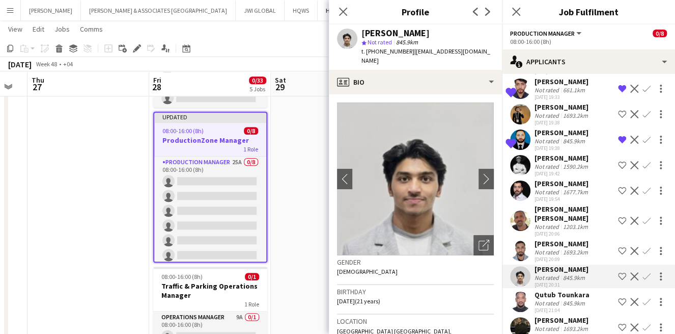
click at [618, 280] on app-icon "Shortlist crew" at bounding box center [622, 276] width 8 height 8
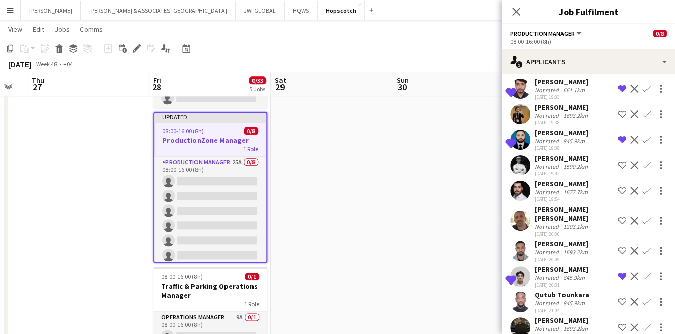
click at [570, 299] on div "Qutub Tounkara" at bounding box center [562, 294] width 55 height 9
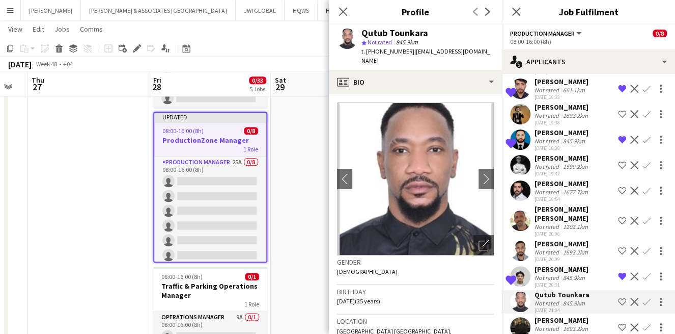
click at [618, 306] on app-icon "Shortlist crew" at bounding box center [622, 301] width 8 height 8
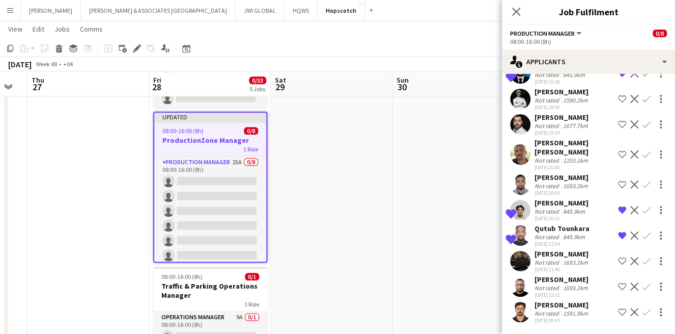
scroll to position [452, 0]
click at [580, 259] on div "1693.2km" at bounding box center [575, 262] width 29 height 8
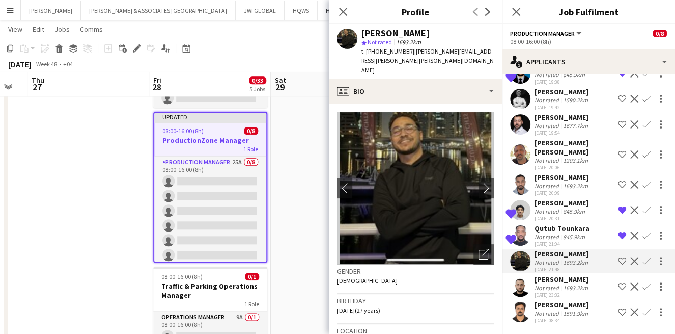
click at [550, 287] on div "Not rated" at bounding box center [548, 288] width 26 height 8
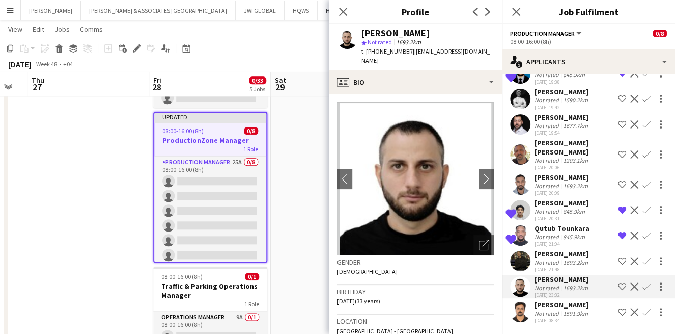
click at [560, 318] on div "03-10-2025 08:34" at bounding box center [563, 320] width 56 height 7
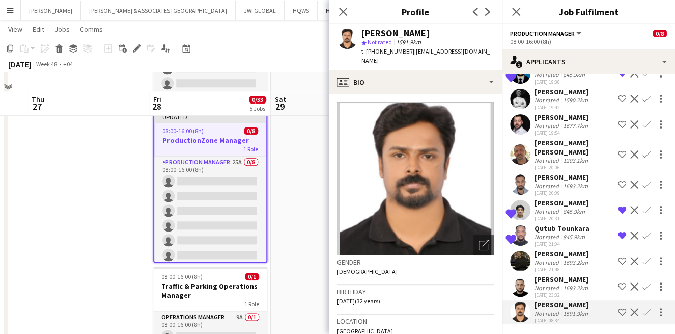
scroll to position [522, 0]
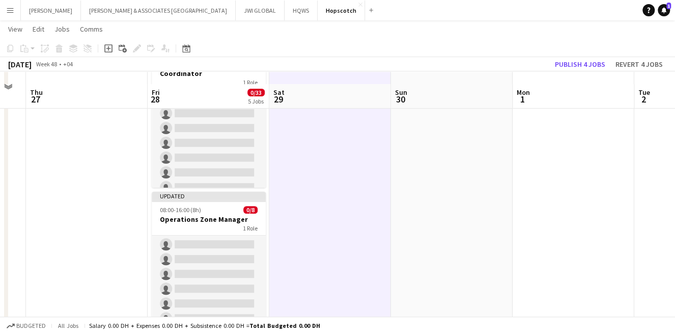
scroll to position [94, 0]
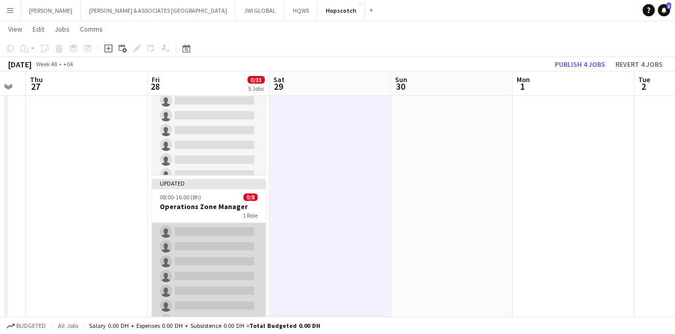
click at [203, 251] on app-card-role "Operations Manager 56A 0/8 08:00-16:00 (8h) single-neutral-actions single-neutr…" at bounding box center [209, 261] width 114 height 138
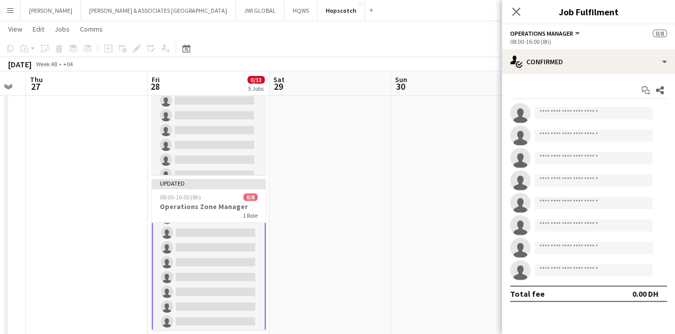
scroll to position [32, 0]
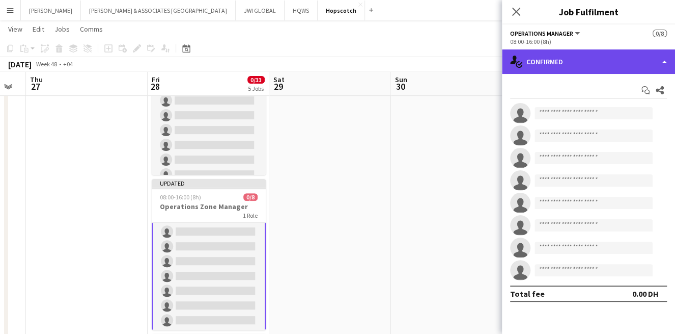
click at [566, 68] on div "single-neutral-actions-check-2 Confirmed" at bounding box center [588, 61] width 173 height 24
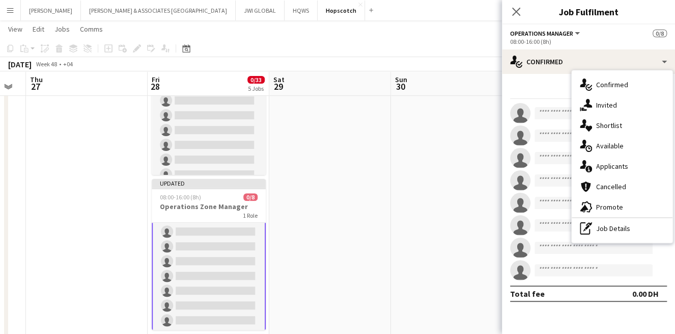
click at [614, 165] on span "Applicants" at bounding box center [613, 165] width 32 height 9
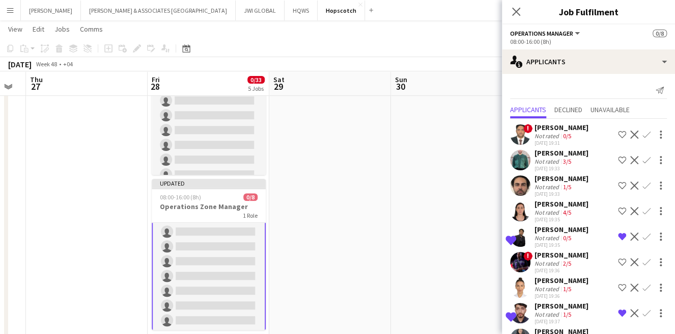
click at [571, 231] on div "Mazen Khan" at bounding box center [562, 229] width 54 height 9
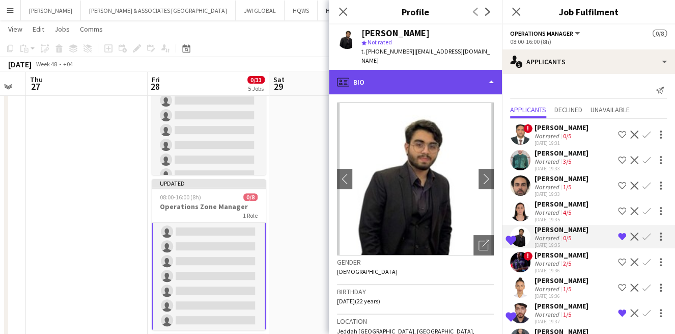
click at [443, 72] on div "profile Bio" at bounding box center [415, 82] width 173 height 24
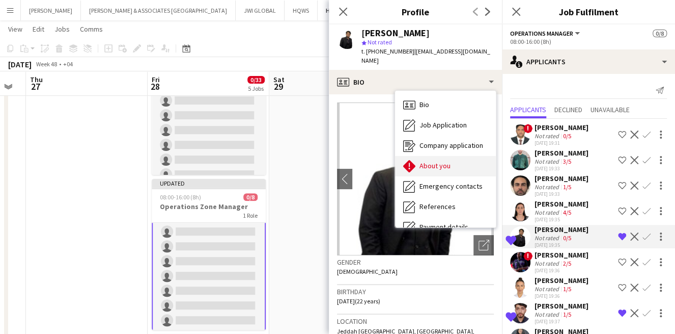
click at [450, 156] on div "About you About you" at bounding box center [445, 166] width 101 height 20
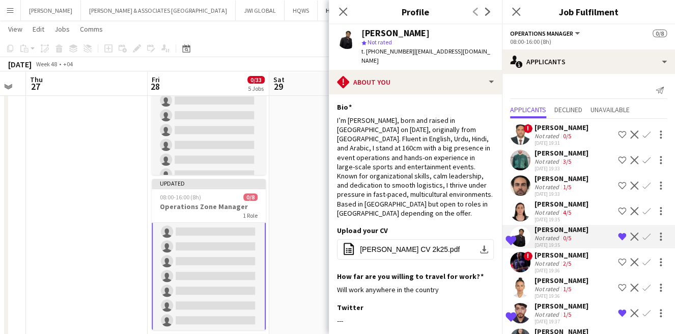
scroll to position [94, 0]
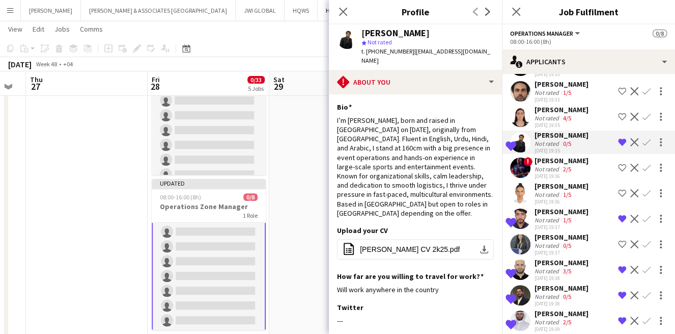
click at [565, 222] on div "Mohammed Omran Not rated 1/5 02-10-2025 19:37" at bounding box center [562, 218] width 54 height 23
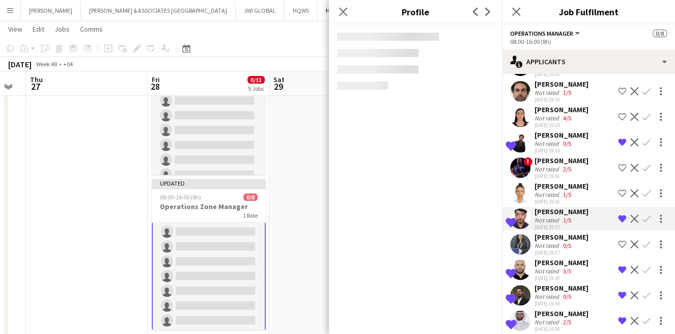
click at [544, 216] on div "Not rated" at bounding box center [548, 220] width 26 height 8
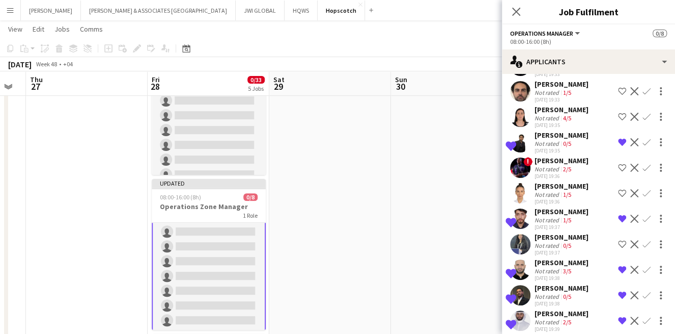
click at [543, 216] on div "Not rated" at bounding box center [548, 220] width 26 height 8
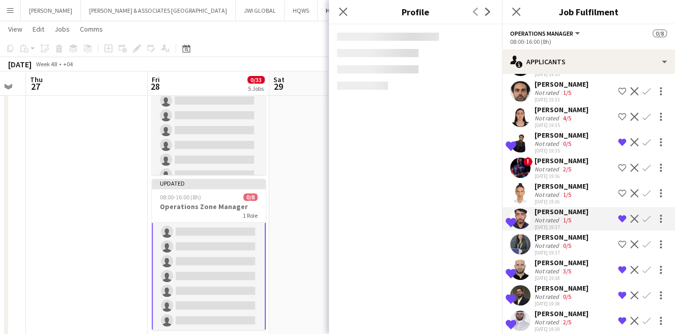
click at [539, 217] on div "Not rated" at bounding box center [548, 220] width 26 height 8
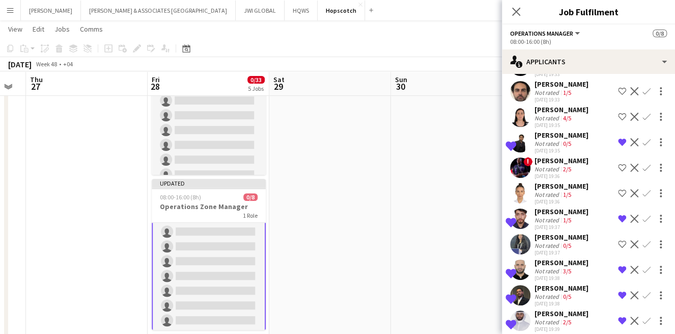
click at [539, 218] on div "Not rated" at bounding box center [548, 220] width 26 height 8
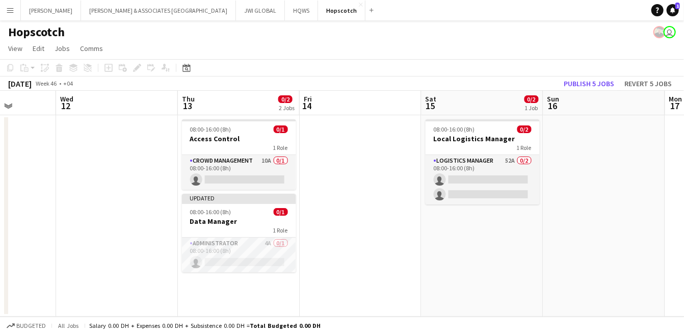
scroll to position [0, 430]
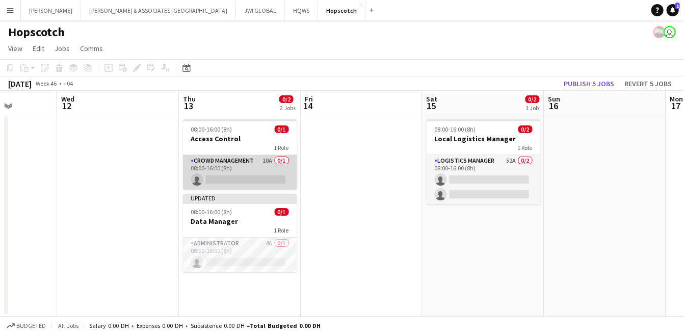
click at [238, 167] on app-card-role "Crowd Management 10A 0/1 08:00-16:00 (8h) single-neutral-actions" at bounding box center [240, 172] width 114 height 35
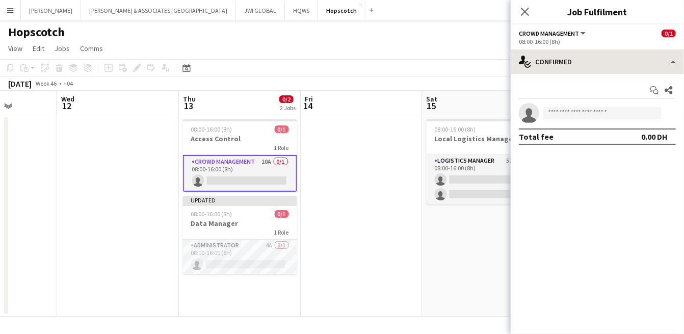
click at [593, 50] on div "Crowd Management All roles Crowd Management 0/1 08:00-16:00 (8h) single-neutral…" at bounding box center [596, 178] width 173 height 309
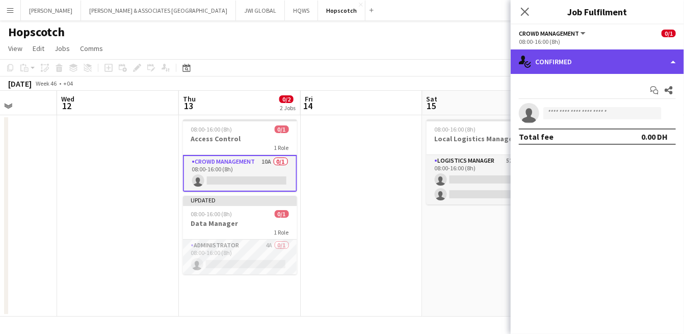
click at [591, 55] on div "single-neutral-actions-check-2 Confirmed" at bounding box center [596, 61] width 173 height 24
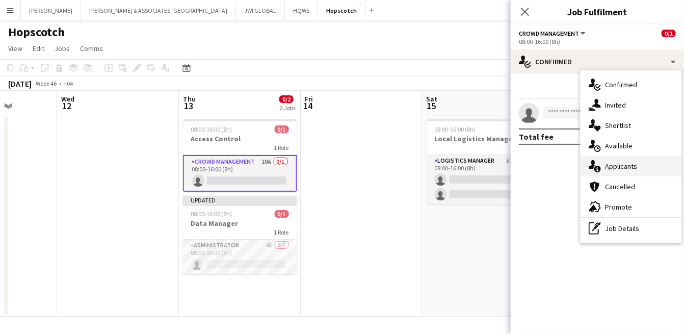
click at [617, 166] on span "Applicants" at bounding box center [621, 165] width 32 height 9
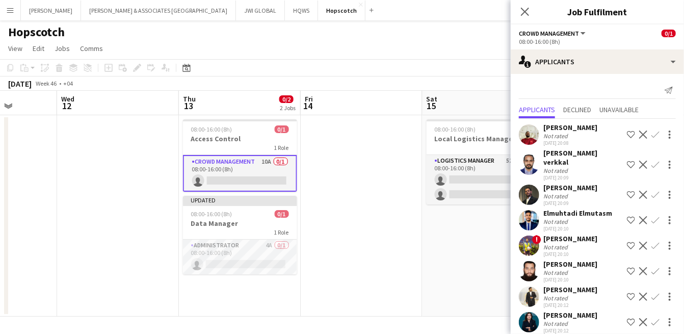
click at [553, 125] on div "[PERSON_NAME]" at bounding box center [570, 127] width 54 height 9
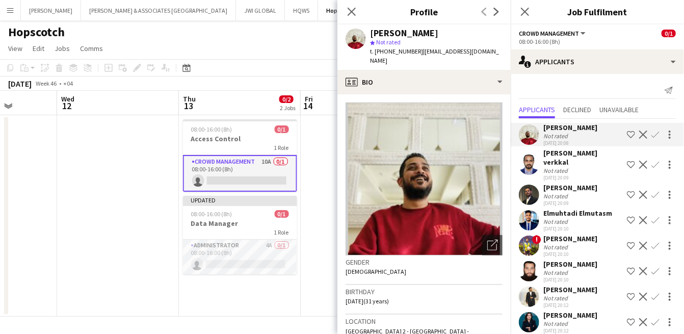
click at [552, 161] on div "[PERSON_NAME] verkkal" at bounding box center [582, 157] width 79 height 18
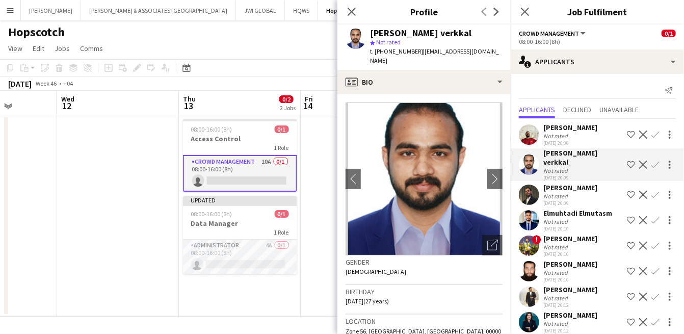
click at [553, 191] on div "[PERSON_NAME]" at bounding box center [570, 187] width 54 height 9
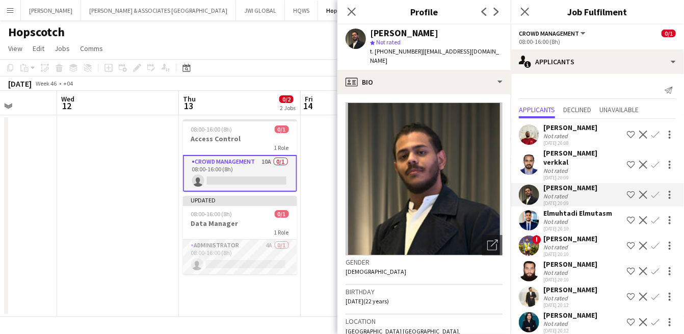
click at [627, 194] on app-icon "Shortlist crew" at bounding box center [631, 195] width 8 height 8
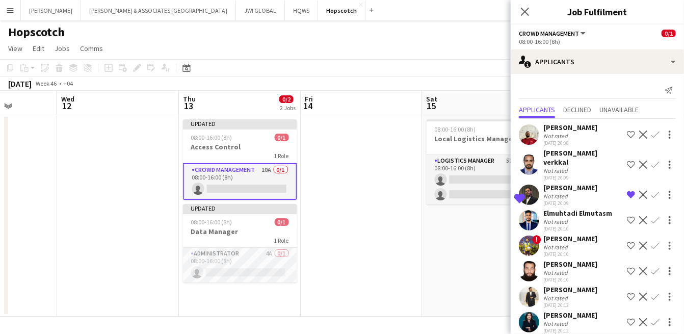
click at [556, 219] on div "Not rated" at bounding box center [556, 222] width 26 height 8
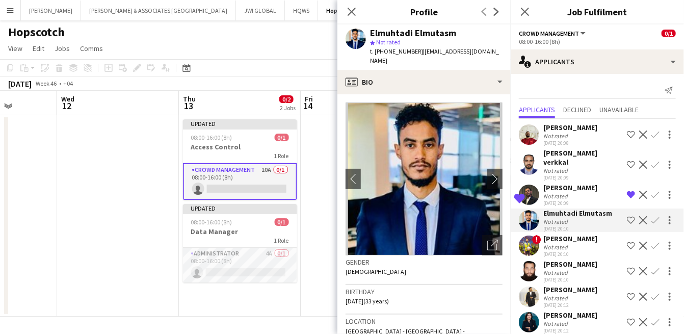
click at [577, 214] on div "Elmuhtadi Elmutasm" at bounding box center [577, 212] width 69 height 9
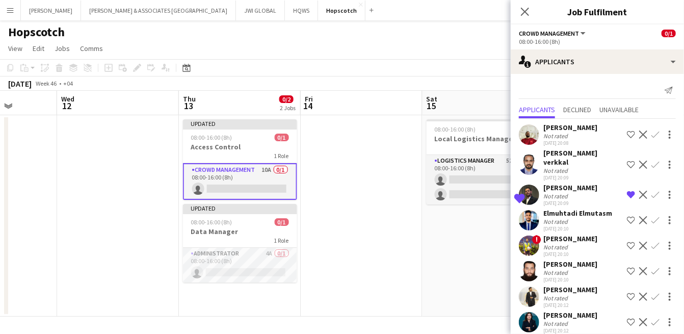
drag, startPoint x: 574, startPoint y: 237, endPoint x: 579, endPoint y: 231, distance: 8.4
click at [579, 231] on div "Warren Fernandes Not rated 02-10-2025 20:08 Shortlist crew Decline Confirm Ashi…" at bounding box center [596, 253] width 173 height 268
click at [586, 248] on div "! Feroz Khan Not rated 02-10-2025 20:10 Shortlist crew Decline Confirm" at bounding box center [596, 245] width 173 height 23
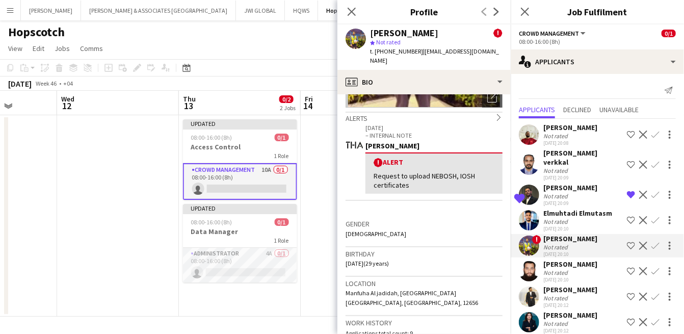
scroll to position [188, 0]
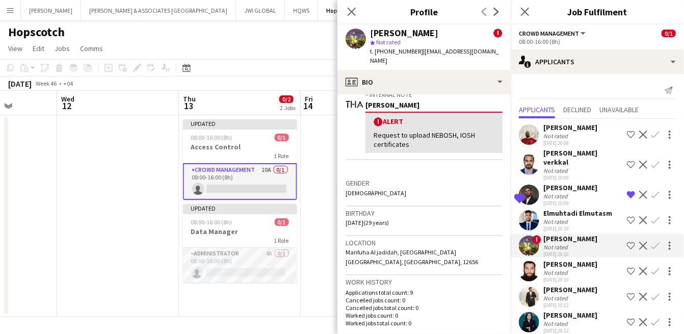
click at [627, 244] on app-icon "Shortlist crew" at bounding box center [631, 245] width 8 height 8
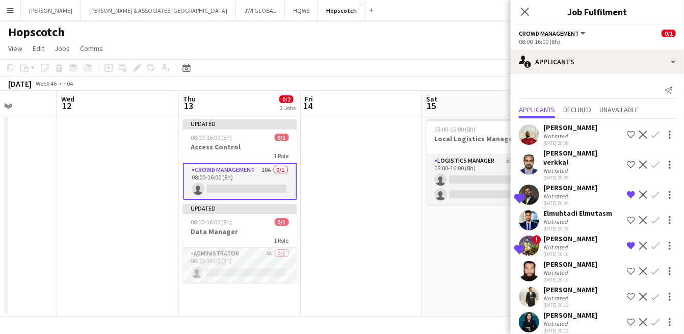
click at [572, 273] on div "Not rated" at bounding box center [570, 272] width 54 height 8
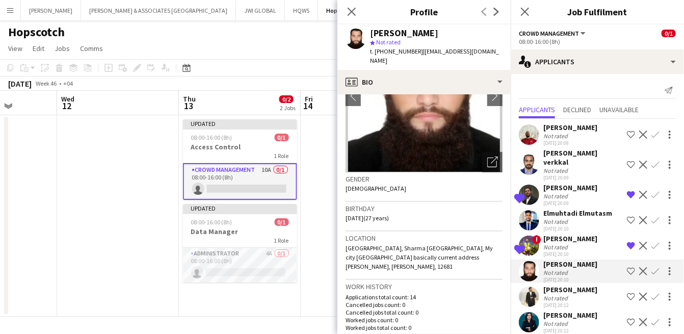
scroll to position [94, 0]
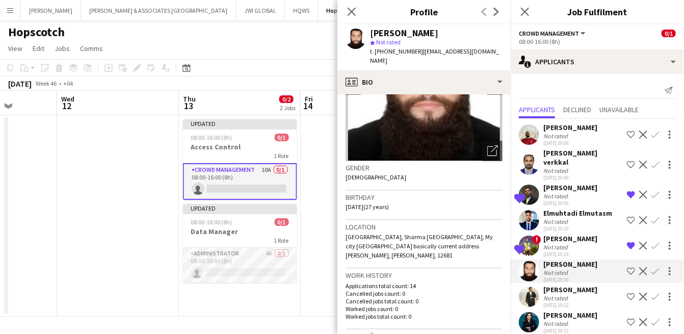
click at [627, 268] on app-icon "Shortlist crew" at bounding box center [631, 271] width 8 height 8
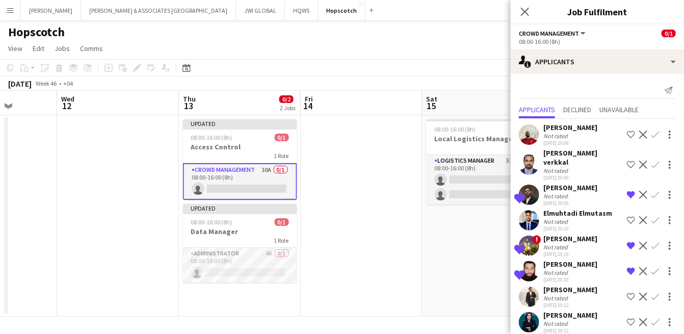
click at [603, 289] on div "Fahad Aziz Not rated 02-10-2025 20:12 Shortlist crew Decline Confirm" at bounding box center [596, 296] width 173 height 23
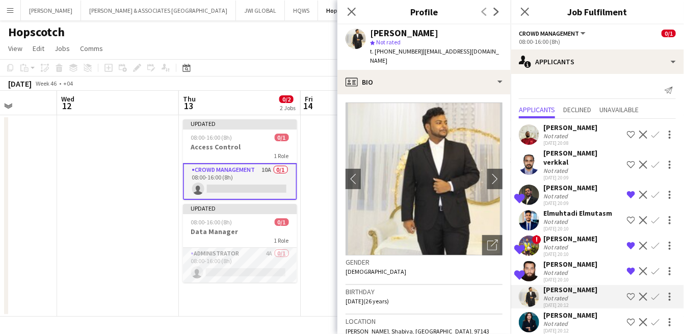
scroll to position [61, 0]
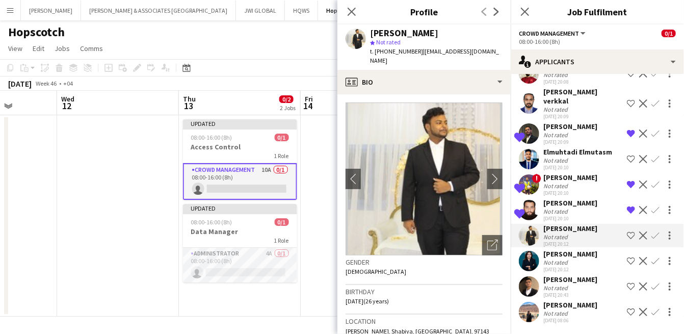
click at [591, 254] on div "[PERSON_NAME]" at bounding box center [570, 253] width 54 height 9
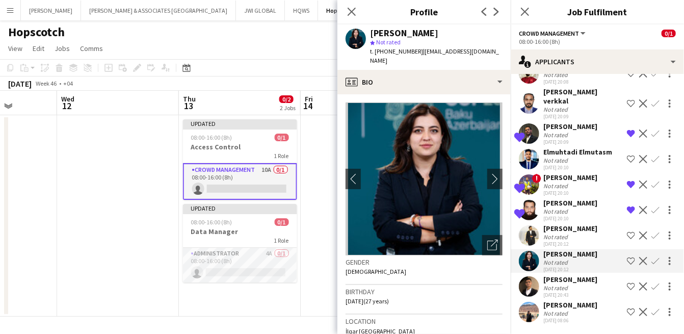
click at [576, 284] on div "Not rated" at bounding box center [570, 288] width 54 height 8
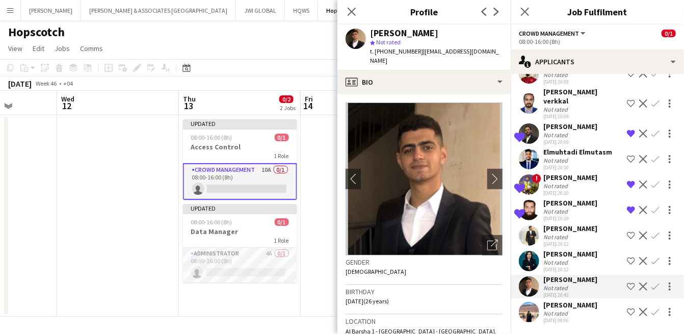
click at [568, 317] on div "[DATE] 08:06" at bounding box center [570, 320] width 54 height 7
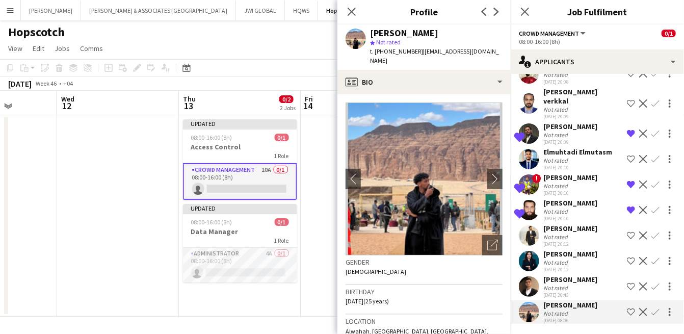
scroll to position [0, 0]
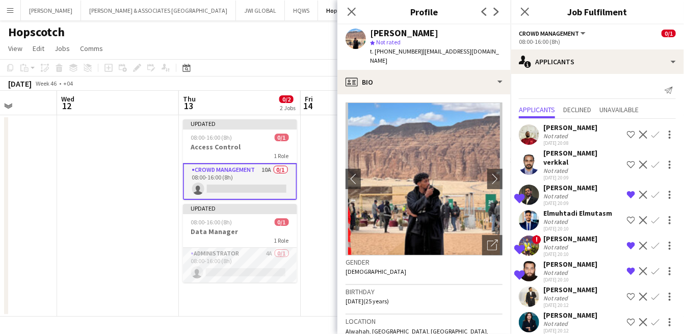
click at [254, 177] on app-card-role "Crowd Management 10A 0/1 08:00-16:00 (8h) single-neutral-actions" at bounding box center [240, 181] width 114 height 37
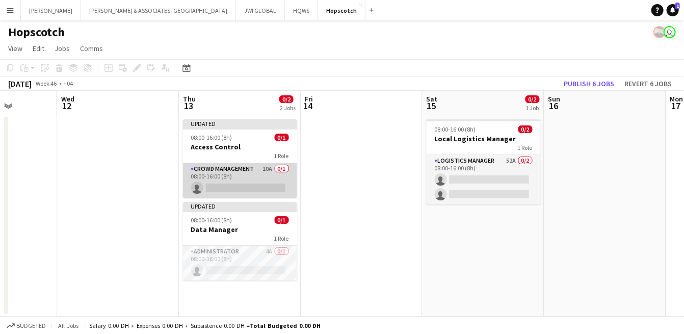
click at [255, 176] on app-card-role "Crowd Management 10A 0/1 08:00-16:00 (8h) single-neutral-actions" at bounding box center [240, 180] width 114 height 35
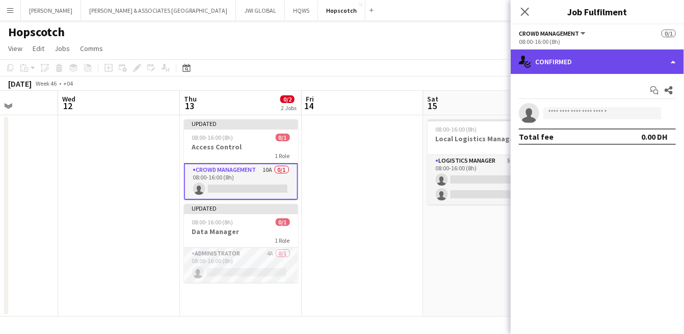
click at [565, 59] on div "single-neutral-actions-check-2 Confirmed" at bounding box center [596, 61] width 173 height 24
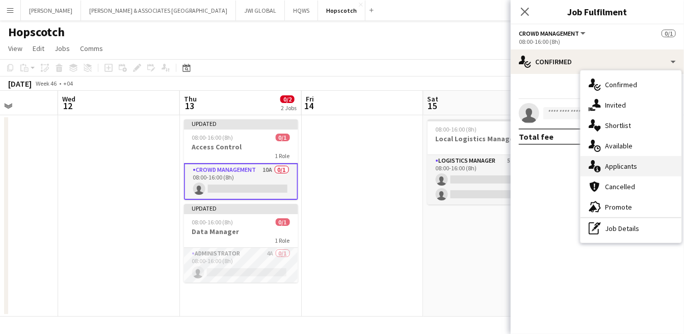
click at [601, 166] on div "single-neutral-actions-information Applicants" at bounding box center [630, 166] width 101 height 20
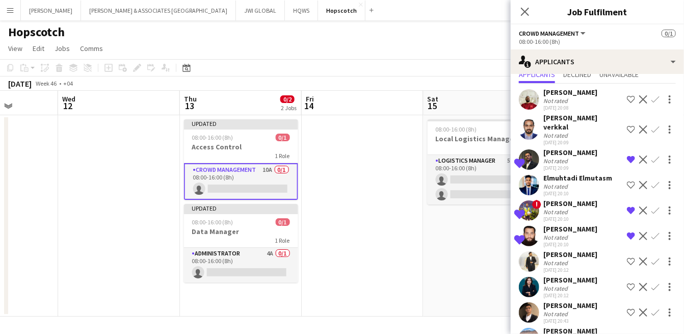
scroll to position [61, 0]
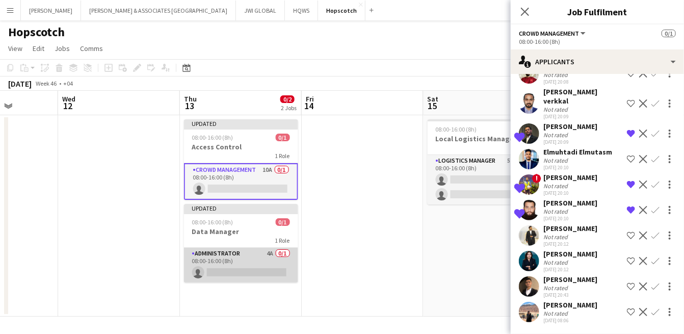
click at [250, 264] on app-card-role "Administrator 4A 0/1 08:00-16:00 (8h) single-neutral-actions" at bounding box center [241, 265] width 114 height 35
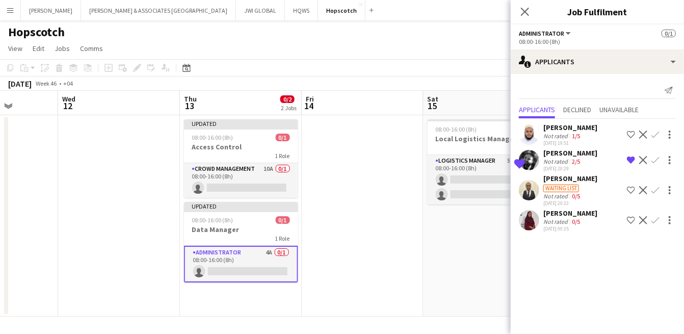
click at [579, 130] on div "[PERSON_NAME]" at bounding box center [570, 127] width 54 height 9
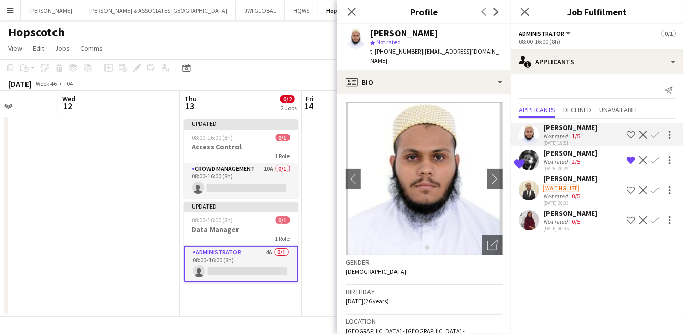
click at [585, 180] on div "[PERSON_NAME]" at bounding box center [570, 178] width 54 height 9
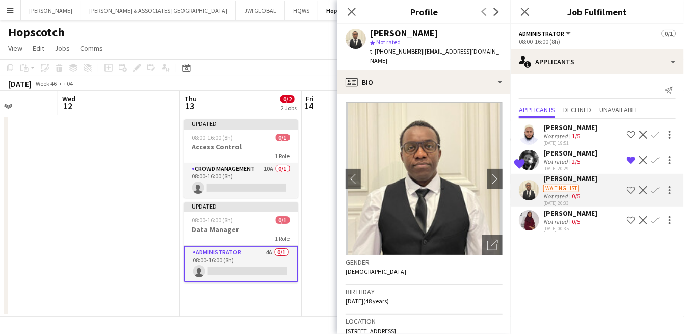
click at [586, 218] on div "Not rated 0/5" at bounding box center [570, 222] width 54 height 8
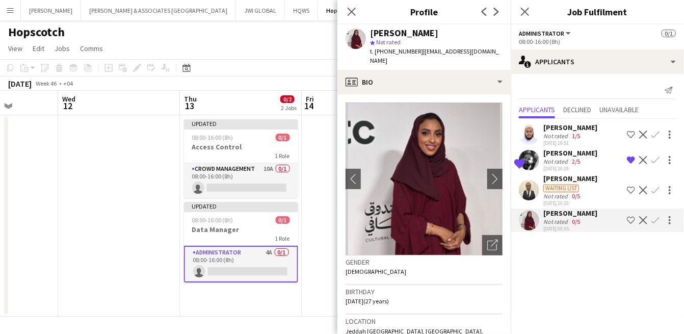
click at [629, 219] on app-icon "Shortlist crew" at bounding box center [631, 220] width 8 height 8
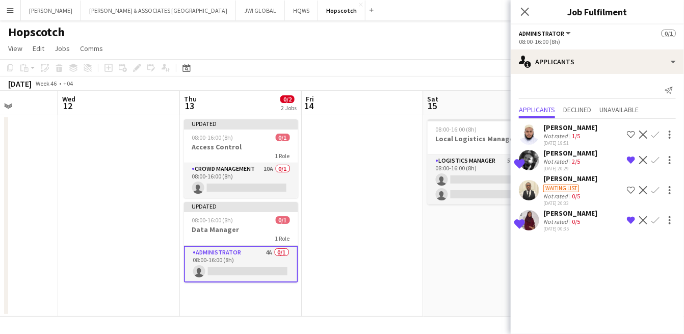
click at [270, 257] on app-card-role "Administrator 4A 0/1 08:00-16:00 (8h) single-neutral-actions" at bounding box center [241, 264] width 114 height 37
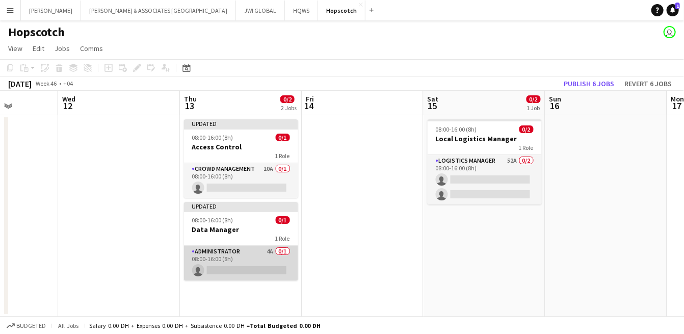
click at [271, 257] on app-card-role "Administrator 4A 0/1 08:00-16:00 (8h) single-neutral-actions" at bounding box center [241, 263] width 114 height 35
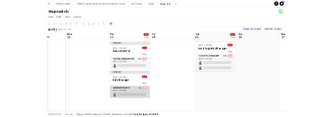
scroll to position [0, 428]
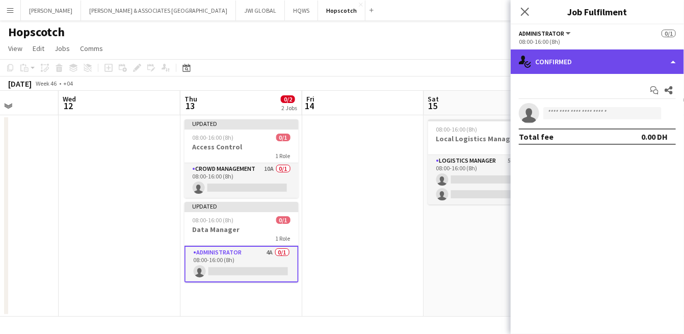
click at [638, 60] on div "single-neutral-actions-check-2 Confirmed" at bounding box center [596, 61] width 173 height 24
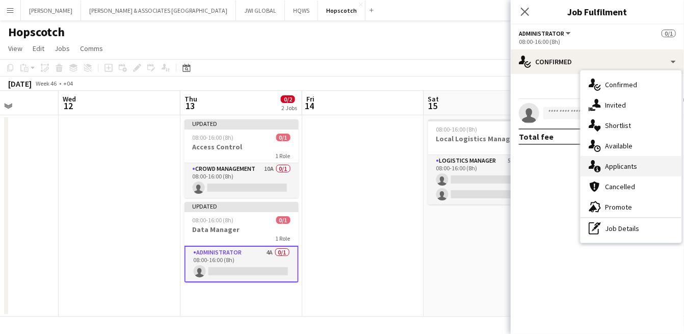
click at [617, 165] on span "Applicants" at bounding box center [621, 165] width 32 height 9
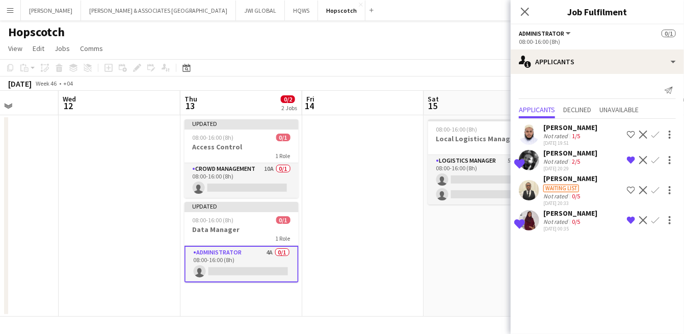
click at [570, 211] on div "[PERSON_NAME]" at bounding box center [570, 212] width 54 height 9
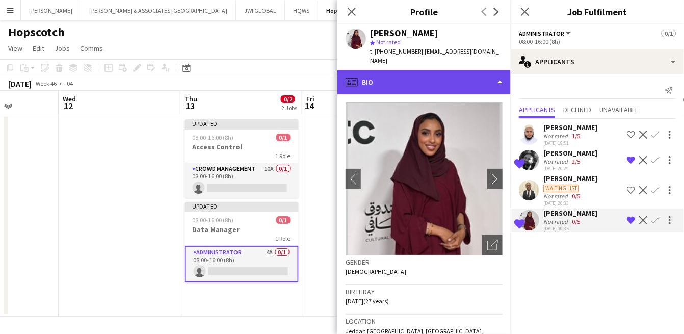
click at [452, 70] on div "profile Bio" at bounding box center [423, 82] width 173 height 24
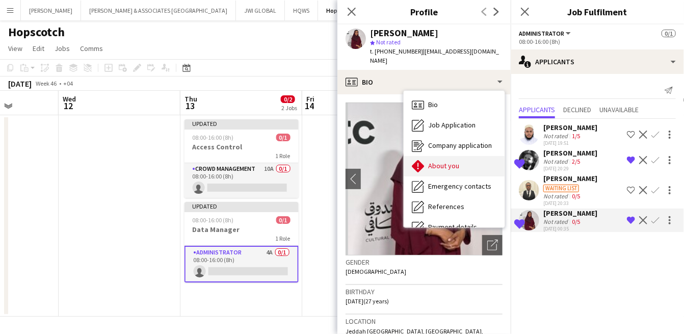
click at [463, 159] on div "About you About you" at bounding box center [453, 166] width 101 height 20
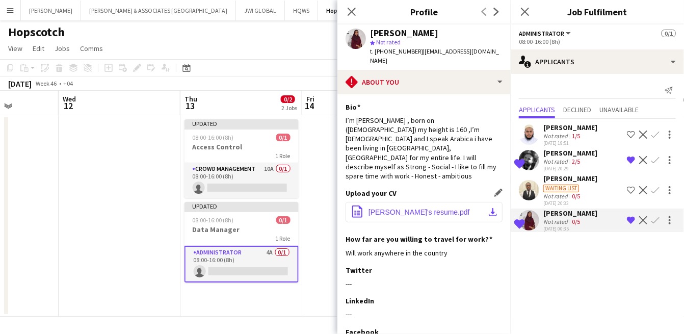
click at [415, 202] on button "office-file-sheet Sarah's resume.pdf download-bottom" at bounding box center [423, 212] width 157 height 20
click at [417, 208] on span "Sarah's resume.pdf" at bounding box center [418, 212] width 101 height 8
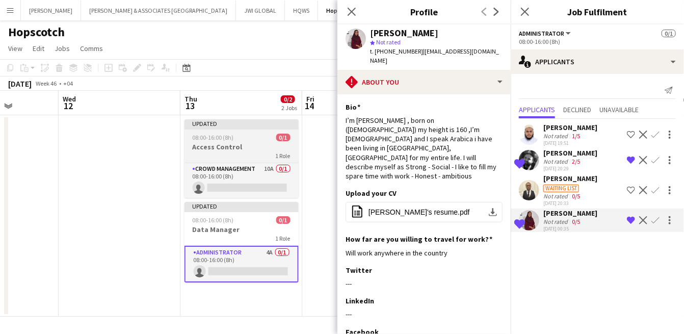
click at [232, 160] on app-job-card "Updated 08:00-16:00 (8h) 0/1 Access Control 1 Role Crowd Management 10A 0/1 08:…" at bounding box center [241, 158] width 114 height 78
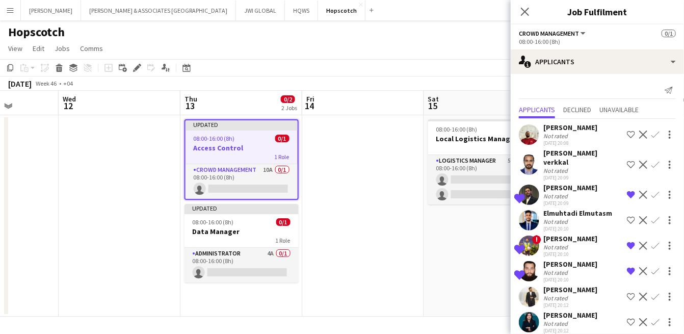
click at [574, 194] on div "Not rated" at bounding box center [570, 196] width 54 height 8
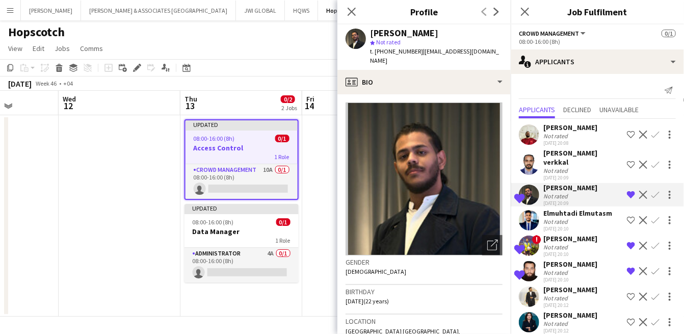
drag, startPoint x: 415, startPoint y: 59, endPoint x: 421, endPoint y: 59, distance: 5.6
click at [421, 59] on div "Abdullah Wagih star Not rated t. +966591500823 | awia.2810@gmail.com" at bounding box center [423, 46] width 173 height 45
click at [414, 56] on div at bounding box center [414, 56] width 0 height 0
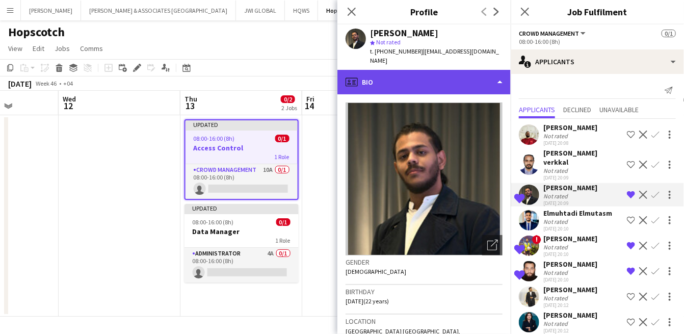
click at [435, 77] on div "profile Bio" at bounding box center [423, 82] width 173 height 24
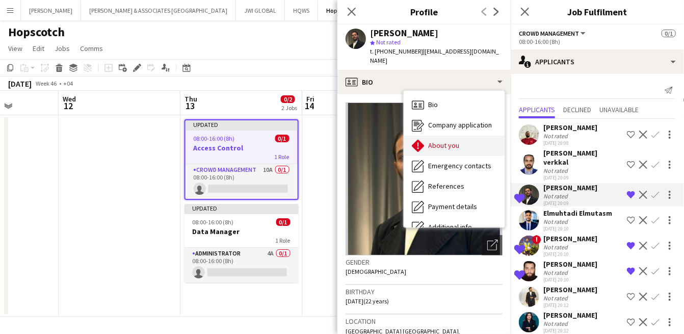
click at [490, 135] on div "About you About you" at bounding box center [453, 145] width 101 height 20
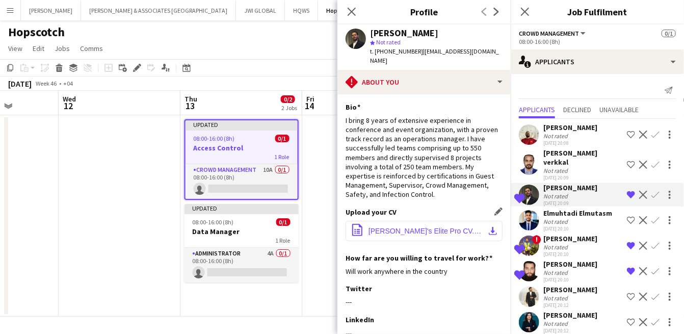
click at [394, 221] on button "office-file-sheet Abdullah's Elite Pro CV.pdf download-bottom" at bounding box center [423, 231] width 157 height 20
click at [395, 227] on span "Abdullah's Elite Pro CV.pdf" at bounding box center [425, 231] width 115 height 8
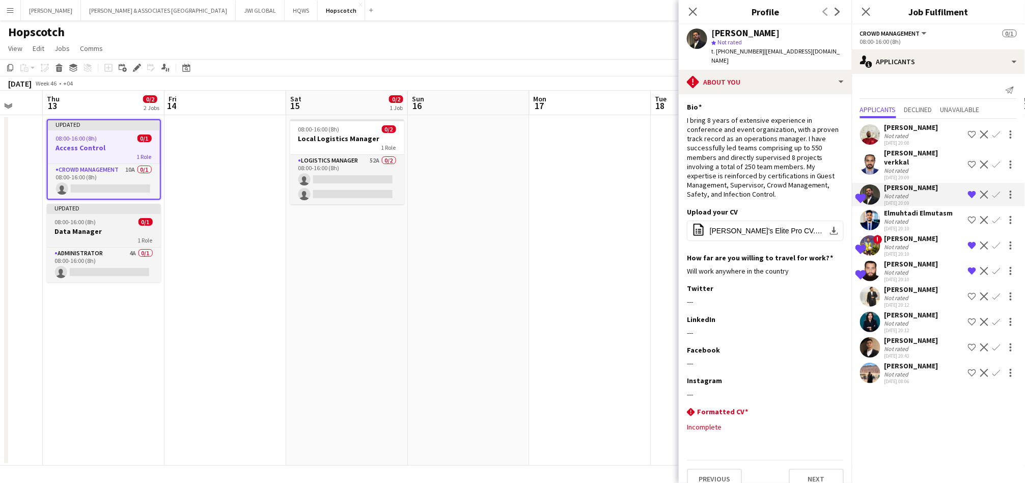
scroll to position [0, 323]
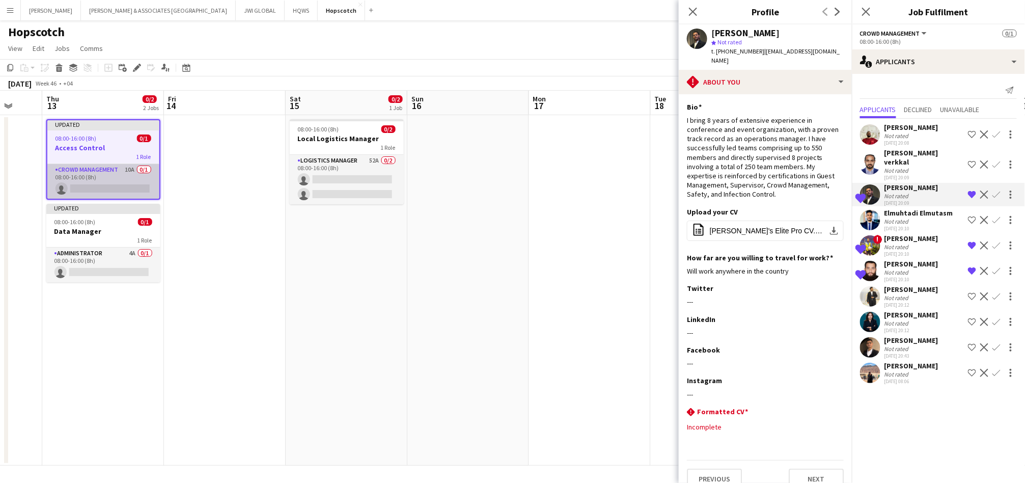
click at [75, 176] on app-card-role "Crowd Management 10A 0/1 08:00-16:00 (8h) single-neutral-actions" at bounding box center [103, 181] width 112 height 35
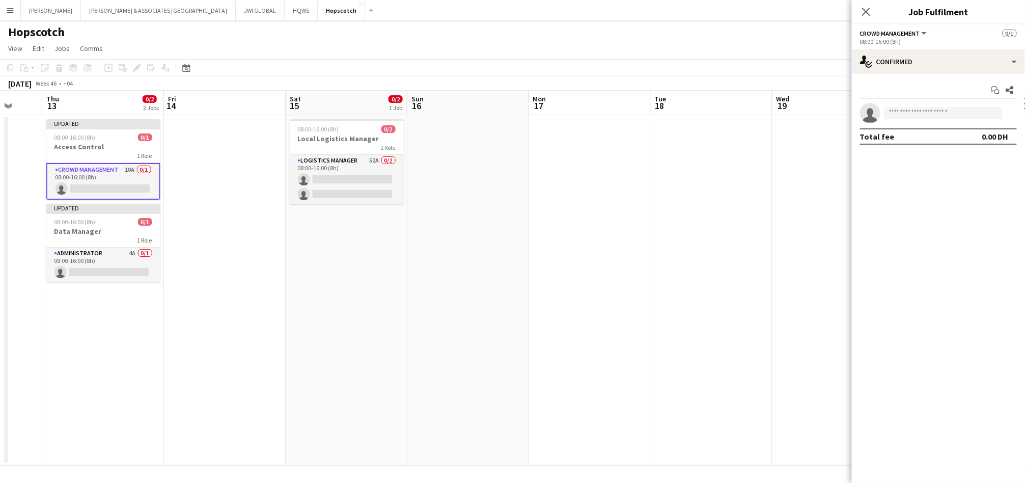
click at [683, 33] on span "Crowd Management" at bounding box center [890, 34] width 60 height 8
click at [683, 31] on div "Crowd Management All roles Crowd Management 0/1" at bounding box center [938, 33] width 157 height 9
click at [683, 34] on button "Crowd Management" at bounding box center [894, 34] width 68 height 8
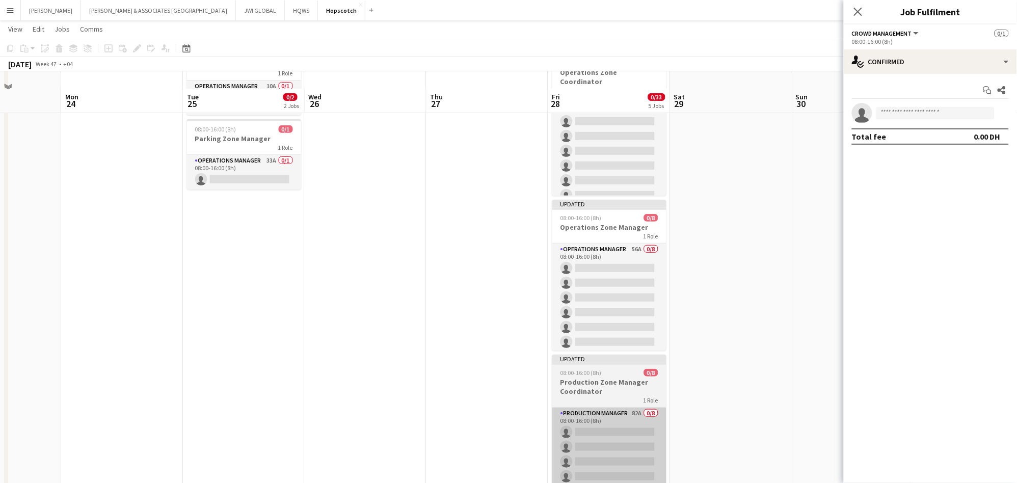
scroll to position [94, 0]
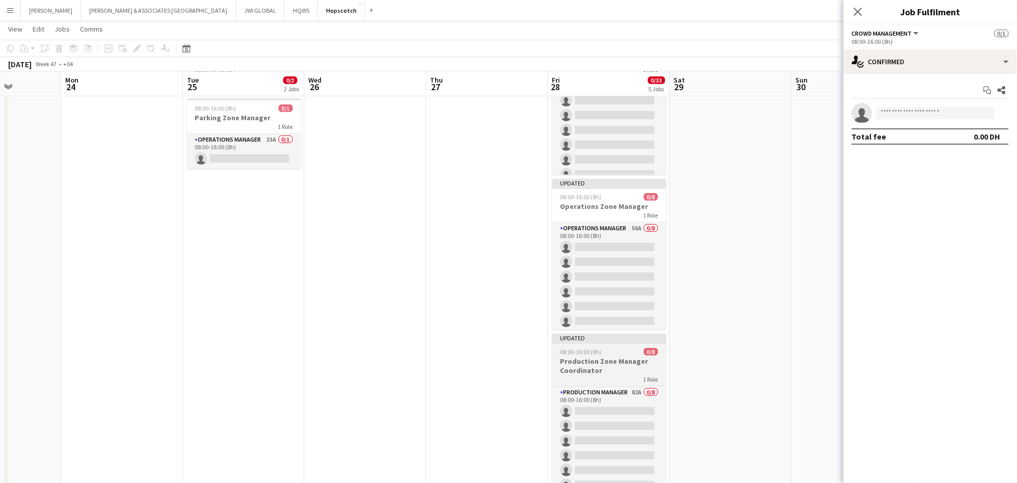
click at [596, 333] on div "1 Role" at bounding box center [609, 379] width 114 height 8
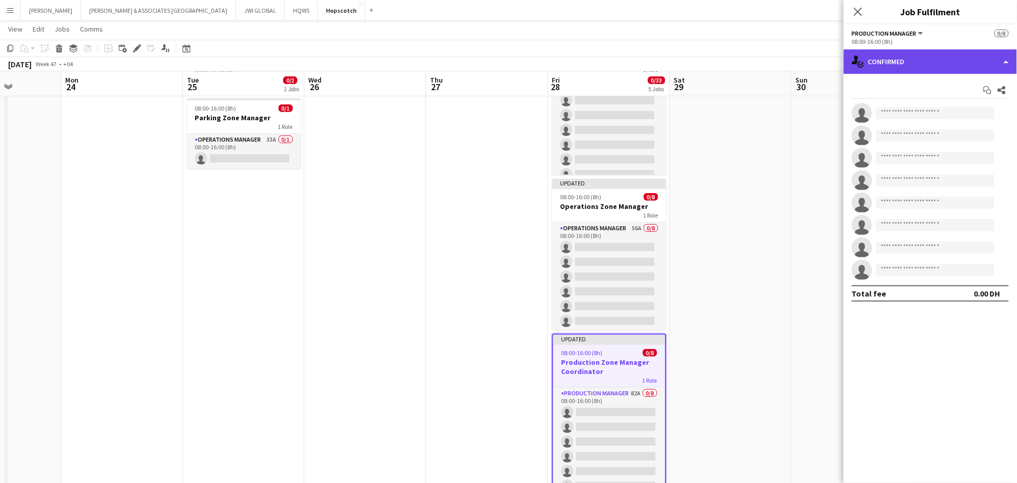
click at [683, 66] on div "single-neutral-actions-check-2 Confirmed" at bounding box center [930, 61] width 173 height 24
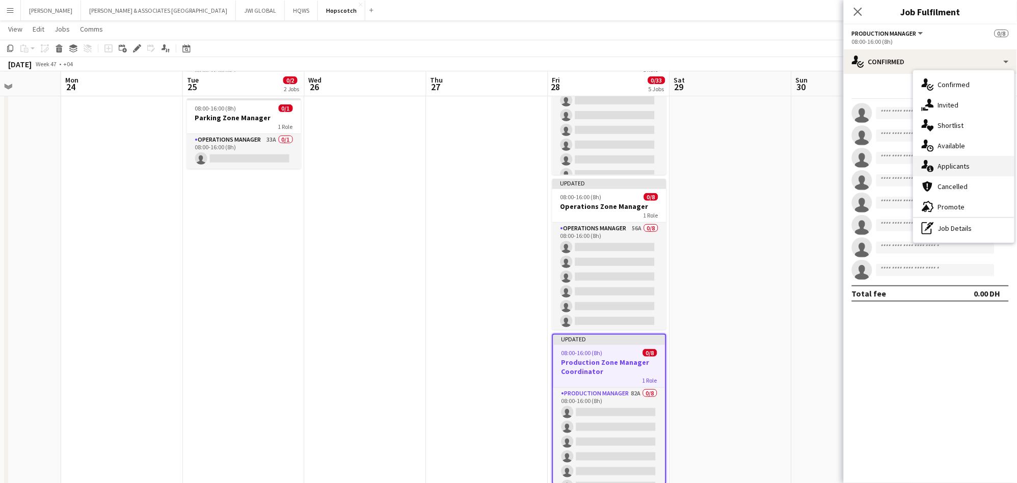
click at [683, 166] on span "Applicants" at bounding box center [954, 165] width 32 height 9
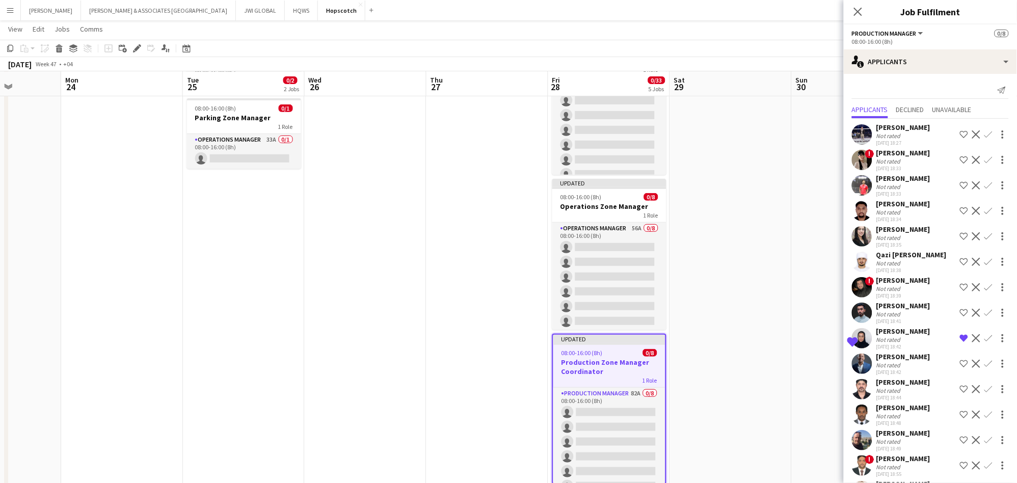
click at [683, 333] on div "[PERSON_NAME]" at bounding box center [903, 331] width 54 height 9
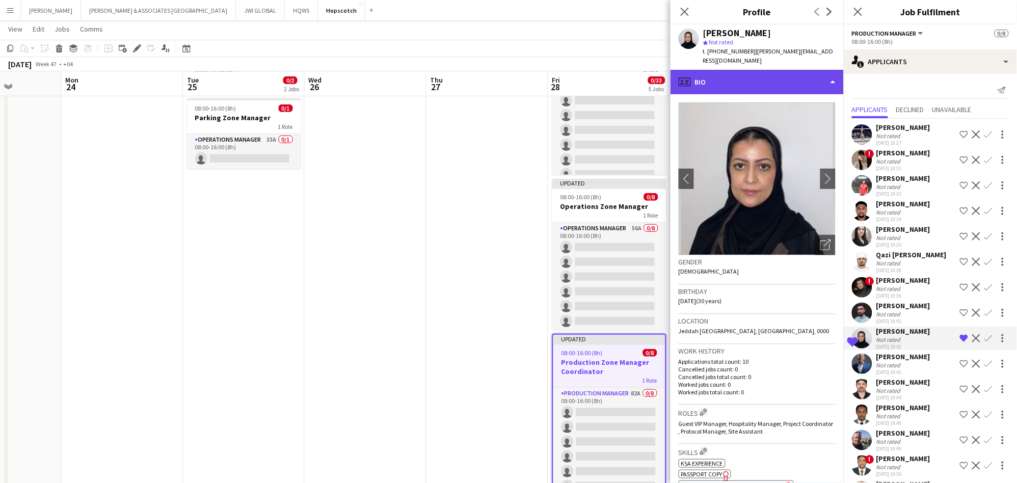
click at [683, 82] on div "profile Bio" at bounding box center [756, 82] width 173 height 24
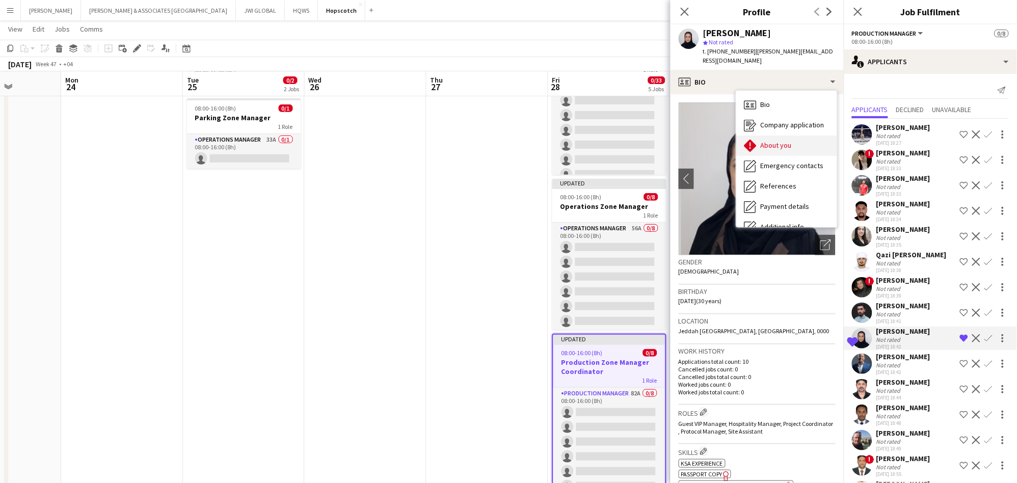
click at [683, 135] on div "About you About you" at bounding box center [786, 145] width 101 height 20
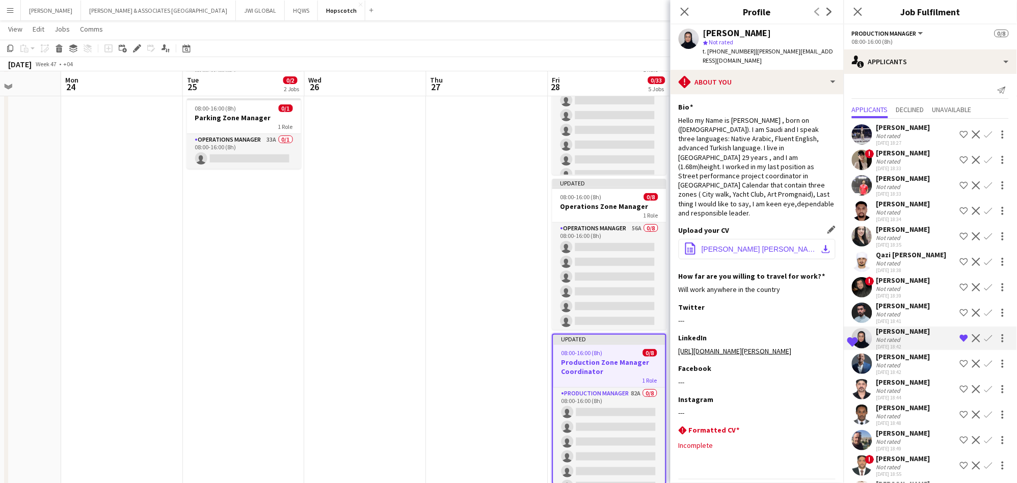
click at [683, 245] on span "Reuof Fahad Almutawa CV 2025.pdf" at bounding box center [758, 249] width 115 height 8
click at [683, 333] on div "Not rated" at bounding box center [889, 365] width 26 height 8
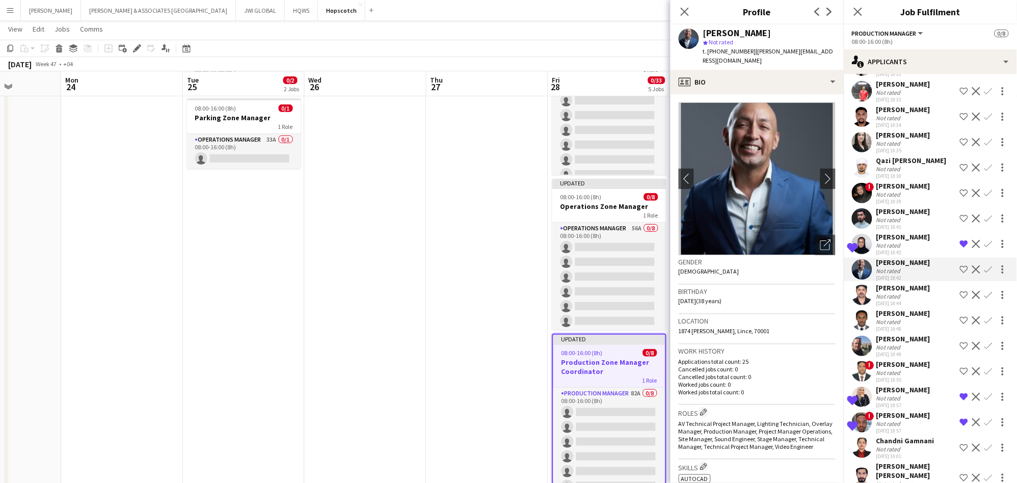
scroll to position [188, 0]
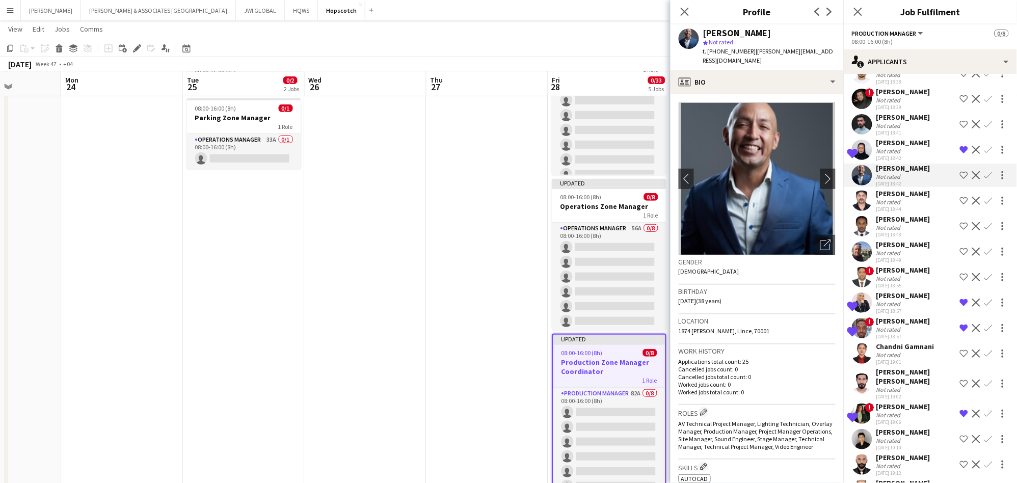
click at [683, 300] on div "[PERSON_NAME]" at bounding box center [903, 295] width 54 height 9
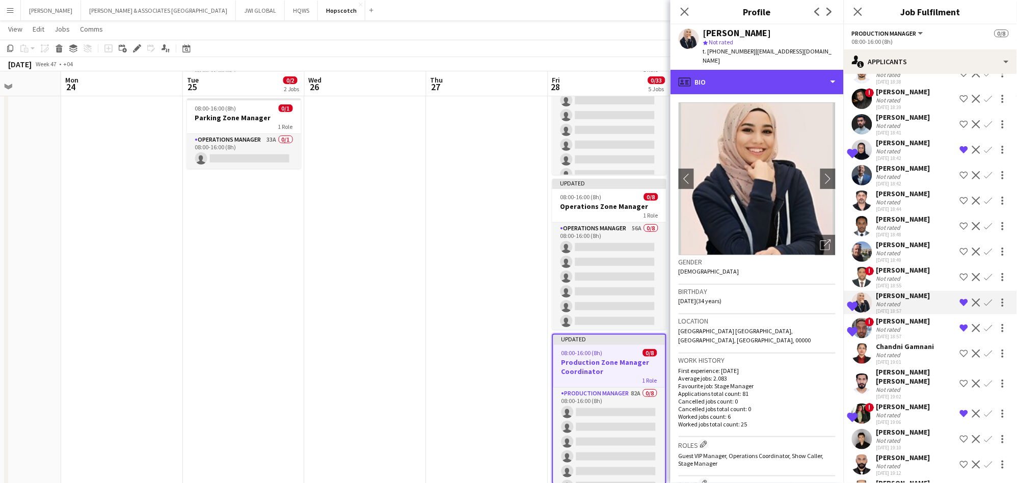
drag, startPoint x: 787, startPoint y: 70, endPoint x: 792, endPoint y: 84, distance: 15.3
click at [683, 70] on div "profile Bio" at bounding box center [756, 82] width 173 height 24
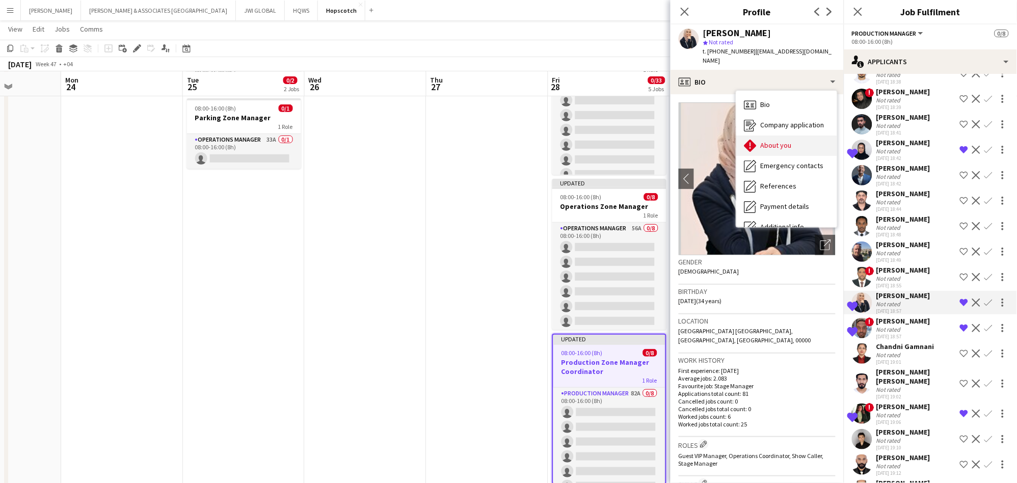
click at [683, 144] on div "About you About you" at bounding box center [786, 145] width 101 height 20
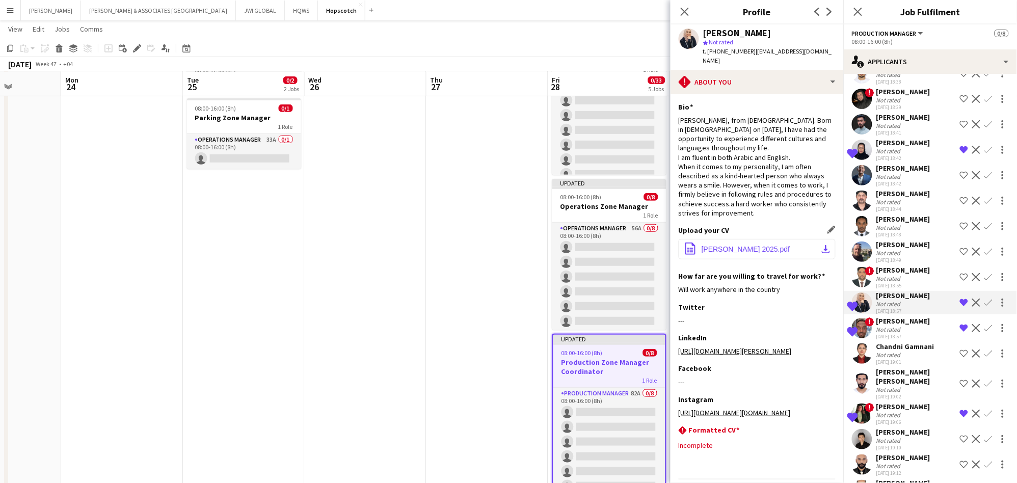
click at [683, 239] on button "office-file-sheet Razan Siblini 2025.pdf download-bottom" at bounding box center [757, 249] width 157 height 20
click at [639, 333] on app-job-card "Updated 08:00-16:00 (8h) 0/8 Production Zone Manager Coordinator 1 Role Product…" at bounding box center [609, 409] width 114 height 151
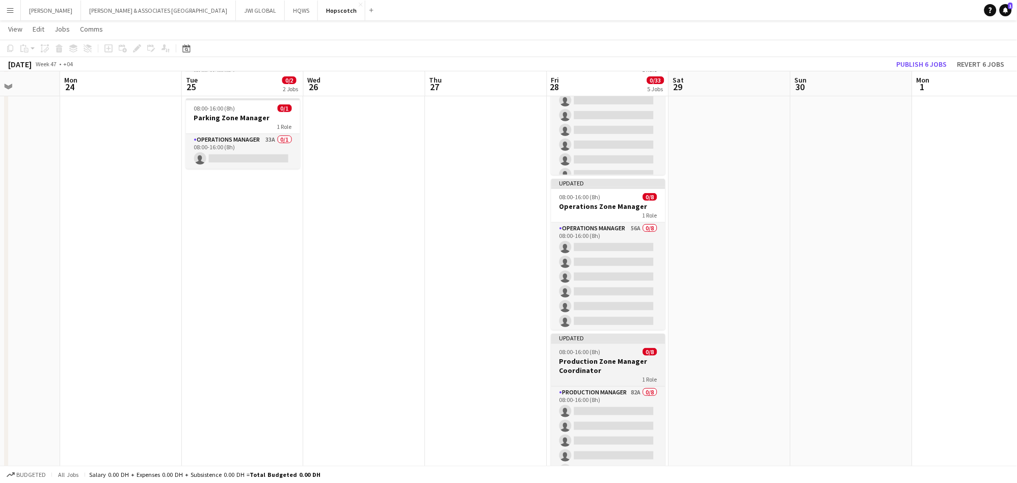
scroll to position [0, 306]
click at [637, 333] on h3 "Production Zone Manager Coordinator" at bounding box center [608, 366] width 114 height 18
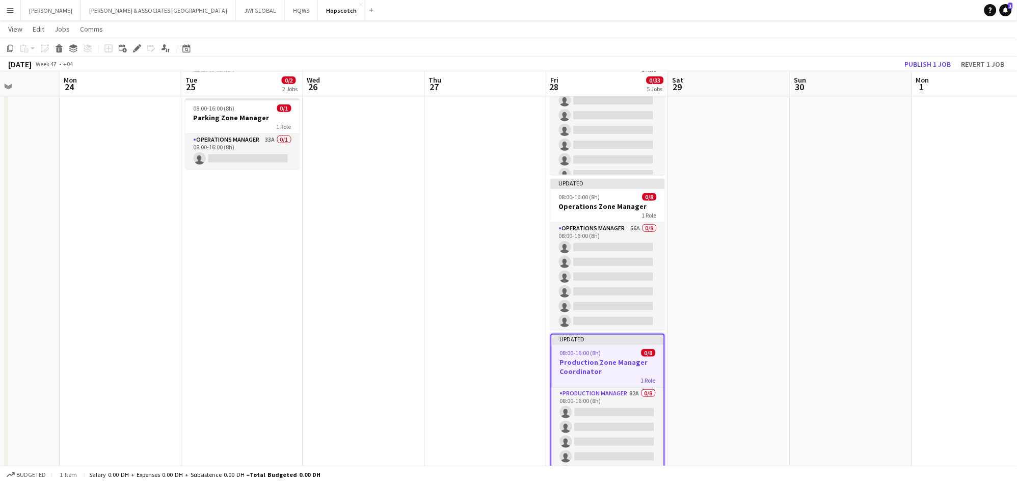
click at [638, 333] on h3 "Production Zone Manager Coordinator" at bounding box center [608, 367] width 112 height 18
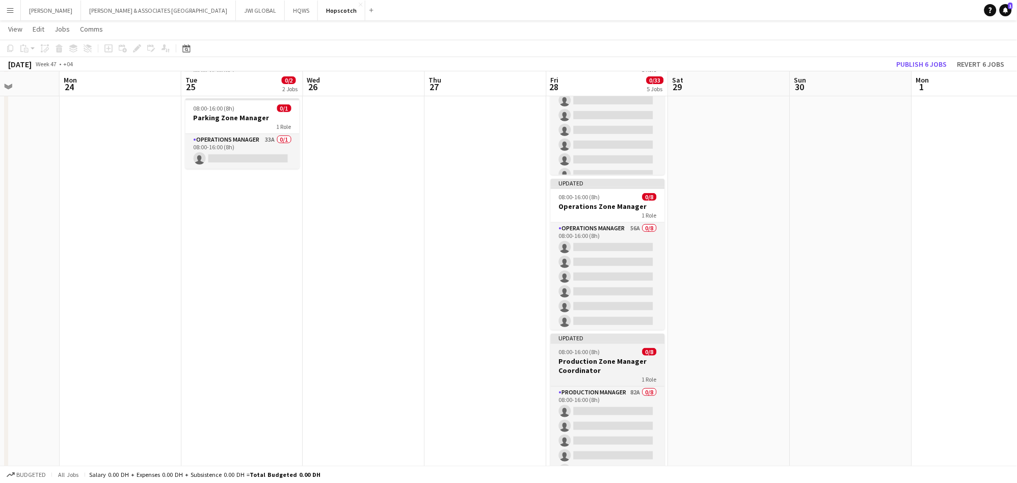
click at [638, 333] on h3 "Production Zone Manager Coordinator" at bounding box center [608, 366] width 114 height 18
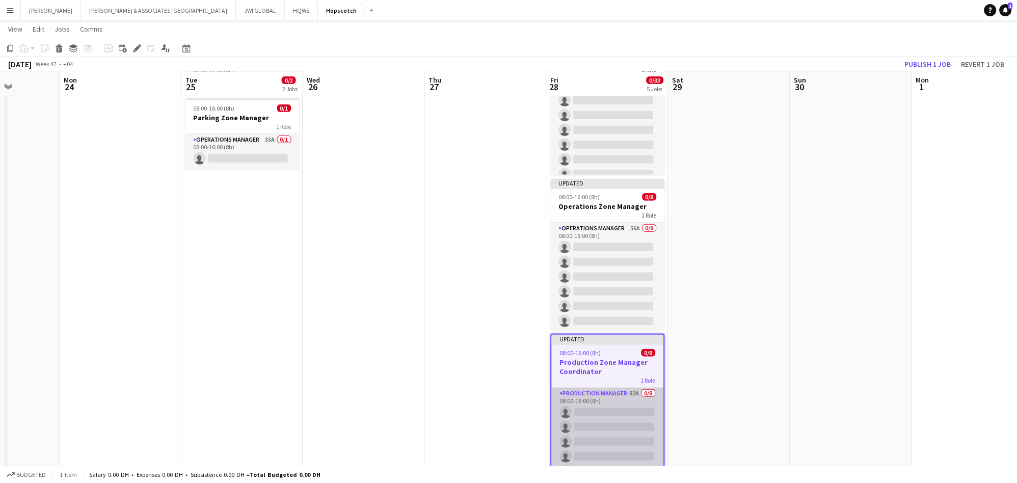
click at [576, 333] on app-card-role "Production Manager 82A 0/8 08:00-16:00 (8h) single-neutral-actions single-neutr…" at bounding box center [608, 457] width 112 height 138
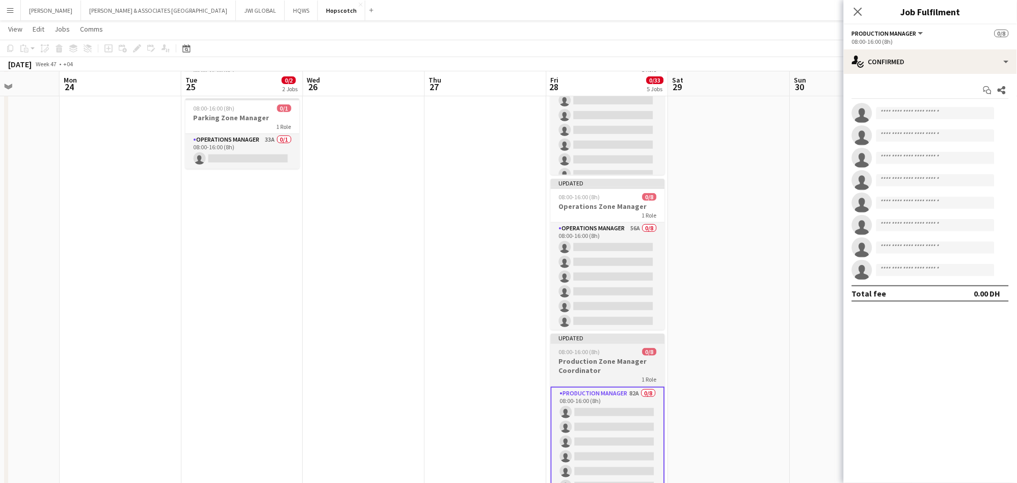
click at [621, 333] on h3 "Production Zone Manager Coordinator" at bounding box center [608, 366] width 114 height 18
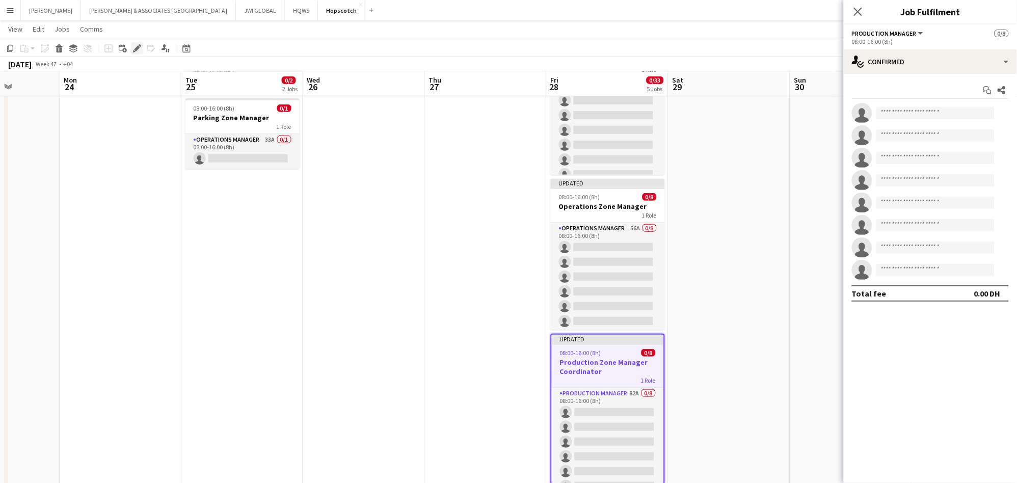
click at [138, 46] on icon at bounding box center [137, 49] width 6 height 6
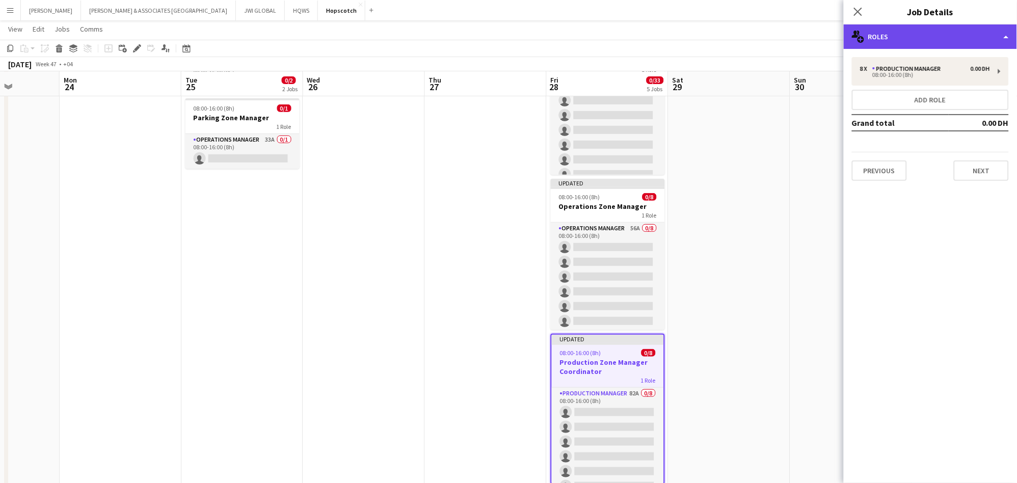
click at [683, 34] on div "multiple-users-add Roles" at bounding box center [930, 36] width 173 height 24
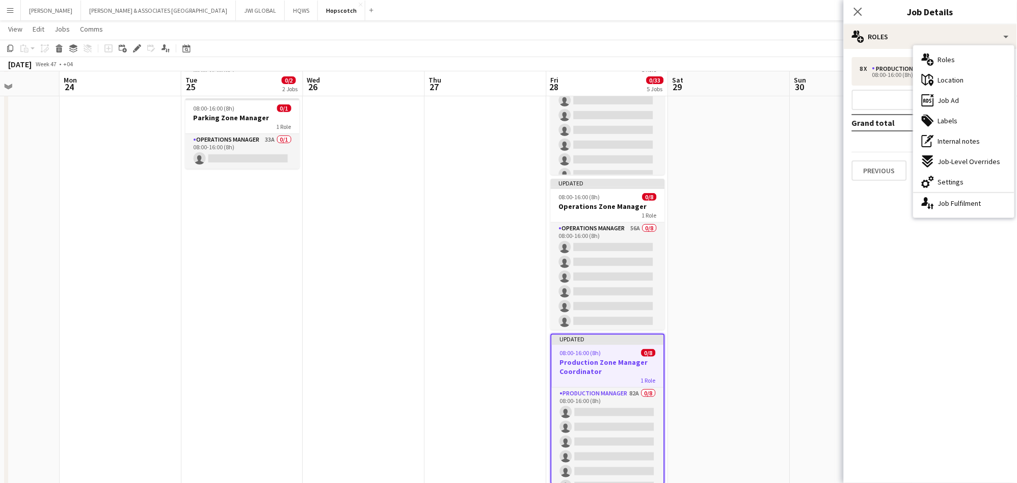
click at [683, 225] on mat-expansion-panel "pencil3 General details 8 x Production Manager 0.00 DH 08:00-16:00 (8h) Add rol…" at bounding box center [930, 266] width 173 height 434
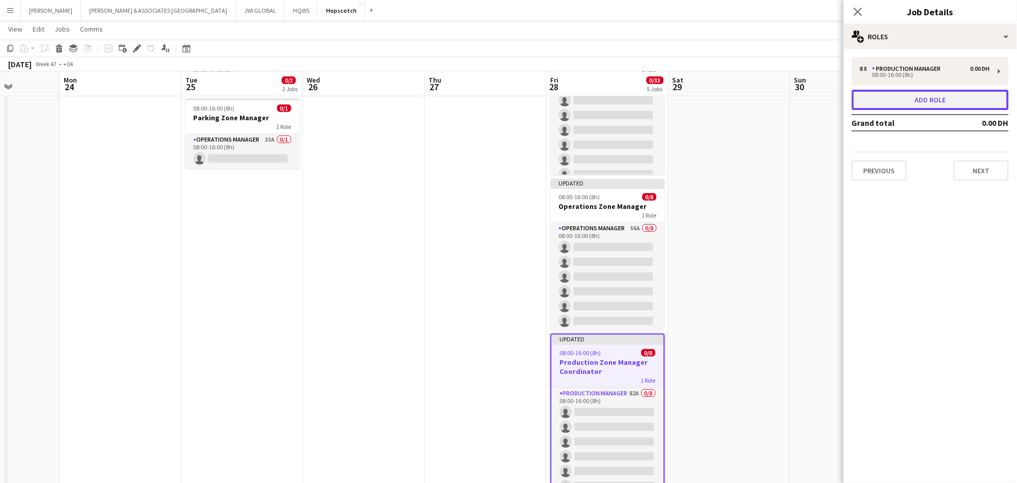
click at [683, 95] on button "Add role" at bounding box center [930, 100] width 157 height 20
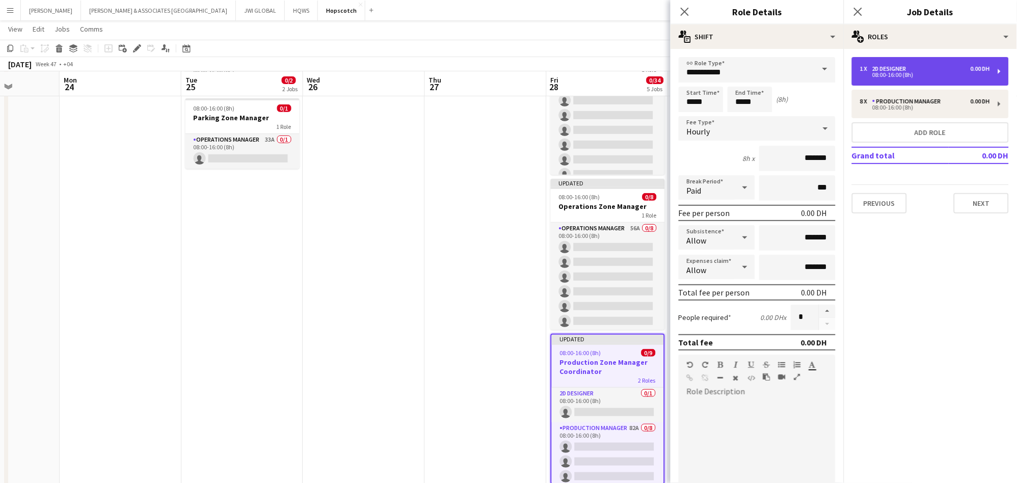
click at [683, 83] on div "1 x 2D Designer 0.00 DH 08:00-16:00 (8h)" at bounding box center [930, 71] width 157 height 29
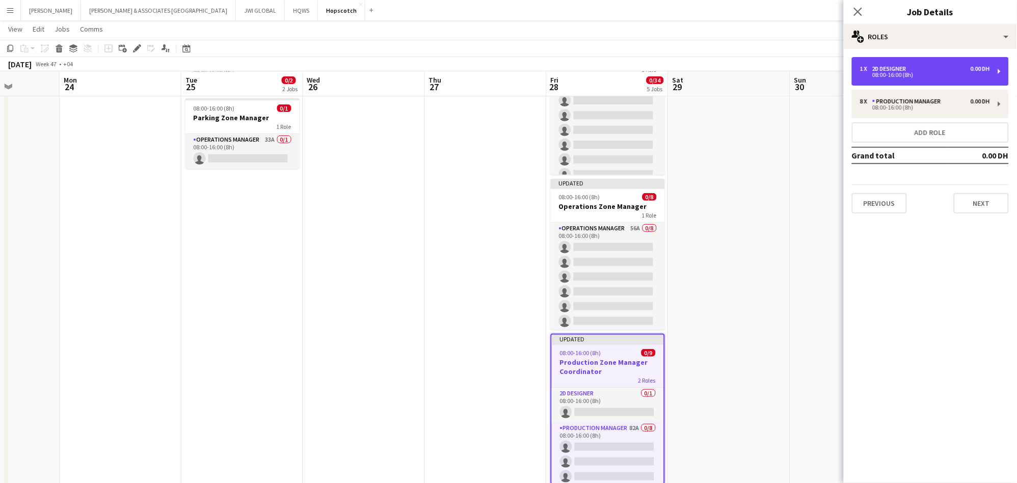
click at [683, 85] on div "1 x 2D Designer 0.00 DH 08:00-16:00 (8h)" at bounding box center [930, 71] width 157 height 29
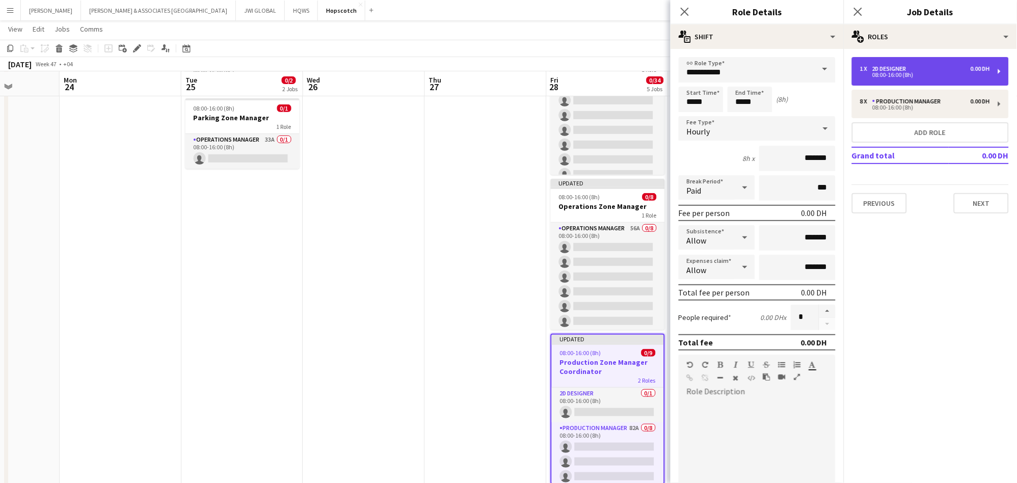
click at [683, 74] on div "08:00-16:00 (8h)" at bounding box center [925, 74] width 130 height 5
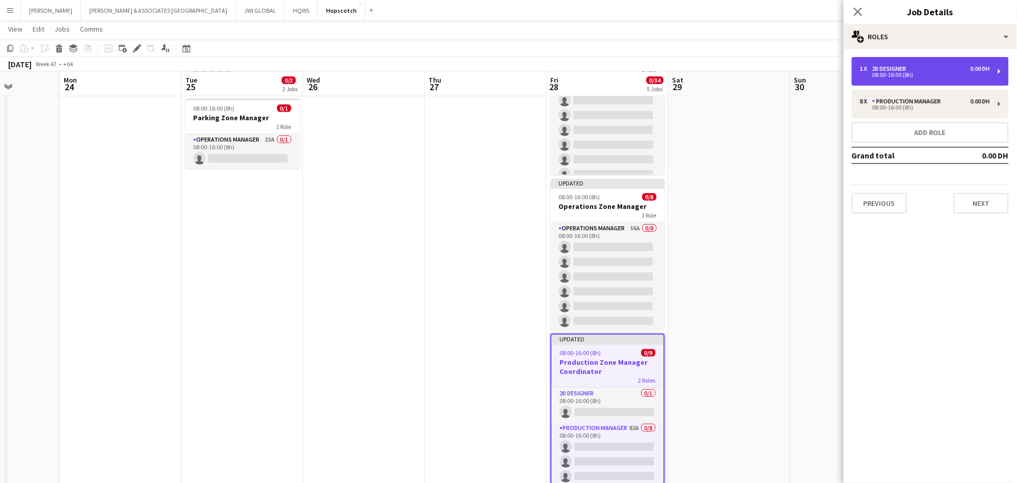
click at [683, 77] on div "08:00-16:00 (8h)" at bounding box center [925, 74] width 130 height 5
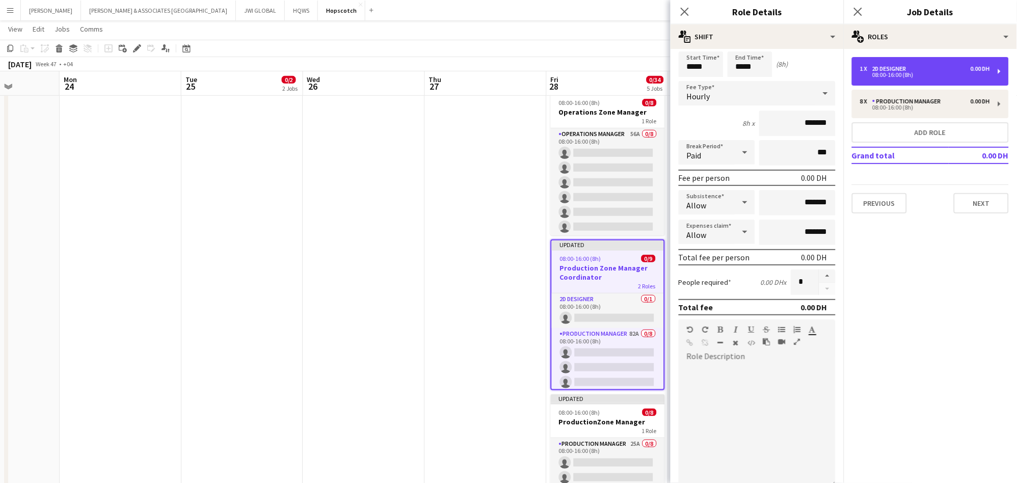
scroll to position [0, 0]
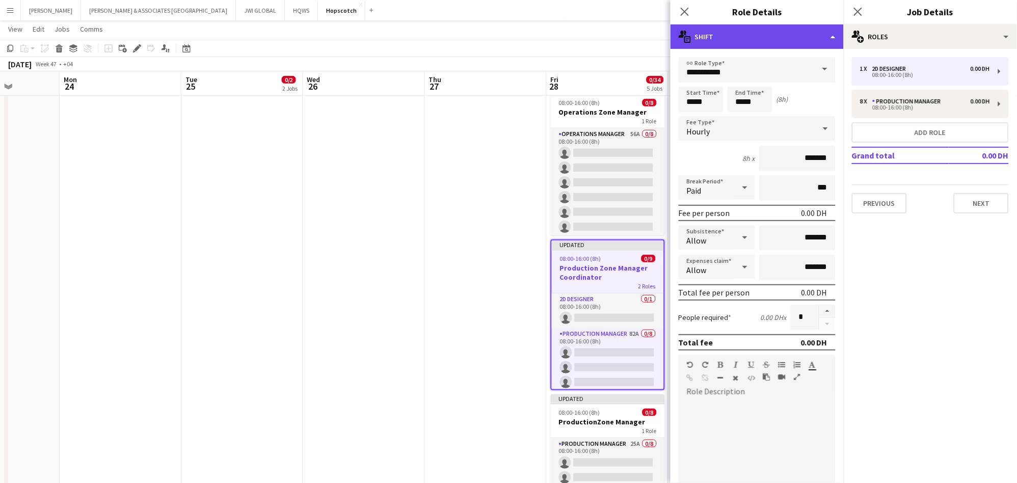
click at [683, 37] on div "multiple-actions-text Shift" at bounding box center [756, 36] width 173 height 24
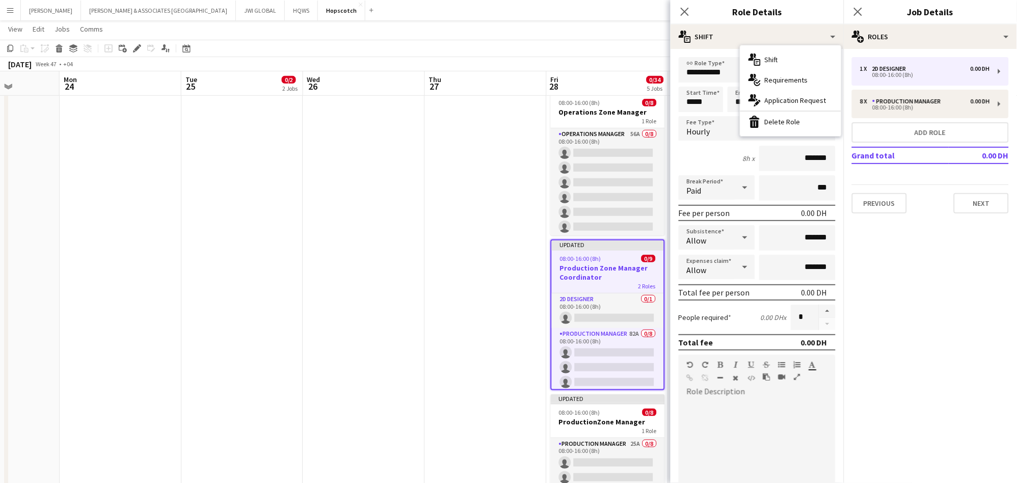
click at [683, 119] on div "bin-2 Delete Role" at bounding box center [790, 122] width 101 height 20
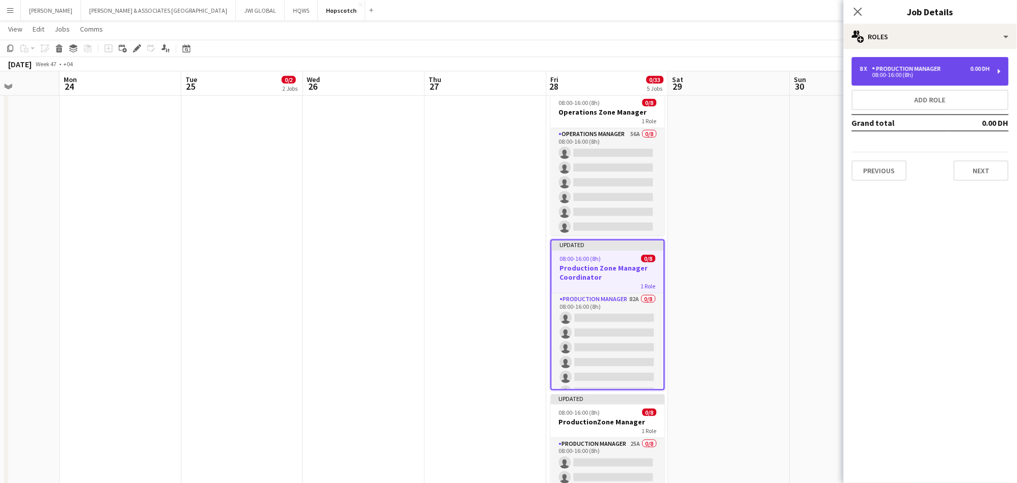
click at [683, 65] on div "Production Manager" at bounding box center [908, 68] width 73 height 7
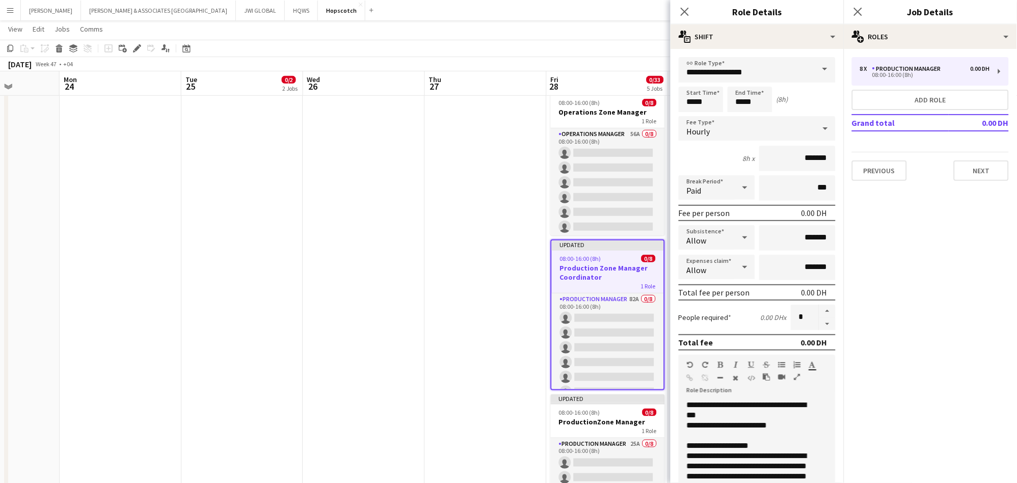
click at [683, 291] on mat-expansion-panel "pencil3 General details 8 x Production Manager 0.00 DH 08:00-16:00 (8h) Add rol…" at bounding box center [930, 266] width 173 height 434
drag, startPoint x: 894, startPoint y: 291, endPoint x: 923, endPoint y: 304, distance: 31.5
click at [683, 293] on mat-expansion-panel "pencil3 General details 8 x Production Manager 0.00 DH 08:00-16:00 (8h) Add rol…" at bounding box center [930, 266] width 173 height 434
click at [683, 17] on app-icon "Close pop-in" at bounding box center [684, 12] width 15 height 15
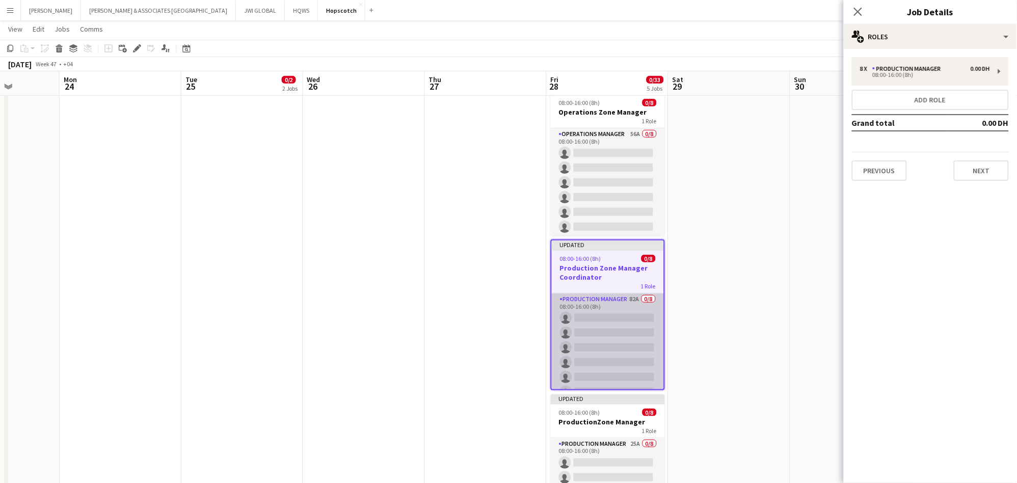
click at [583, 333] on app-card-role "Production Manager 82A 0/8 08:00-16:00 (8h) single-neutral-actions single-neutr…" at bounding box center [608, 362] width 112 height 138
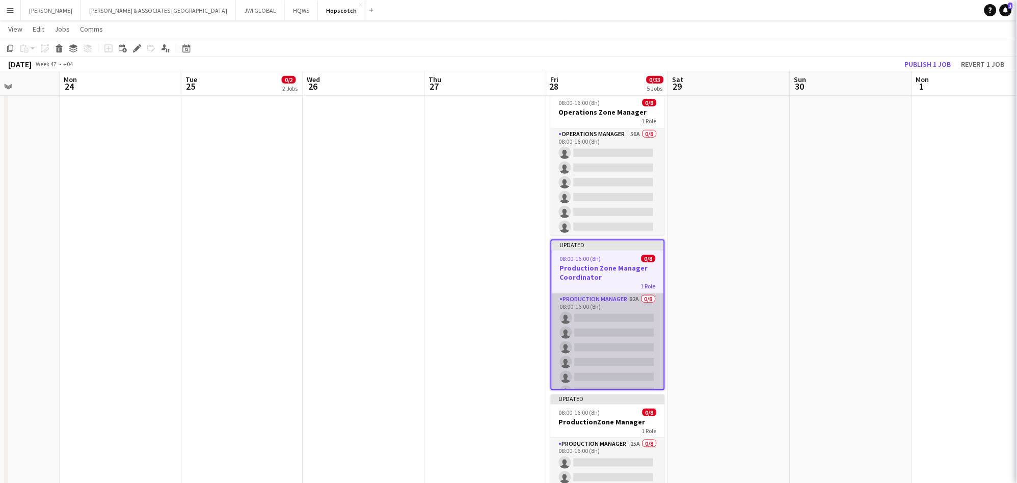
scroll to position [0, 304]
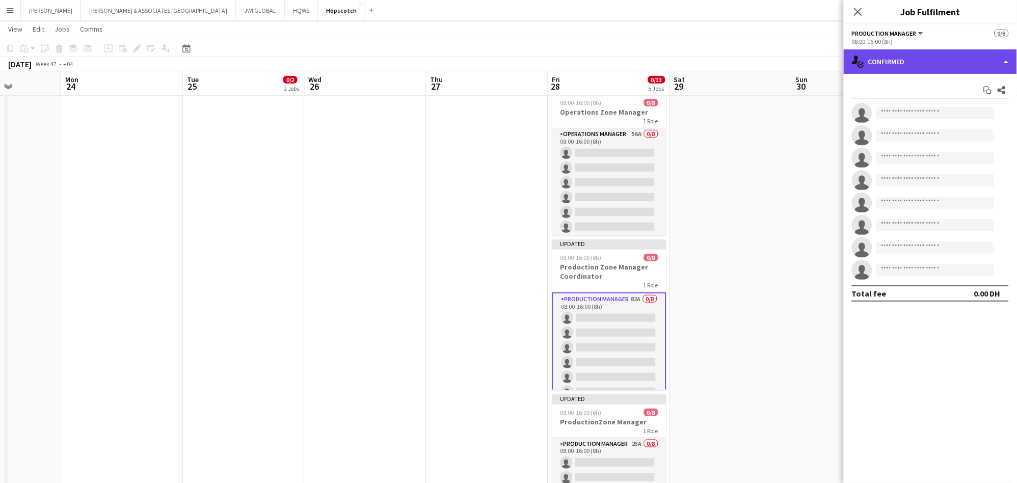
click at [683, 64] on div "single-neutral-actions-check-2 Confirmed" at bounding box center [930, 61] width 173 height 24
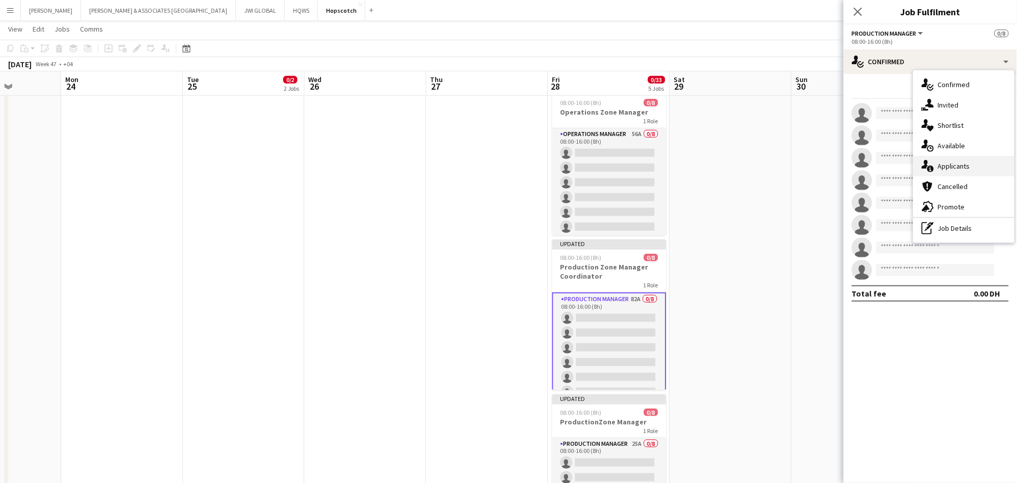
click at [683, 165] on span "Applicants" at bounding box center [954, 165] width 32 height 9
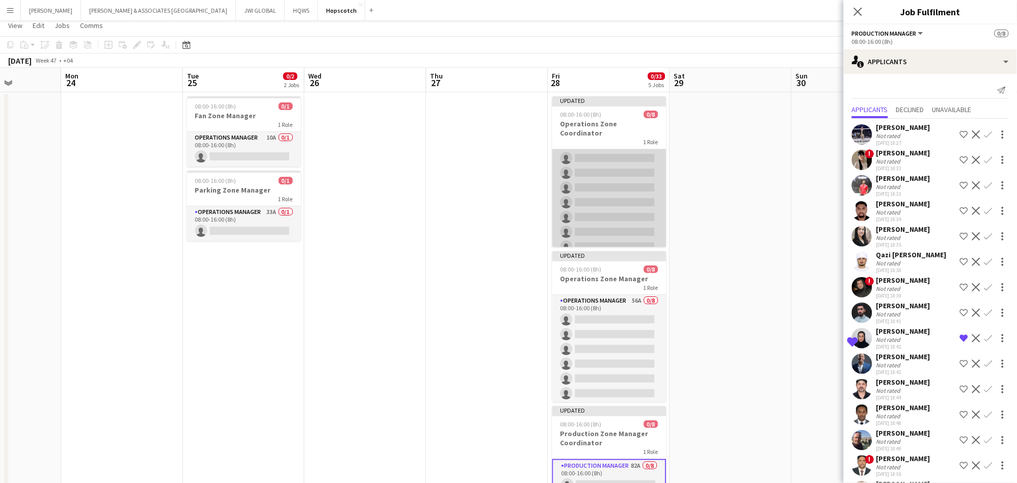
scroll to position [0, 0]
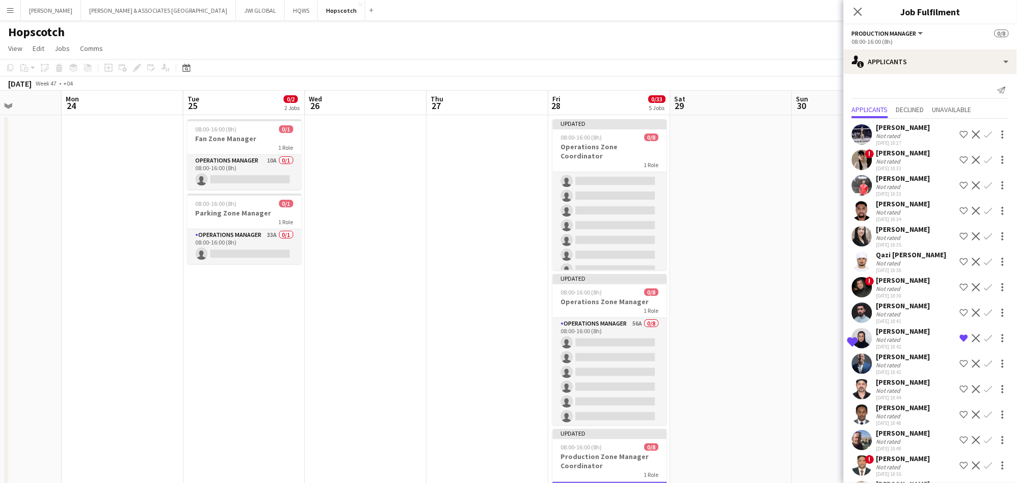
drag, startPoint x: 617, startPoint y: 243, endPoint x: 716, endPoint y: 310, distance: 118.5
click at [683, 310] on app-date-cell at bounding box center [731, 477] width 122 height 724
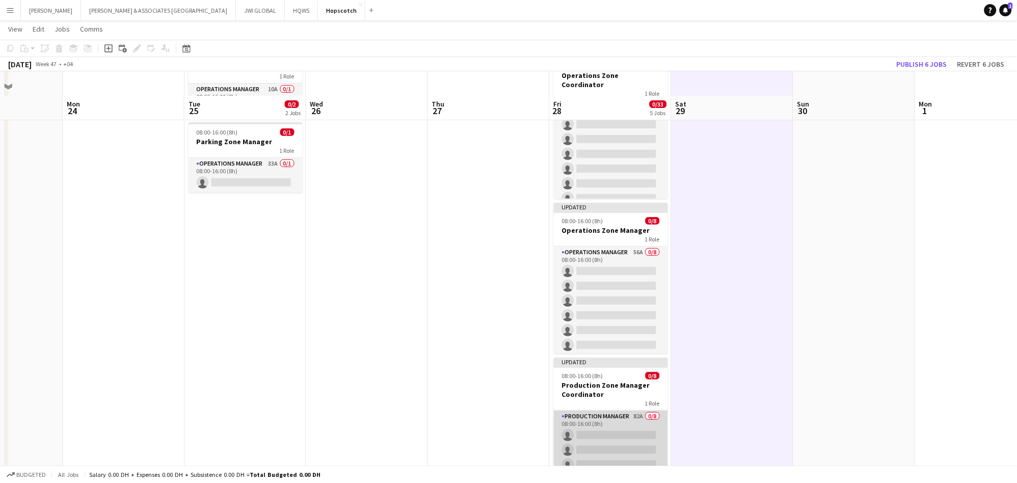
scroll to position [94, 0]
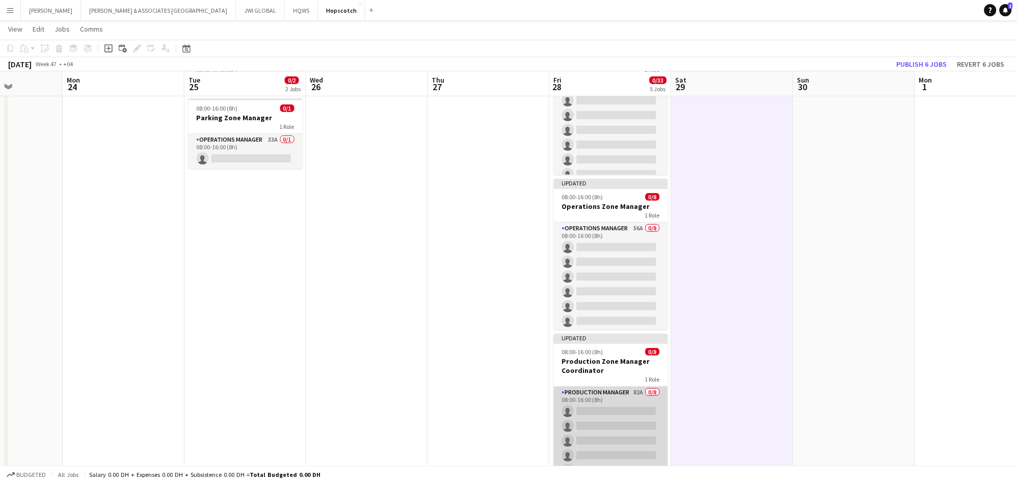
click at [586, 333] on app-card-role "Production Manager 82A 0/8 08:00-16:00 (8h) single-neutral-actions single-neutr…" at bounding box center [611, 456] width 114 height 138
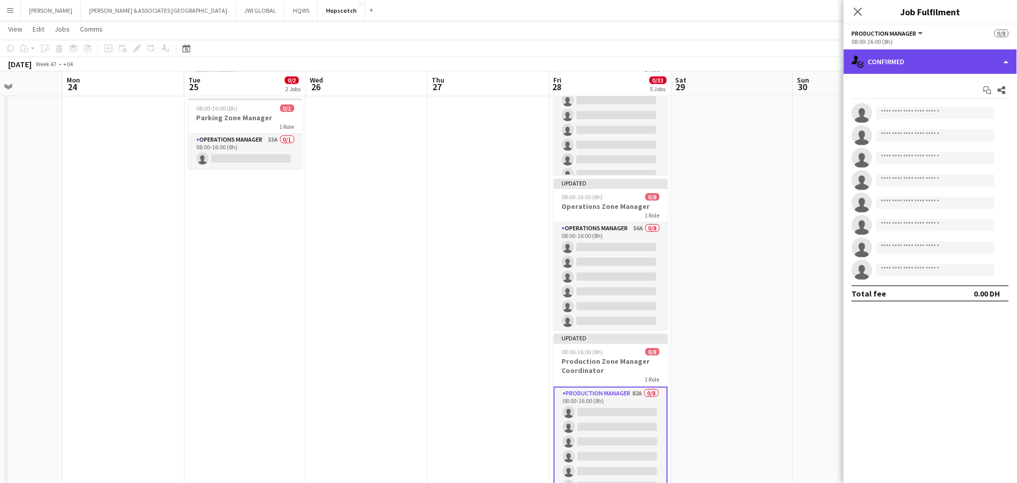
click at [683, 57] on div "single-neutral-actions-check-2 Confirmed" at bounding box center [930, 61] width 173 height 24
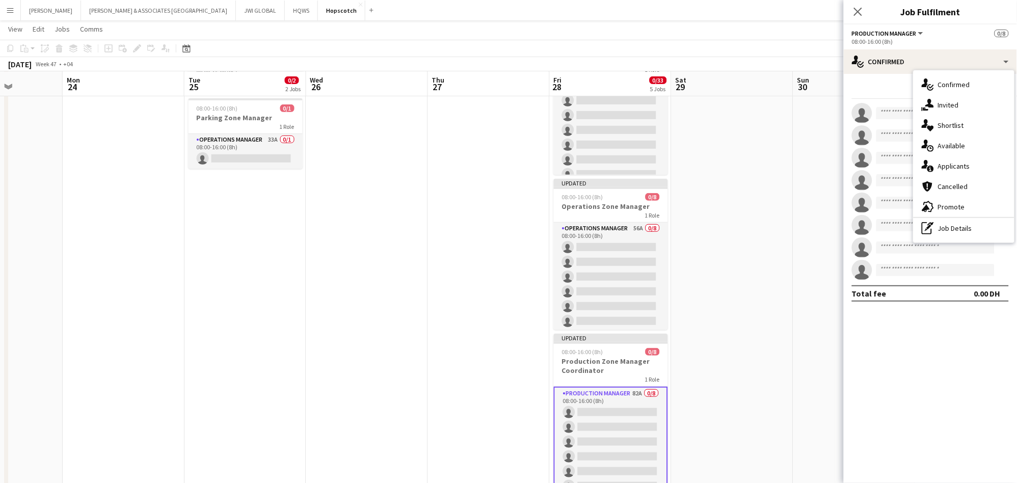
click at [683, 166] on span "Applicants" at bounding box center [954, 165] width 32 height 9
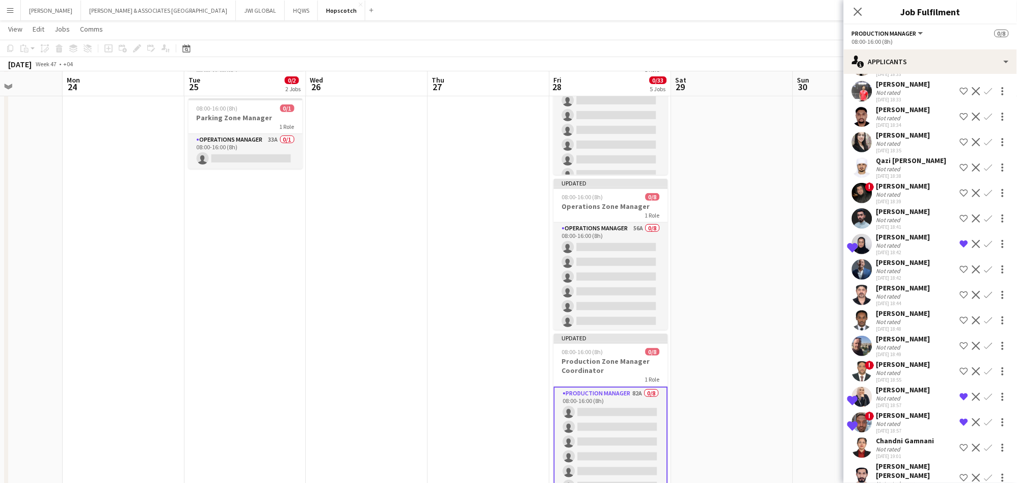
click at [683, 333] on div "[DATE] 18:57" at bounding box center [903, 405] width 54 height 7
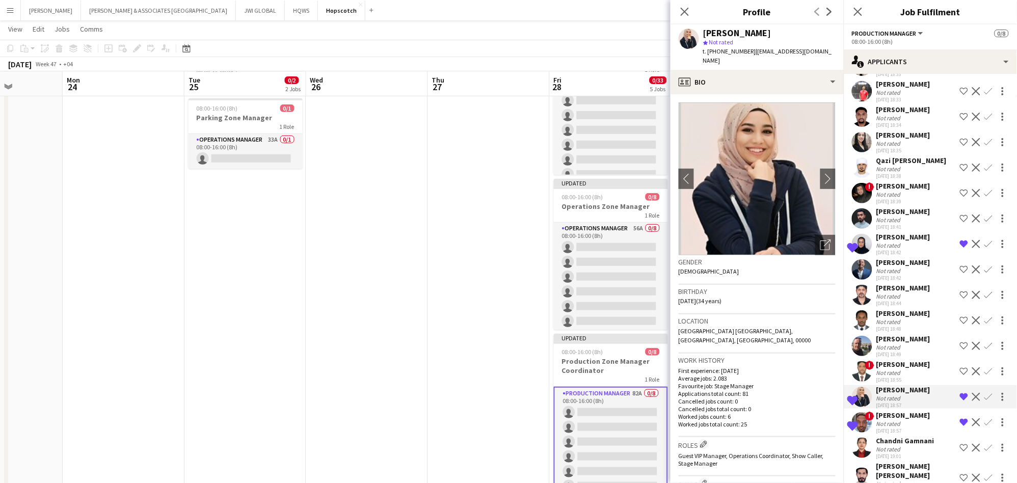
click at [683, 333] on div "[PERSON_NAME]" at bounding box center [903, 415] width 54 height 9
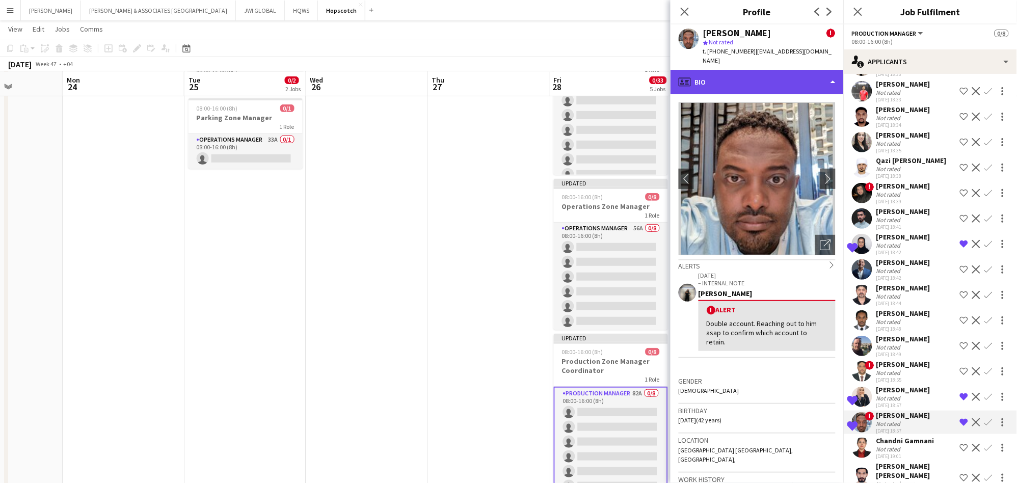
click at [683, 70] on div "profile Bio" at bounding box center [756, 82] width 173 height 24
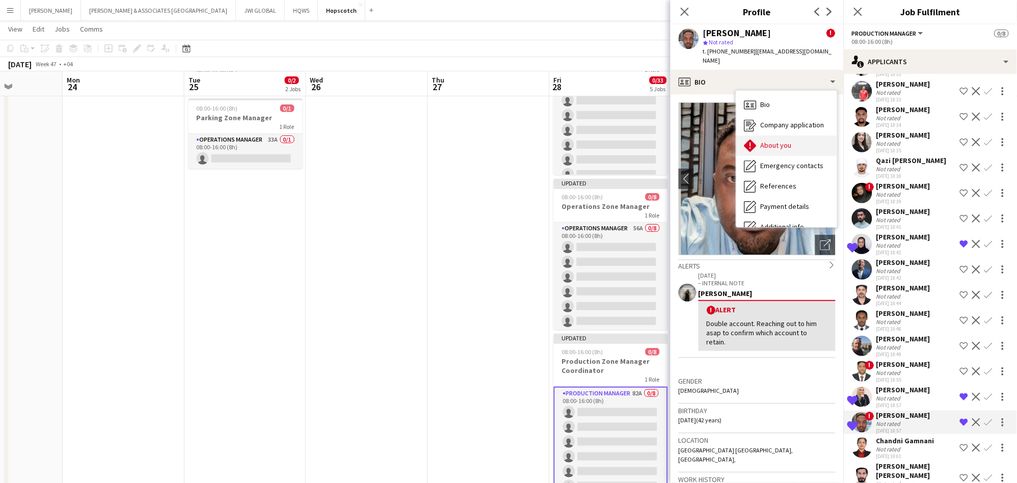
click at [683, 141] on span "About you" at bounding box center [776, 145] width 31 height 9
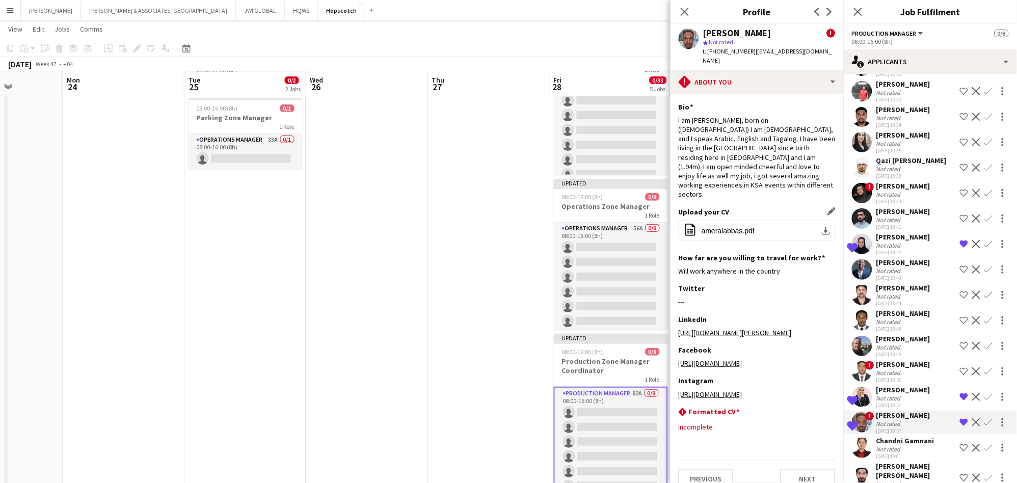
click at [683, 207] on div "Upload your CV Edit this field office-file-sheet ameralabbas.pdf download-bottom" at bounding box center [757, 230] width 157 height 46
click at [683, 221] on button "office-file-sheet ameralabbas.pdf download-bottom" at bounding box center [757, 231] width 157 height 20
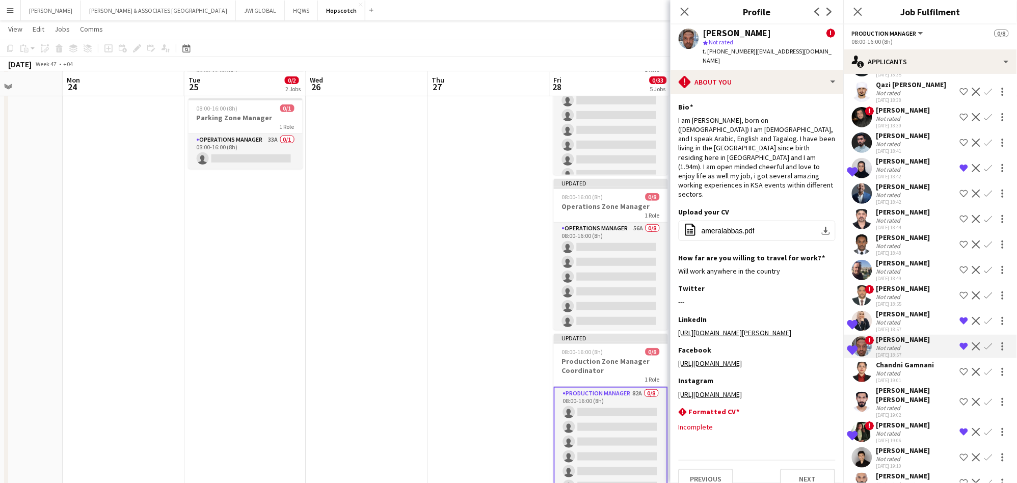
scroll to position [188, 0]
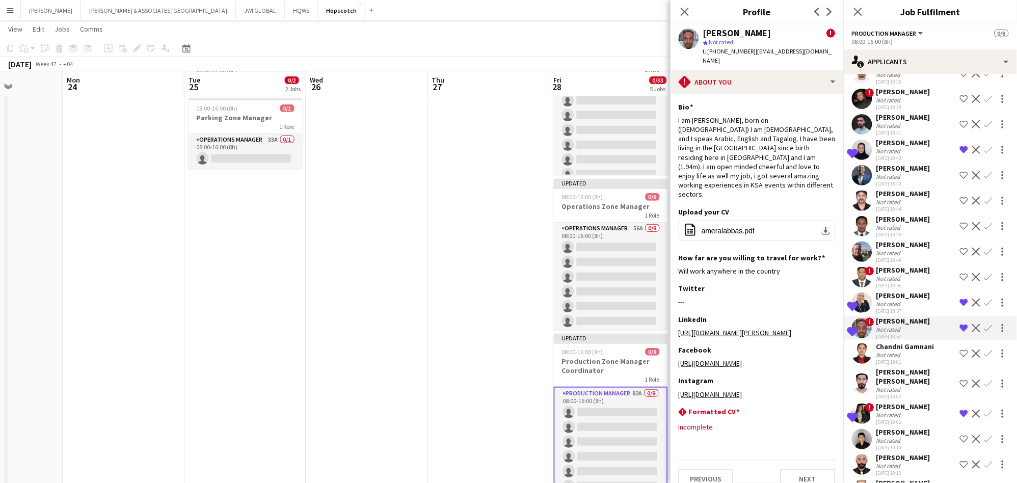
click at [683, 333] on div "[PERSON_NAME]" at bounding box center [903, 406] width 54 height 9
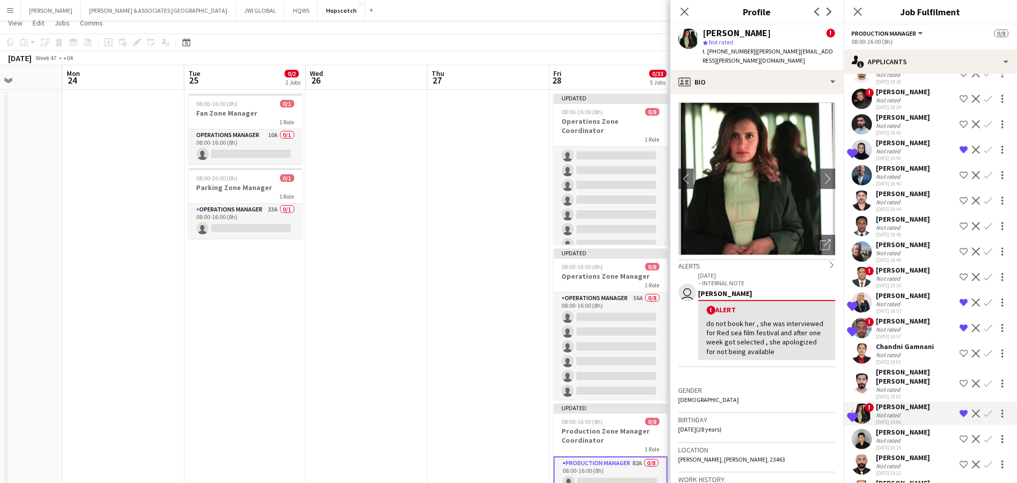
scroll to position [0, 0]
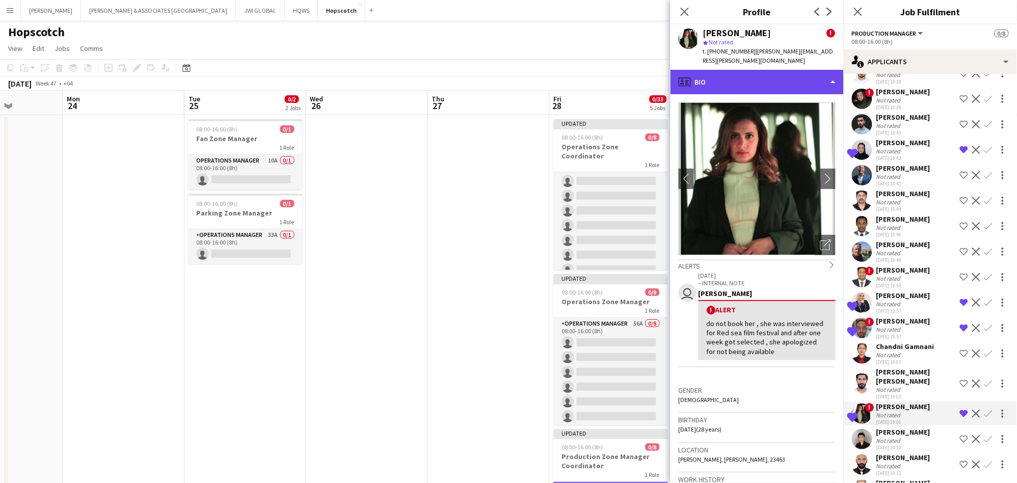
click at [683, 76] on div "profile Bio" at bounding box center [756, 82] width 173 height 24
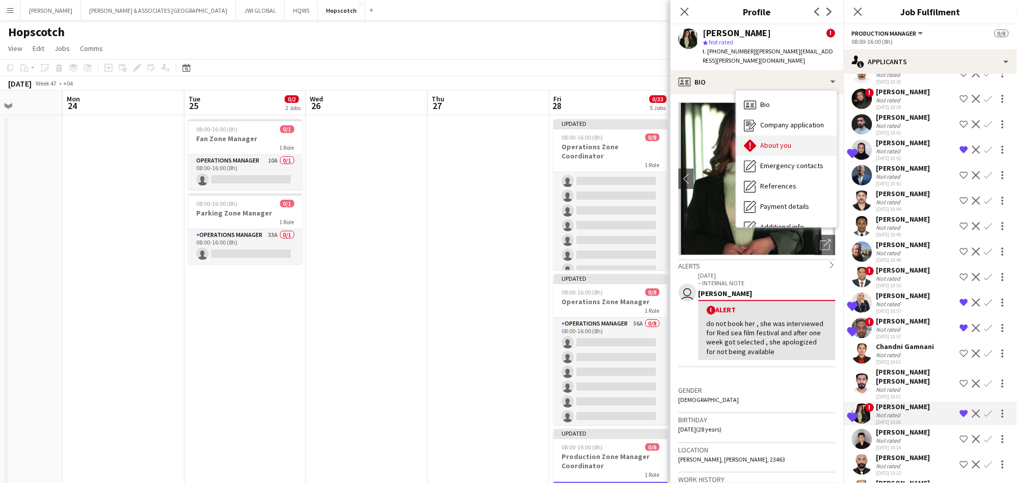
click at [683, 141] on span "About you" at bounding box center [776, 145] width 31 height 9
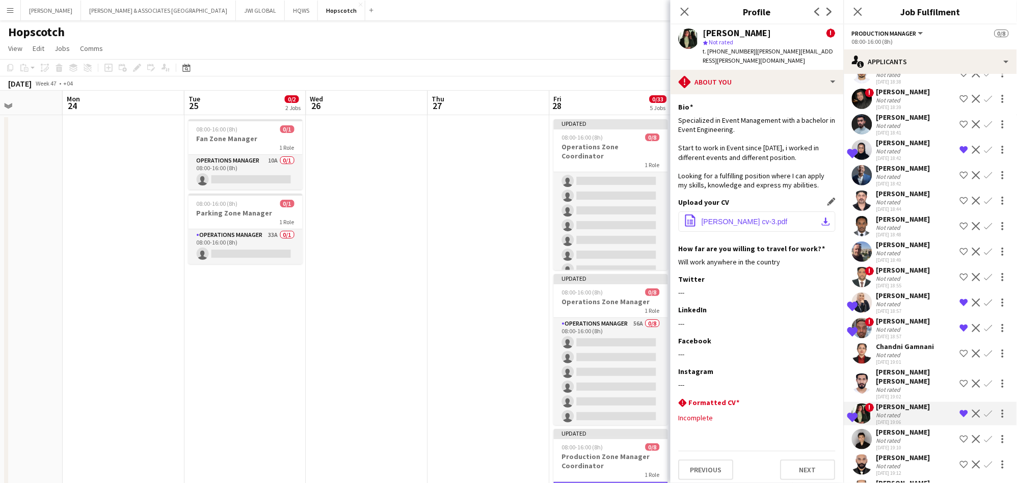
click at [683, 211] on button "office-file-sheet Sarah fayadh cv-3.pdf download-bottom" at bounding box center [757, 221] width 157 height 20
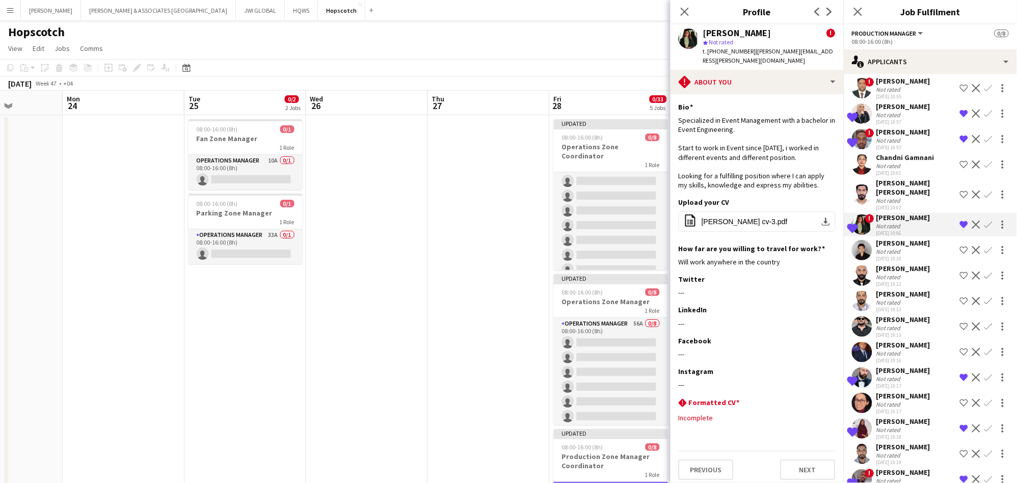
scroll to position [471, 0]
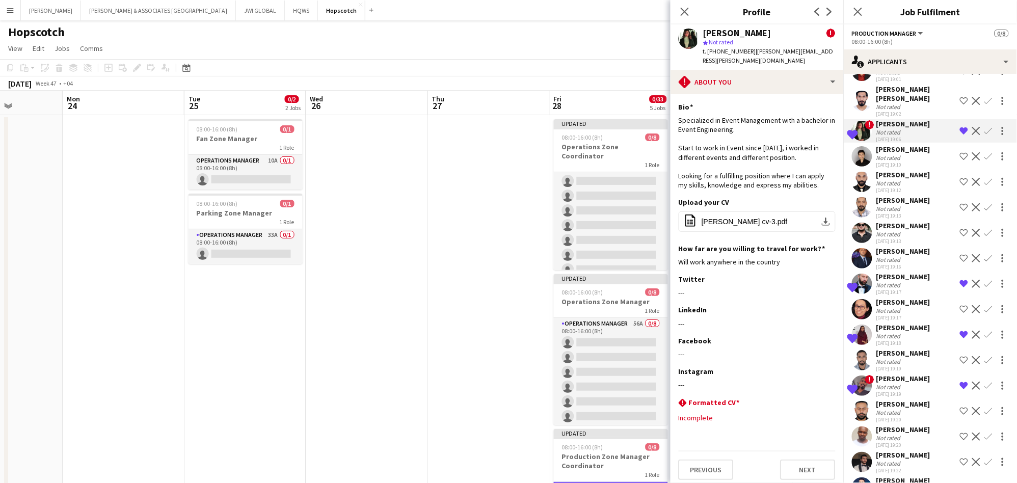
click at [683, 295] on div "Shortlisted Rami Kassem Not rated 02-10-2025 19:17 Remove crew from shortlist D…" at bounding box center [930, 283] width 173 height 23
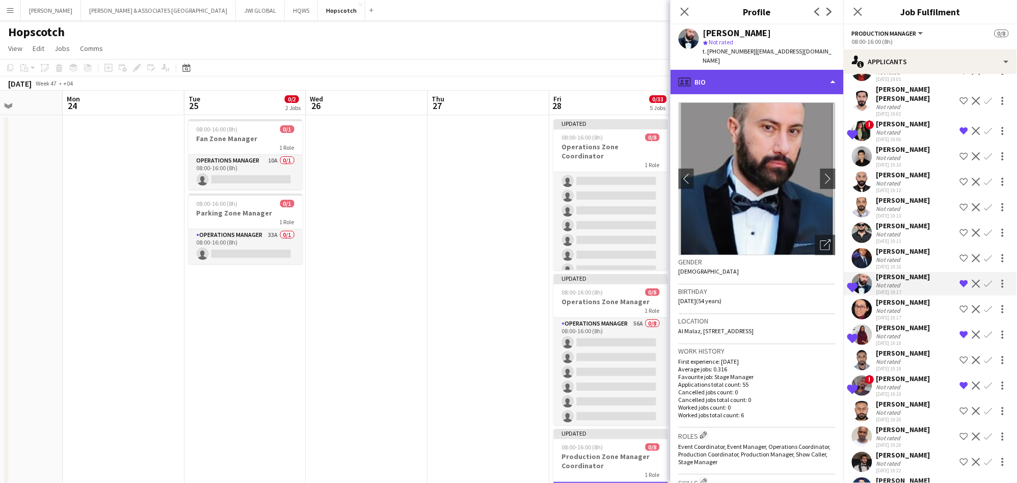
click at [683, 70] on div "profile Bio" at bounding box center [756, 82] width 173 height 24
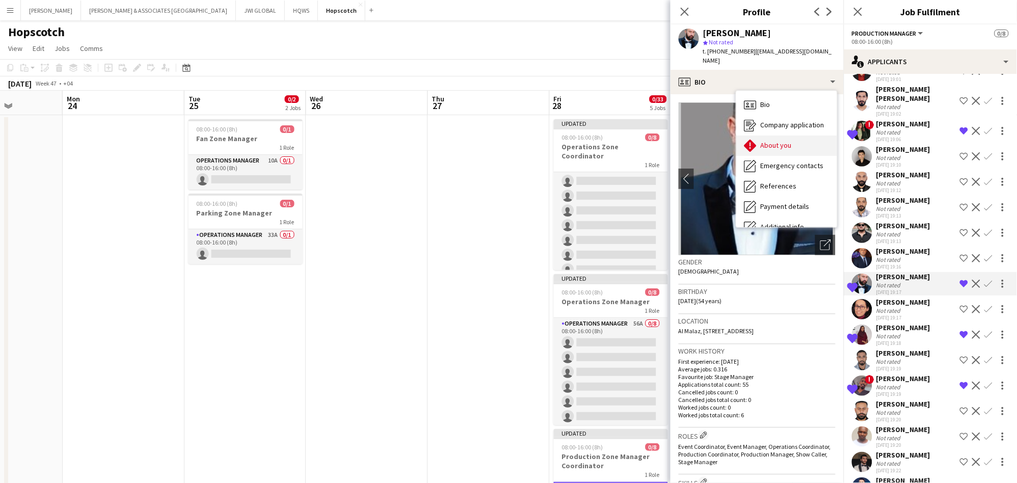
click at [683, 135] on div "About you About you" at bounding box center [786, 145] width 101 height 20
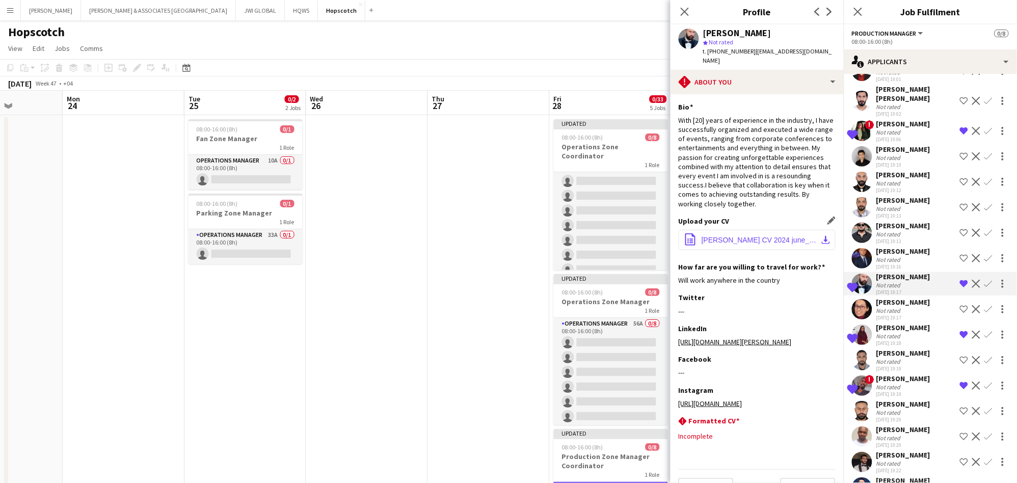
click at [683, 236] on span "RAMI KASSEM CV 2024 june_250617_200234.pdf" at bounding box center [758, 240] width 115 height 8
click at [683, 333] on div "Shortlisted Sara Abdullah Not rated 02-10-2025 19:18 Remove crew from shortlist…" at bounding box center [930, 334] width 173 height 23
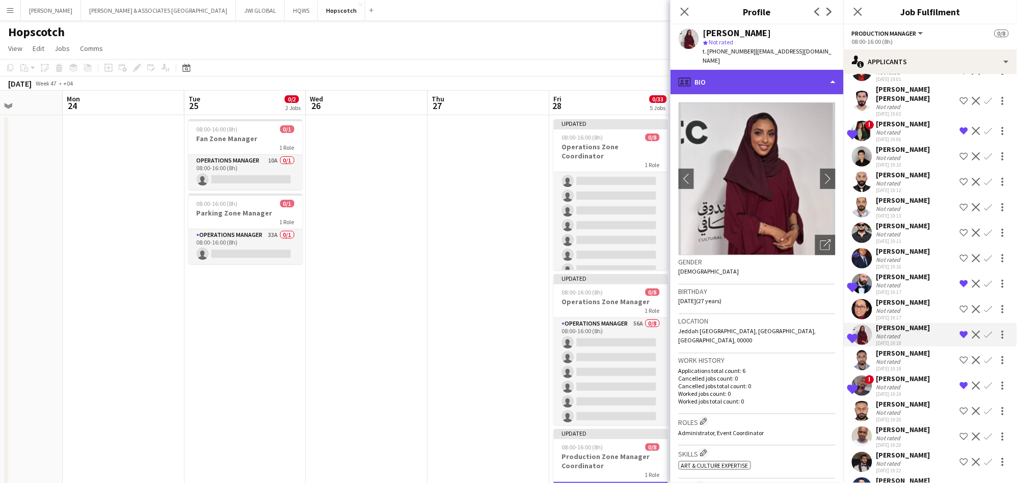
click at [683, 70] on div "profile Bio" at bounding box center [756, 82] width 173 height 24
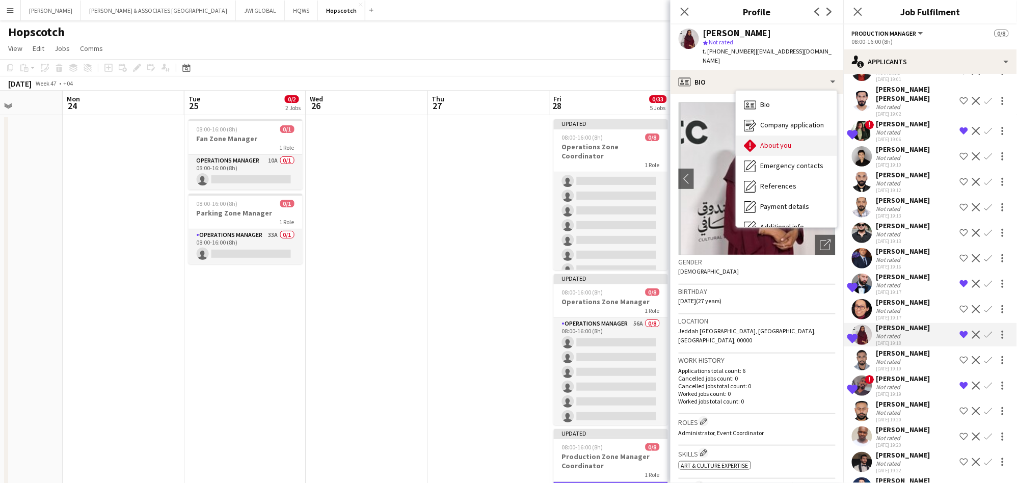
click at [683, 142] on div "About you About you" at bounding box center [786, 145] width 101 height 20
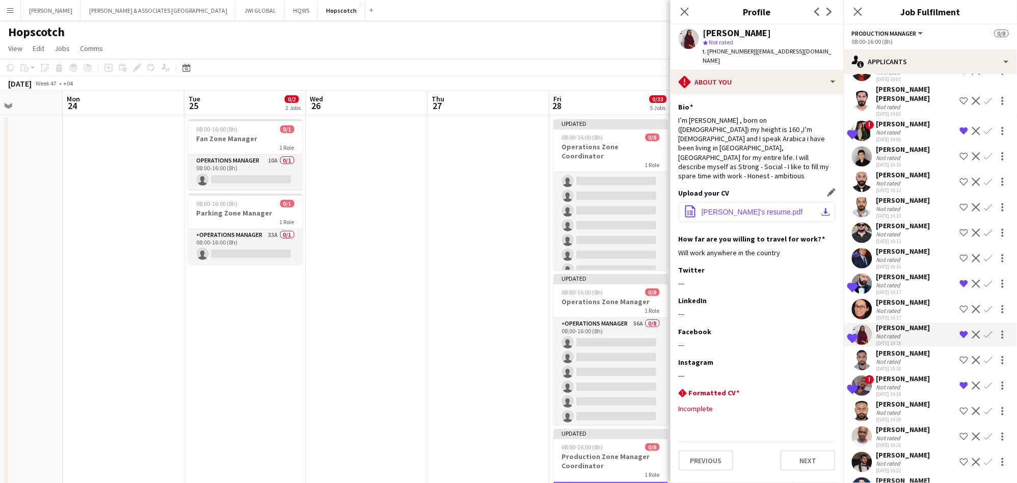
click at [683, 202] on button "office-file-sheet Sarah's resume.pdf download-bottom" at bounding box center [757, 212] width 157 height 20
click at [683, 208] on span "Sarah's resume.pdf" at bounding box center [751, 212] width 101 height 8
click at [683, 333] on app-section-data-types "Bio Edit this field I’m Sarah Abdullah , born on (12th /July/1998) my height is…" at bounding box center [756, 288] width 173 height 389
click at [683, 333] on div "Not rated" at bounding box center [903, 387] width 54 height 8
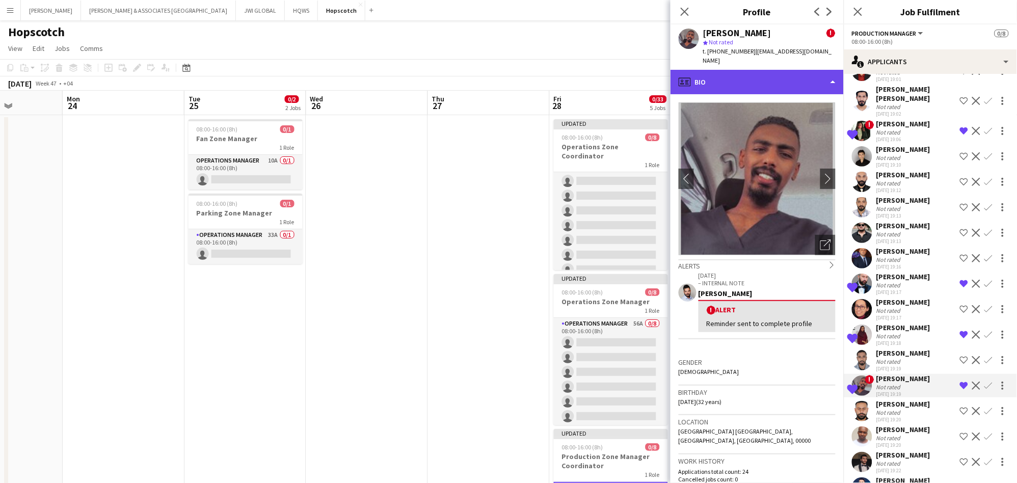
click at [683, 71] on div "profile Bio" at bounding box center [756, 82] width 173 height 24
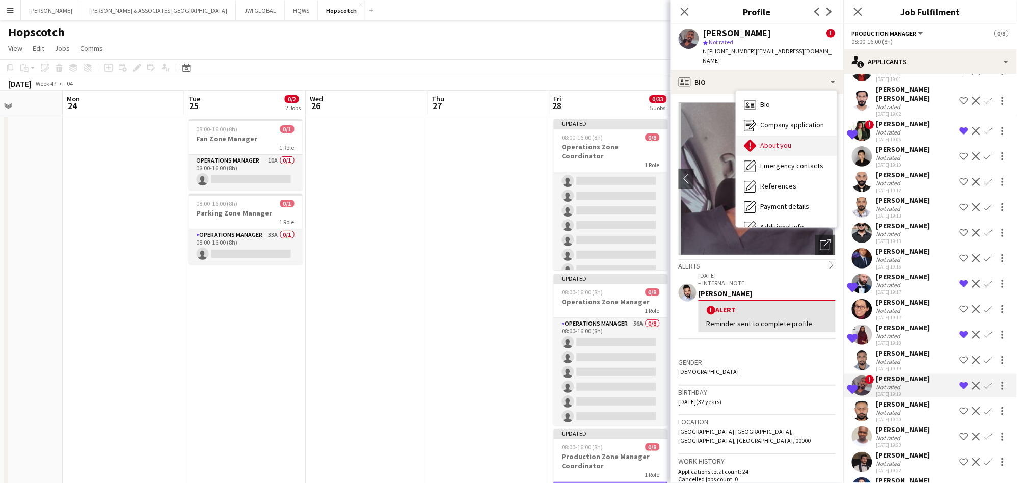
click at [683, 135] on div "About you About you" at bounding box center [786, 145] width 101 height 20
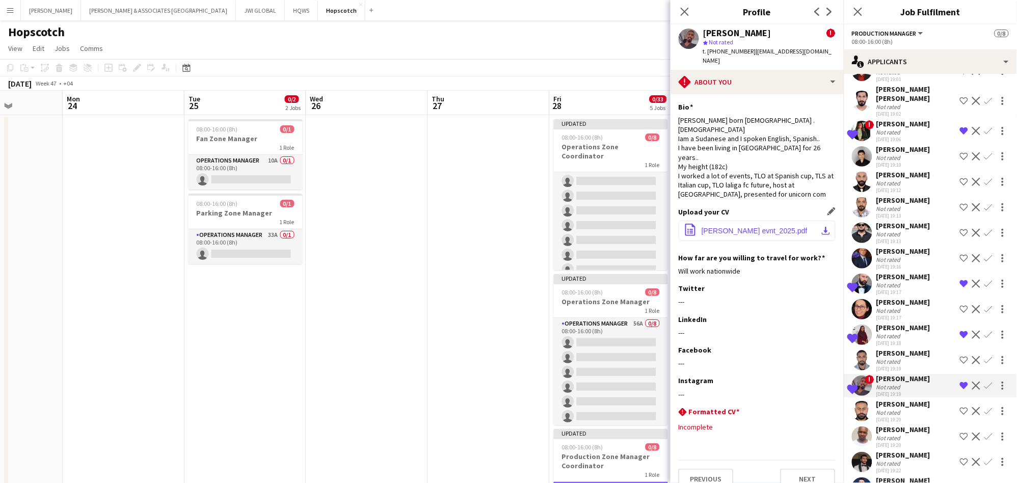
click at [683, 221] on button "office-file-sheet Mohamed Cv evnt_2025.pdf download-bottom" at bounding box center [757, 231] width 157 height 20
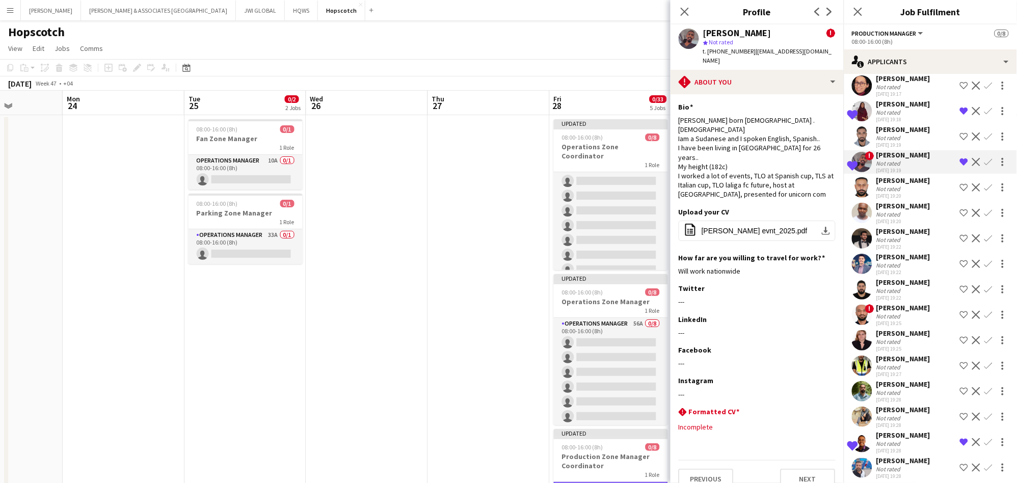
scroll to position [754, 0]
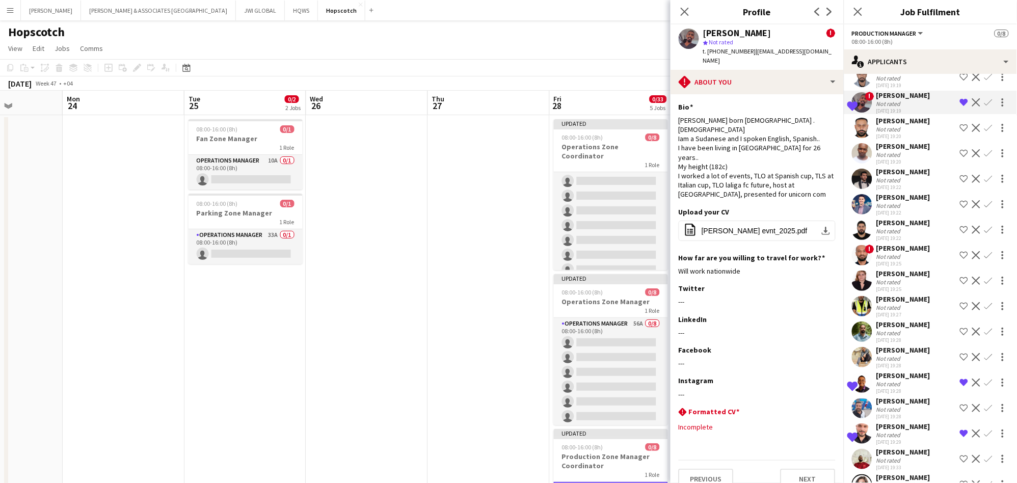
click at [683, 333] on div "Hassan Mortada" at bounding box center [903, 375] width 54 height 9
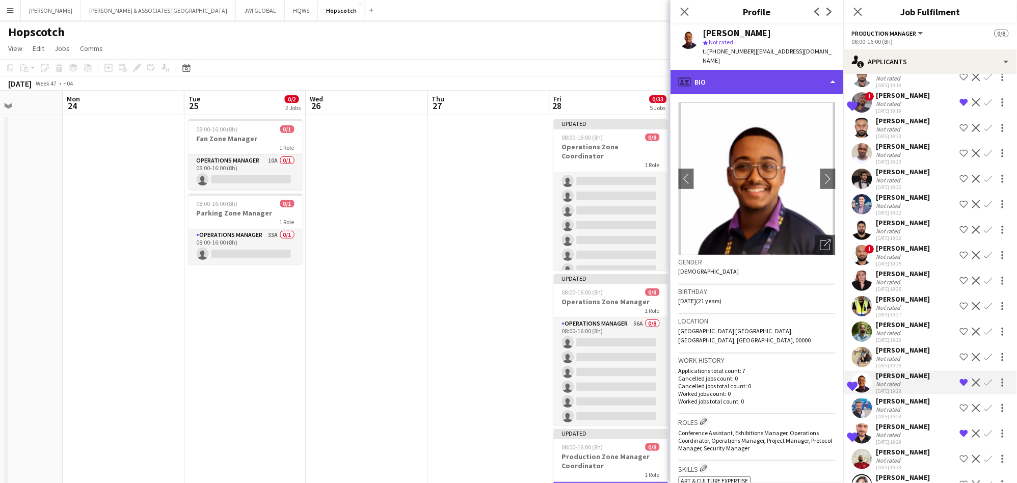
click at [683, 75] on div "profile Bio" at bounding box center [756, 82] width 173 height 24
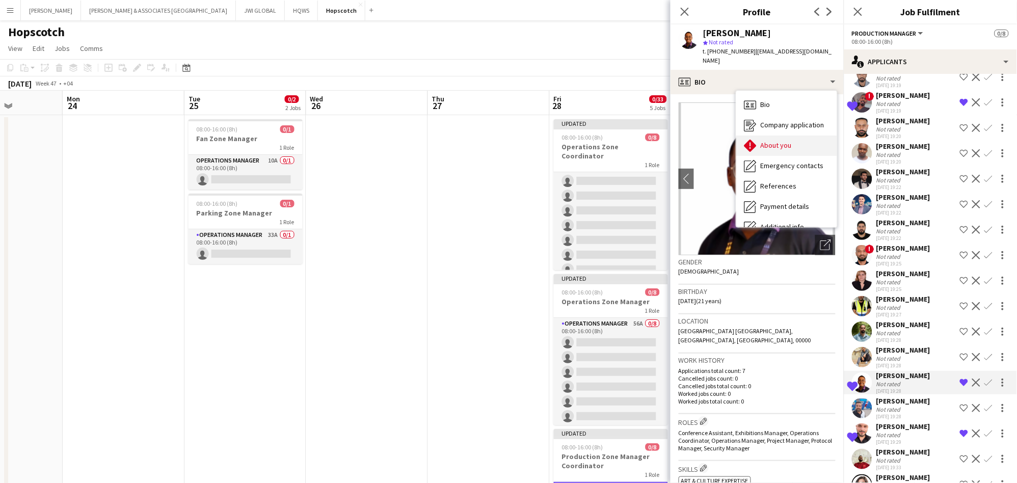
click at [683, 142] on div "About you About you" at bounding box center [786, 145] width 101 height 20
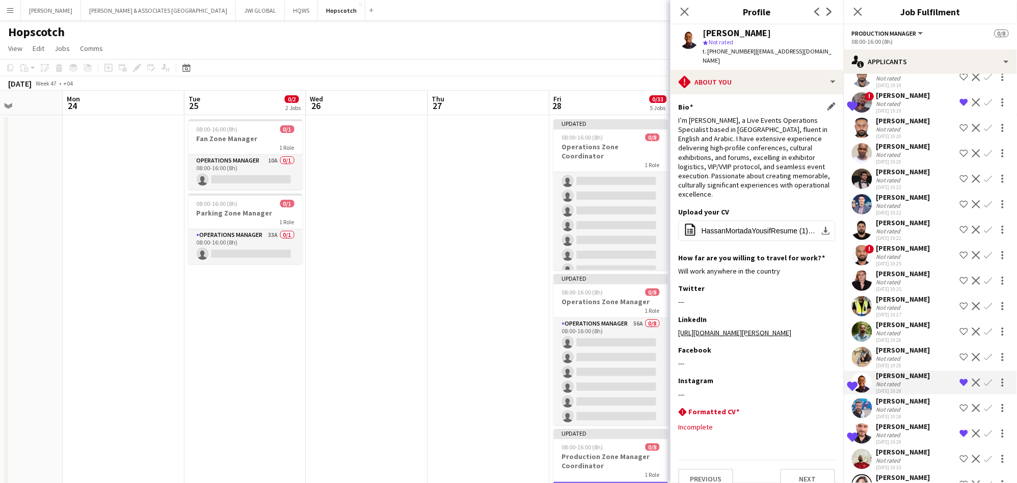
click at [683, 105] on div "Bio Edit this field I’m Hassan Mortada, a Live Events Operations Specialist bas…" at bounding box center [757, 154] width 157 height 105
click at [683, 227] on span "HassanMortadaYousifResume (1)_250821_164101-2.pdf" at bounding box center [758, 231] width 115 height 8
click at [683, 333] on div "Abdelrahman Tayeh" at bounding box center [903, 426] width 54 height 9
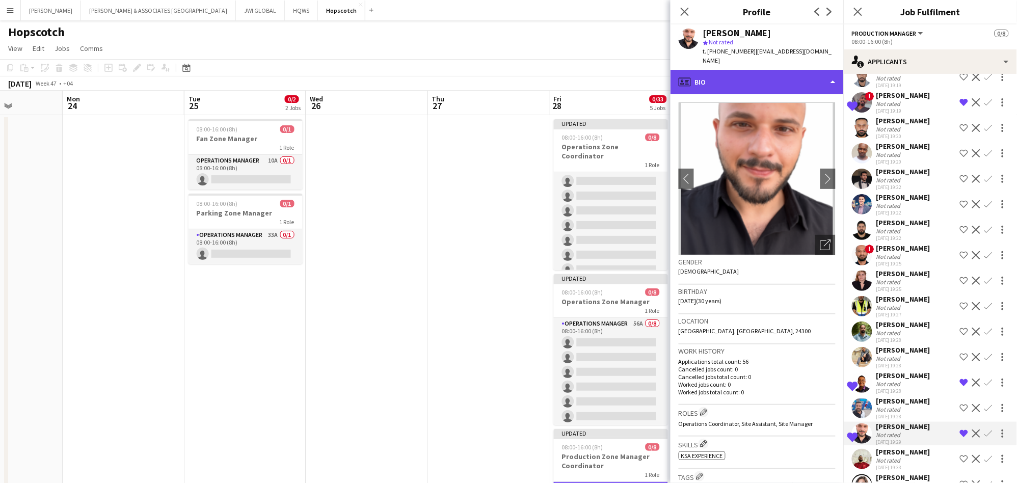
click at [683, 71] on div "profile Bio" at bounding box center [756, 82] width 173 height 24
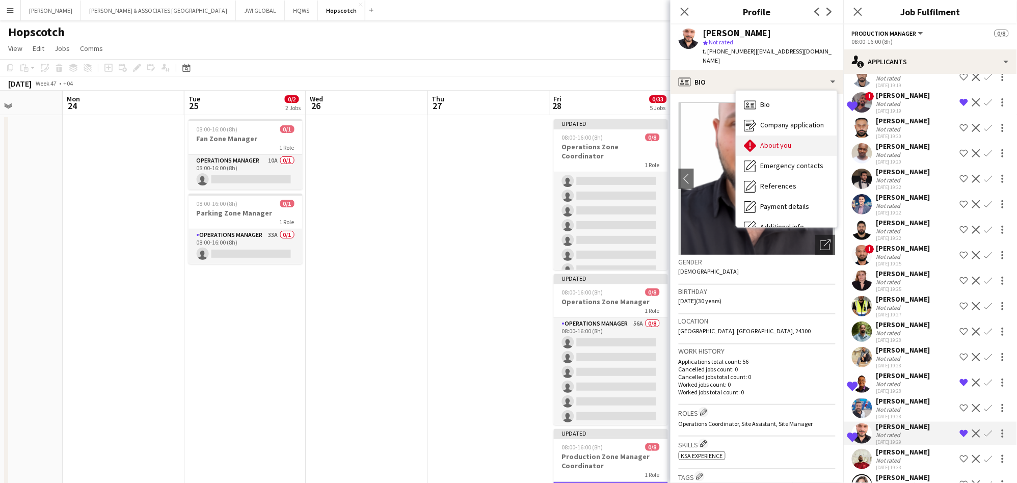
click at [683, 141] on span "About you" at bounding box center [776, 145] width 31 height 9
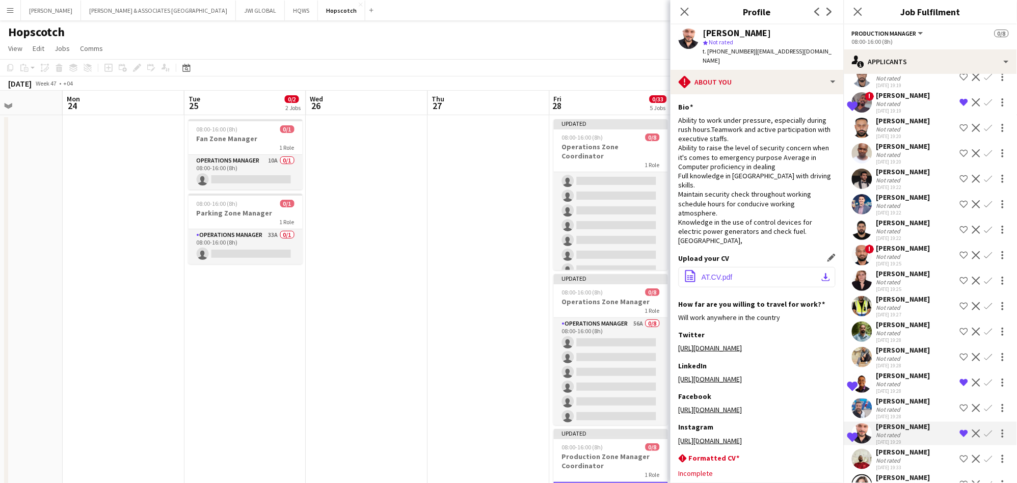
click at [683, 267] on button "office-file-sheet AT.CV.pdf download-bottom" at bounding box center [757, 277] width 157 height 20
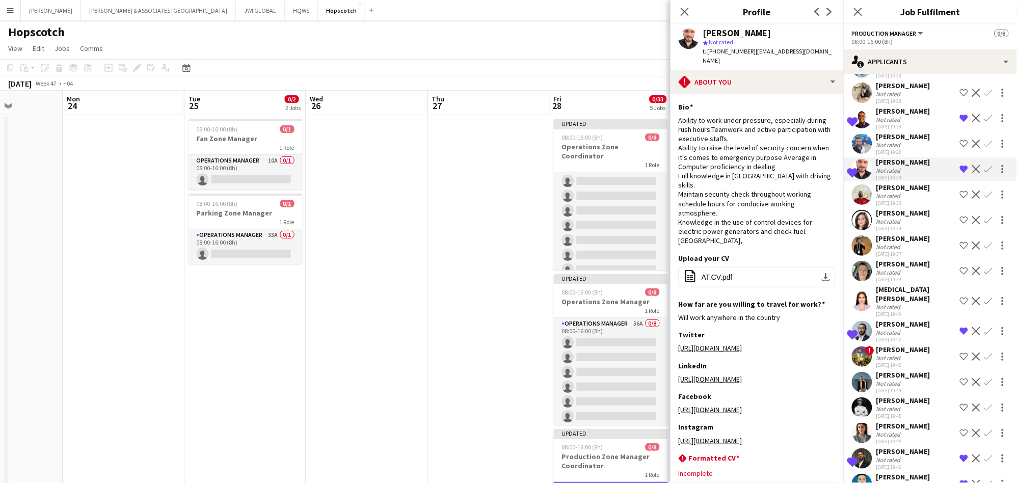
scroll to position [1037, 0]
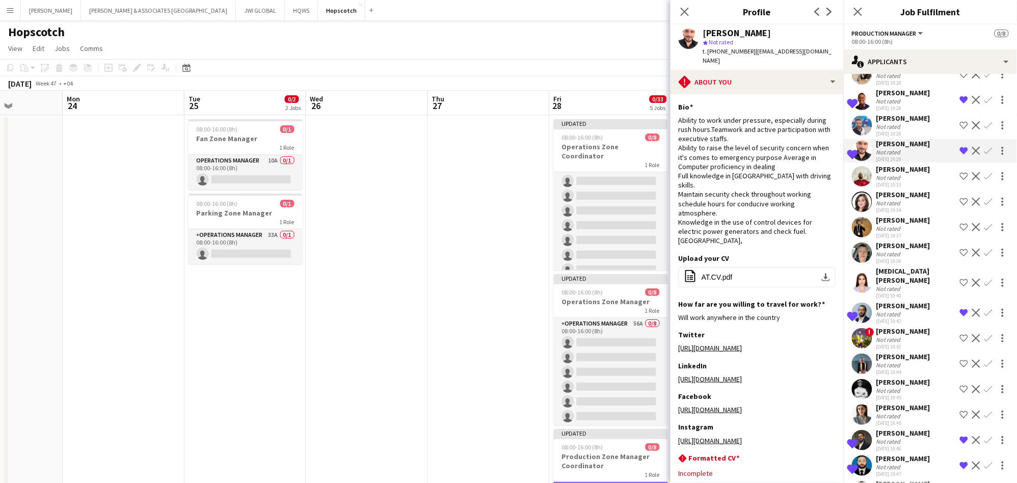
click at [683, 318] on div "Not rated" at bounding box center [903, 314] width 54 height 8
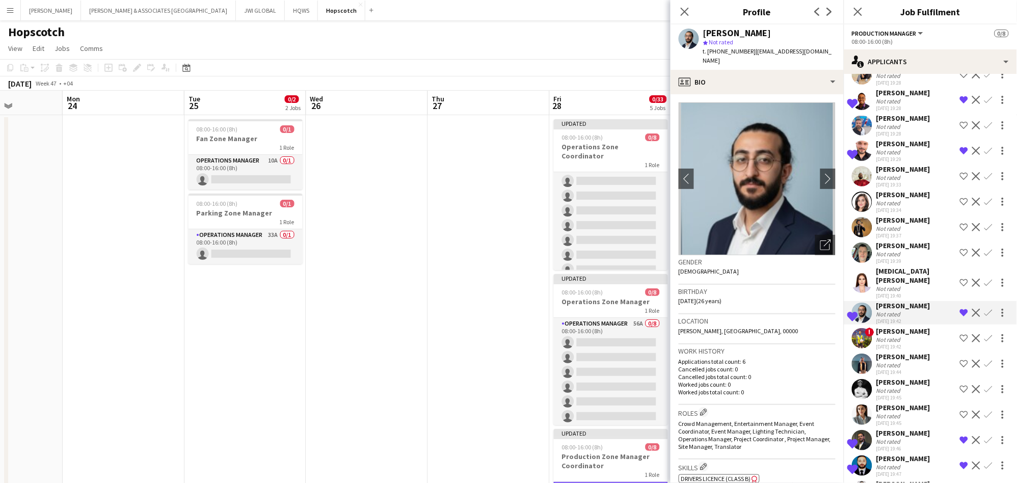
click at [683, 94] on app-crew-profile-bio "chevron-left chevron-right Open photos pop-in Gender Male Birthday 06-07-1999 (…" at bounding box center [756, 288] width 173 height 389
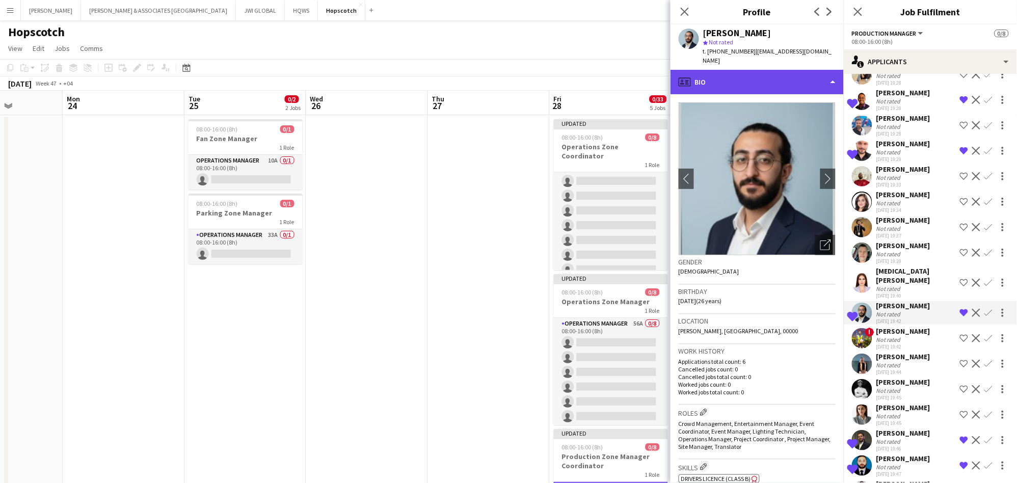
click at [683, 71] on div "profile Bio" at bounding box center [756, 82] width 173 height 24
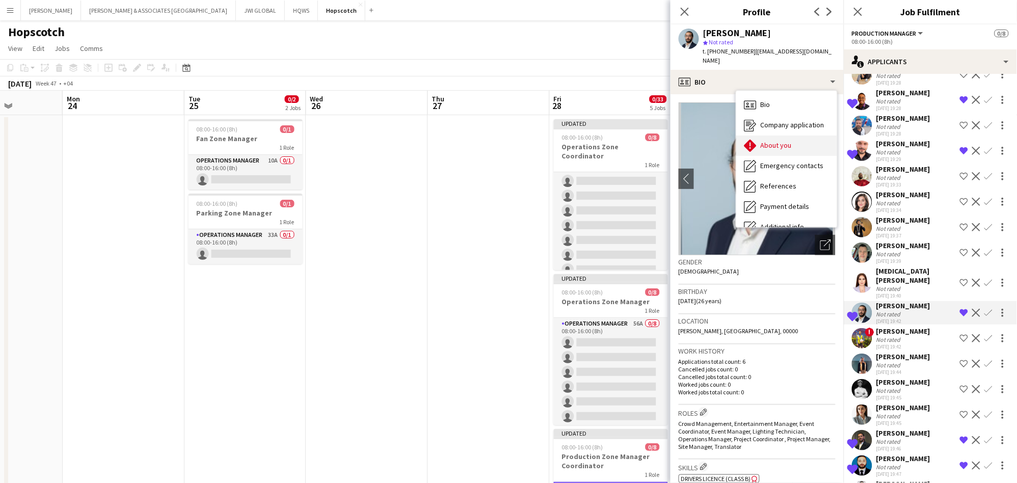
click at [683, 135] on div "About you About you" at bounding box center [786, 145] width 101 height 20
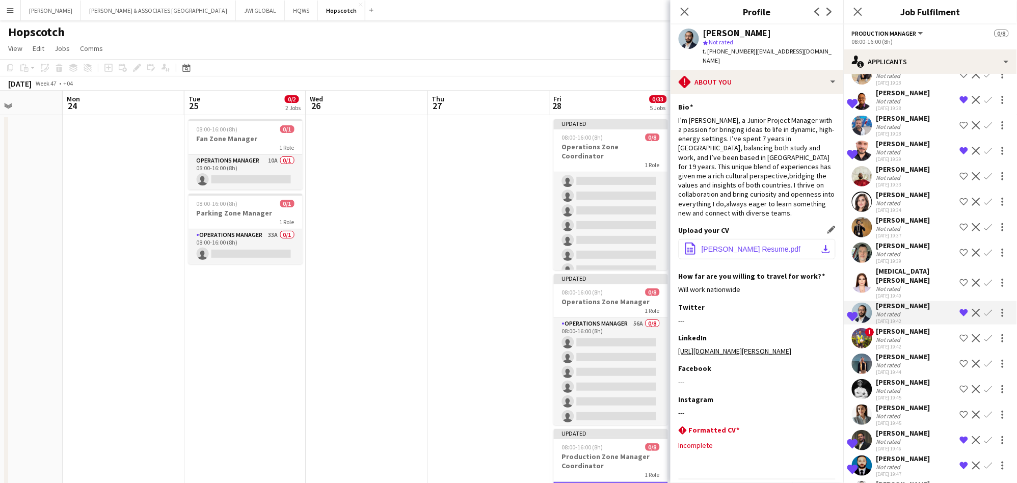
click at [683, 245] on span "Mustafa Aldalati Resume.pdf" at bounding box center [750, 249] width 99 height 8
click at [683, 333] on div "Abdullah Wagih Not rated 02-10-2025 19:46" at bounding box center [903, 439] width 54 height 23
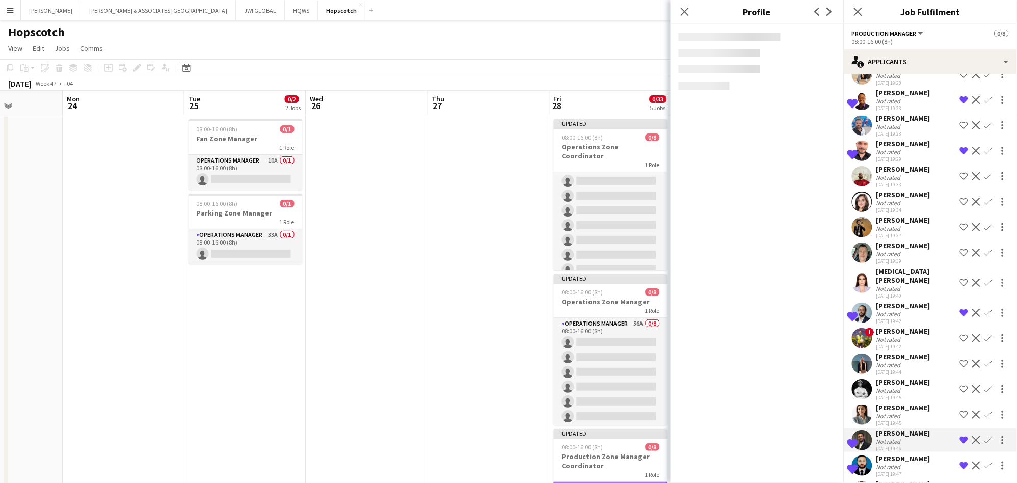
click at [683, 333] on div "Abdullah Wagih" at bounding box center [903, 432] width 54 height 9
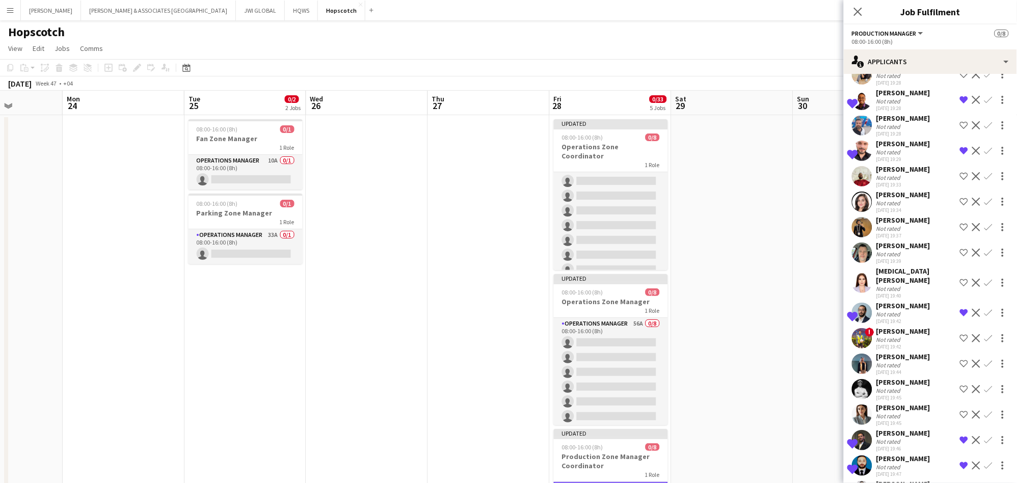
click at [683, 333] on div "Abdullah Wagih" at bounding box center [903, 432] width 54 height 9
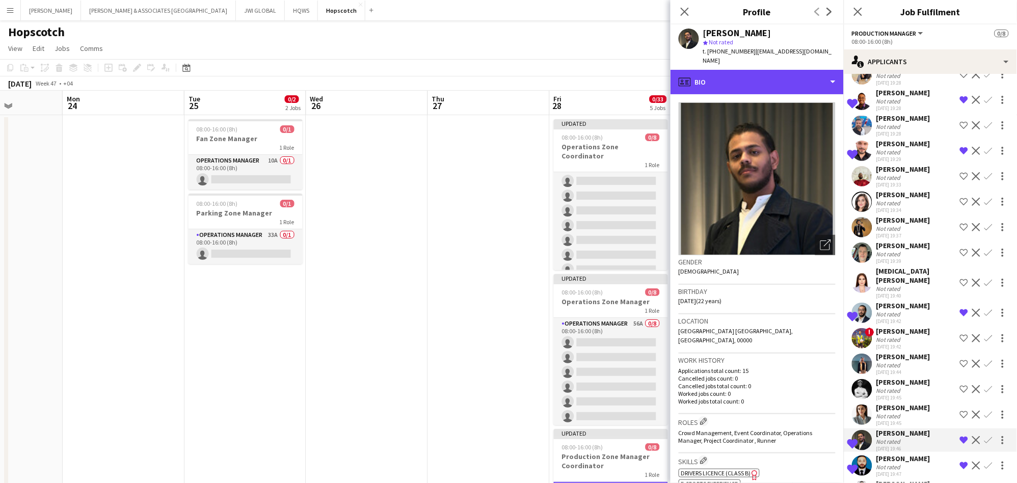
click at [683, 80] on div "profile Bio" at bounding box center [756, 82] width 173 height 24
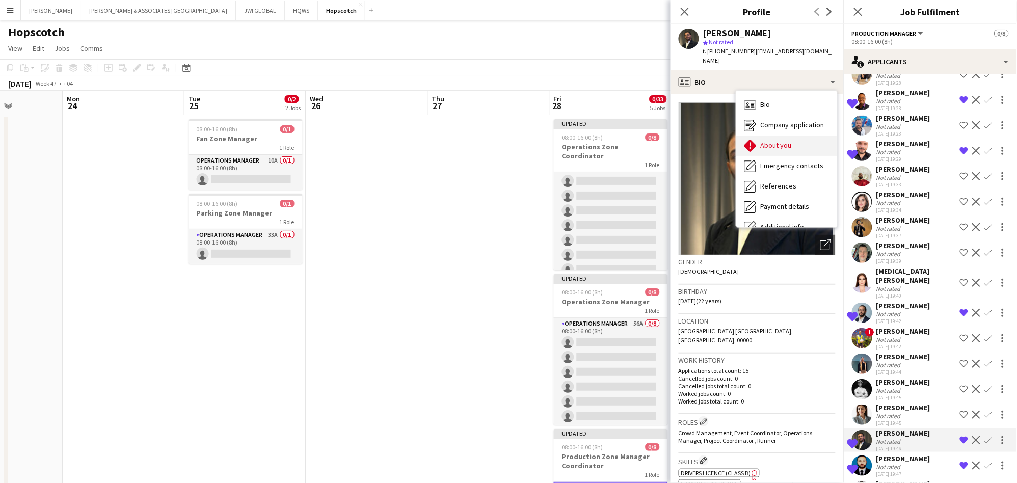
click at [683, 135] on div "About you About you" at bounding box center [786, 145] width 101 height 20
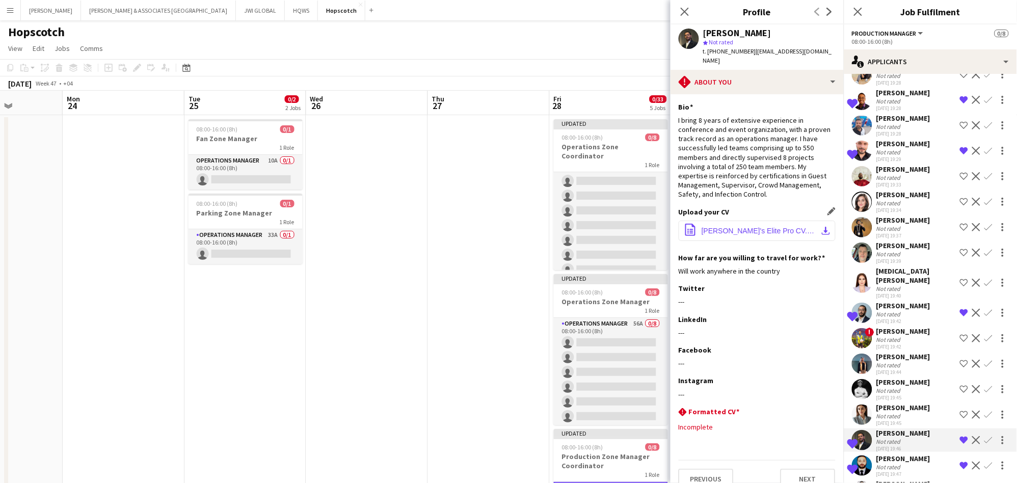
click at [683, 227] on span "Abdullah's Elite Pro CV.pdf" at bounding box center [758, 231] width 115 height 8
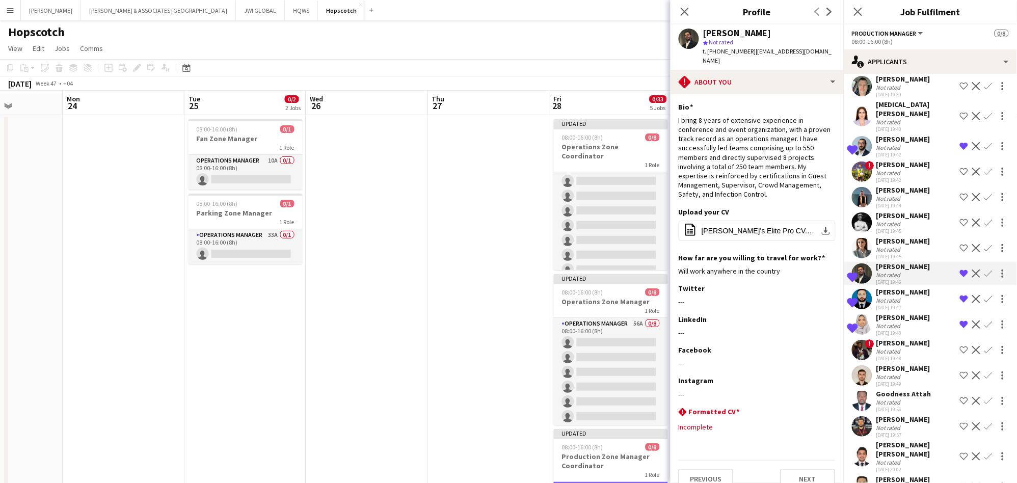
scroll to position [1226, 0]
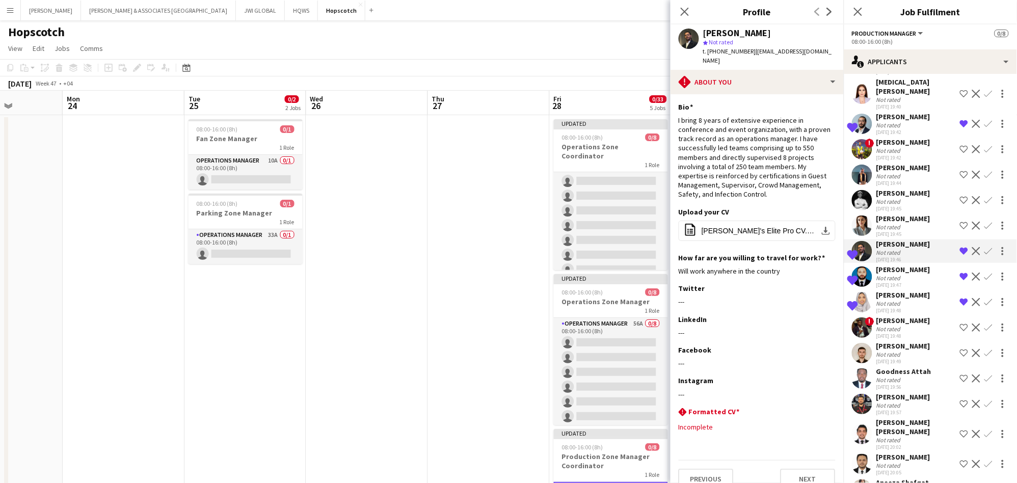
click at [683, 274] on div "Habib Ullah" at bounding box center [903, 269] width 54 height 9
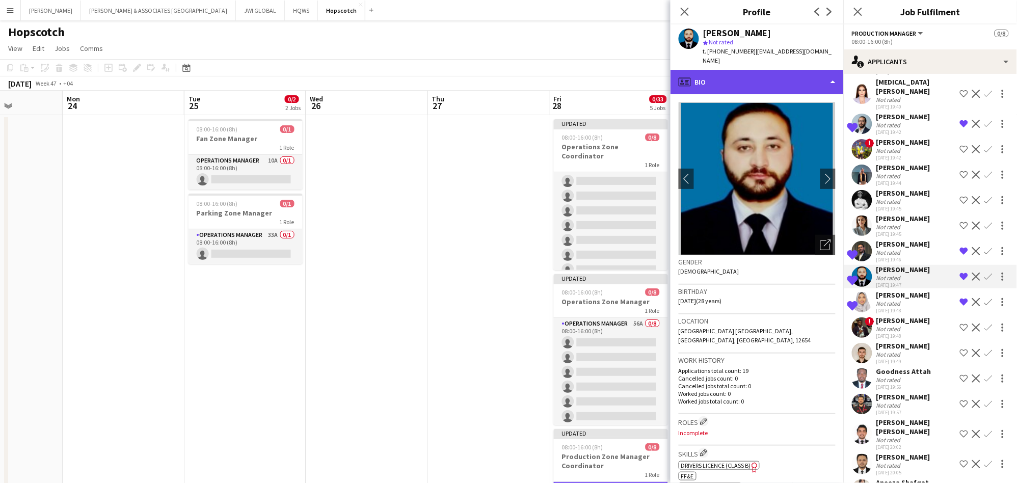
click at [683, 70] on div "profile Bio" at bounding box center [756, 82] width 173 height 24
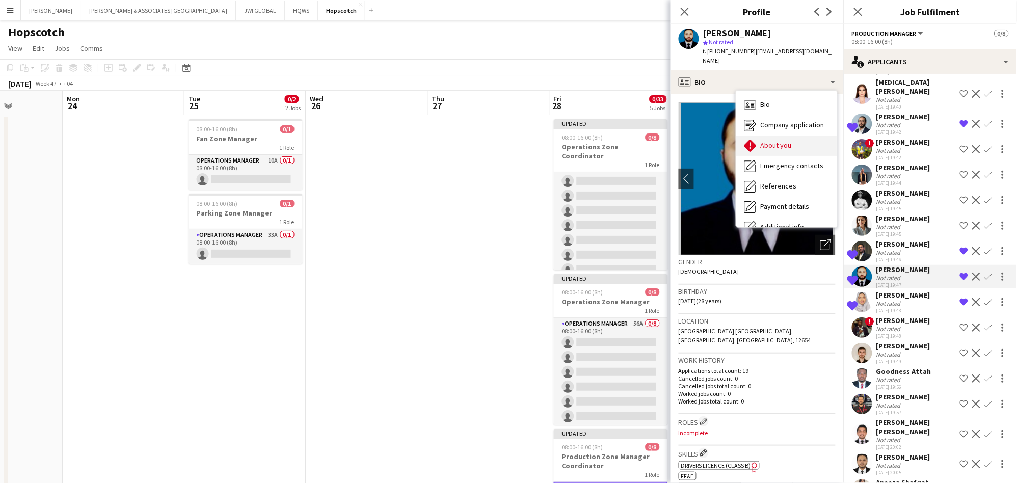
click at [683, 135] on div "About you About you" at bounding box center [786, 145] width 101 height 20
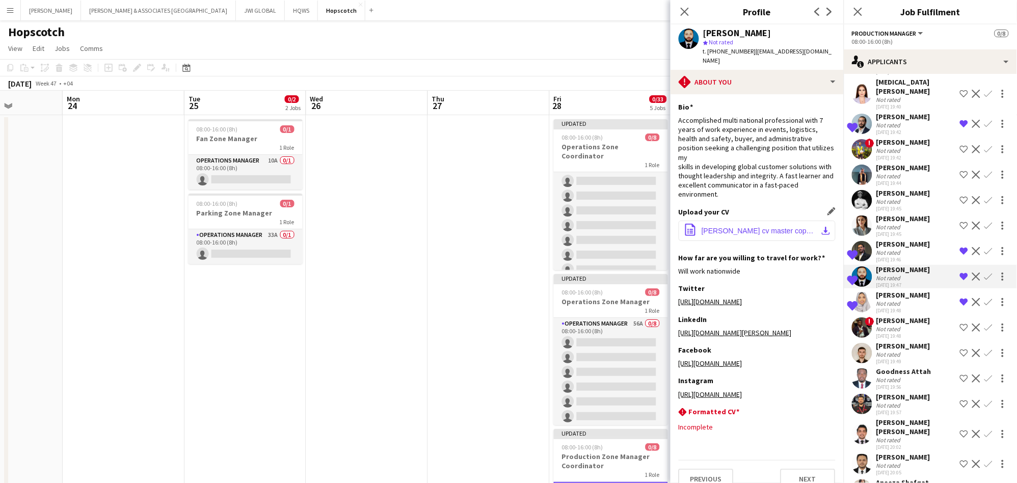
click at [683, 238] on button "office-file-sheet Habib Ullah cv master copy.pdf download-bottom" at bounding box center [757, 231] width 157 height 20
click at [683, 232] on span "Habib Ullah cv master copy.pdf" at bounding box center [758, 231] width 115 height 8
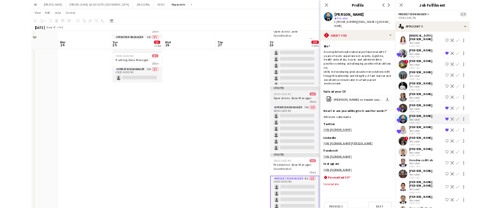
scroll to position [94, 0]
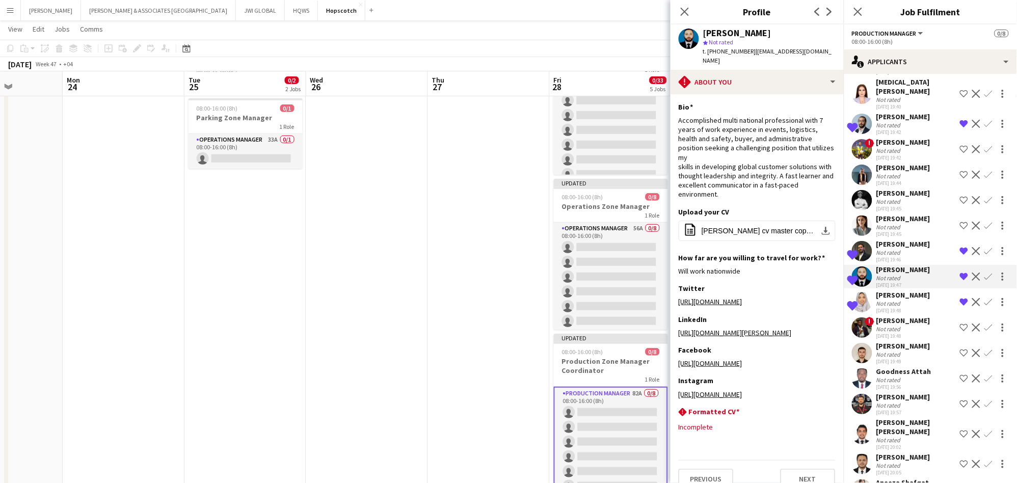
click at [683, 307] on div "Not rated" at bounding box center [889, 304] width 26 height 8
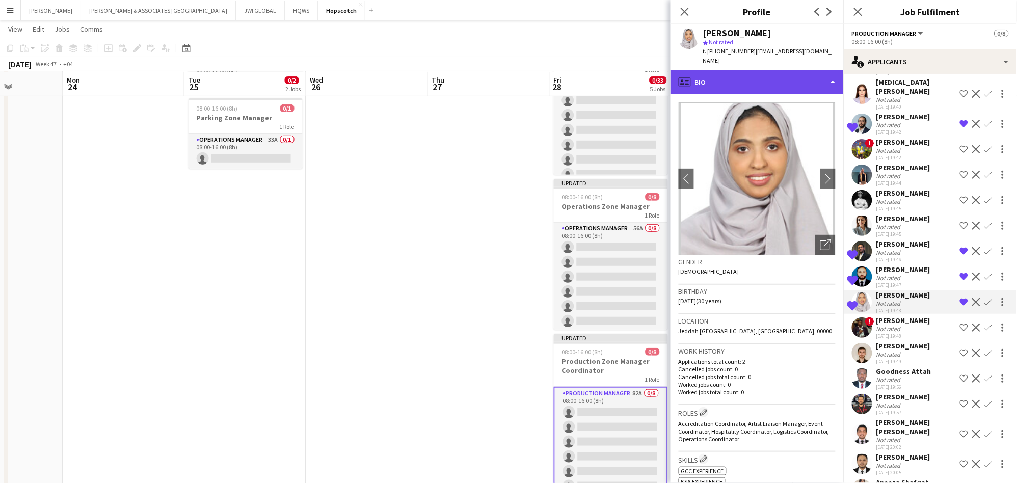
click at [683, 73] on div "profile Bio" at bounding box center [756, 82] width 173 height 24
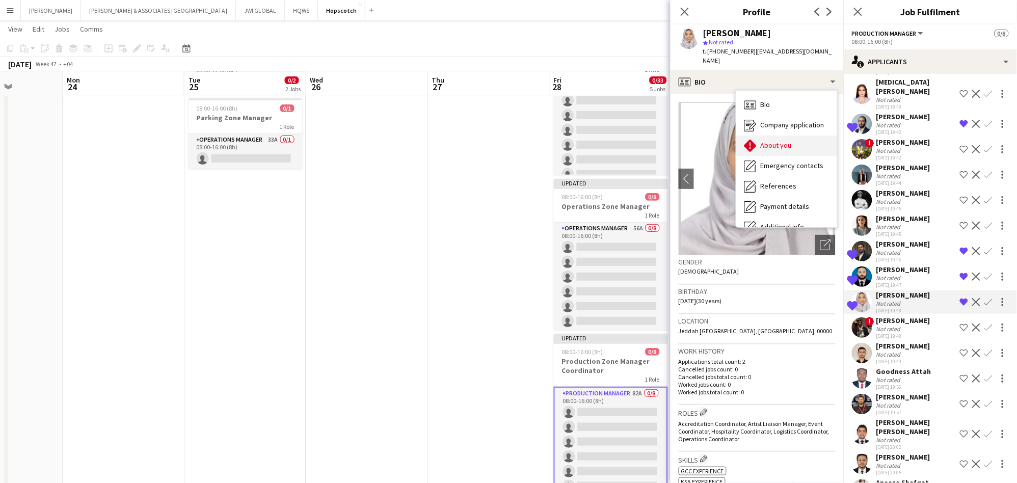
click at [683, 142] on div "About you About you" at bounding box center [786, 145] width 101 height 20
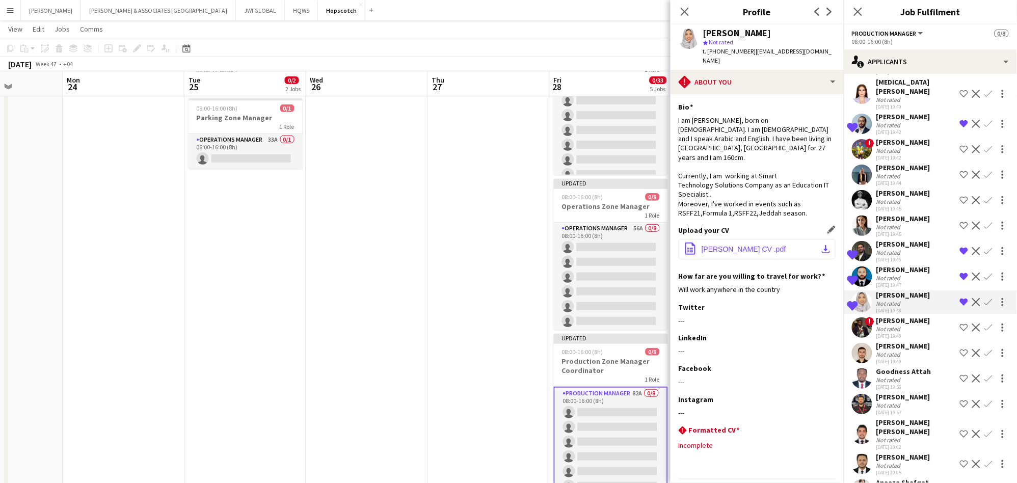
click at [683, 245] on span "Haneen Baharetha CV .pdf" at bounding box center [743, 249] width 85 height 8
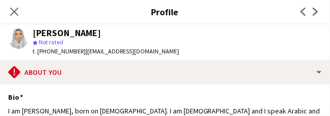
scroll to position [1180, 0]
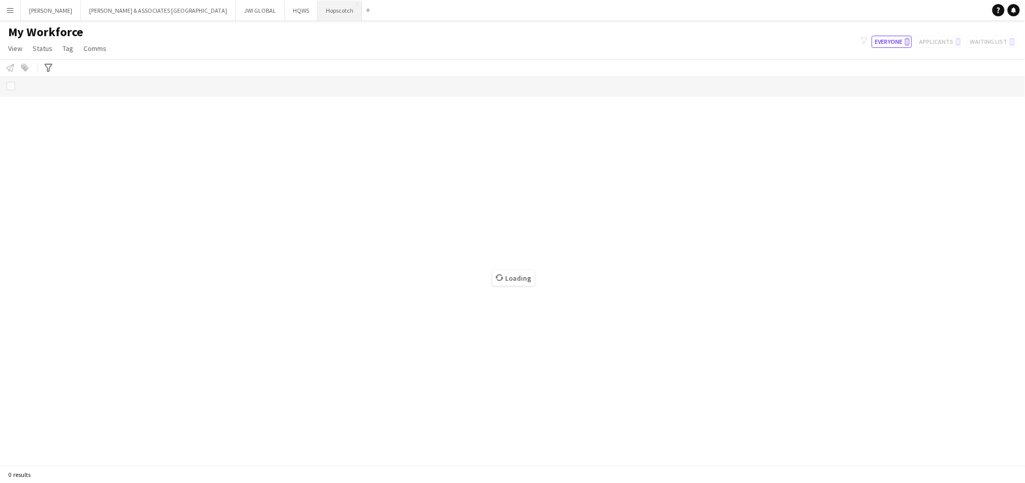
click at [318, 4] on button "Hopscotch Close" at bounding box center [340, 11] width 44 height 20
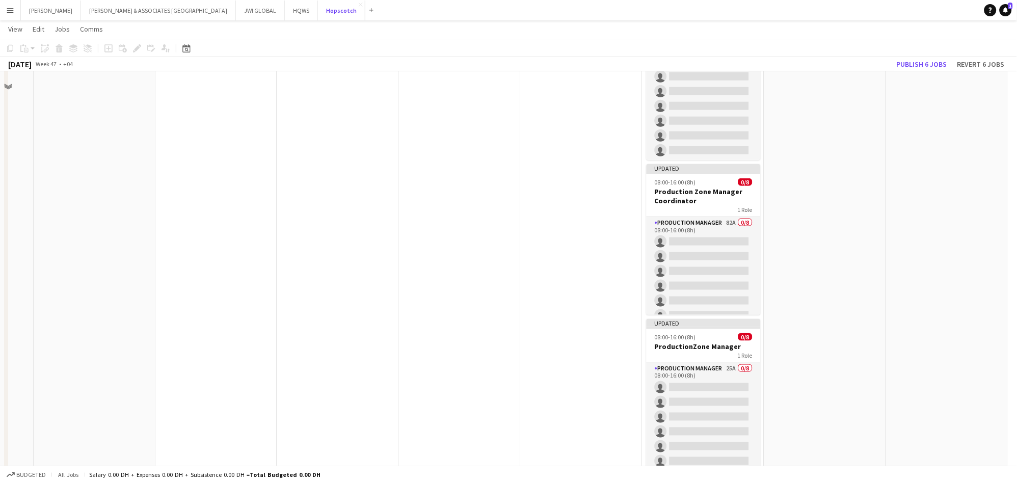
scroll to position [283, 0]
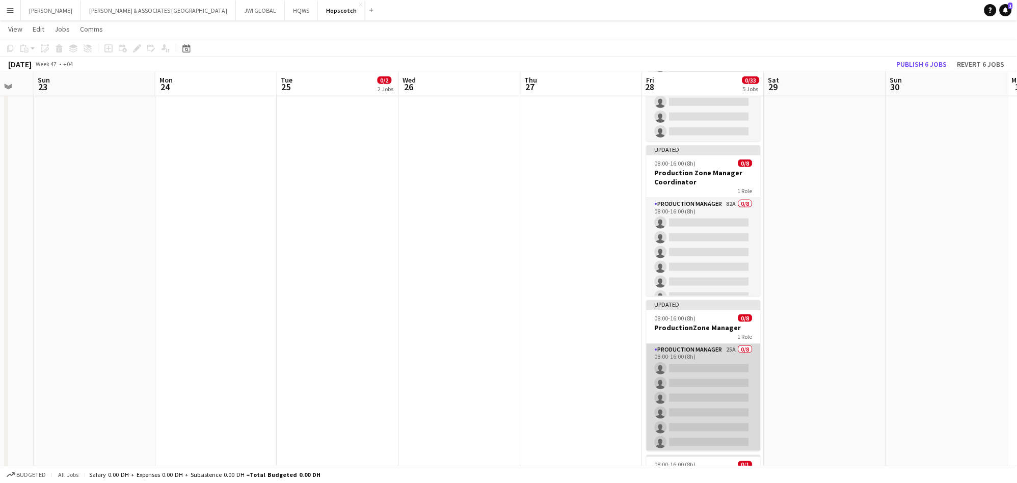
click at [709, 406] on app-card-role "Production Manager 25A 0/8 08:00-16:00 (8h) single-neutral-actions single-neutr…" at bounding box center [703, 413] width 114 height 138
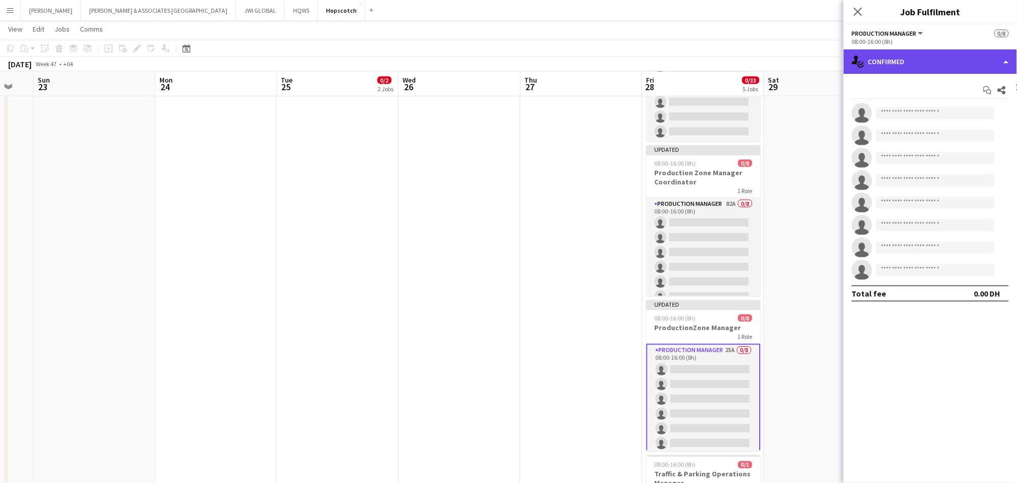
click at [890, 70] on div "single-neutral-actions-check-2 Confirmed" at bounding box center [930, 61] width 173 height 24
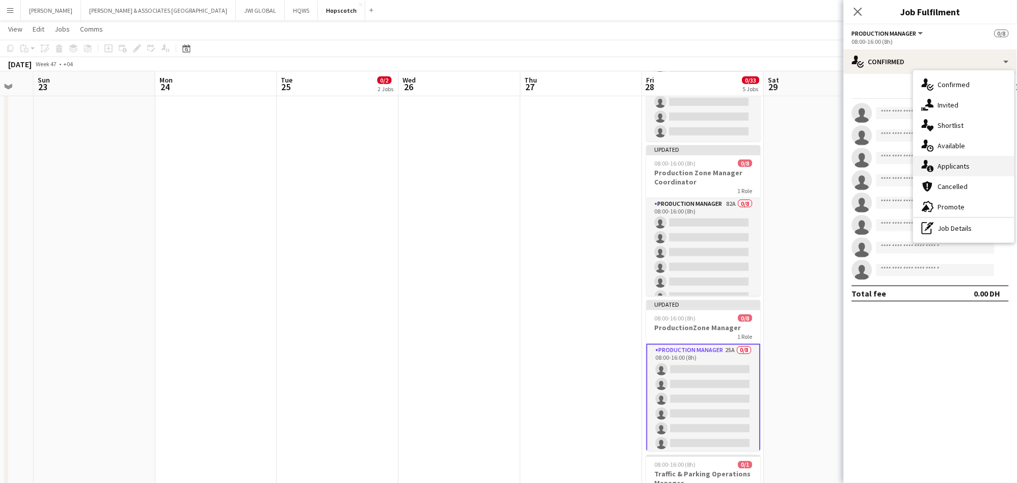
click at [946, 161] on span "Applicants" at bounding box center [954, 165] width 32 height 9
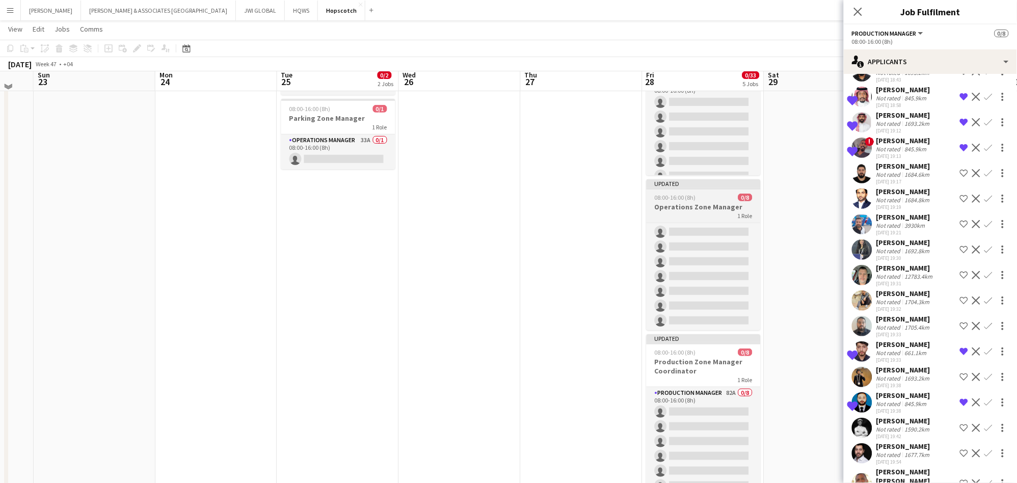
scroll to position [89, 0]
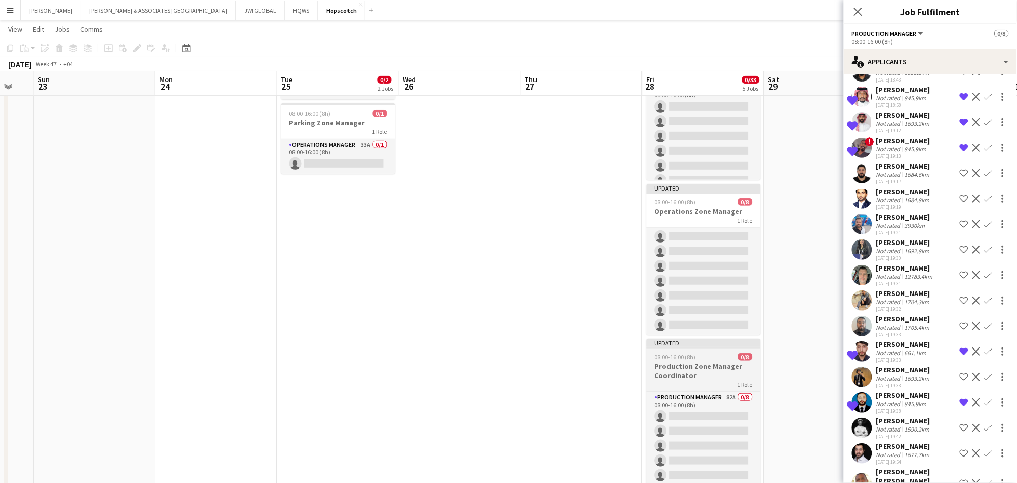
click at [723, 376] on h3 "Production Zone Manager Coordinator" at bounding box center [703, 371] width 114 height 18
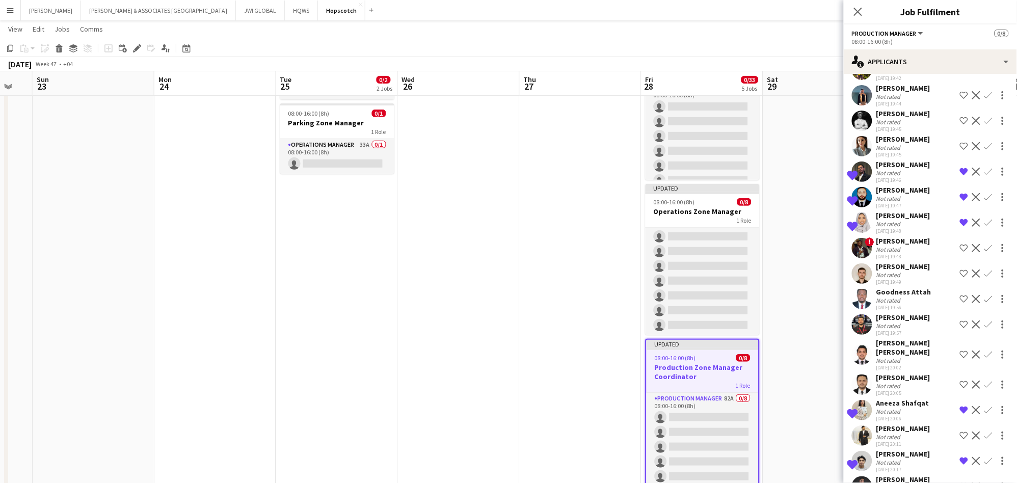
scroll to position [1320, 0]
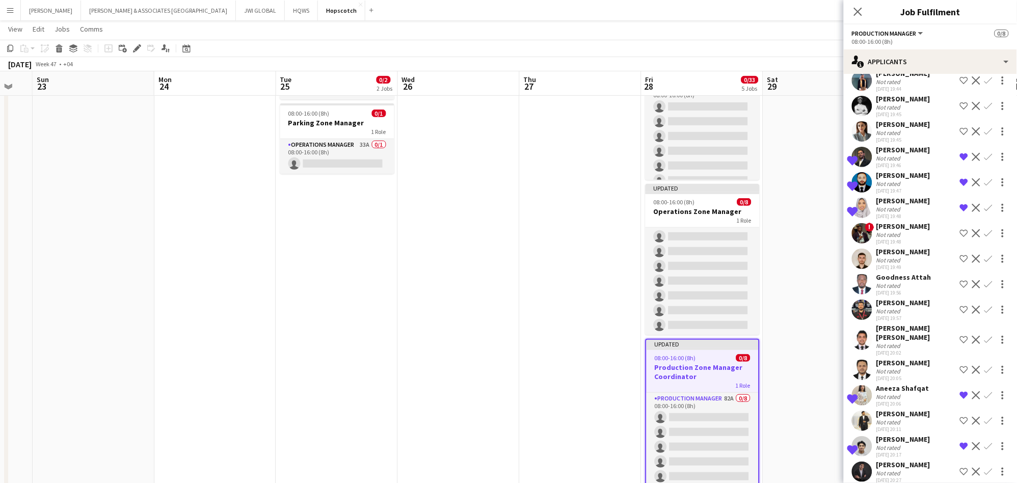
click at [920, 400] on div "Not rated" at bounding box center [902, 397] width 53 height 8
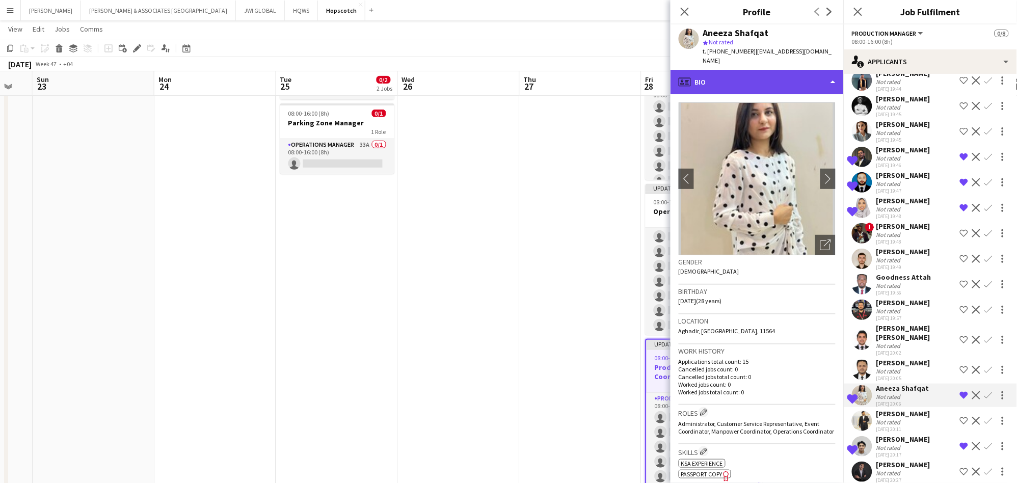
click at [782, 76] on div "profile Bio" at bounding box center [756, 82] width 173 height 24
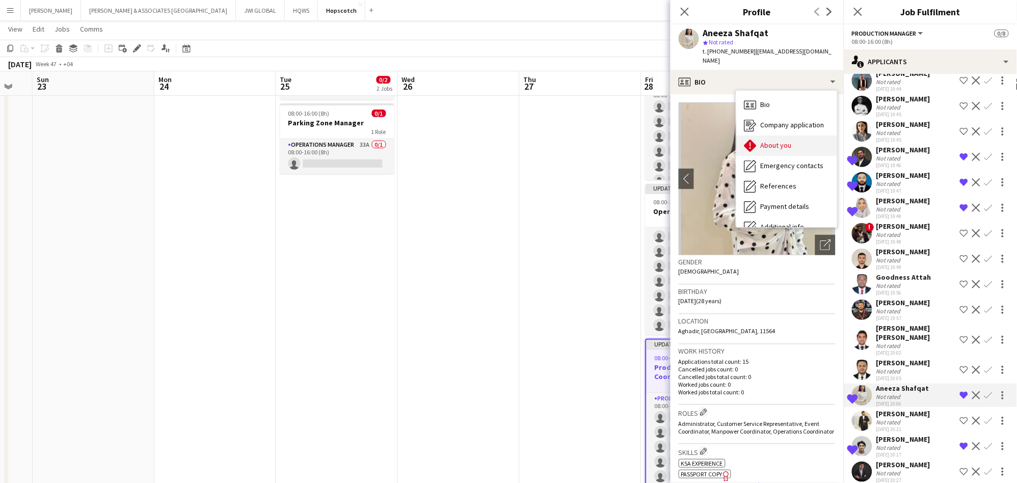
click at [790, 141] on span "About you" at bounding box center [776, 145] width 31 height 9
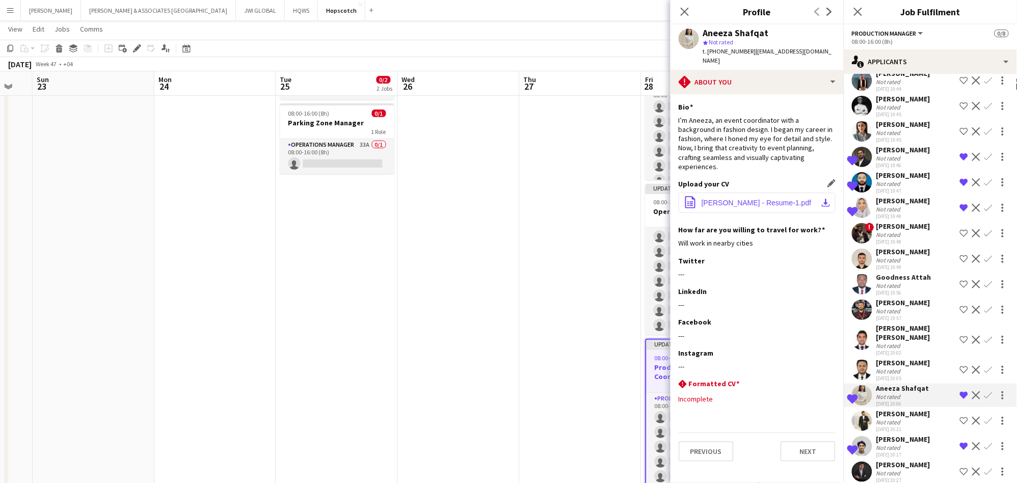
click at [783, 199] on span "Aneeza Ahsan - Resume-1.pdf" at bounding box center [756, 203] width 110 height 8
click at [884, 451] on div "Not rated" at bounding box center [889, 448] width 26 height 8
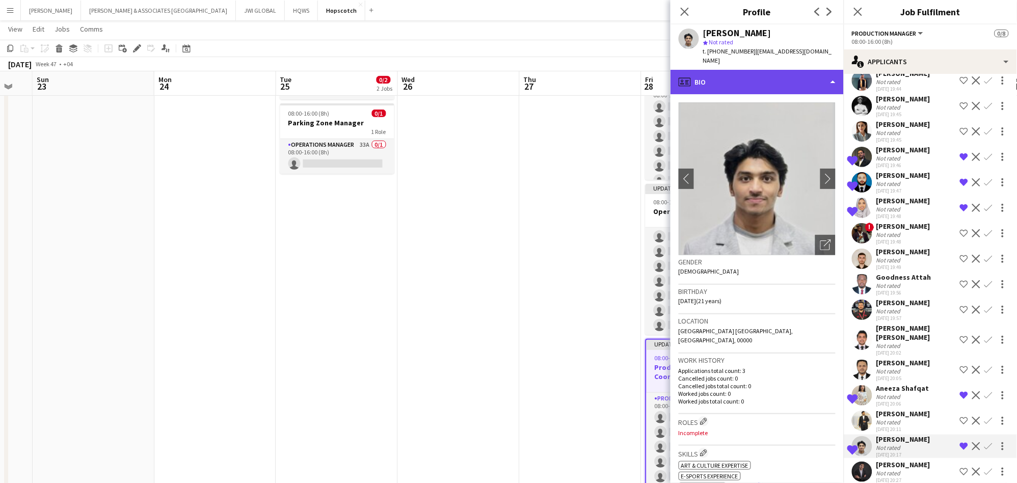
click at [742, 70] on div "profile Bio" at bounding box center [756, 82] width 173 height 24
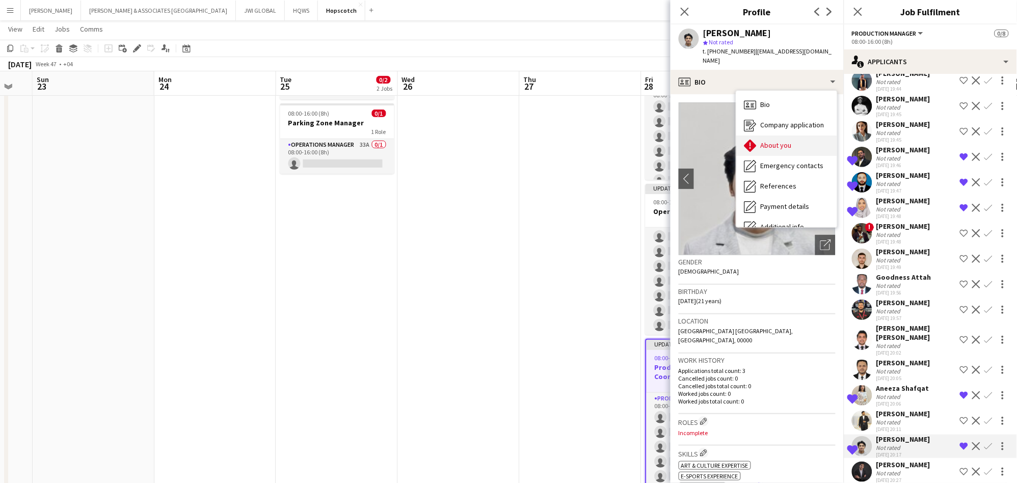
click at [756, 141] on icon "About you" at bounding box center [750, 146] width 12 height 12
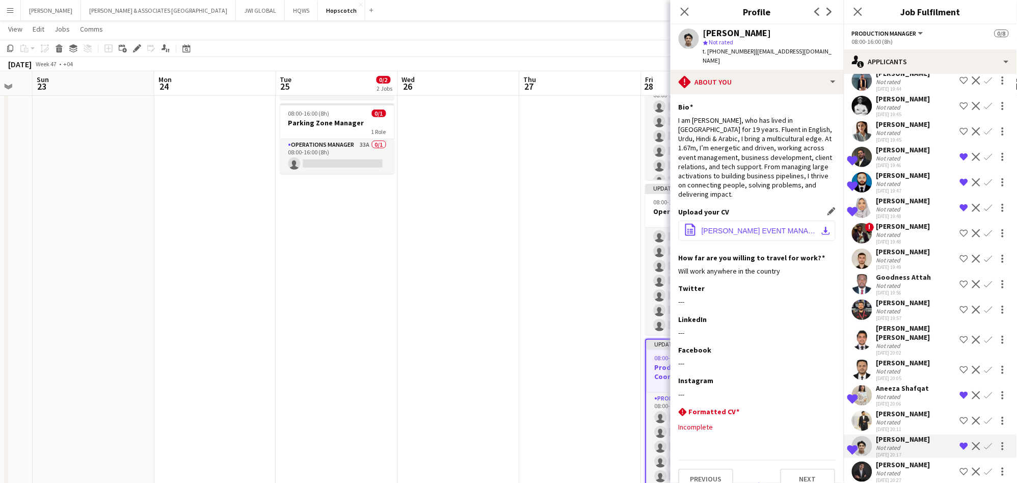
click at [792, 221] on button "office-file-sheet MIR ALI C.V . EVENT MANAGEMENT 2025.pdf download-bottom" at bounding box center [757, 231] width 157 height 20
click at [794, 227] on span "MIR ALI C.V . EVENT MANAGEMENT 2025.pdf" at bounding box center [758, 231] width 115 height 8
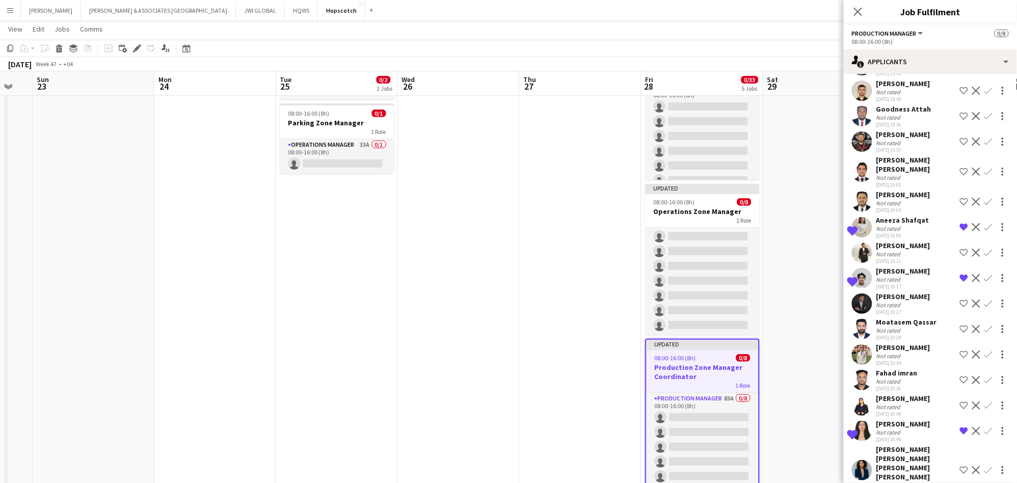
scroll to position [1509, 0]
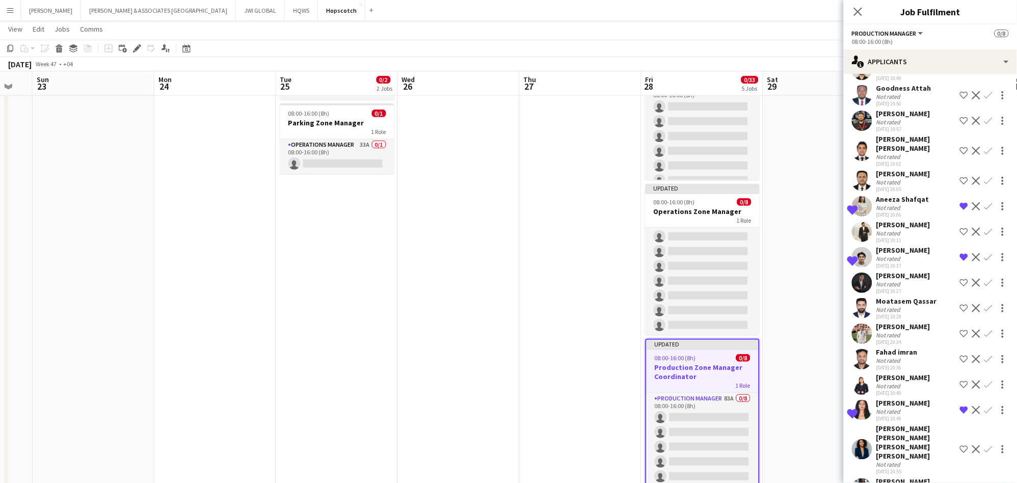
click at [916, 415] on div "Not rated" at bounding box center [903, 412] width 54 height 8
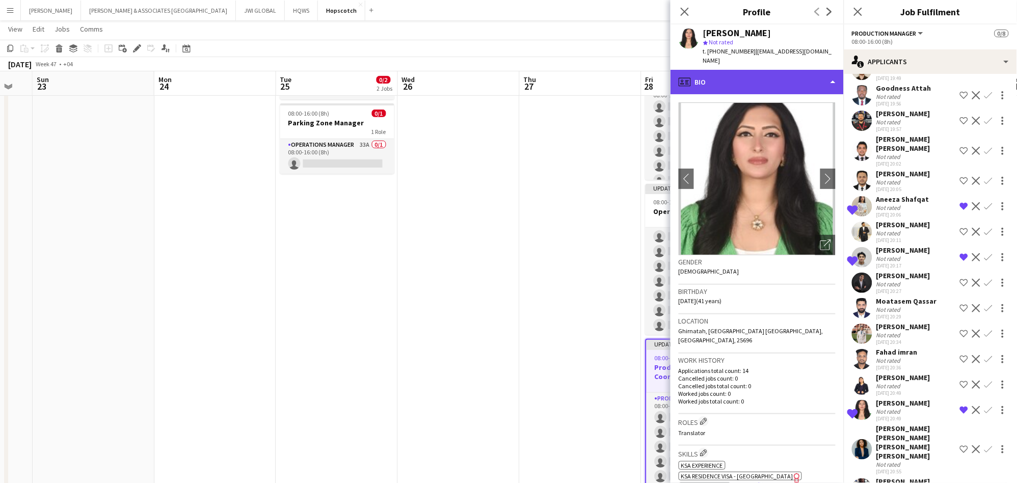
click at [787, 79] on div "profile Bio" at bounding box center [756, 82] width 173 height 24
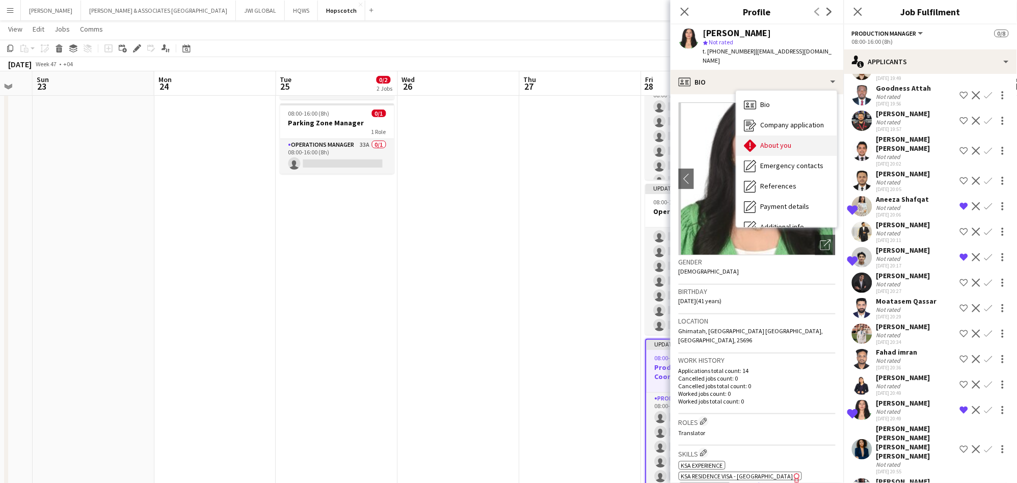
click at [795, 135] on div "About you About you" at bounding box center [786, 145] width 101 height 20
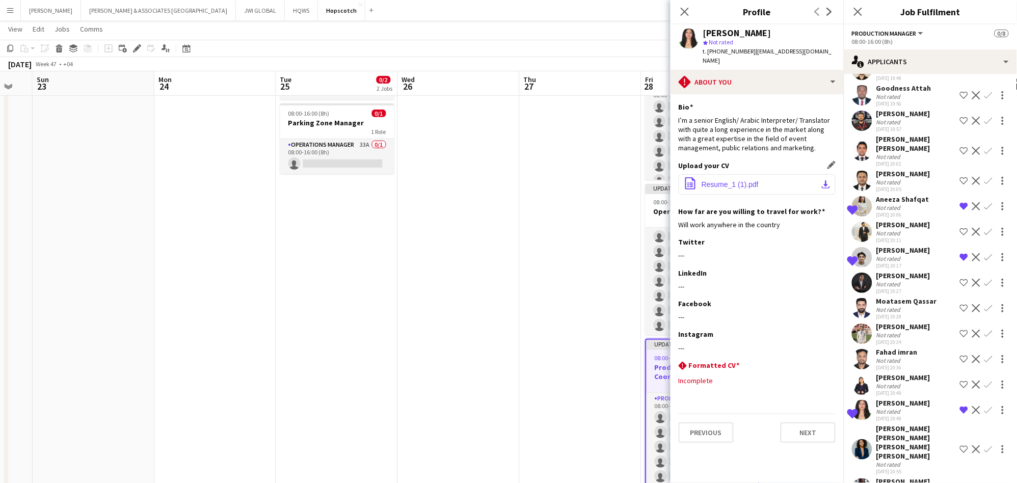
click at [803, 175] on button "office-file-sheet Resume_1 (1).pdf download-bottom" at bounding box center [757, 184] width 157 height 20
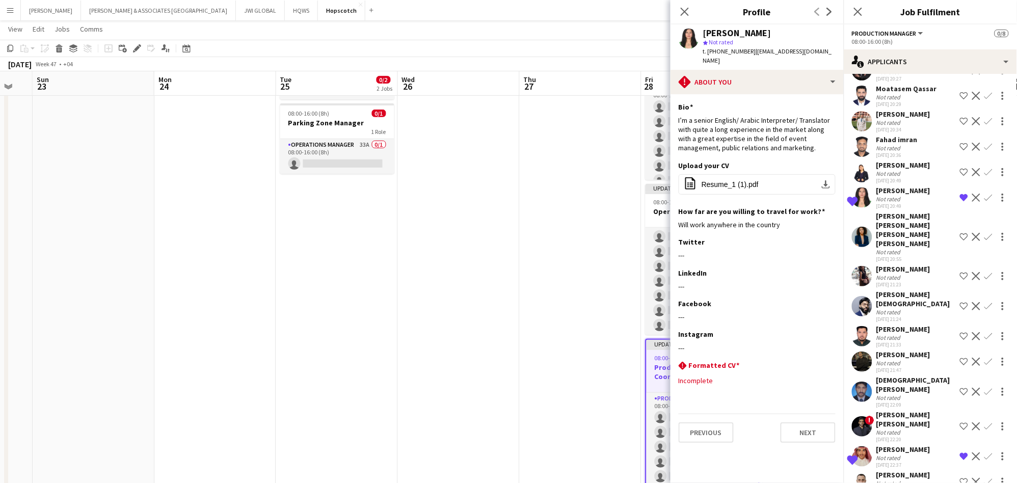
scroll to position [1792, 0]
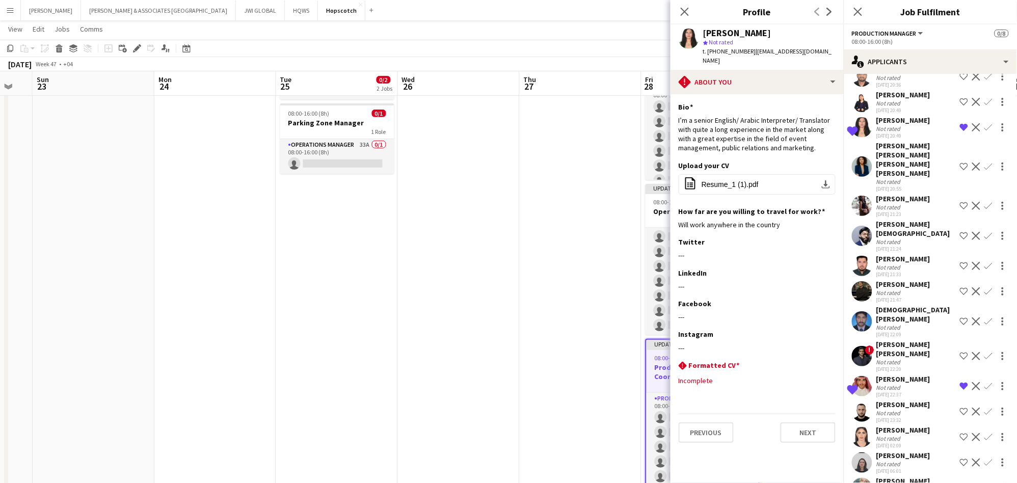
click at [894, 374] on div "[PERSON_NAME]" at bounding box center [903, 378] width 54 height 9
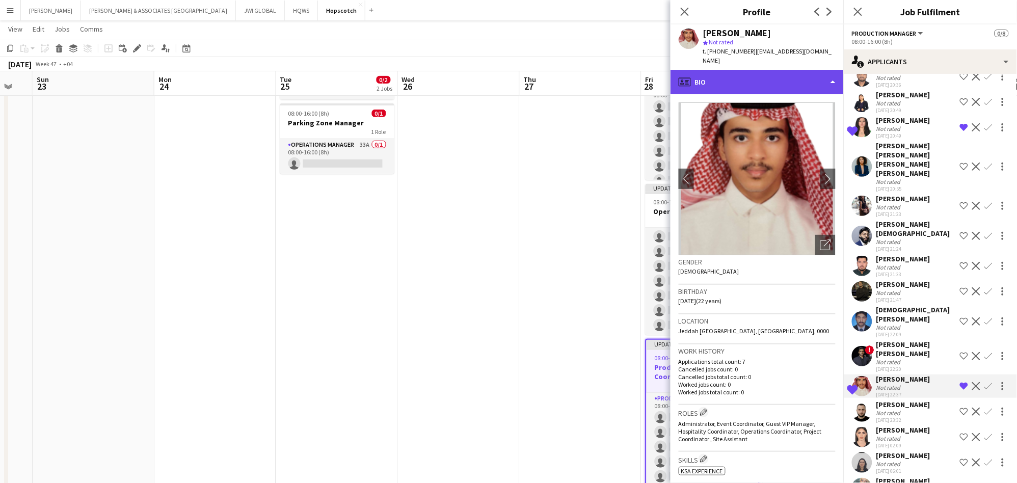
click at [799, 80] on div "profile Bio" at bounding box center [756, 82] width 173 height 24
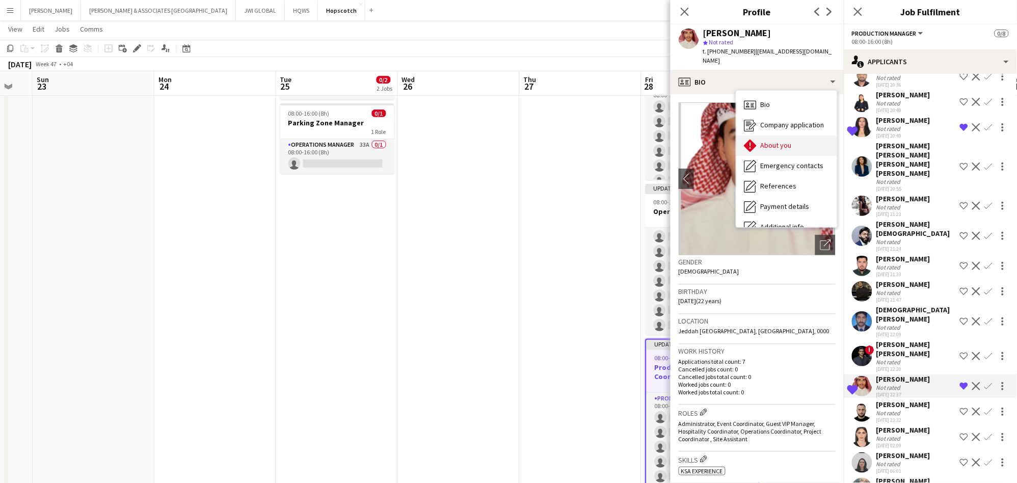
click at [795, 144] on div "About you About you" at bounding box center [786, 145] width 101 height 20
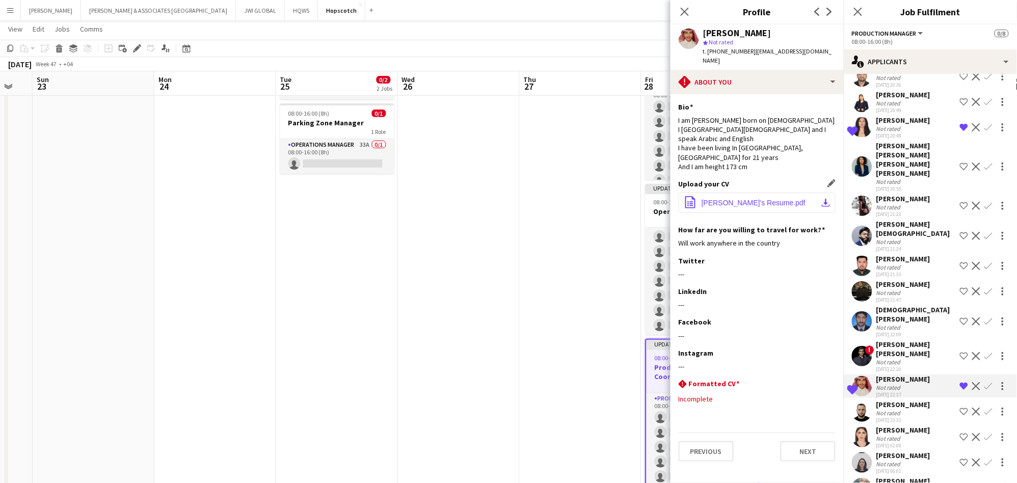
click at [782, 193] on button "office-file-sheet Abdullah's Resume.pdf download-bottom" at bounding box center [757, 203] width 157 height 20
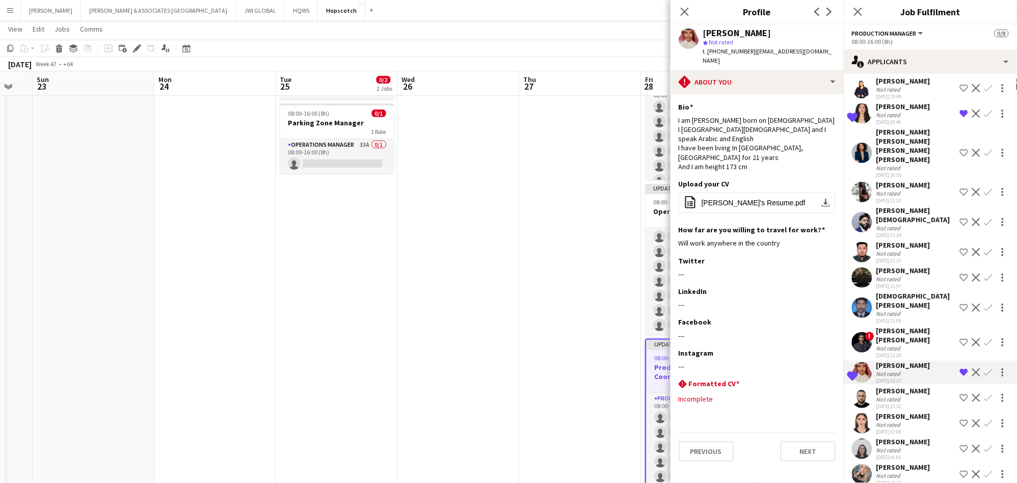
scroll to position [1809, 0]
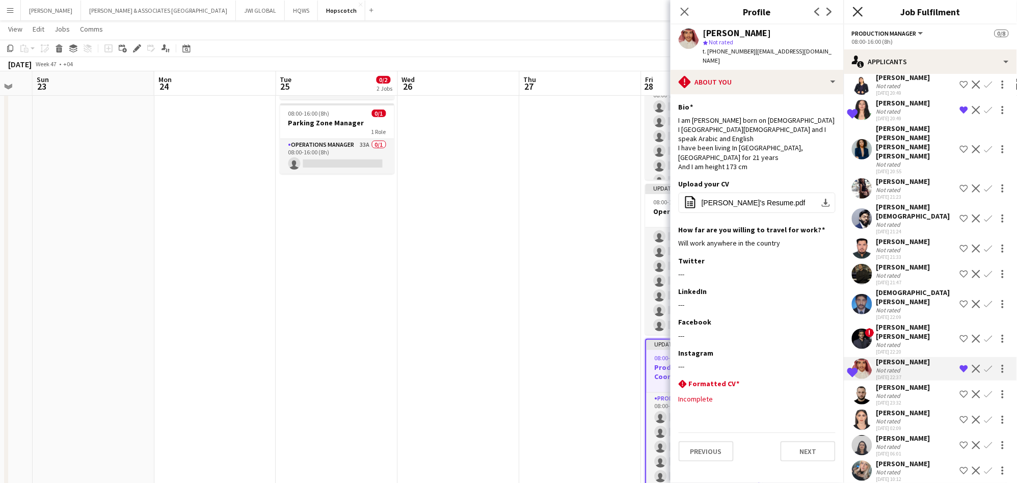
click at [855, 13] on icon "Close pop-in" at bounding box center [858, 12] width 10 height 10
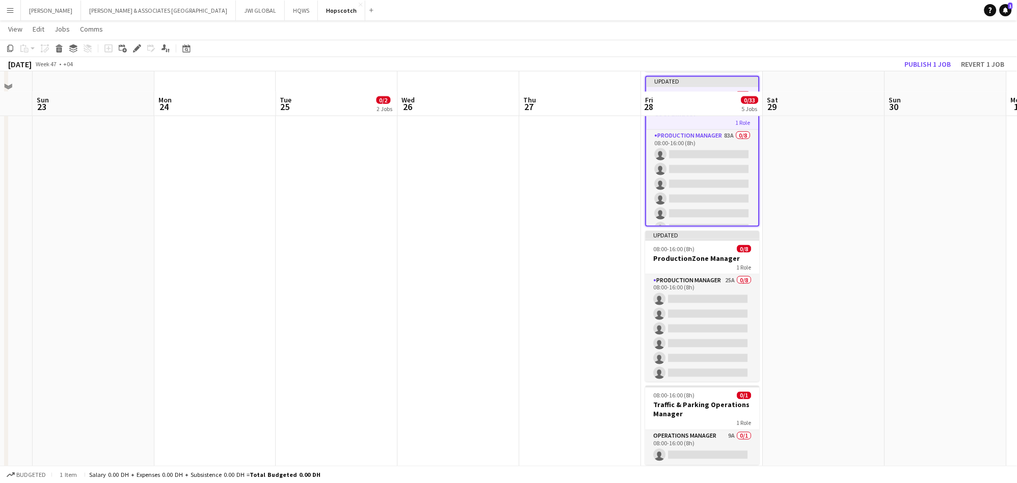
scroll to position [372, 0]
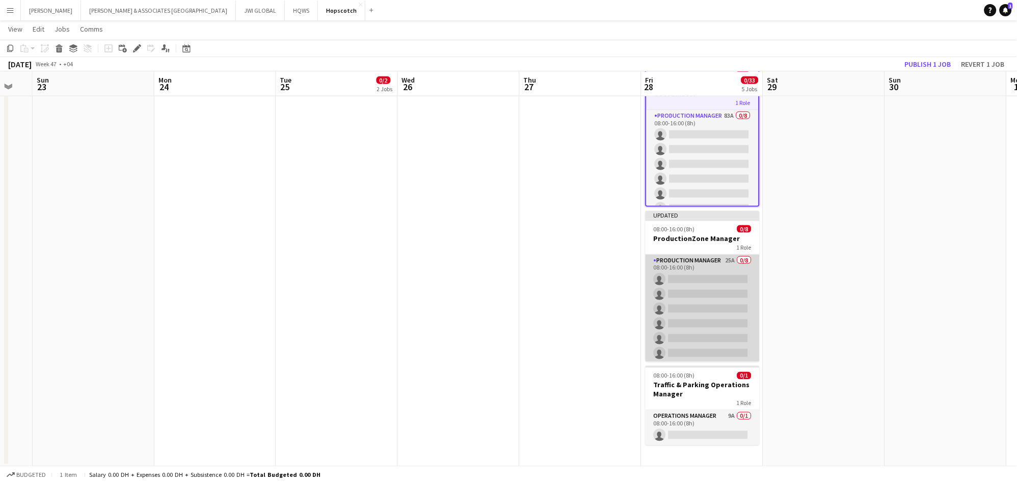
click at [708, 329] on app-card-role "Production Manager 25A 0/8 08:00-16:00 (8h) single-neutral-actions single-neutr…" at bounding box center [702, 324] width 114 height 138
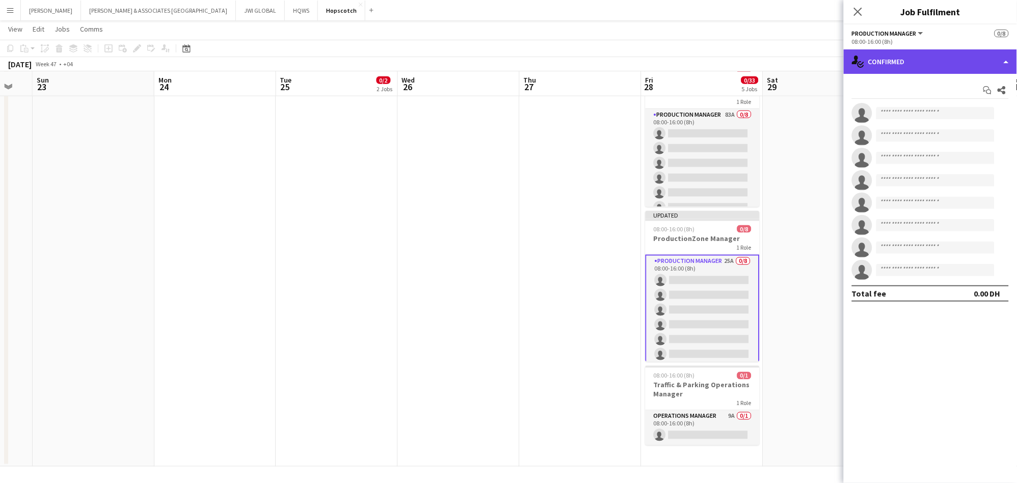
click at [941, 63] on div "single-neutral-actions-check-2 Confirmed" at bounding box center [930, 61] width 173 height 24
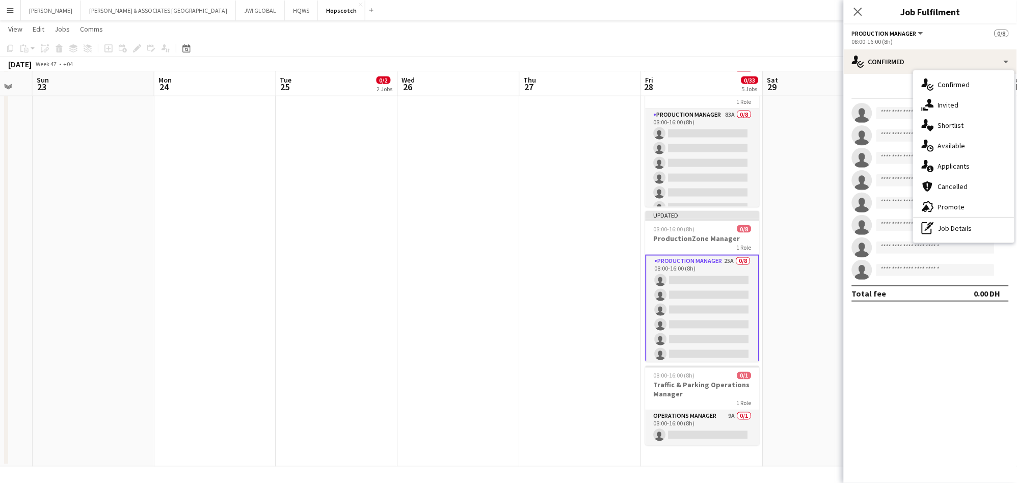
click at [967, 170] on div "single-neutral-actions-information Applicants" at bounding box center [963, 166] width 101 height 20
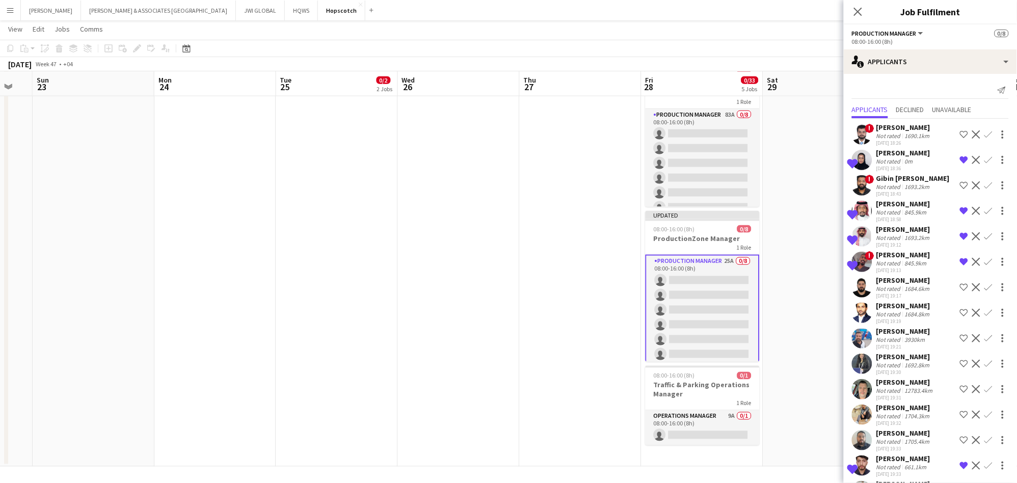
click at [928, 161] on div "Shortlisted Reuof Almutawa Not rated 0m 02-10-2025 18:36 Remove crew from short…" at bounding box center [930, 159] width 173 height 23
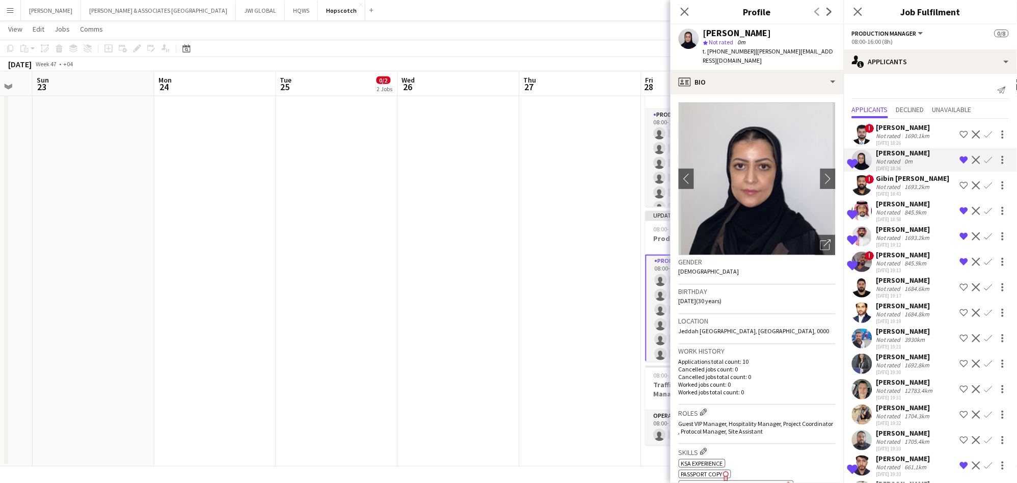
click at [921, 212] on div "845.9km" at bounding box center [916, 212] width 26 height 8
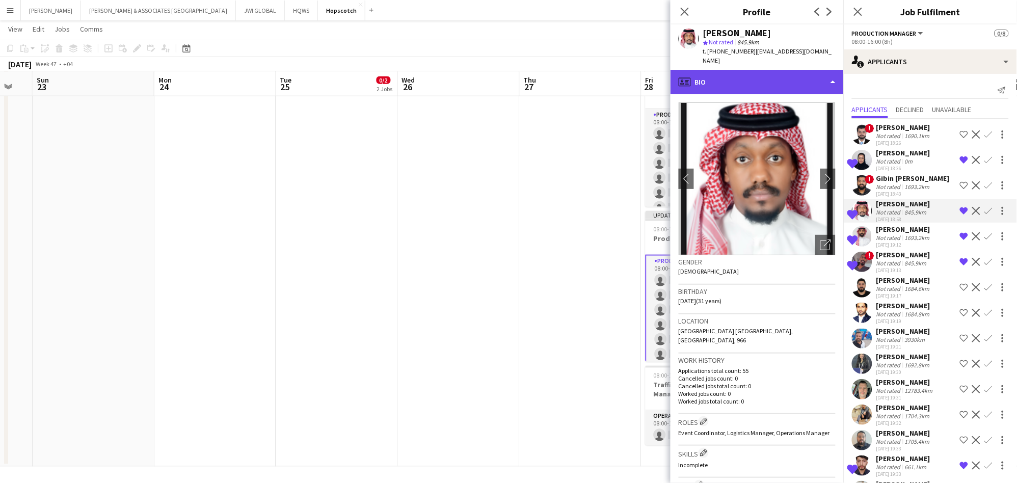
click at [774, 78] on div "profile Bio" at bounding box center [756, 82] width 173 height 24
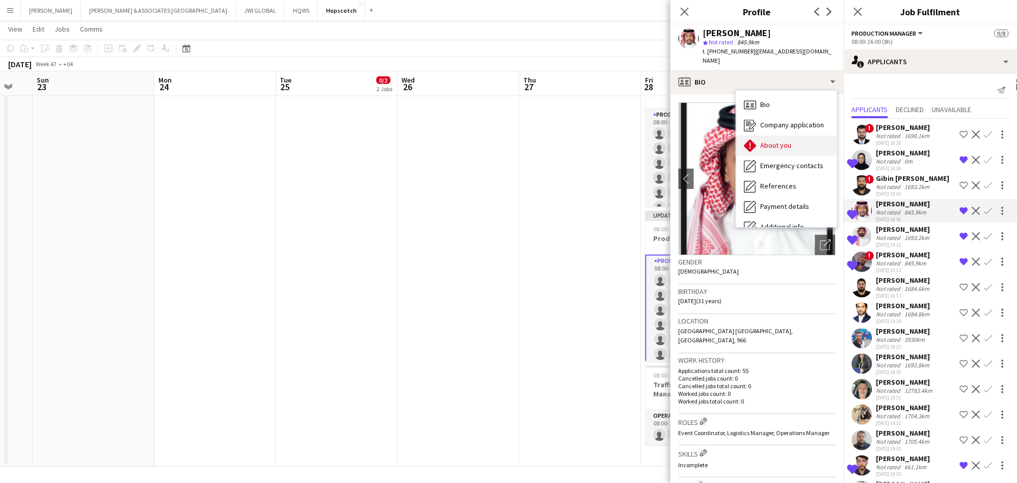
click at [774, 142] on div "About you About you" at bounding box center [786, 145] width 101 height 20
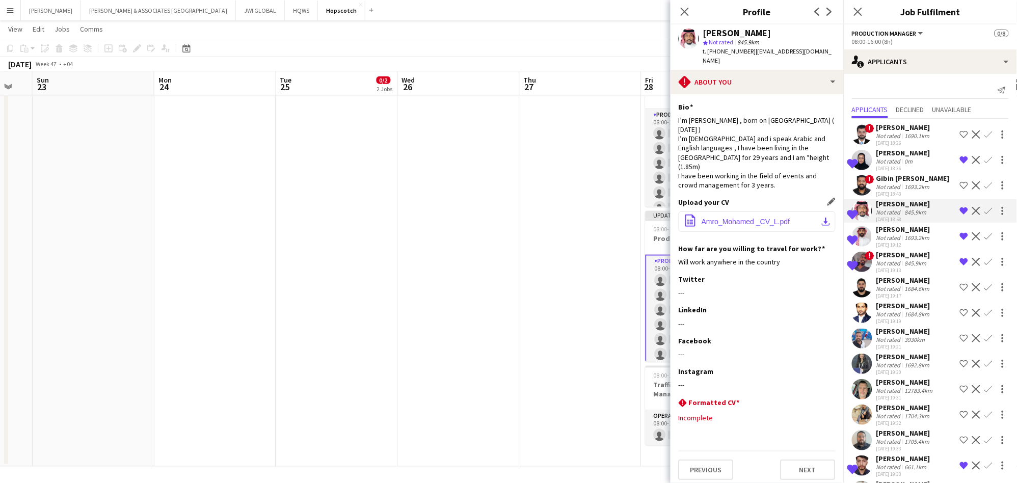
click at [763, 220] on span "Amro_Mohamed _CV_L.pdf" at bounding box center [745, 222] width 89 height 8
click at [771, 181] on div "I’m Amro Mohamed , born on Riyadh ( 20th September,1994 ) I’m Sudanese and i sp…" at bounding box center [757, 153] width 157 height 74
click at [894, 231] on div "[PERSON_NAME]" at bounding box center [904, 229] width 56 height 9
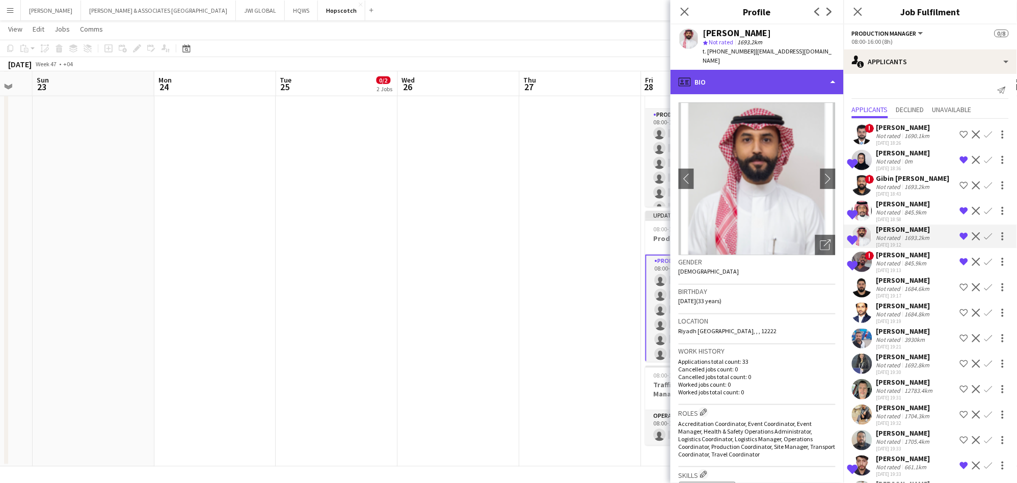
click at [772, 75] on div "profile Bio" at bounding box center [756, 82] width 173 height 24
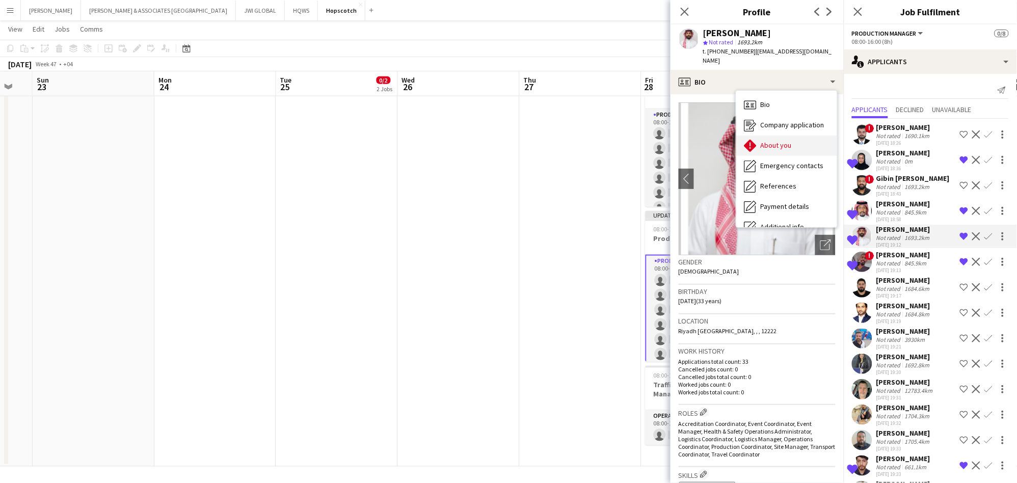
click at [776, 141] on span "About you" at bounding box center [776, 145] width 31 height 9
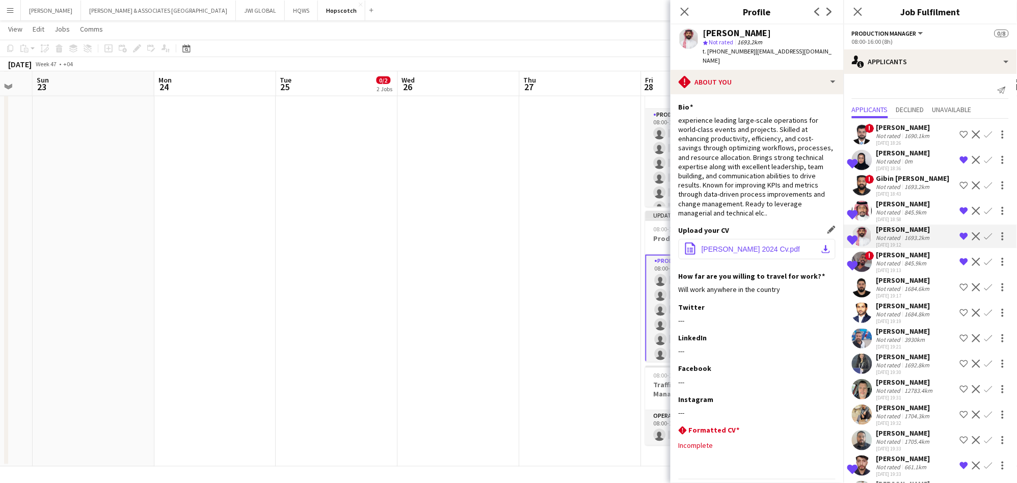
click at [754, 245] on span "MOHAMMED ABDULLAH 2024 Cv.pdf" at bounding box center [750, 249] width 98 height 8
click at [911, 258] on div "[PERSON_NAME]" at bounding box center [903, 254] width 54 height 9
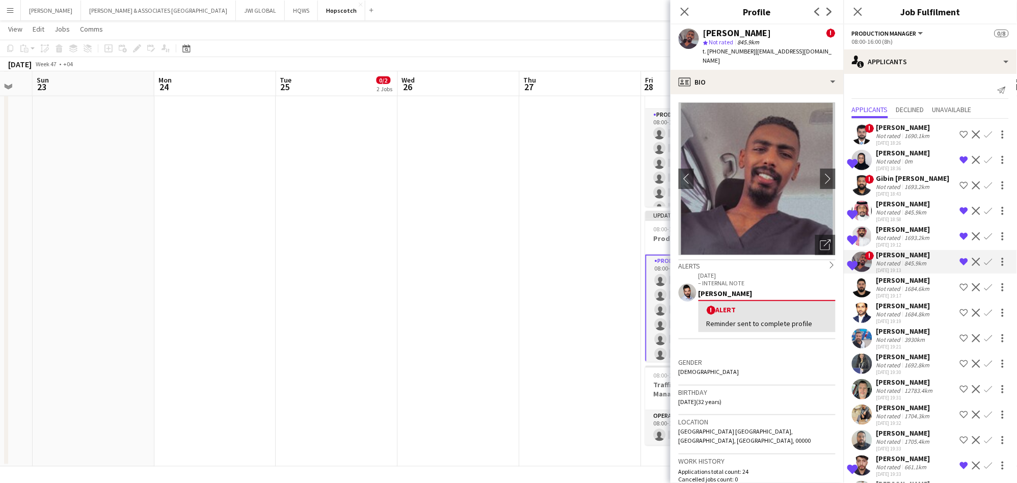
click at [909, 259] on div "845.9km" at bounding box center [916, 263] width 26 height 8
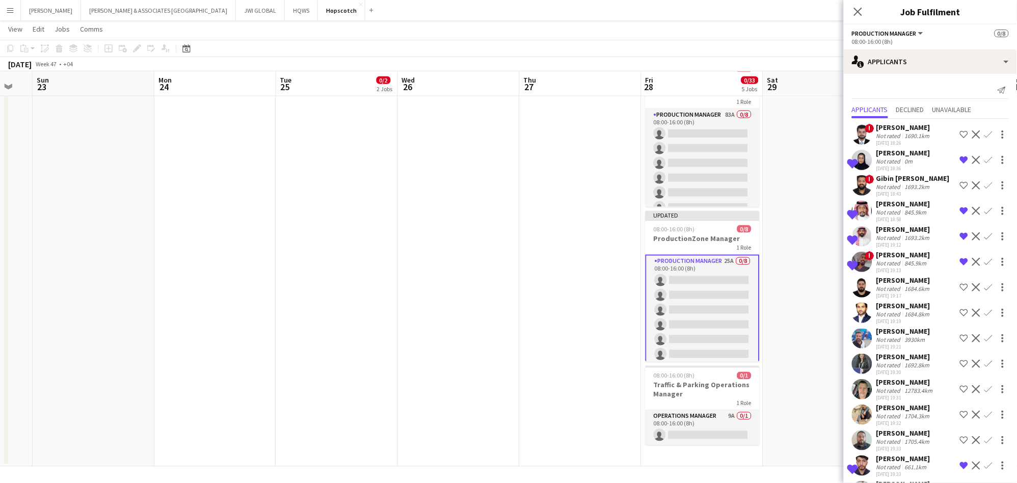
click at [894, 265] on div "Not rated" at bounding box center [889, 263] width 26 height 8
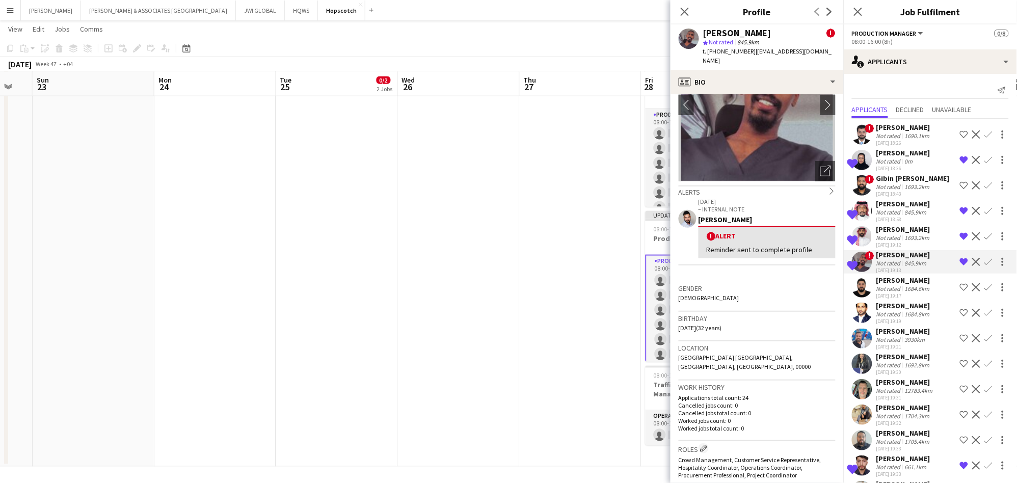
scroll to position [94, 0]
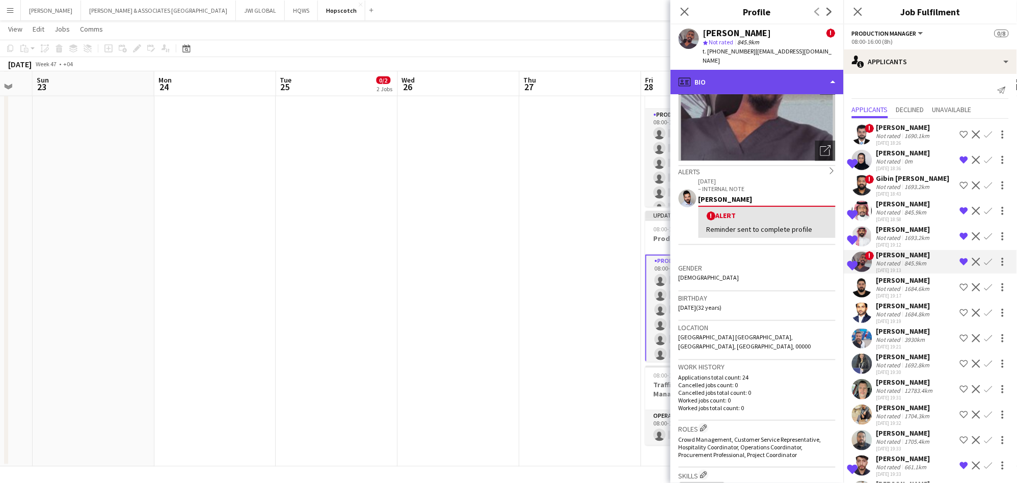
click at [734, 76] on div "profile Bio" at bounding box center [756, 82] width 173 height 24
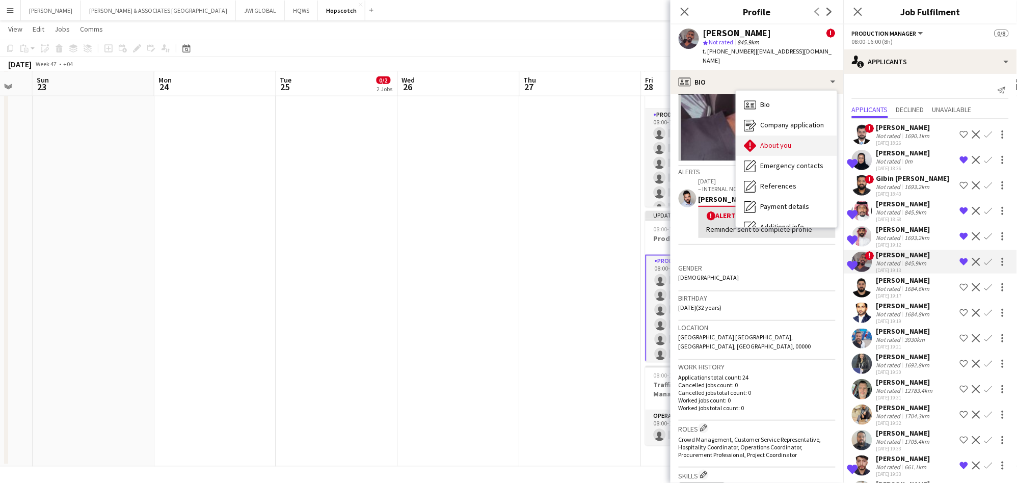
click at [756, 140] on icon "About you" at bounding box center [750, 146] width 12 height 12
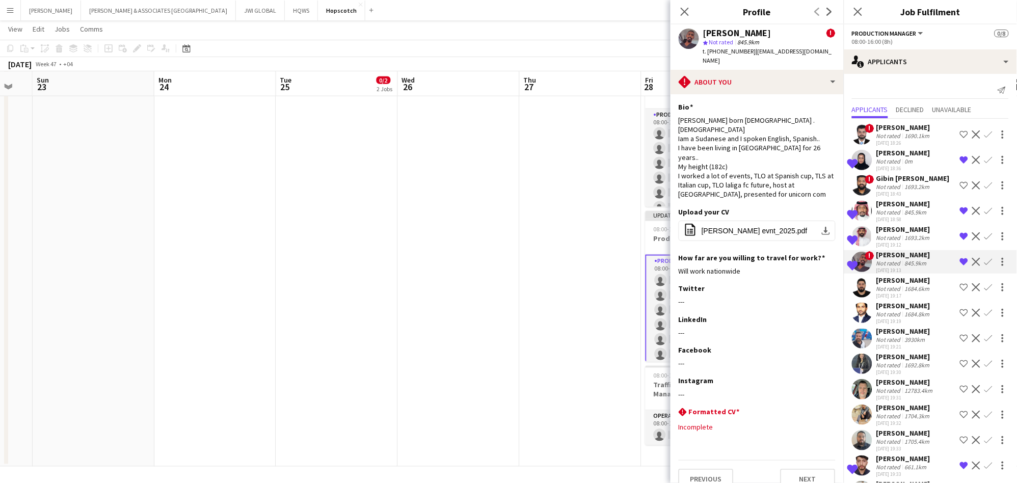
click at [889, 469] on div "Not rated" at bounding box center [889, 467] width 26 height 8
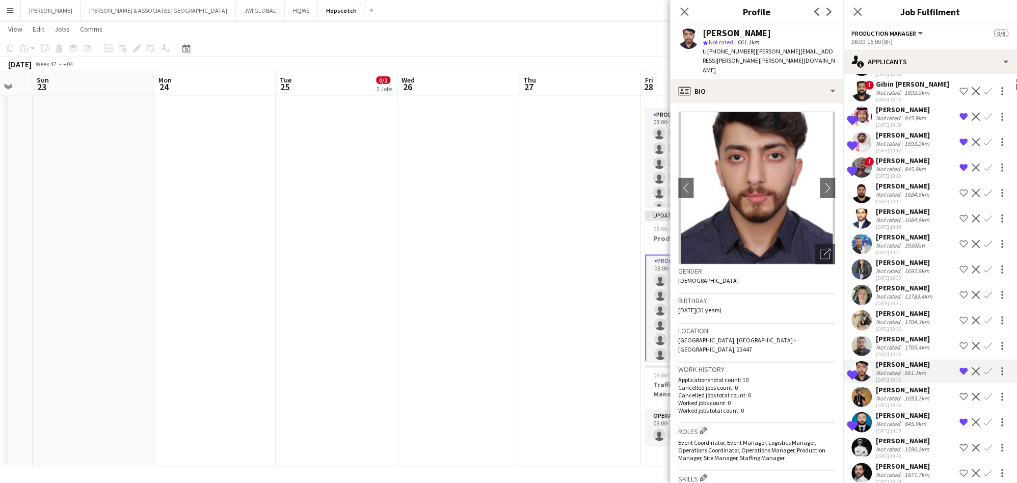
click at [892, 424] on div "Not rated" at bounding box center [889, 424] width 26 height 8
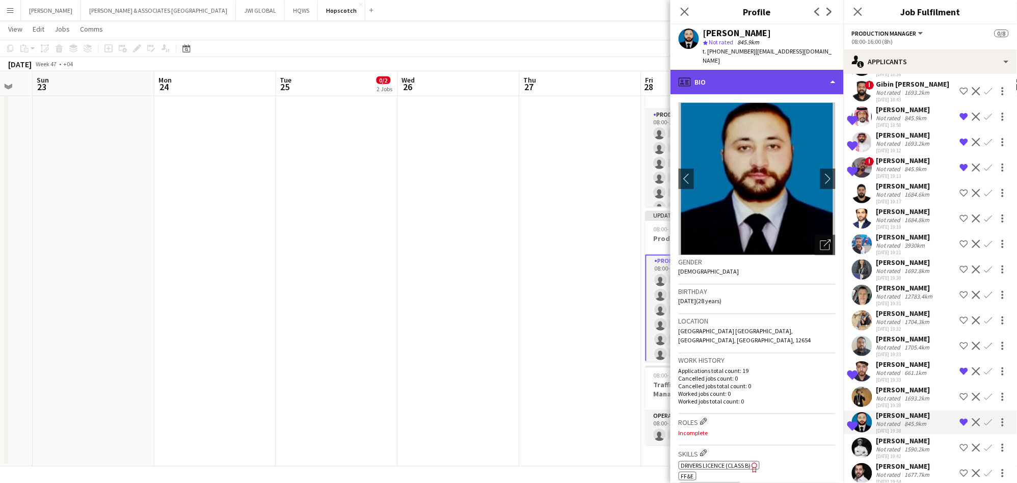
click at [789, 70] on div "profile Bio" at bounding box center [756, 82] width 173 height 24
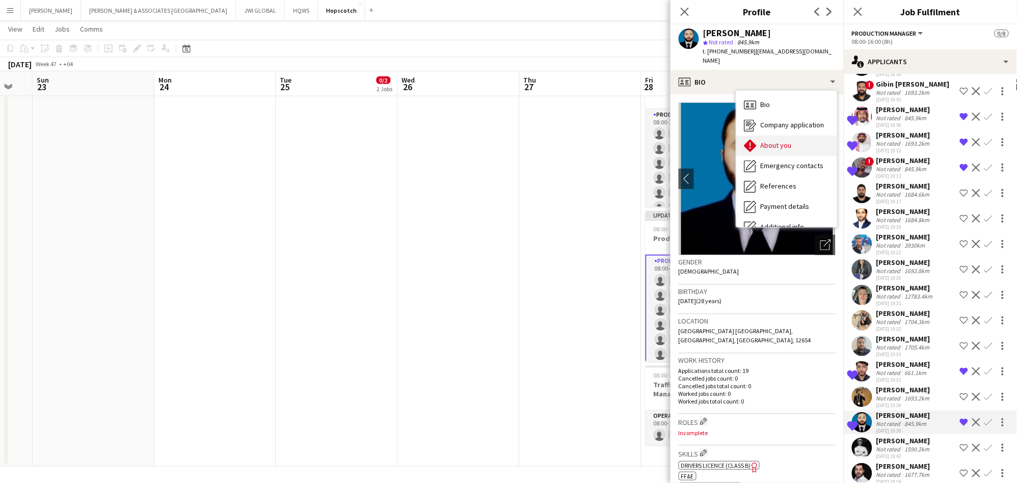
click at [773, 141] on span "About you" at bounding box center [776, 145] width 31 height 9
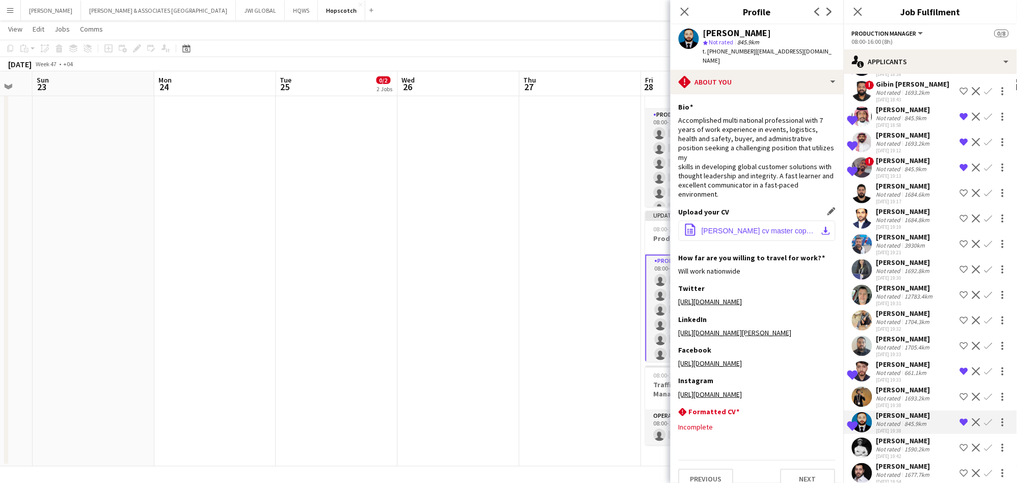
click at [754, 227] on span "Habib Ullah cv master copy.pdf" at bounding box center [758, 231] width 115 height 8
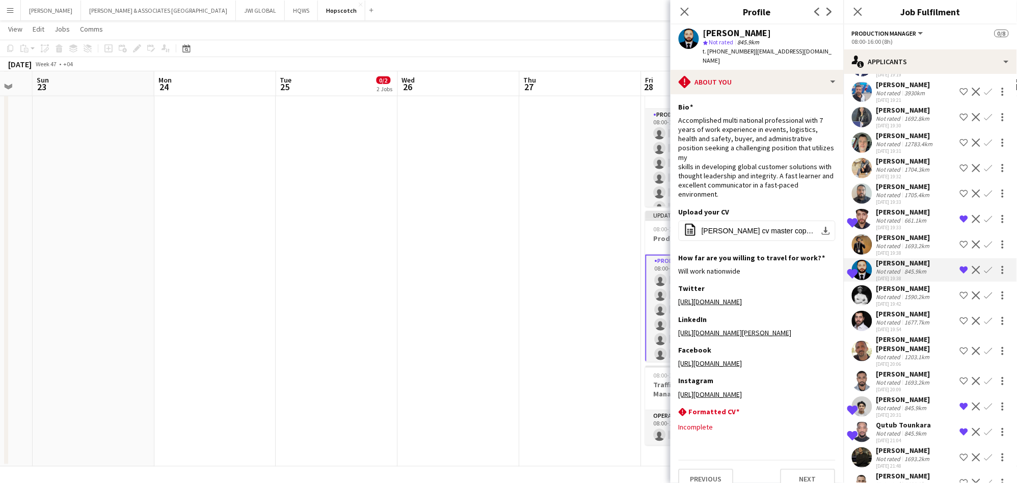
scroll to position [283, 0]
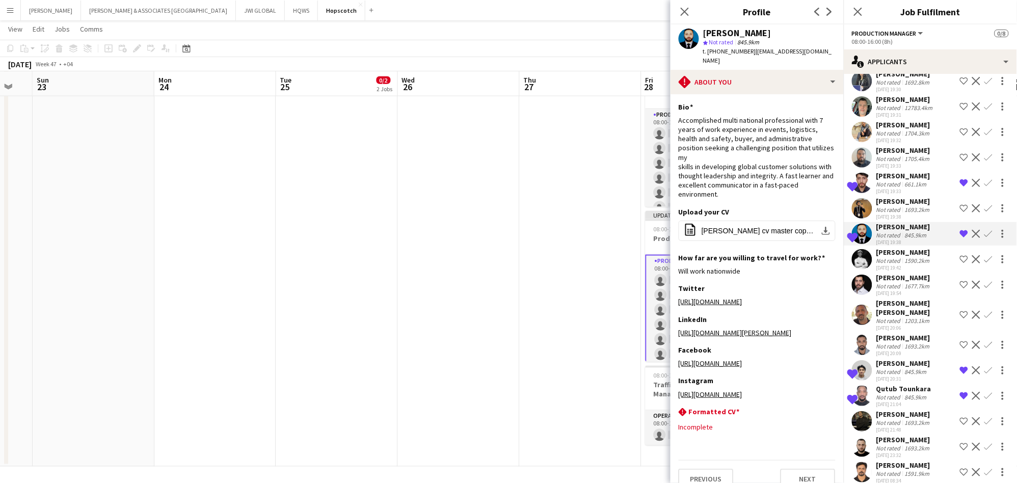
click at [887, 375] on div "Not rated" at bounding box center [889, 372] width 26 height 8
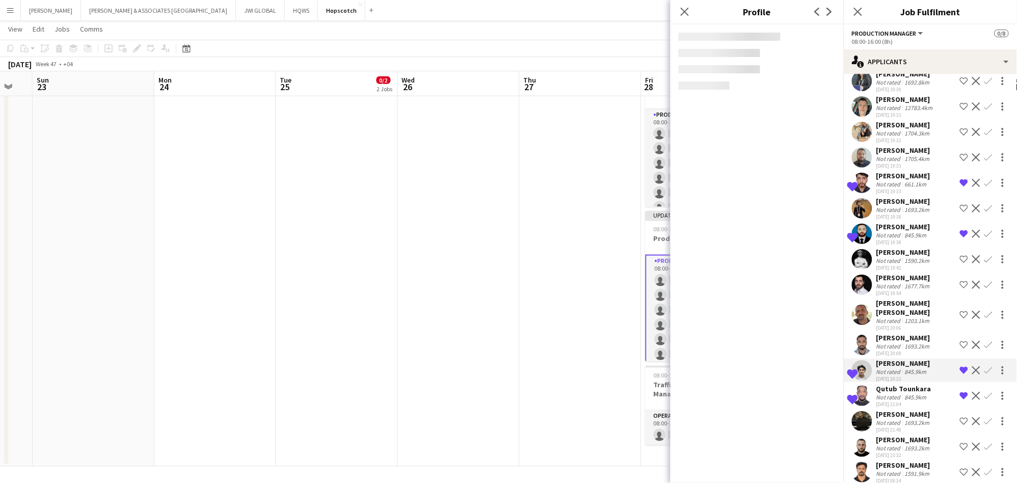
click at [896, 401] on div "Not rated" at bounding box center [889, 397] width 26 height 8
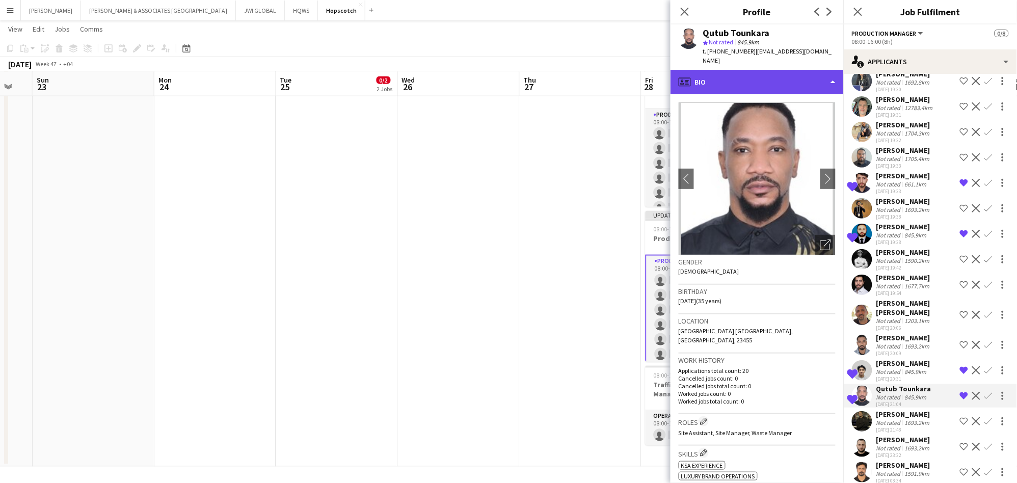
click at [727, 74] on div "profile Bio" at bounding box center [756, 82] width 173 height 24
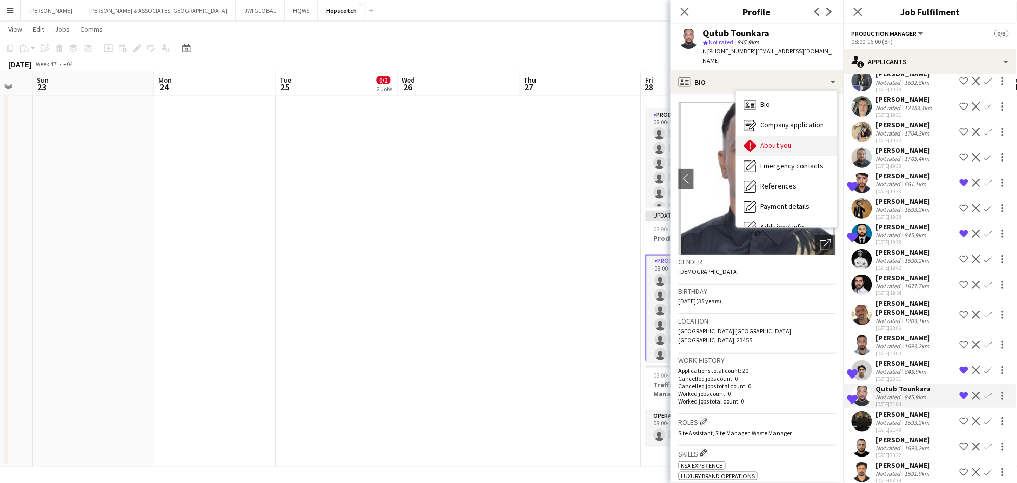
click at [818, 135] on div "About you About you" at bounding box center [786, 145] width 101 height 20
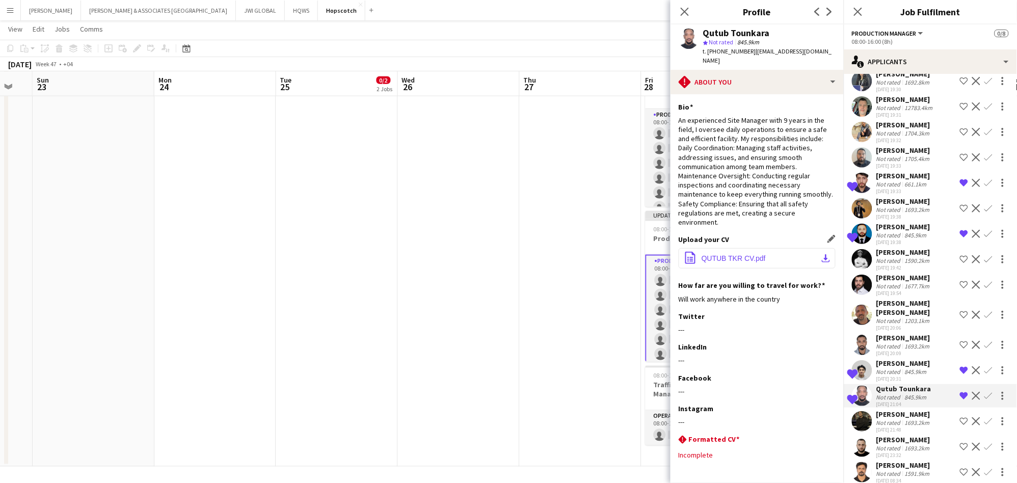
click at [777, 249] on button "office-file-sheet QUTUB TKR CV.pdf download-bottom" at bounding box center [757, 258] width 157 height 20
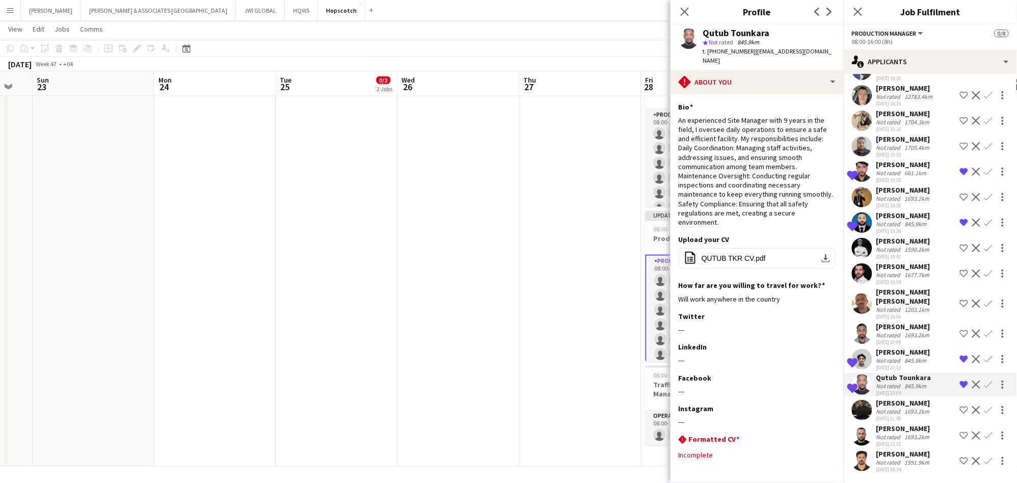
click at [544, 350] on app-date-cell at bounding box center [581, 104] width 122 height 724
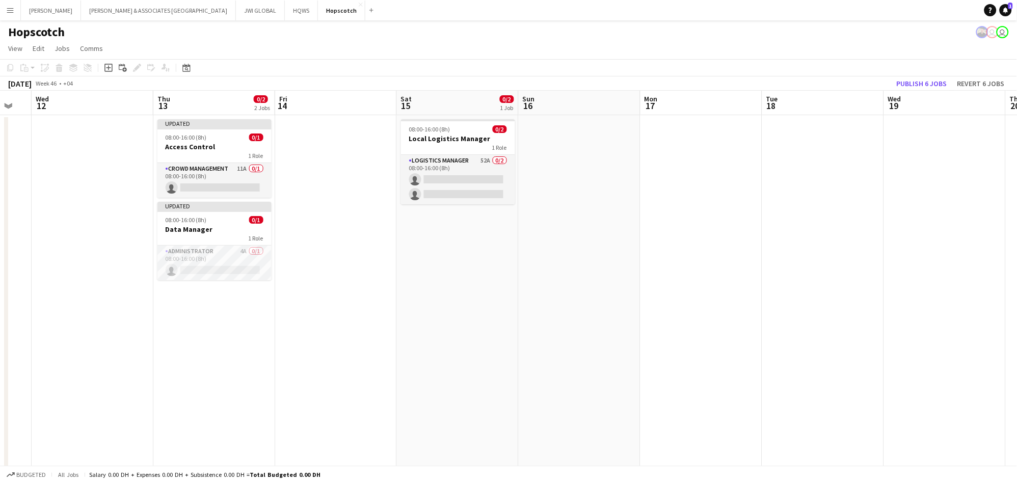
scroll to position [0, 211]
click at [214, 153] on div "1 Role" at bounding box center [215, 155] width 114 height 8
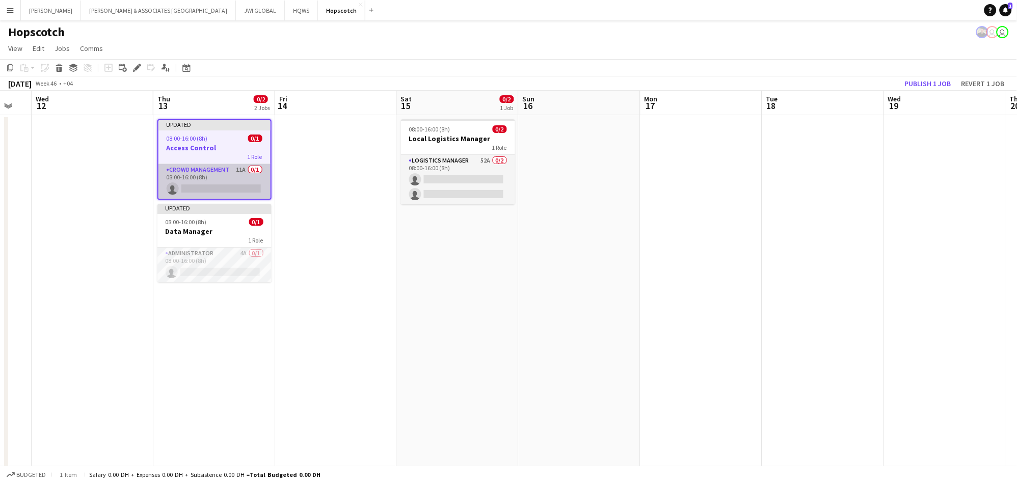
click at [223, 183] on app-card-role "Crowd Management 11A 0/1 08:00-16:00 (8h) single-neutral-actions" at bounding box center [214, 181] width 112 height 35
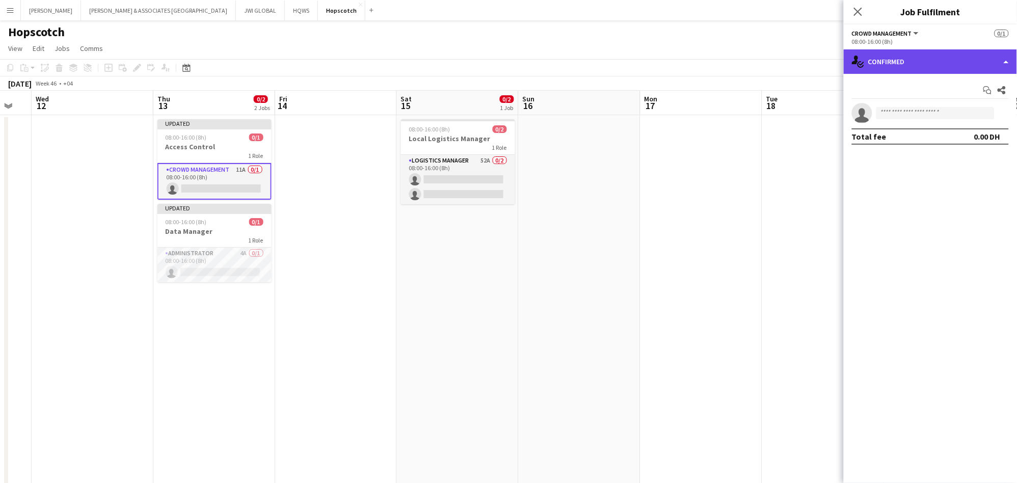
click at [926, 57] on div "single-neutral-actions-check-2 Confirmed" at bounding box center [930, 61] width 173 height 24
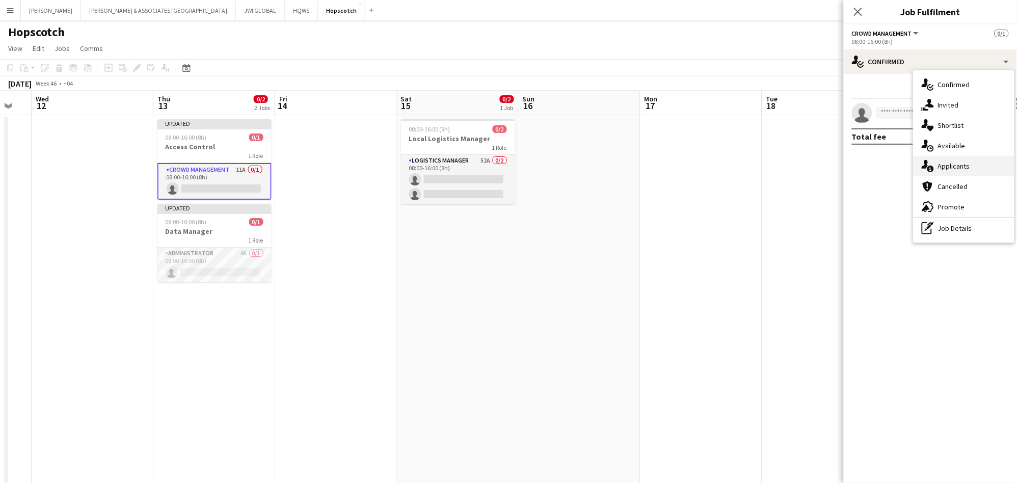
click at [958, 162] on span "Applicants" at bounding box center [954, 165] width 32 height 9
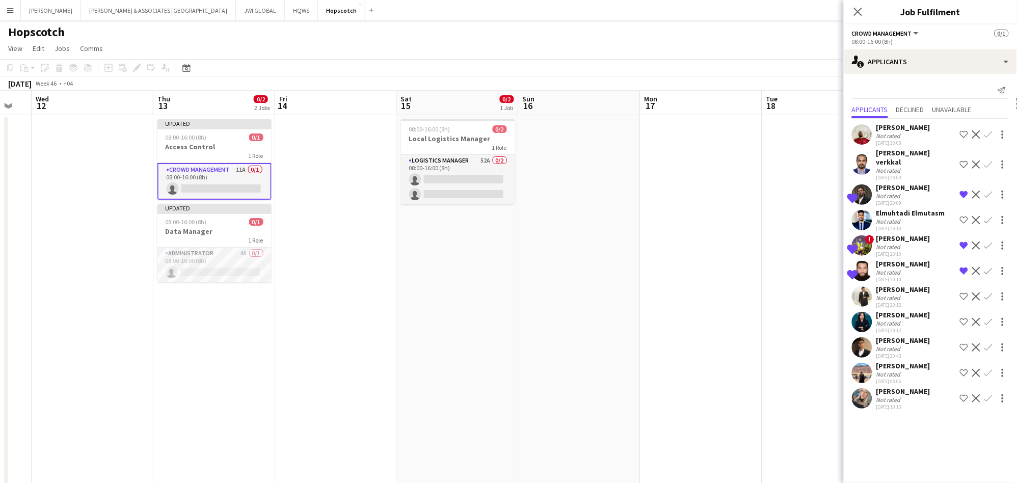
click at [897, 192] on div "Not rated" at bounding box center [889, 196] width 26 height 8
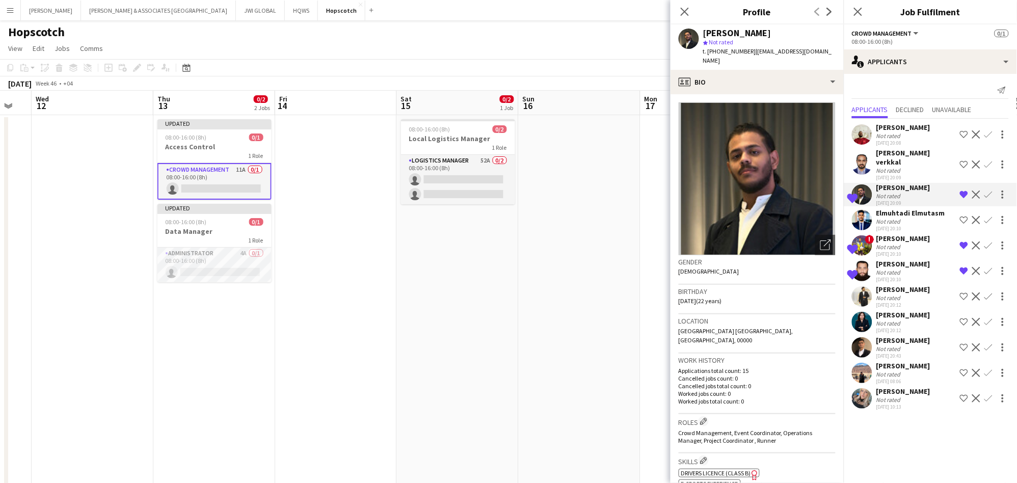
click at [890, 234] on div "[PERSON_NAME]" at bounding box center [903, 238] width 54 height 9
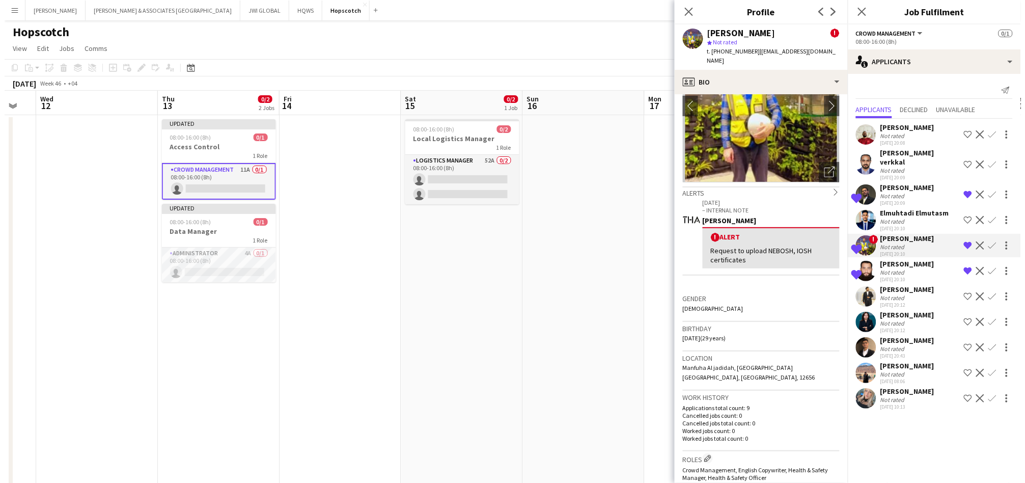
scroll to position [94, 0]
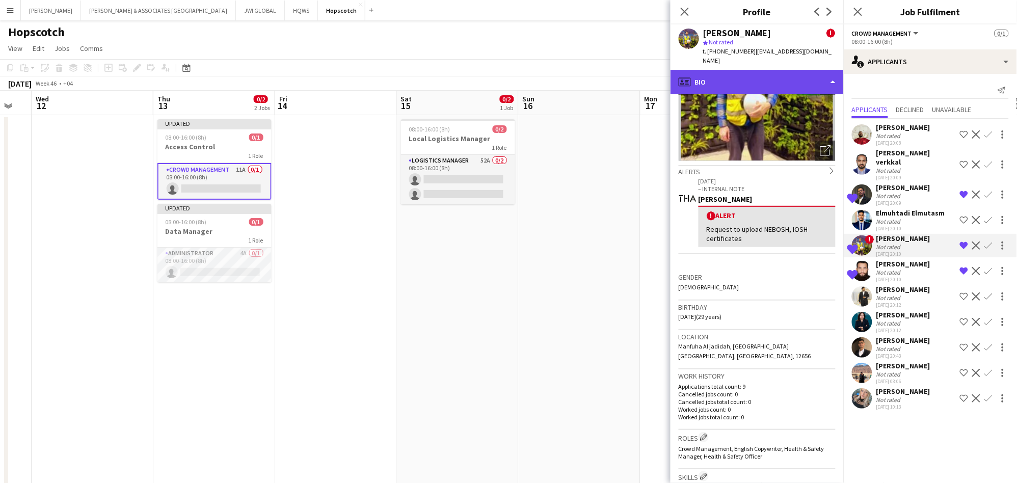
click at [773, 81] on div "profile Bio" at bounding box center [756, 82] width 173 height 24
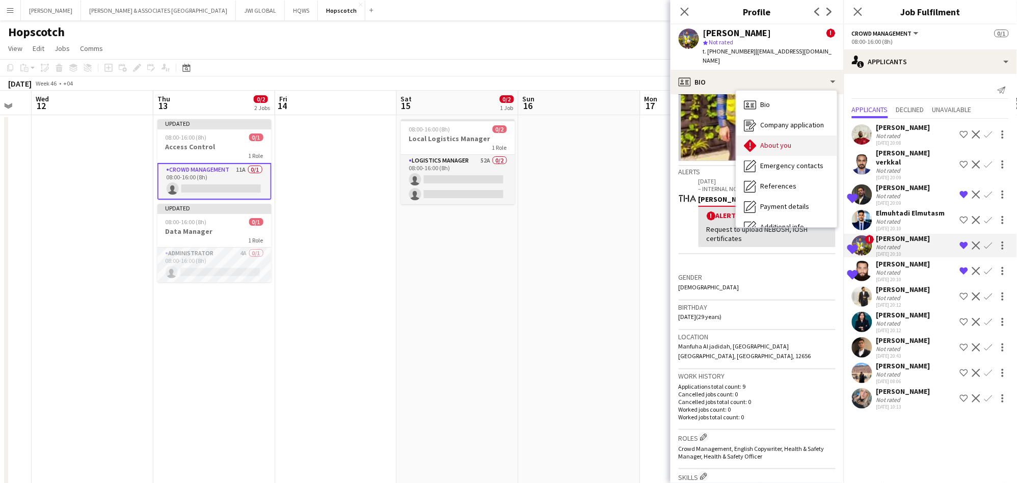
click at [778, 141] on span "About you" at bounding box center [776, 145] width 31 height 9
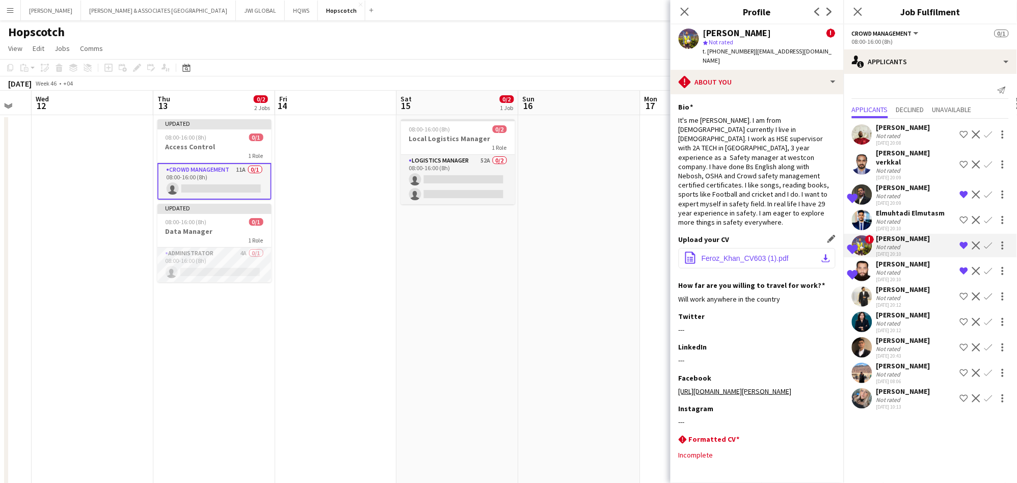
click at [754, 248] on button "office-file-sheet Feroz_Khan_CV603 (1).pdf download-bottom" at bounding box center [757, 258] width 157 height 20
click at [932, 259] on div "Shortlisted Izhar Khan Not rated 02-10-2025 20:10 Remove crew from shortlist De…" at bounding box center [930, 270] width 173 height 23
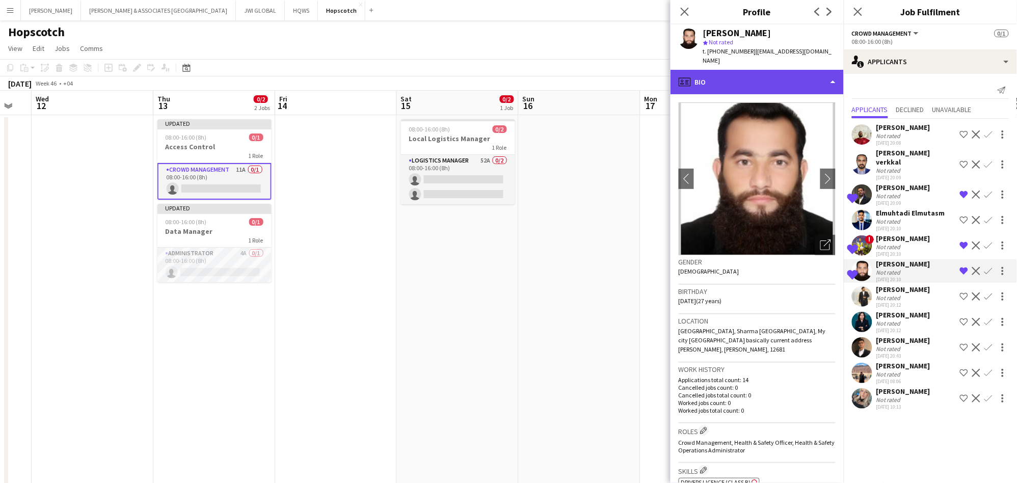
click at [784, 73] on div "profile Bio" at bounding box center [756, 82] width 173 height 24
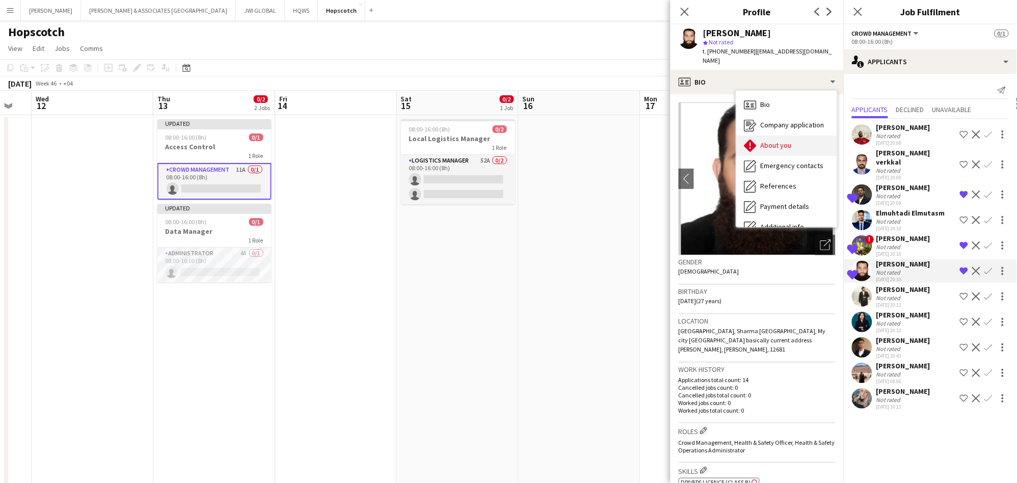
click at [794, 137] on div "About you About you" at bounding box center [786, 145] width 101 height 20
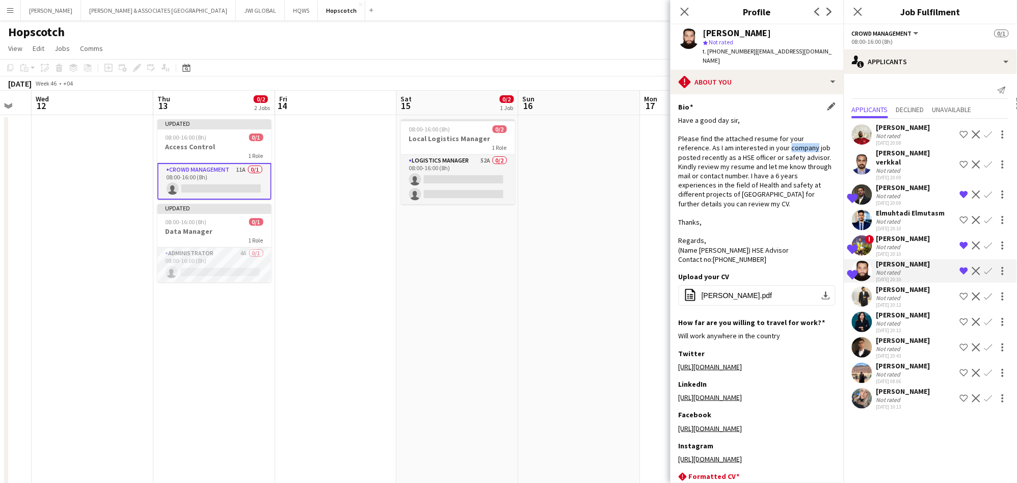
click at [796, 137] on div "Have a good day sir, Please find the attached resume for your reference. As I a…" at bounding box center [757, 190] width 157 height 148
click at [735, 291] on span "Izhar khan.pdf" at bounding box center [736, 295] width 71 height 8
click at [183, 178] on app-card-role "Crowd Management 11A 0/1 08:00-16:00 (8h) single-neutral-actions" at bounding box center [214, 181] width 114 height 37
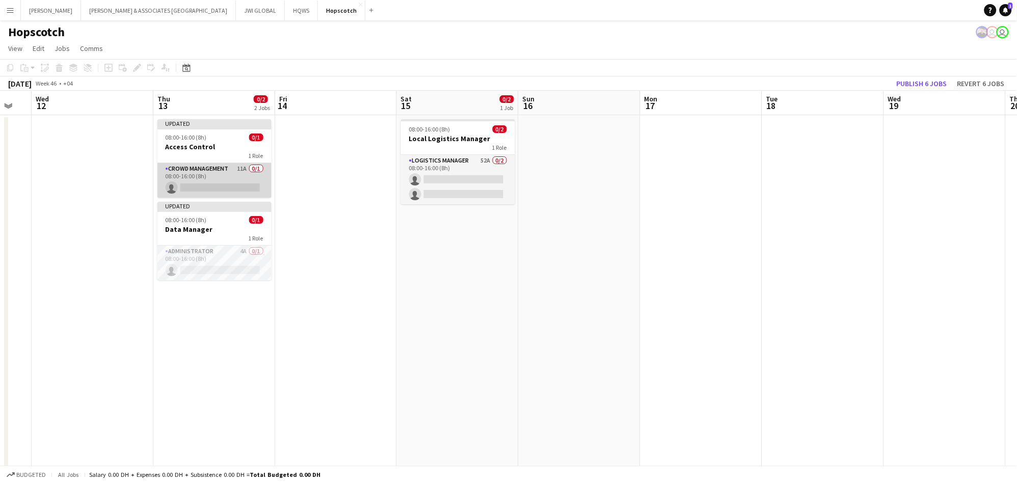
click at [172, 177] on app-card-role "Crowd Management 11A 0/1 08:00-16:00 (8h) single-neutral-actions" at bounding box center [214, 180] width 114 height 35
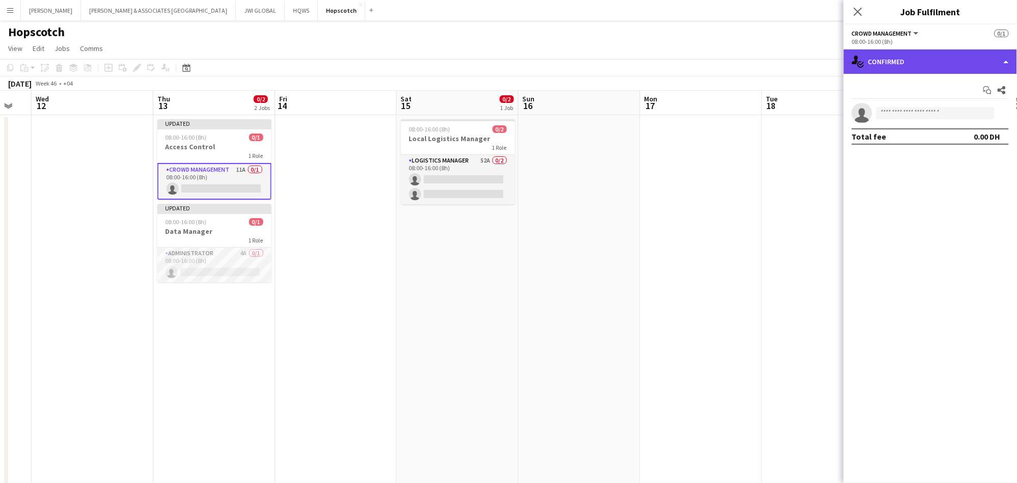
click at [945, 60] on div "single-neutral-actions-check-2 Confirmed" at bounding box center [930, 61] width 173 height 24
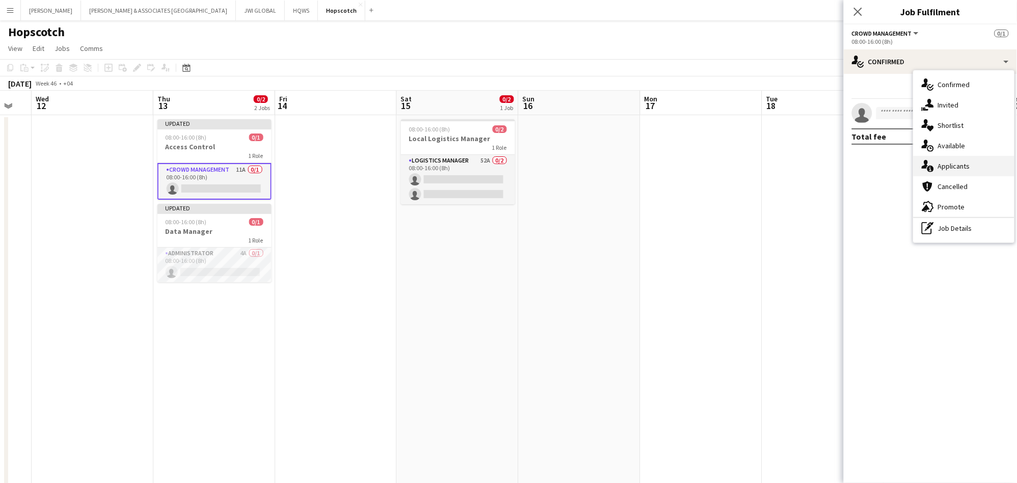
click at [960, 170] on span "Applicants" at bounding box center [954, 165] width 32 height 9
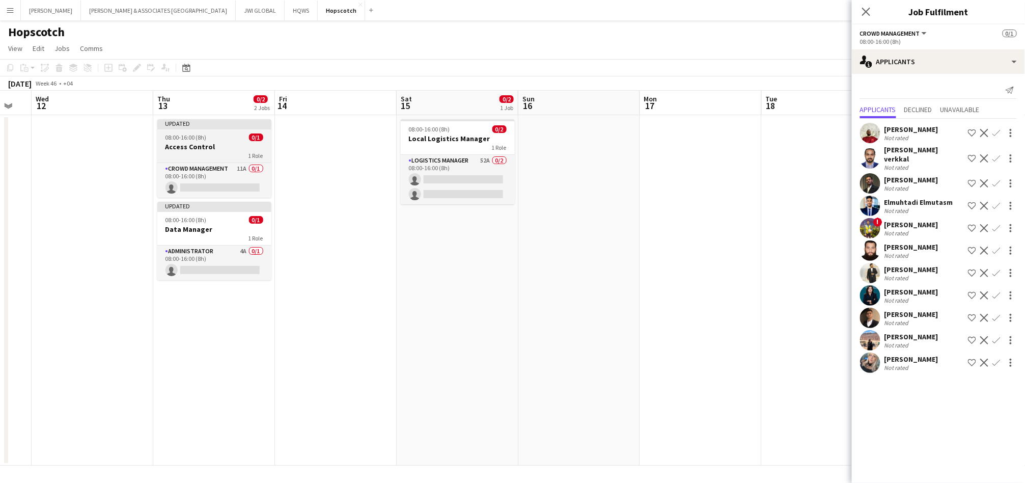
click at [219, 153] on div "1 Role" at bounding box center [214, 155] width 114 height 8
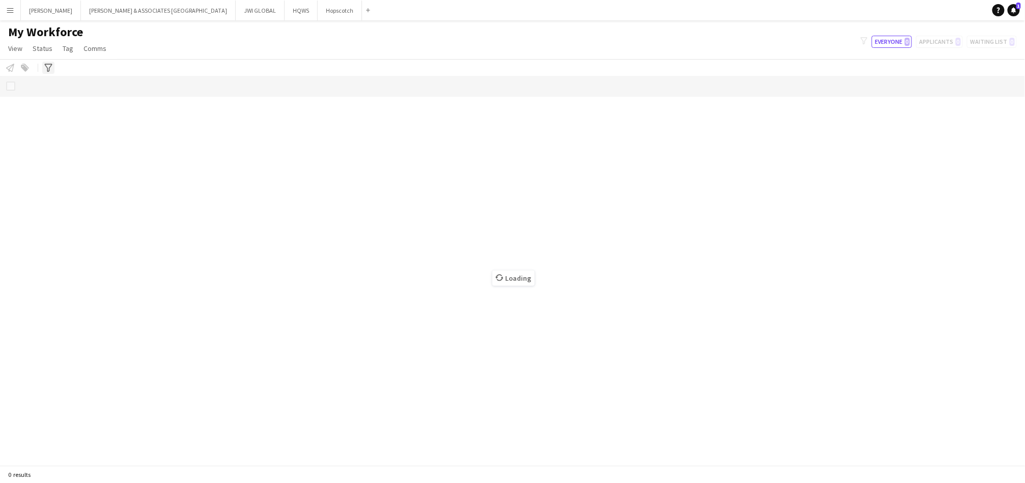
click at [49, 67] on icon at bounding box center [48, 68] width 8 height 8
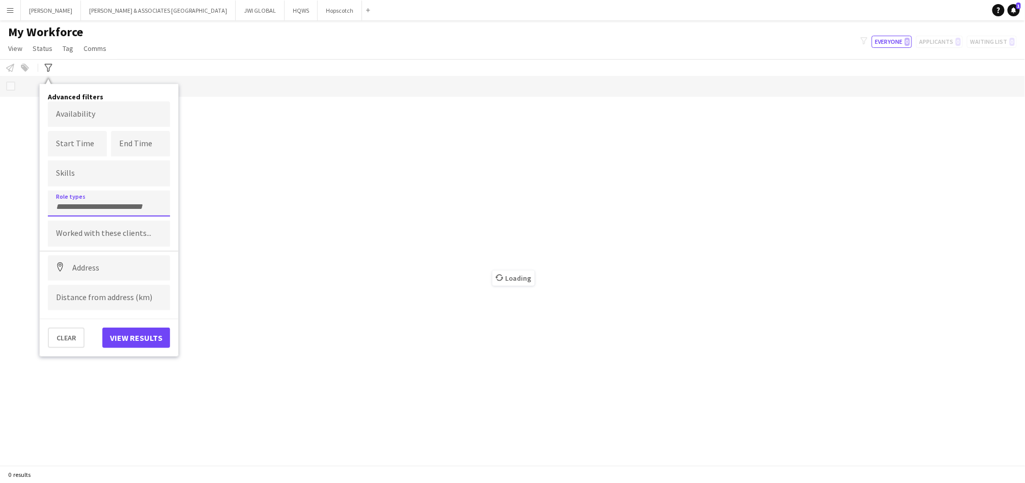
click at [69, 197] on div at bounding box center [109, 204] width 122 height 26
type input "*"
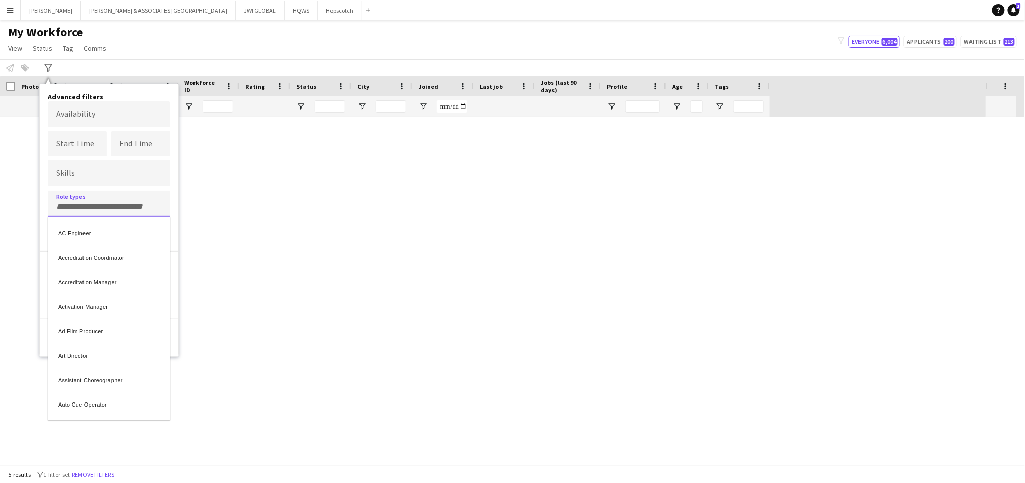
type input "******"
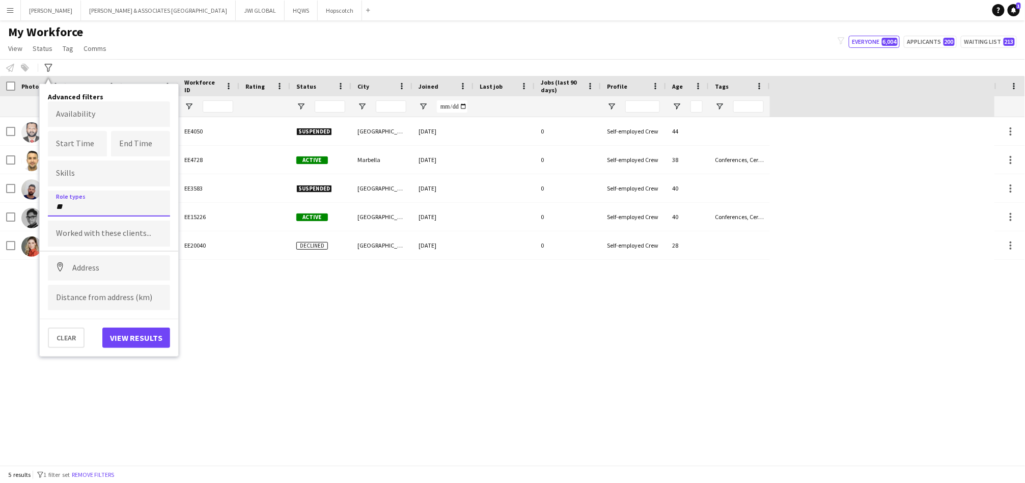
type input "*"
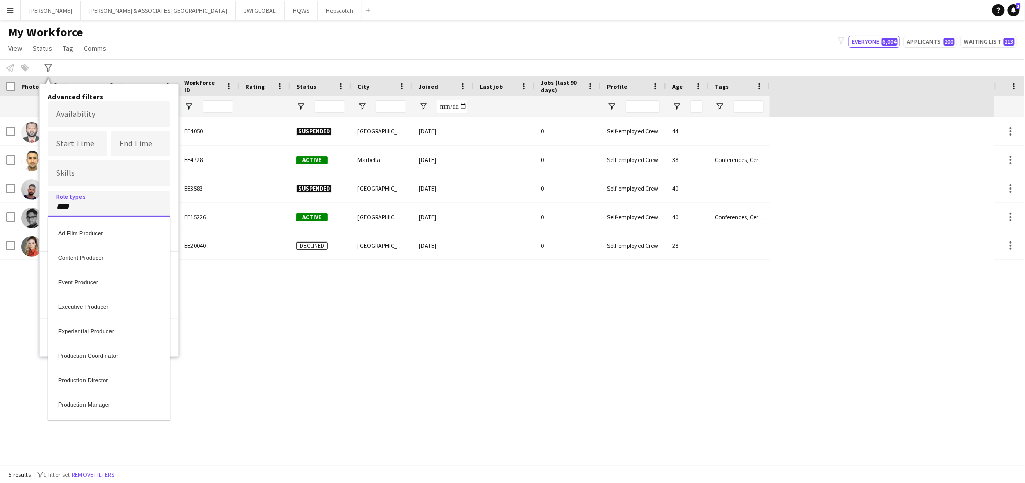
type input "****"
click at [103, 349] on div "Production Coordinator" at bounding box center [109, 354] width 122 height 24
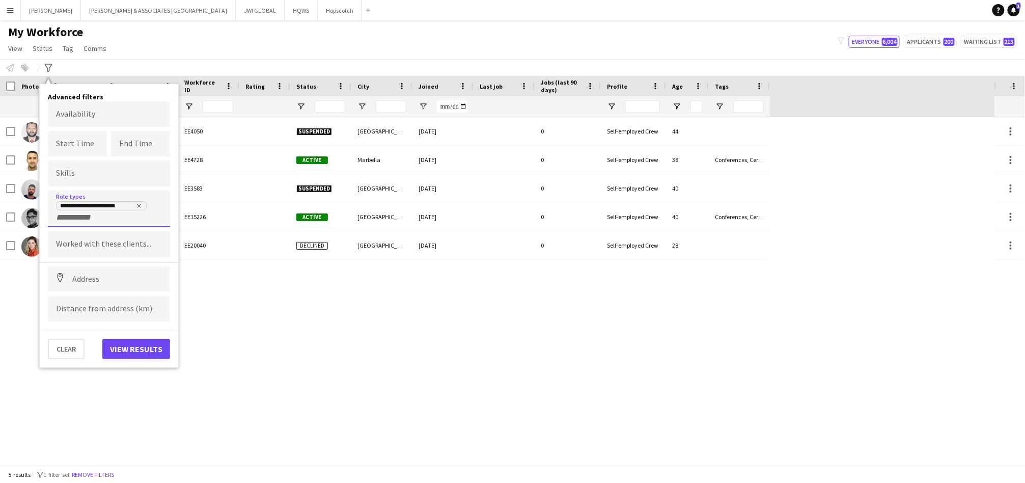
click at [96, 218] on input "+ Role type" at bounding box center [77, 217] width 43 height 9
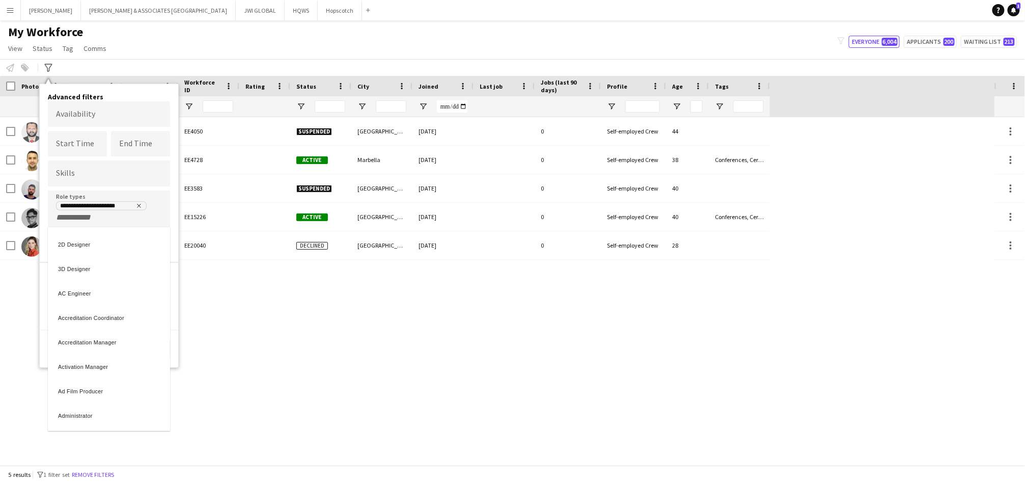
click at [96, 218] on div at bounding box center [512, 241] width 1025 height 483
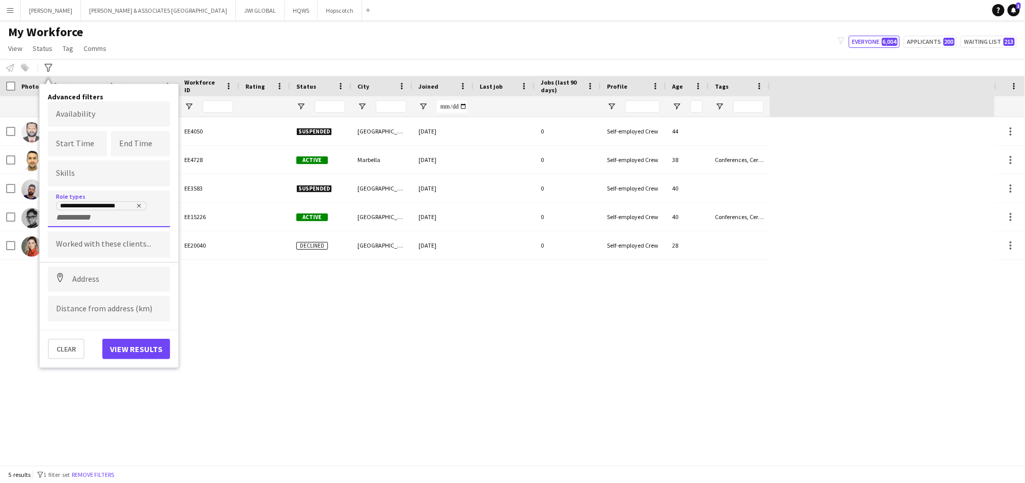
click at [96, 218] on input "+ Role type" at bounding box center [77, 217] width 43 height 9
type input "**********"
click at [108, 269] on div "Production Manager" at bounding box center [109, 267] width 122 height 24
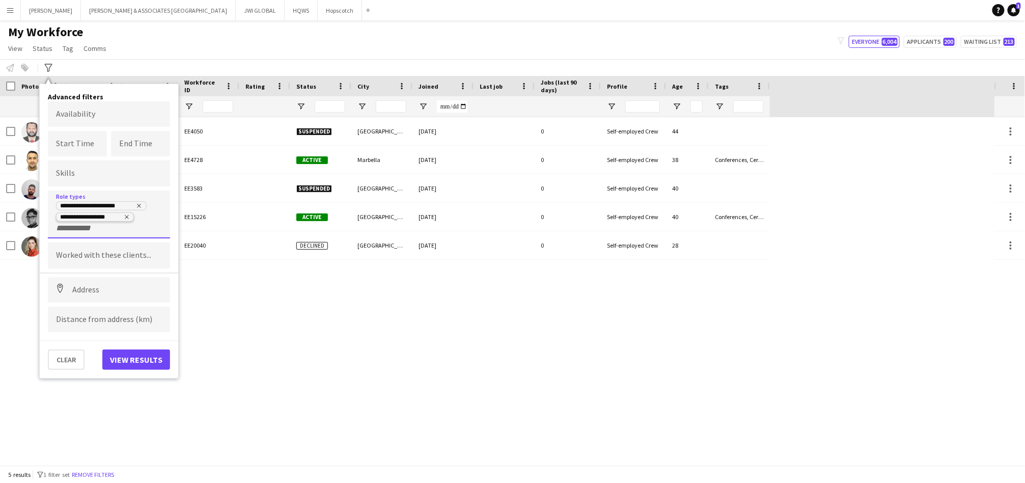
click at [125, 214] on icon "Remove tag" at bounding box center [127, 217] width 6 height 6
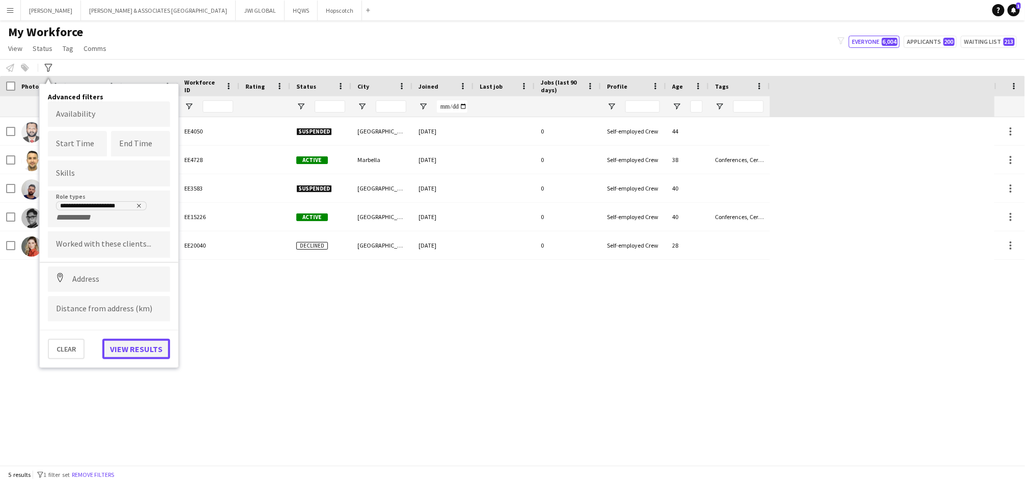
click at [128, 339] on button "View results" at bounding box center [136, 349] width 68 height 20
type input "**********"
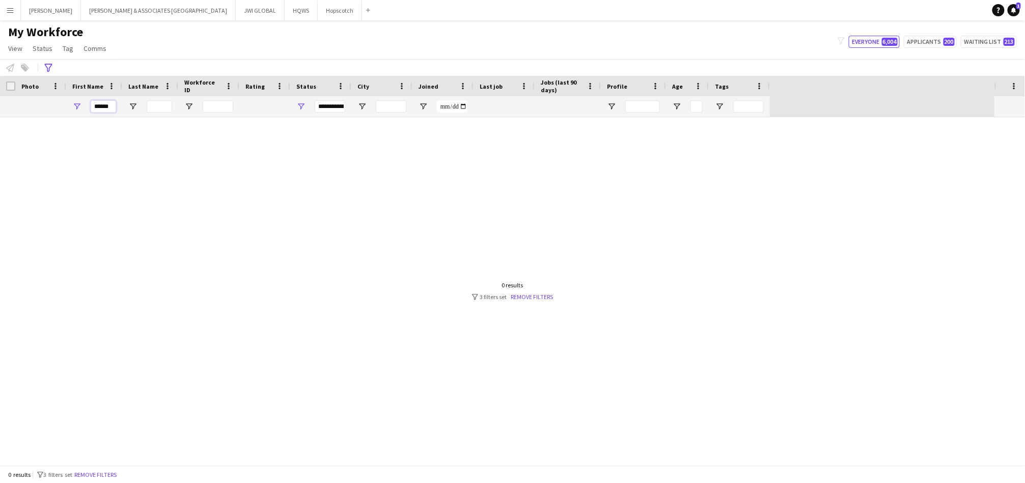
click at [94, 110] on input "******" at bounding box center [103, 106] width 25 height 12
type input "*"
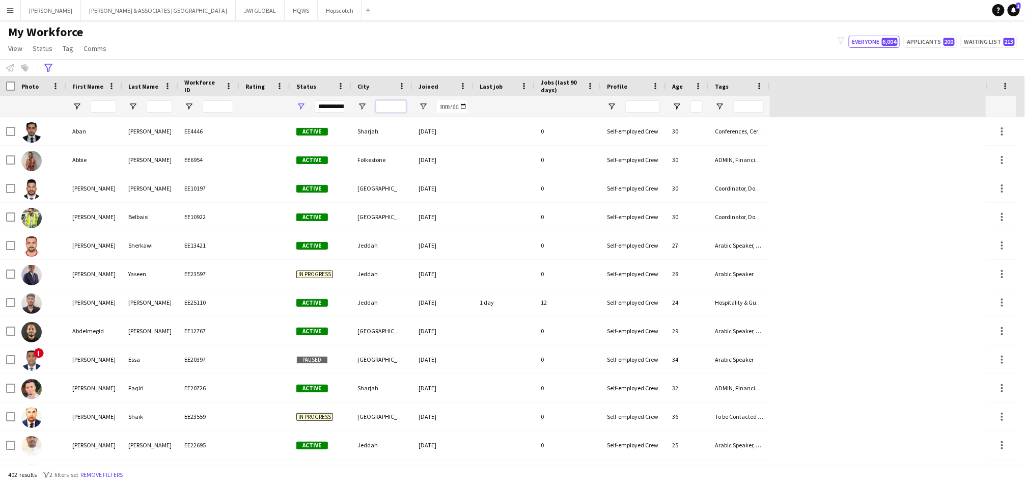
click at [389, 102] on input "City Filter Input" at bounding box center [391, 106] width 31 height 12
type input "*"
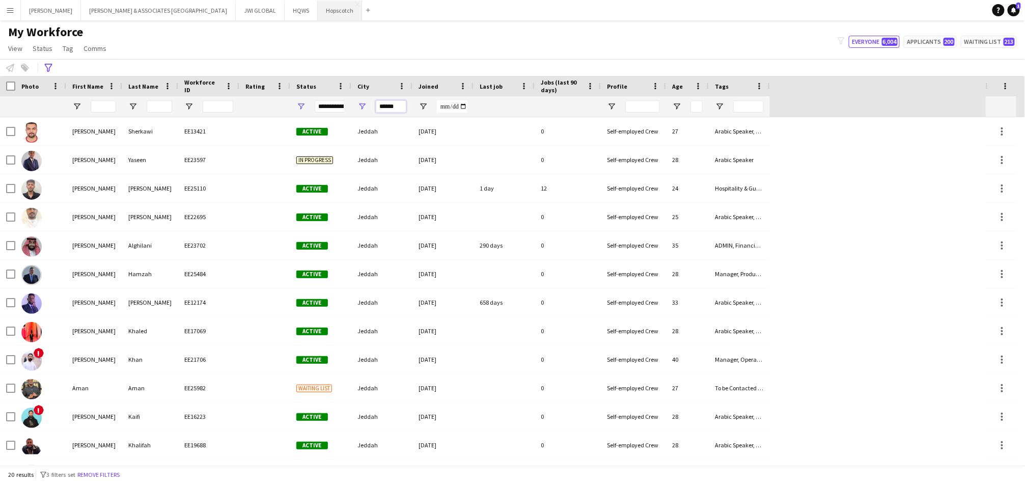
type input "******"
